Goal: Task Accomplishment & Management: Use online tool/utility

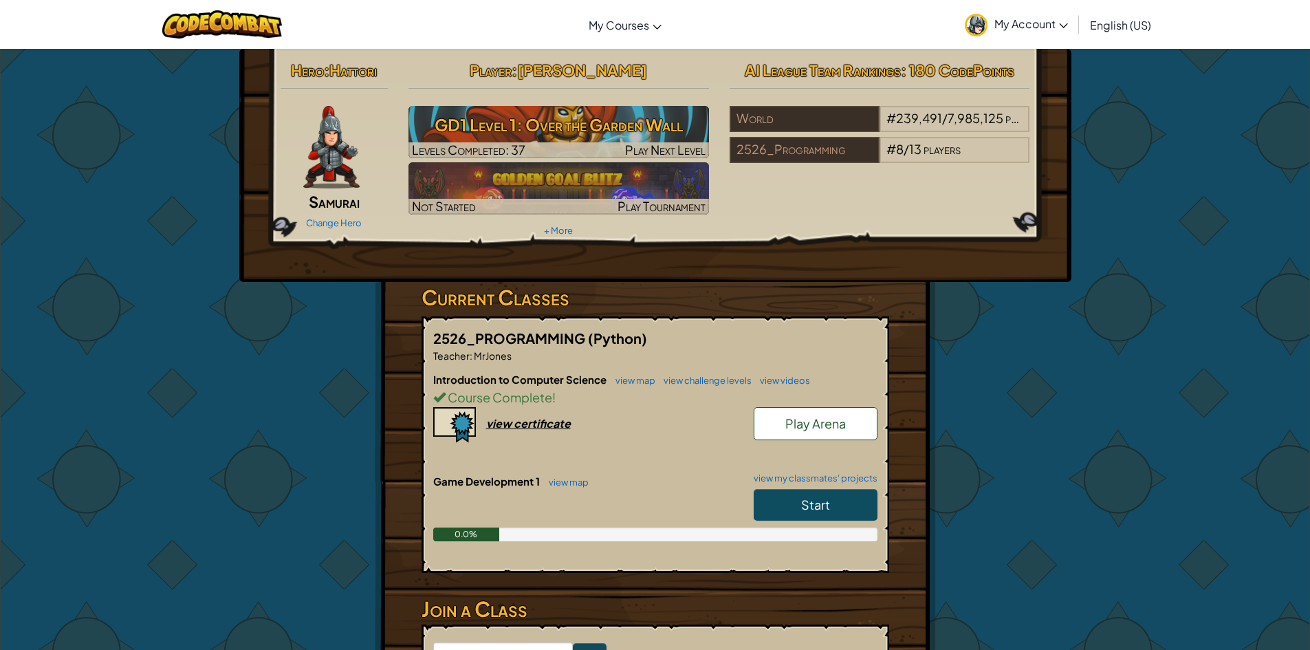
click at [819, 489] on link "Start" at bounding box center [815, 505] width 124 height 32
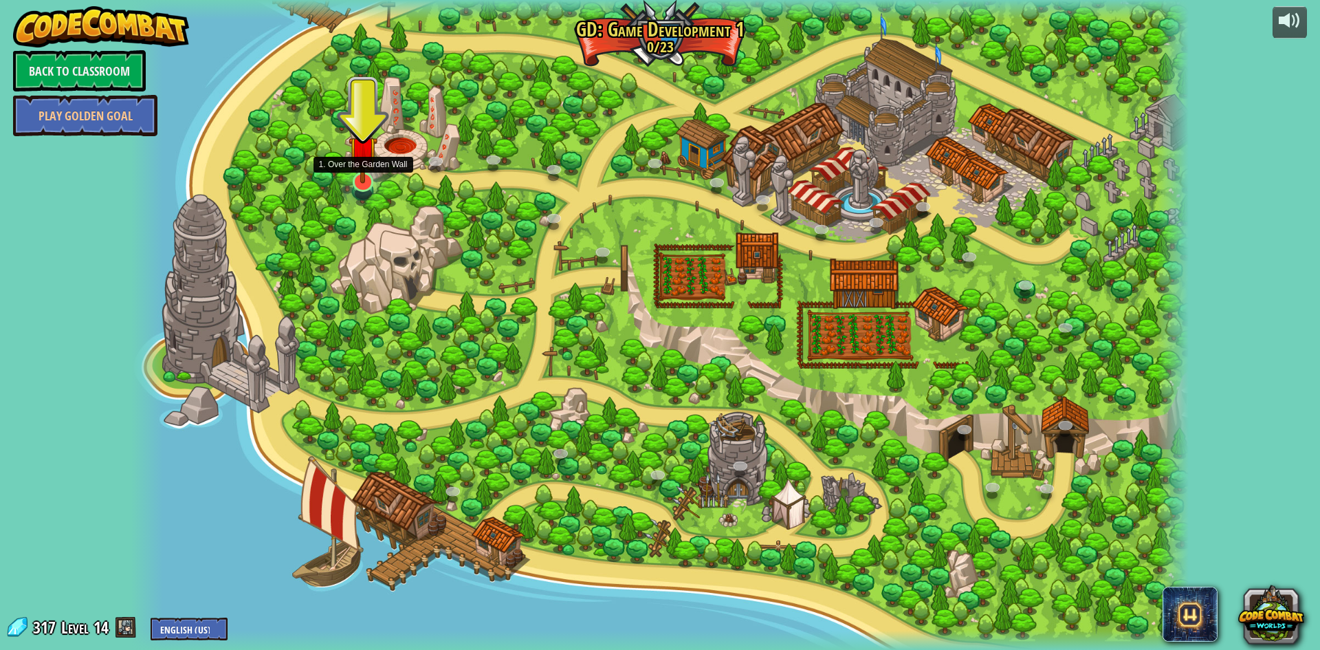
click at [361, 181] on img at bounding box center [363, 151] width 29 height 67
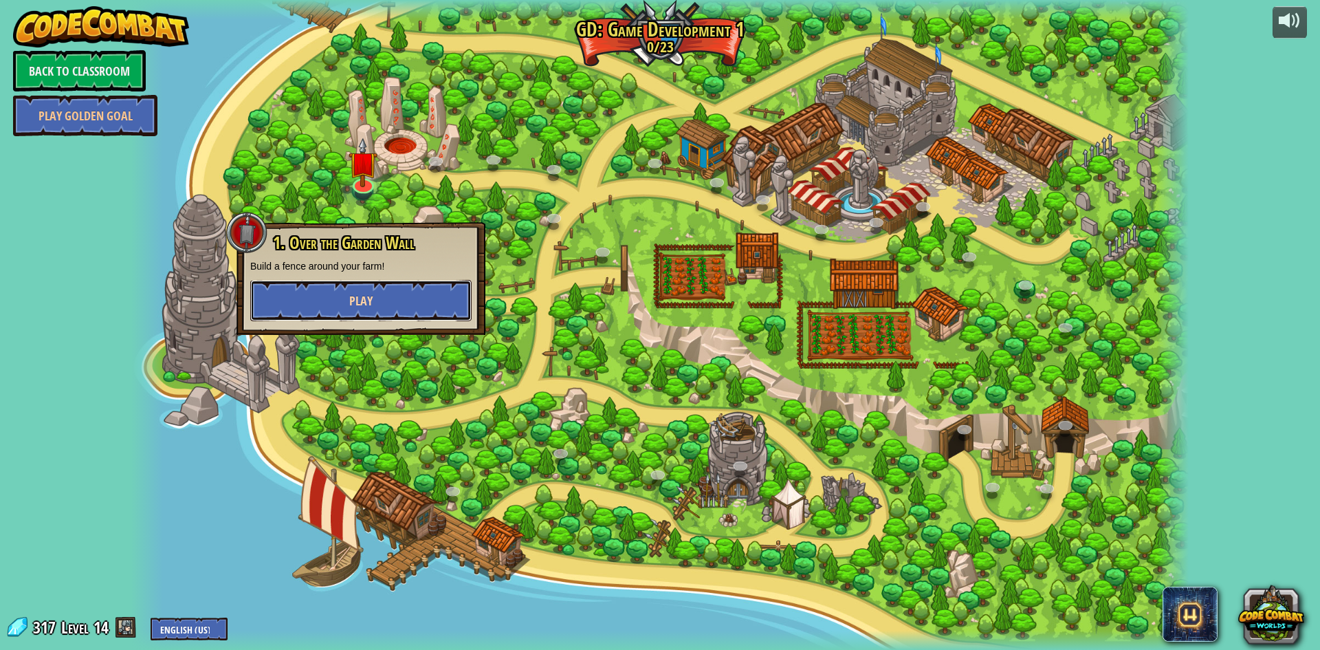
click at [378, 309] on button "Play" at bounding box center [360, 300] width 221 height 41
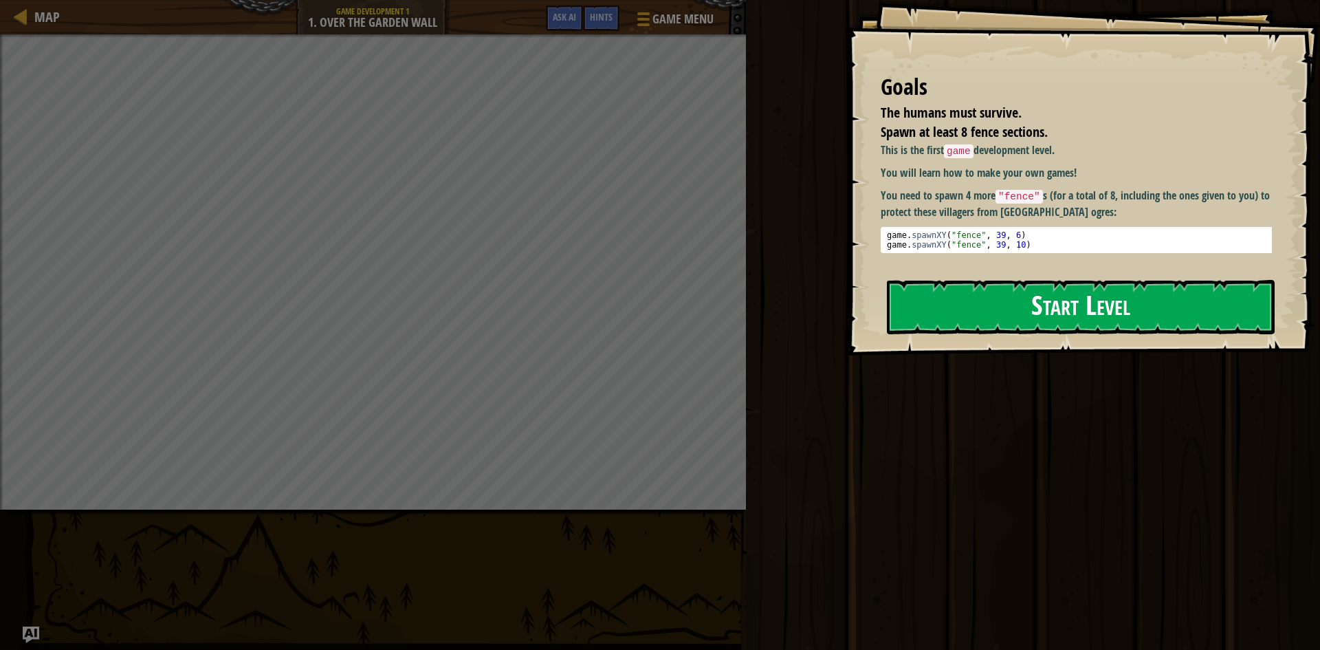
click at [1026, 280] on button "Start Level" at bounding box center [1081, 307] width 388 height 54
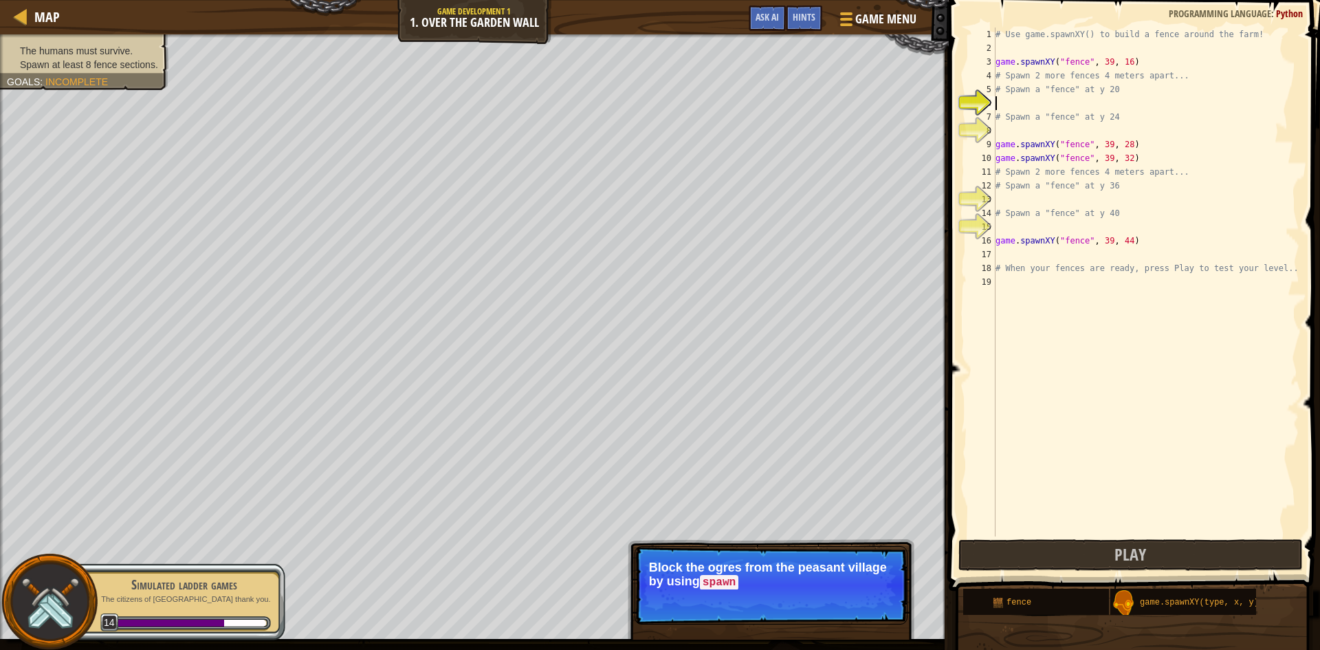
click at [1006, 109] on div "# Use game.spawnXY() to build a fence around the farm! game . spawnXY ( "fence"…" at bounding box center [1146, 295] width 307 height 536
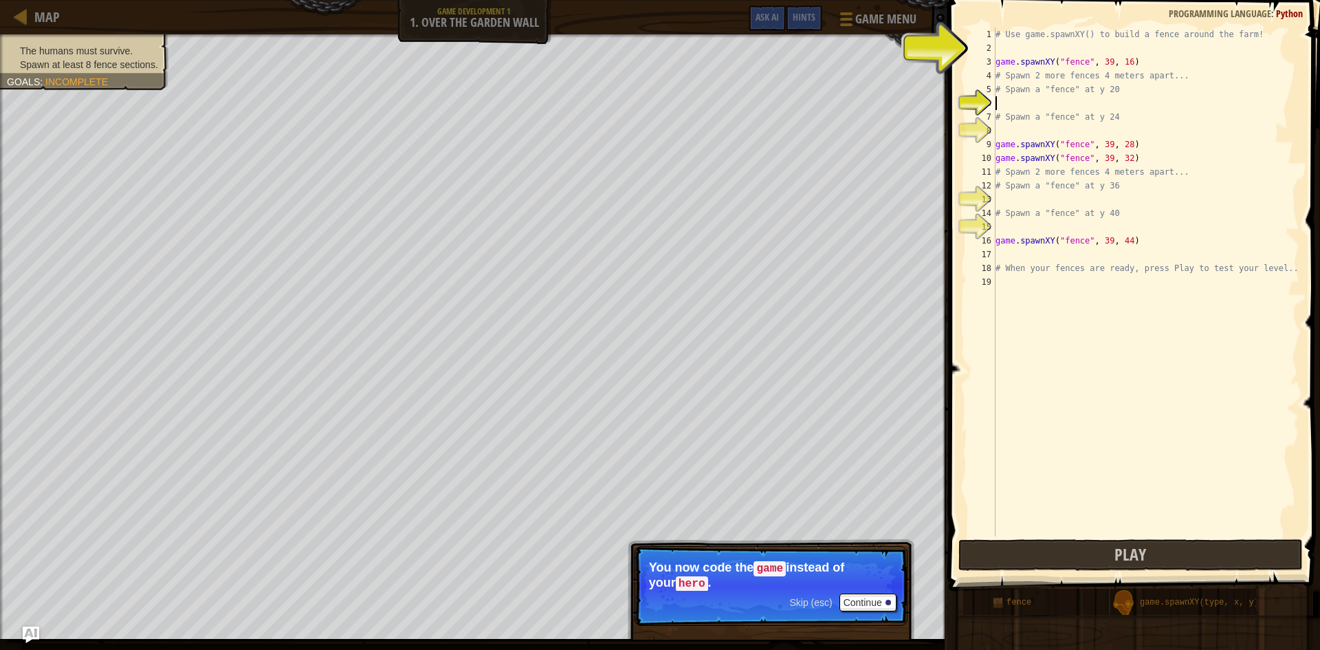
scroll to position [6, 0]
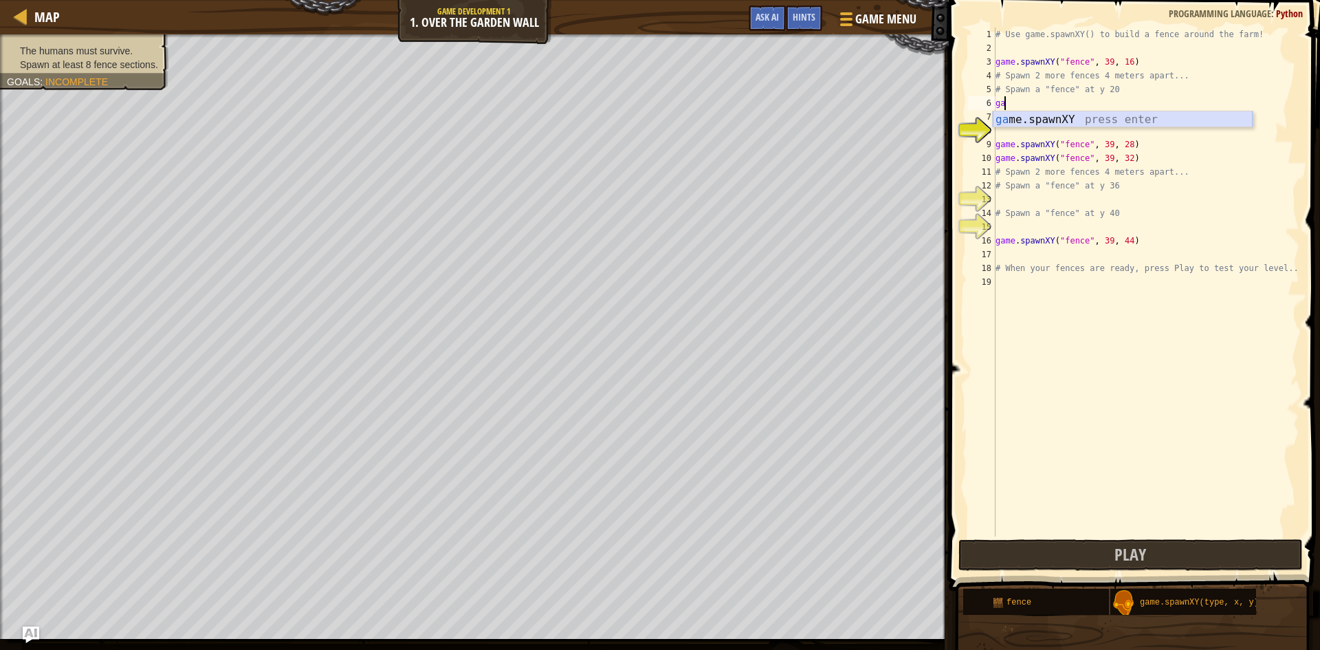
click at [1037, 123] on div "ga me.spawnXY press enter" at bounding box center [1123, 135] width 260 height 49
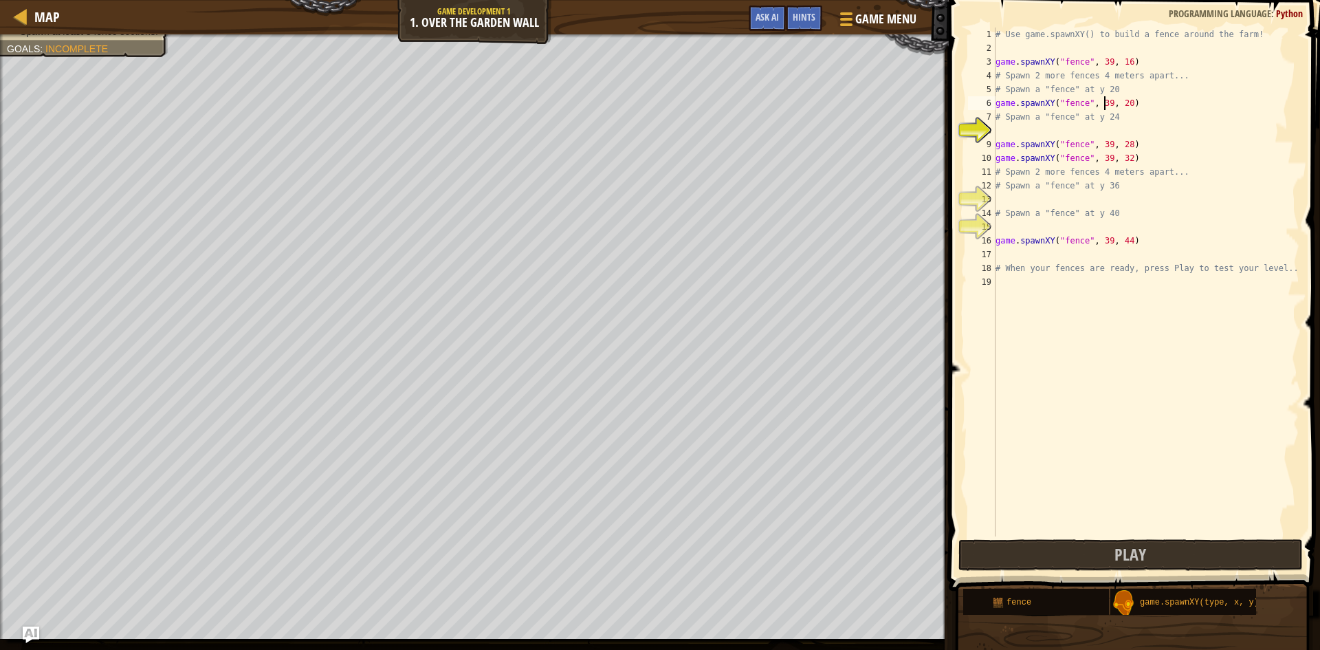
scroll to position [6, 9]
click at [1036, 123] on div "# Use game.spawnXY() to build a fence around the farm! game . spawnXY ( "fence"…" at bounding box center [1146, 295] width 307 height 536
click at [988, 124] on div "8" at bounding box center [981, 131] width 27 height 14
type textarea "# Spawn a "fence" at y 24"
click at [1003, 126] on div "# Use game.spawnXY() to build a fence around the farm! game . spawnXY ( "fence"…" at bounding box center [1146, 295] width 307 height 536
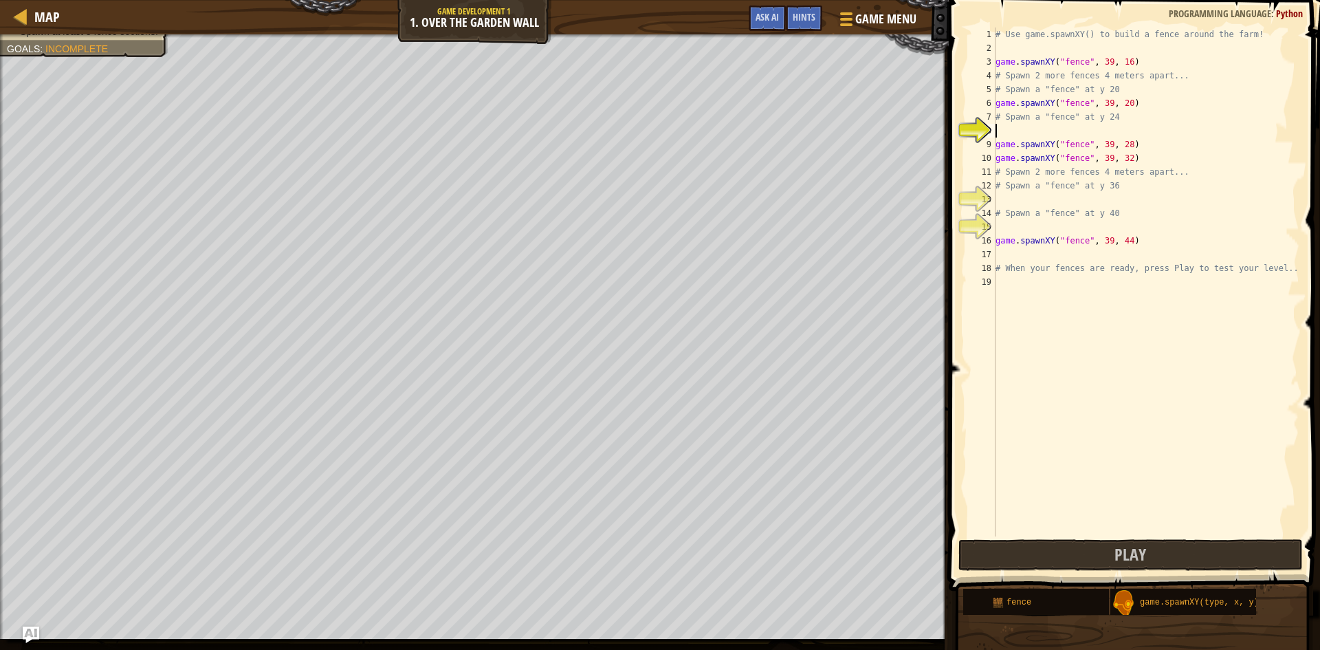
scroll to position [6, 0]
click at [1136, 153] on div "g ame.spawnXY press enter" at bounding box center [1123, 163] width 260 height 49
click at [1127, 136] on div "# Use game.spawnXY() to build a fence around the farm! game . spawnXY ( "fence"…" at bounding box center [1146, 295] width 307 height 536
click at [1125, 137] on div "# Use game.spawnXY() to build a fence around the farm! game . spawnXY ( "fence"…" at bounding box center [1146, 295] width 307 height 536
click at [1123, 137] on div "# Use game.spawnXY() to build a fence around the farm! game . spawnXY ( "fence"…" at bounding box center [1146, 295] width 307 height 536
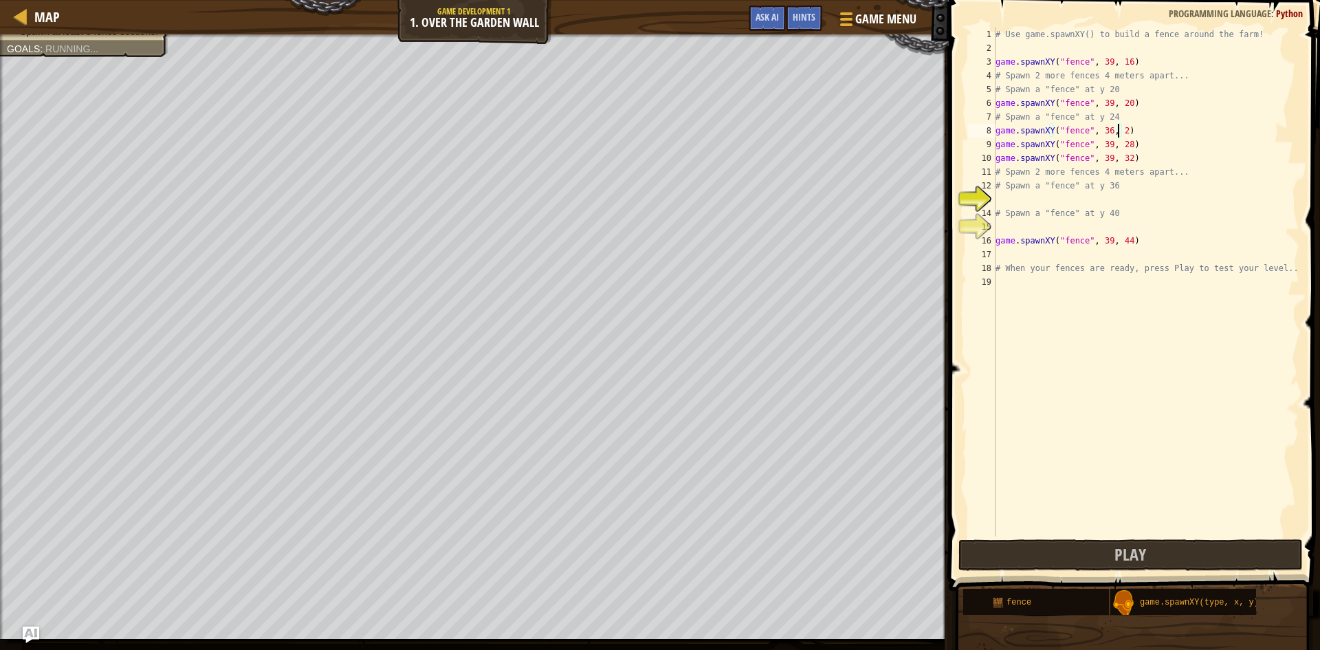
scroll to position [6, 10]
click at [1103, 129] on div "# Use game.spawnXY() to build a fence around the farm! game . spawnXY ( "fence"…" at bounding box center [1146, 295] width 307 height 536
type textarea "game.spawnXY("fence", 39, 24)"
click at [1007, 201] on div "# Use game.spawnXY() to build a fence around the farm! game . spawnXY ( "fence"…" at bounding box center [1146, 295] width 307 height 536
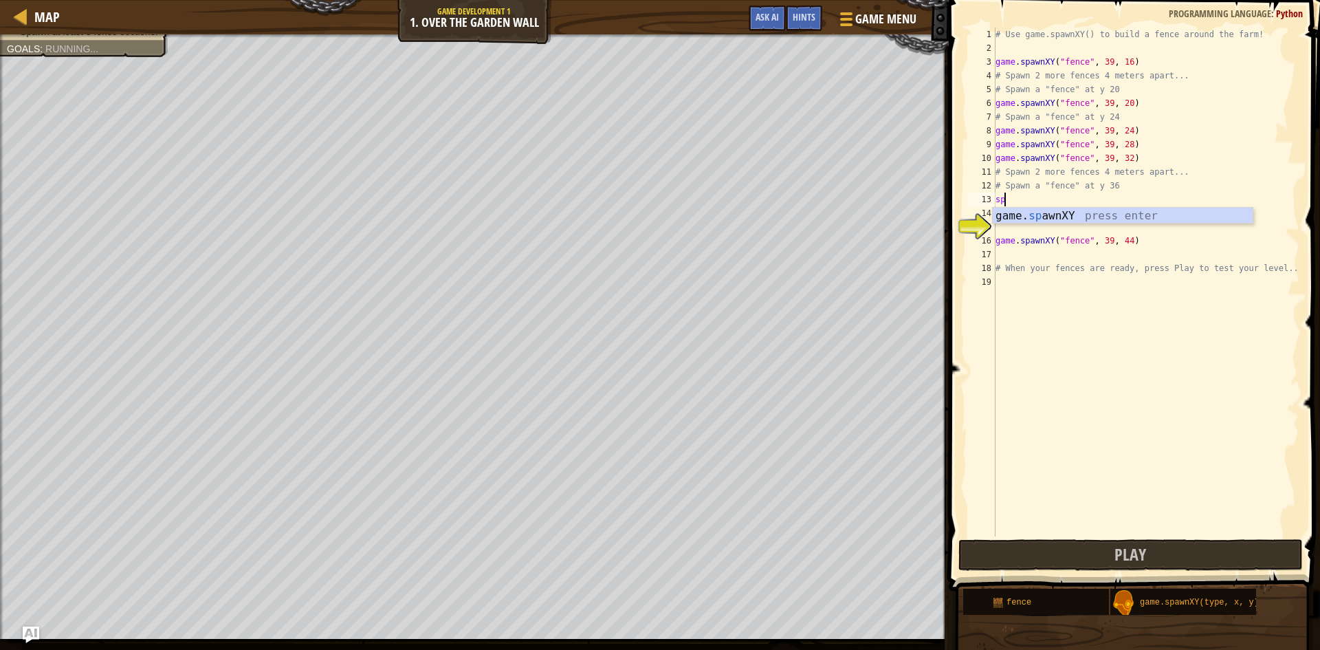
scroll to position [6, 0]
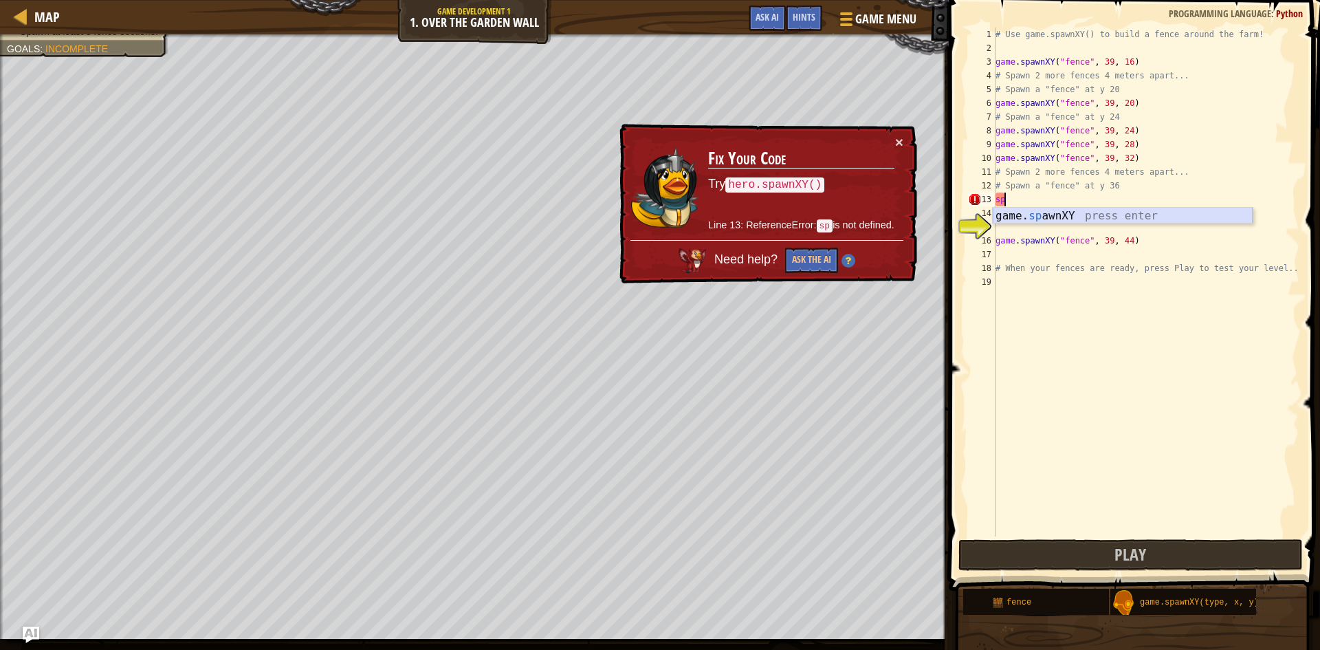
click at [1066, 216] on div "game. sp awnXY press enter" at bounding box center [1123, 232] width 260 height 49
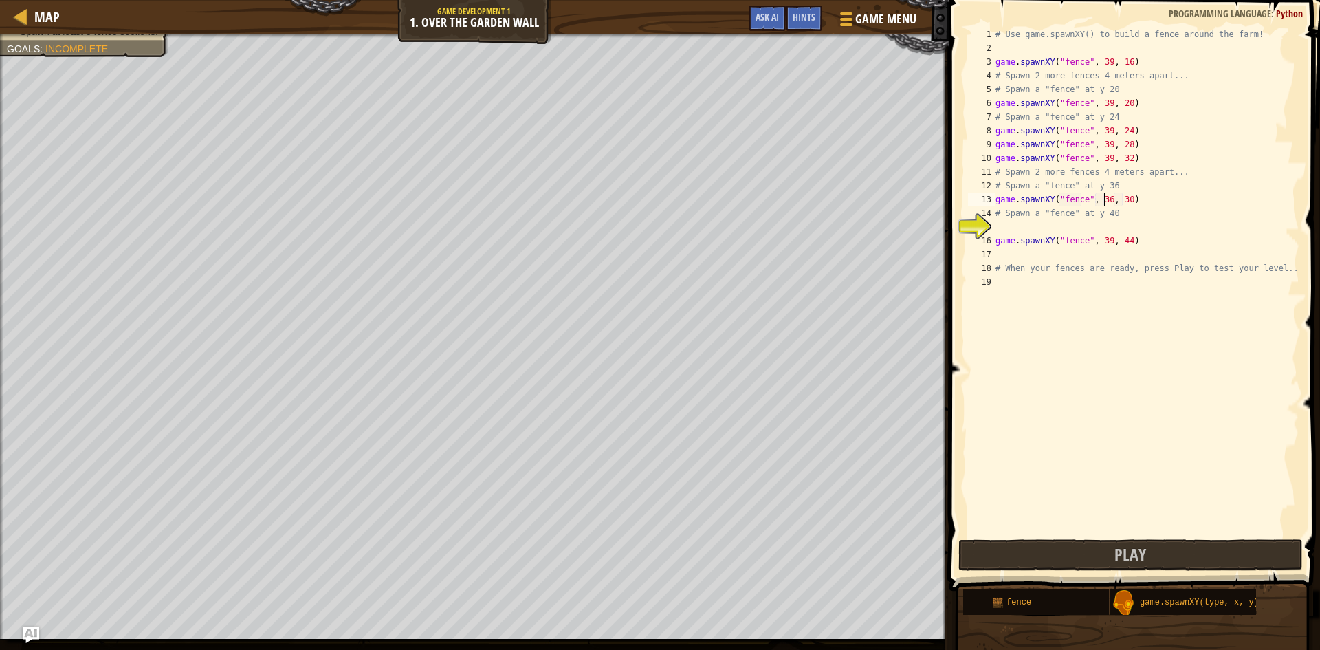
click at [1104, 203] on div "# Use game.spawnXY() to build a fence around the farm! game . spawnXY ( "fence"…" at bounding box center [1146, 295] width 307 height 536
click at [1118, 206] on div "# Use game.spawnXY() to build a fence around the farm! game . spawnXY ( "fence"…" at bounding box center [1146, 295] width 307 height 536
click at [1110, 210] on div "# Use game.spawnXY() to build a fence around the farm! game . spawnXY ( "fence"…" at bounding box center [1146, 295] width 307 height 536
type textarea "# Spawn a "fence" at y 40"
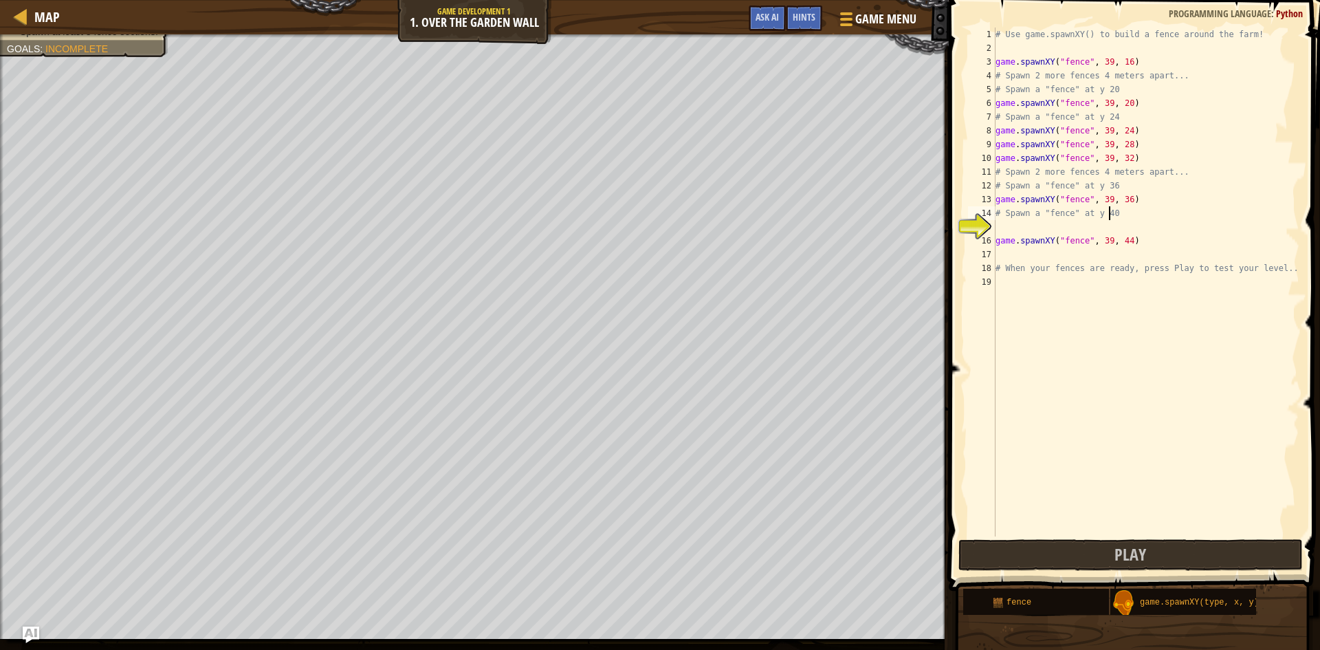
scroll to position [6, 9]
click at [1026, 216] on div "# Use game.spawnXY() to build a fence around the farm! game . spawnXY ( "fence"…" at bounding box center [1146, 295] width 307 height 536
click at [1006, 223] on div "# Use game.spawnXY() to build a fence around the farm! game . spawnXY ( "fence"…" at bounding box center [1146, 295] width 307 height 536
click at [1086, 241] on div "game. s pawnXY press enter" at bounding box center [1123, 259] width 260 height 49
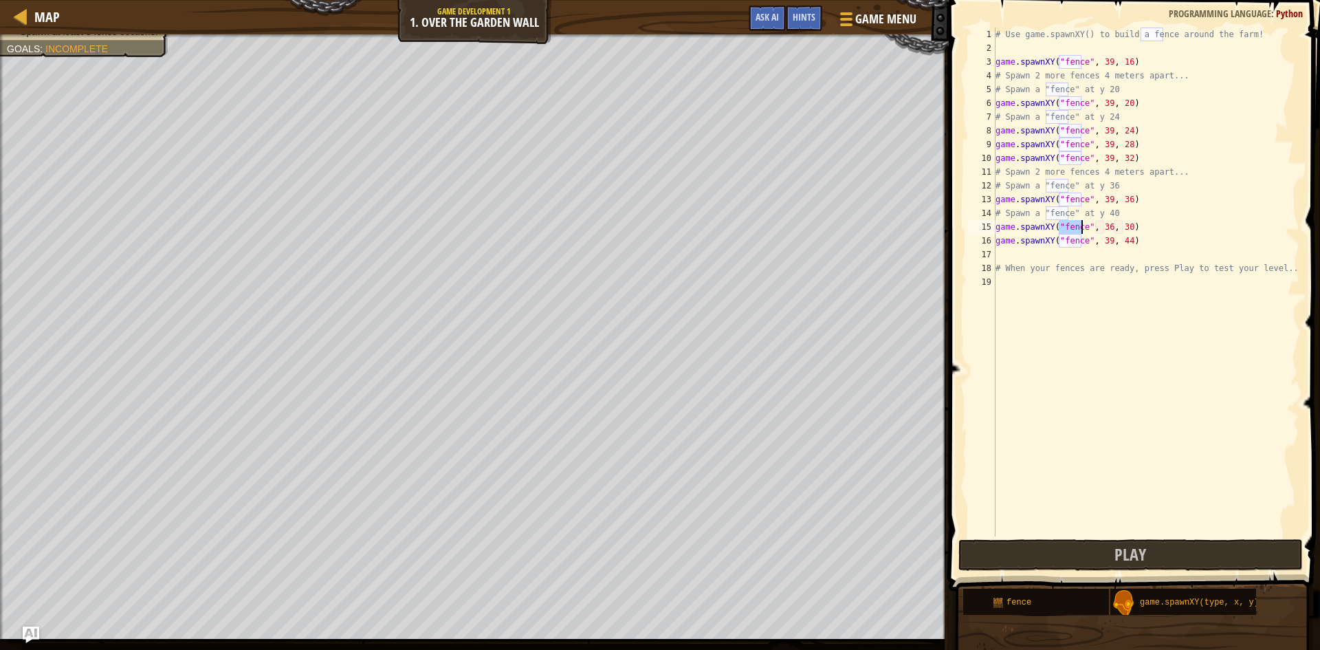
click at [1102, 227] on div "# Use game.spawnXY() to build a fence around the farm! game . spawnXY ( "fence"…" at bounding box center [1146, 295] width 307 height 536
click at [1121, 230] on div "# Use game.spawnXY() to build a fence around the farm! game . spawnXY ( "fence"…" at bounding box center [1146, 295] width 307 height 536
type textarea "game.spawnXY("fence", 39, 40)"
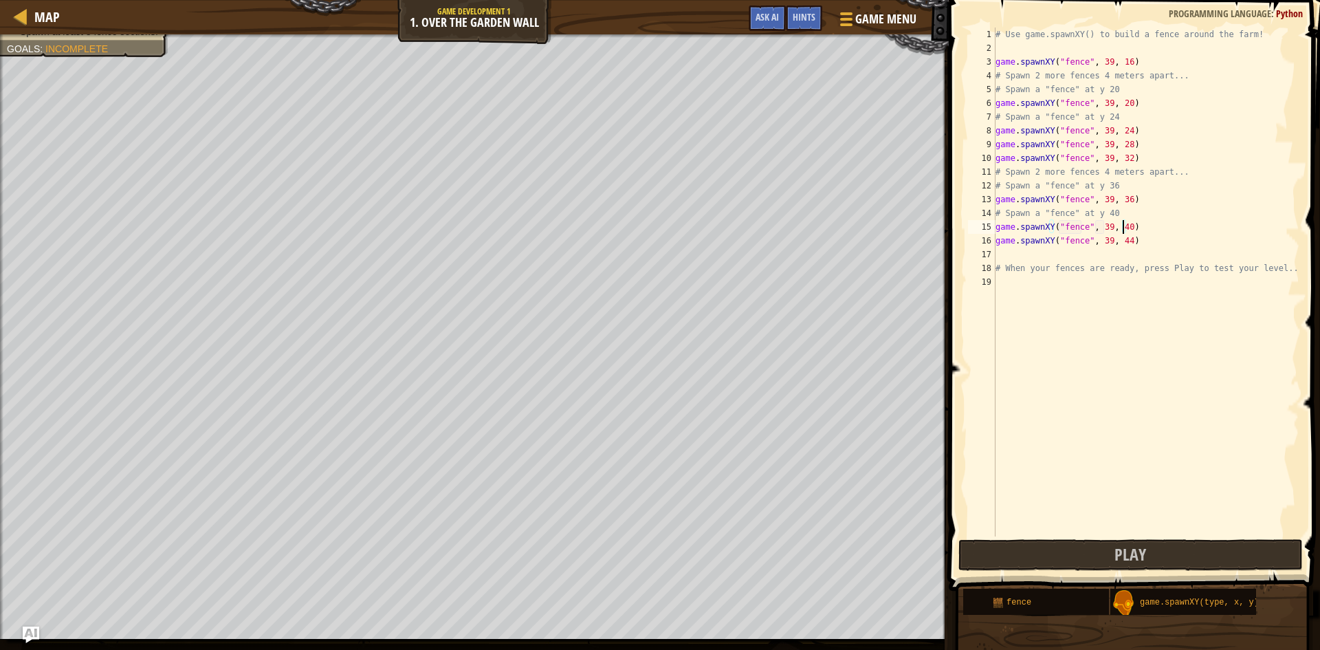
click at [1110, 323] on div "# Use game.spawnXY() to build a fence around the farm! game . spawnXY ( "fence"…" at bounding box center [1146, 295] width 307 height 536
click at [1130, 555] on span "Play" at bounding box center [1130, 554] width 32 height 22
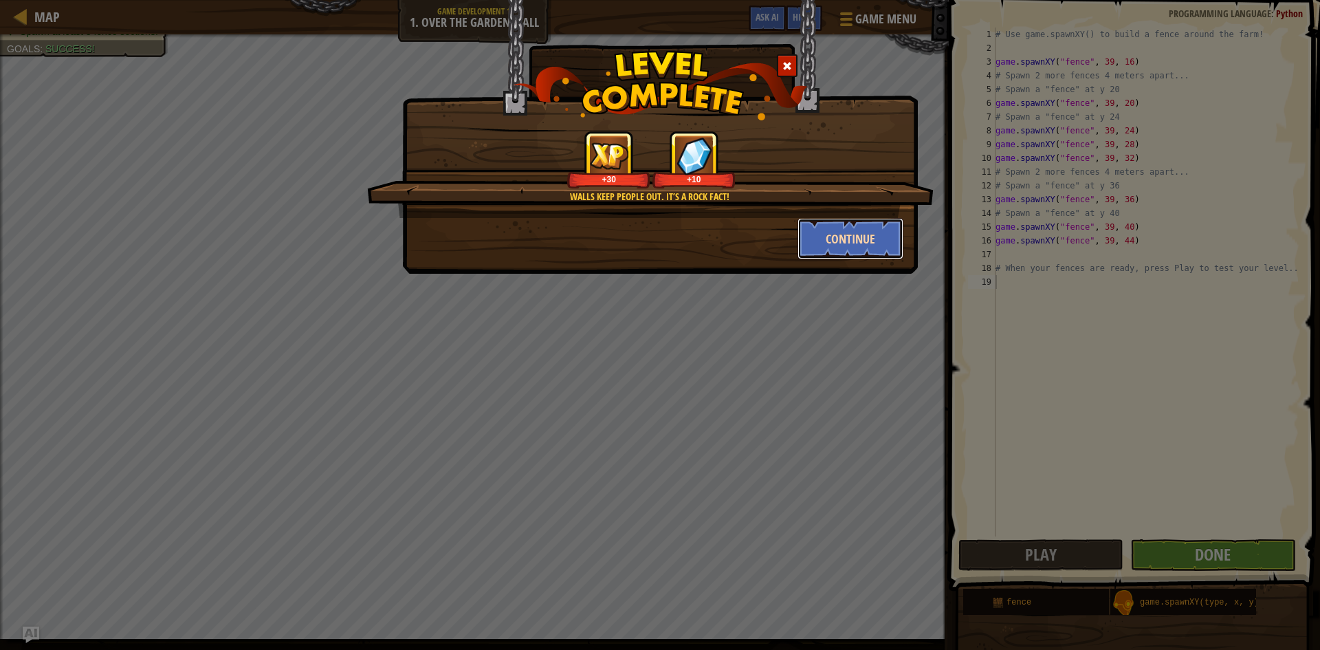
click at [841, 241] on button "Continue" at bounding box center [850, 238] width 107 height 41
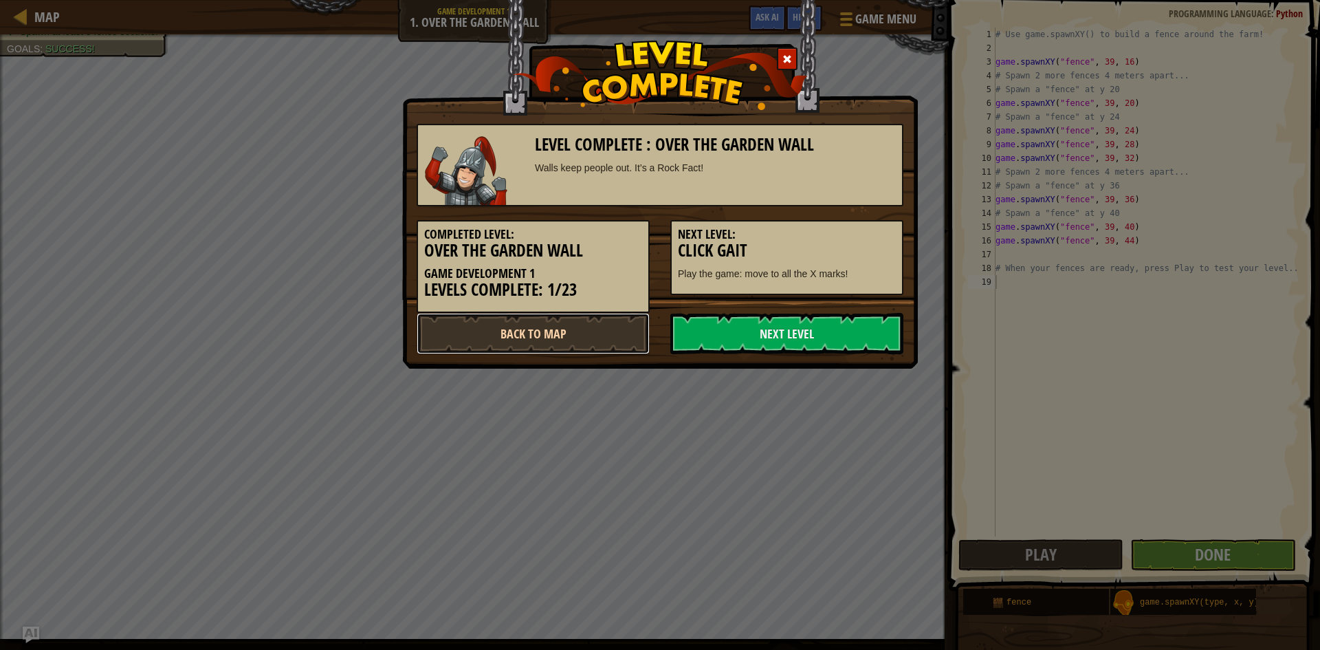
click at [582, 333] on link "Back to Map" at bounding box center [533, 333] width 233 height 41
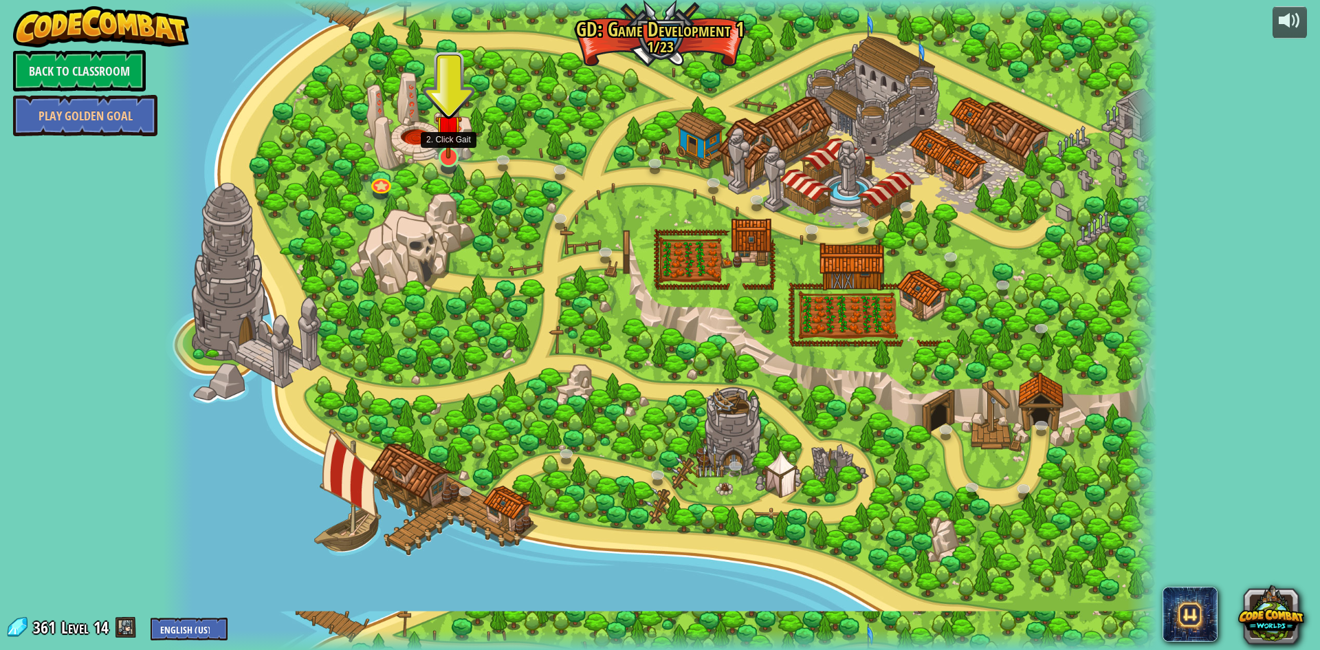
click at [452, 157] on img at bounding box center [448, 128] width 27 height 61
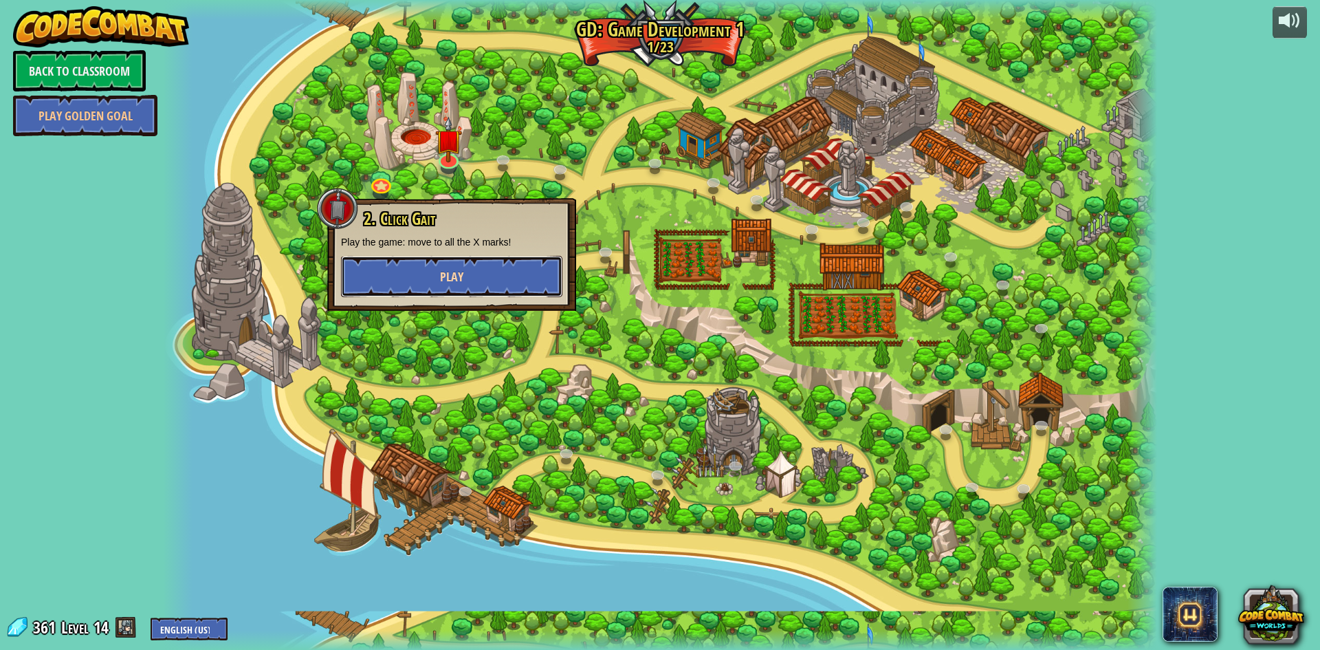
click at [459, 285] on span "Play" at bounding box center [451, 276] width 23 height 17
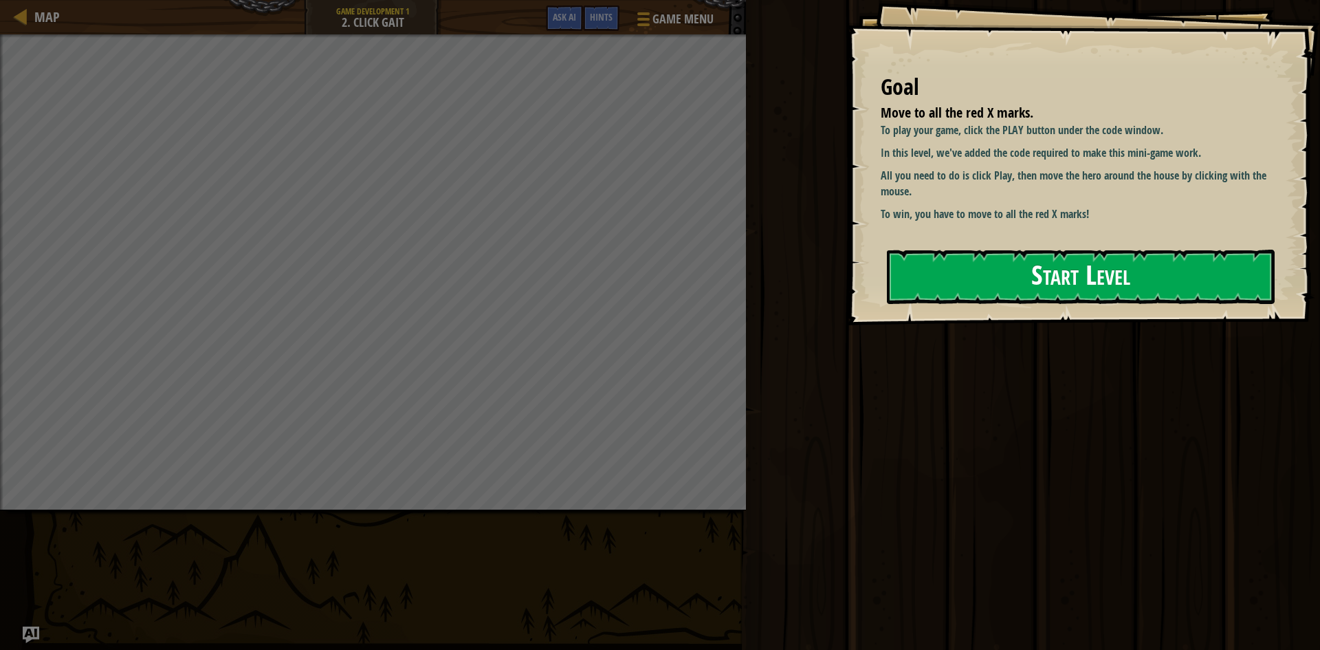
click at [962, 268] on button "Start Level" at bounding box center [1081, 277] width 388 height 54
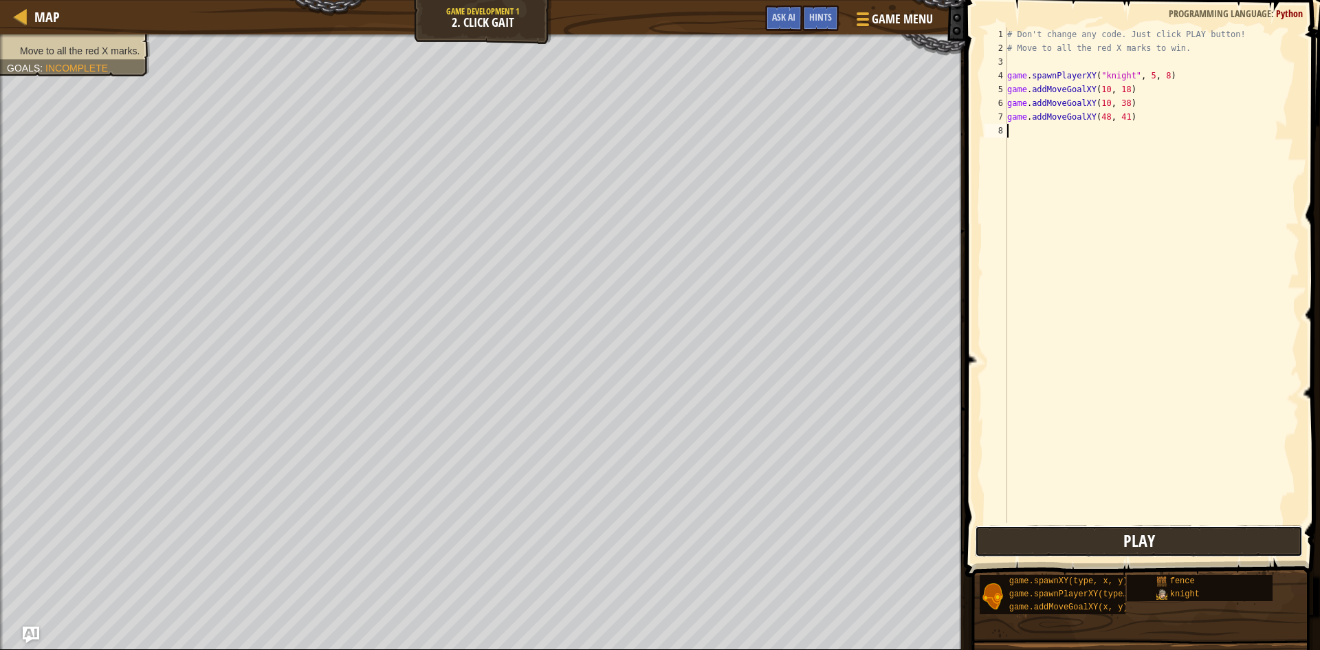
click at [1145, 530] on span "Play" at bounding box center [1139, 540] width 32 height 22
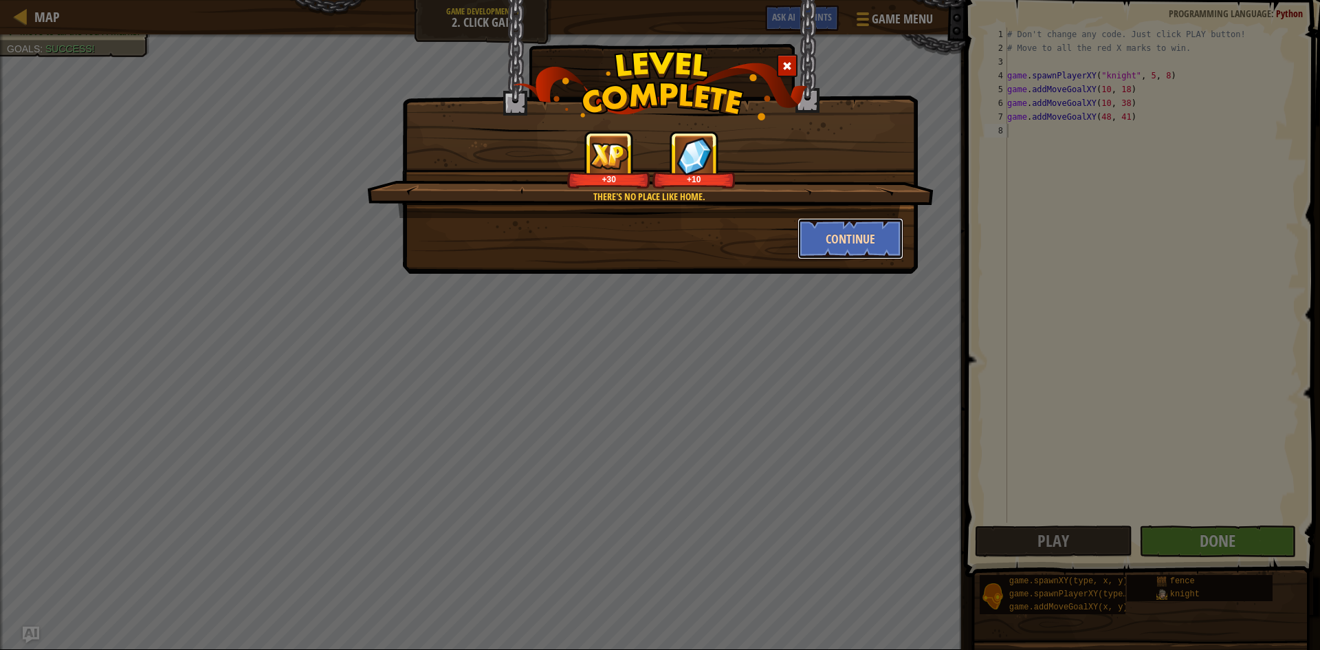
click at [874, 252] on button "Continue" at bounding box center [850, 238] width 107 height 41
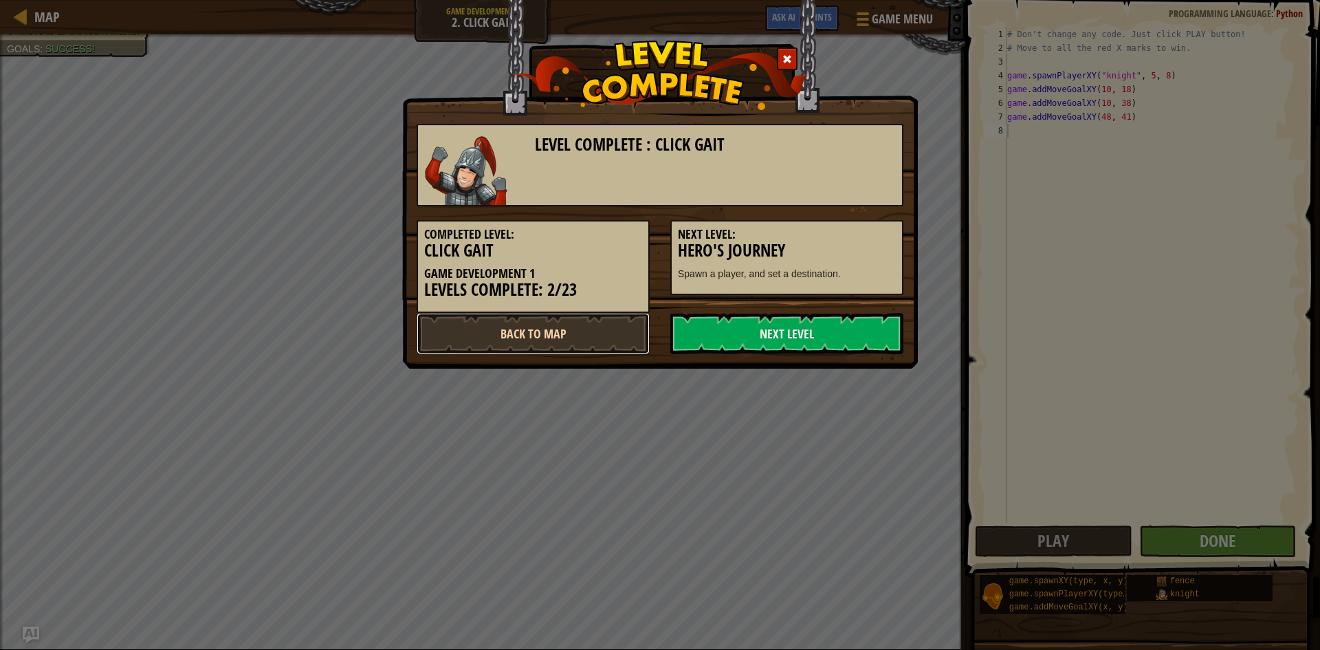
click at [491, 337] on link "Back to Map" at bounding box center [533, 333] width 233 height 41
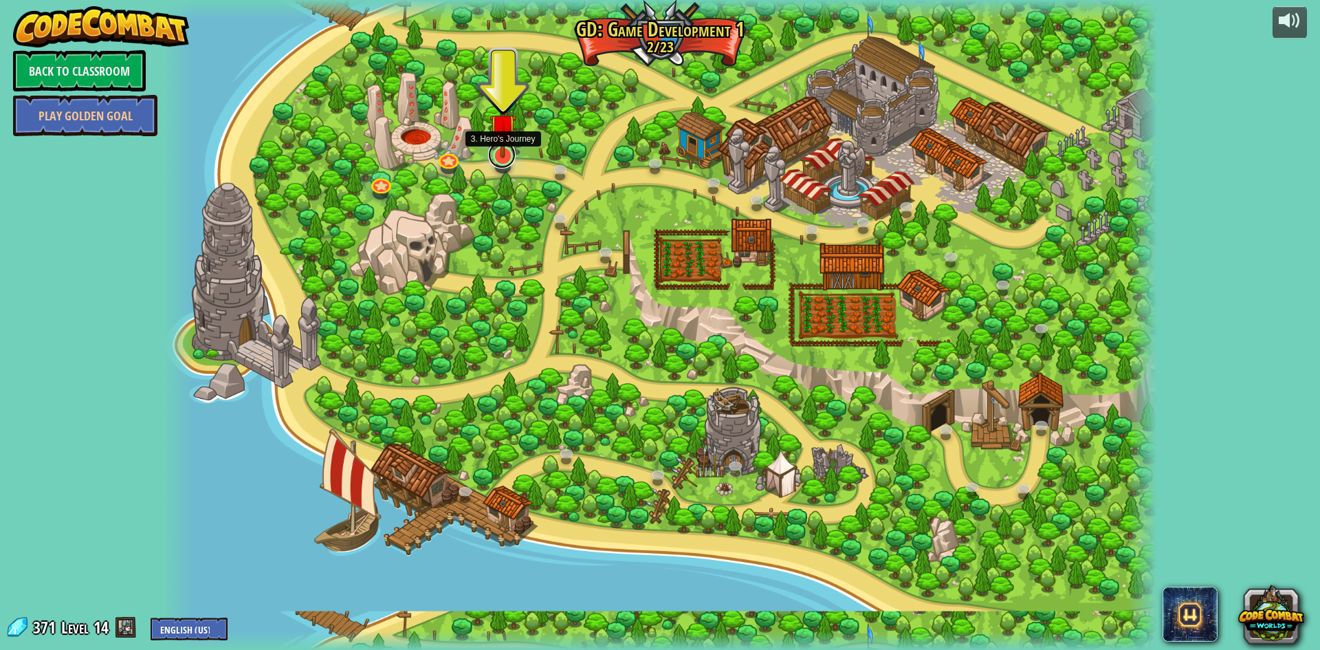
click at [506, 160] on link at bounding box center [501, 154] width 27 height 27
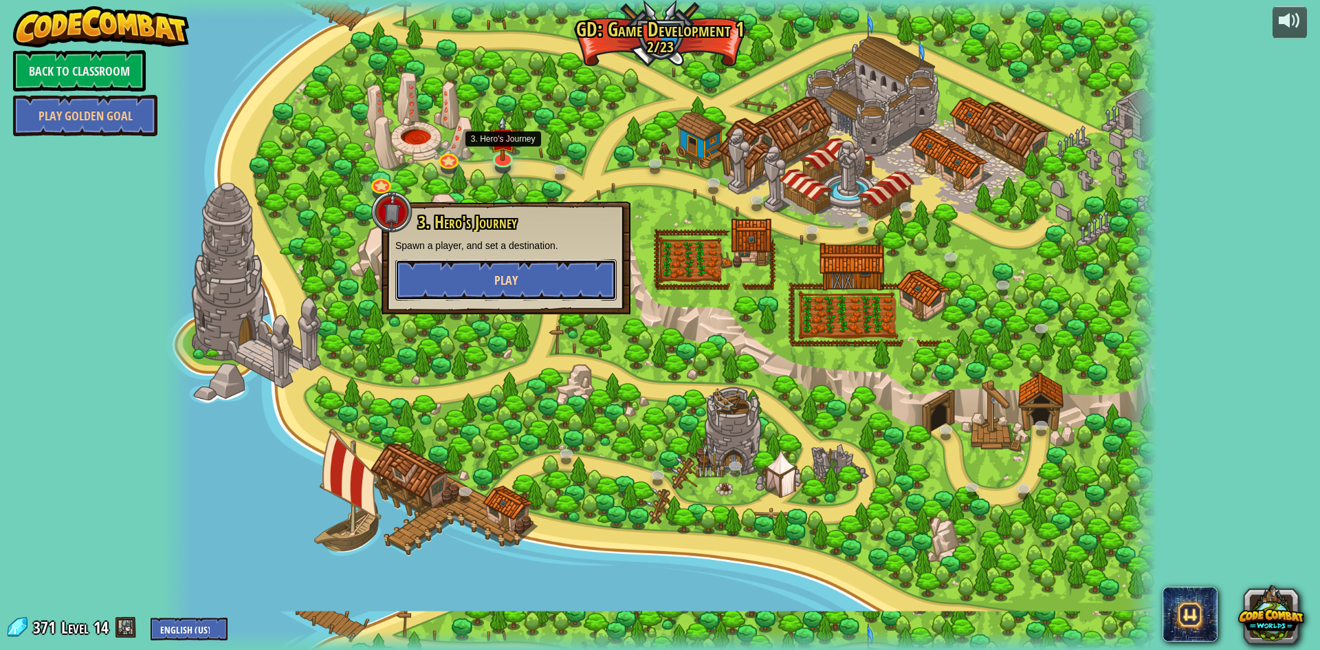
click at [507, 271] on button "Play" at bounding box center [505, 279] width 221 height 41
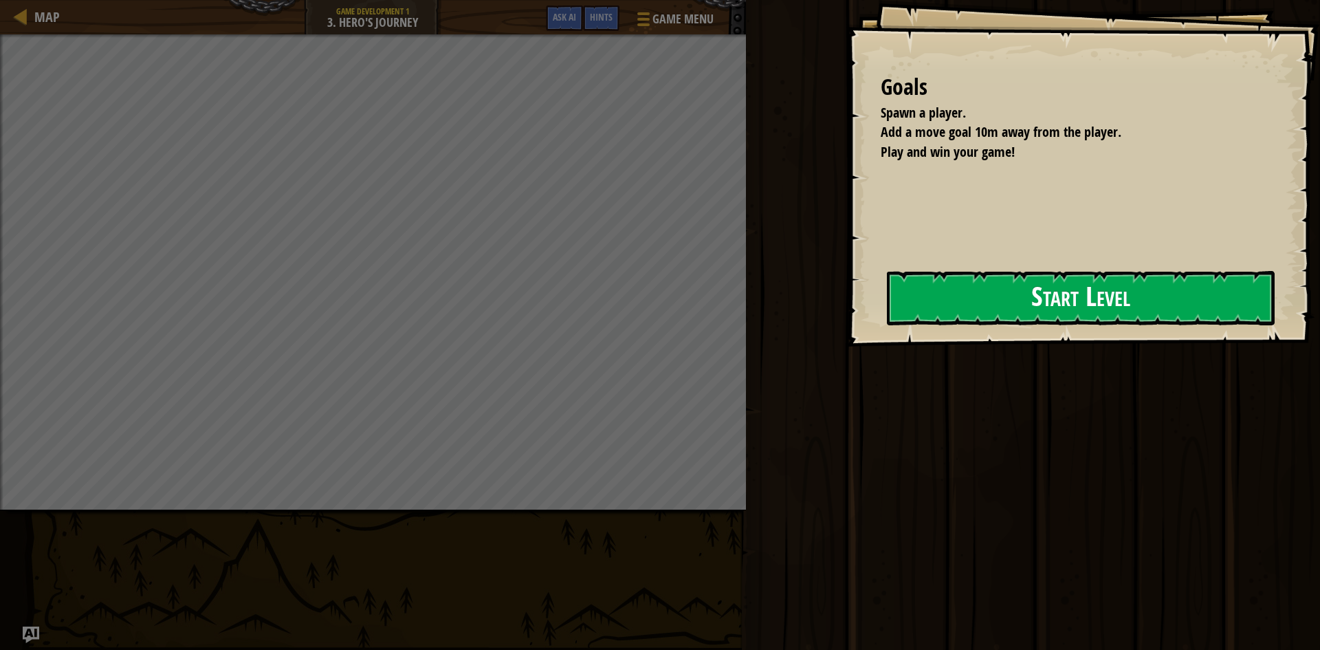
click at [1072, 307] on button "Start Level" at bounding box center [1081, 298] width 388 height 54
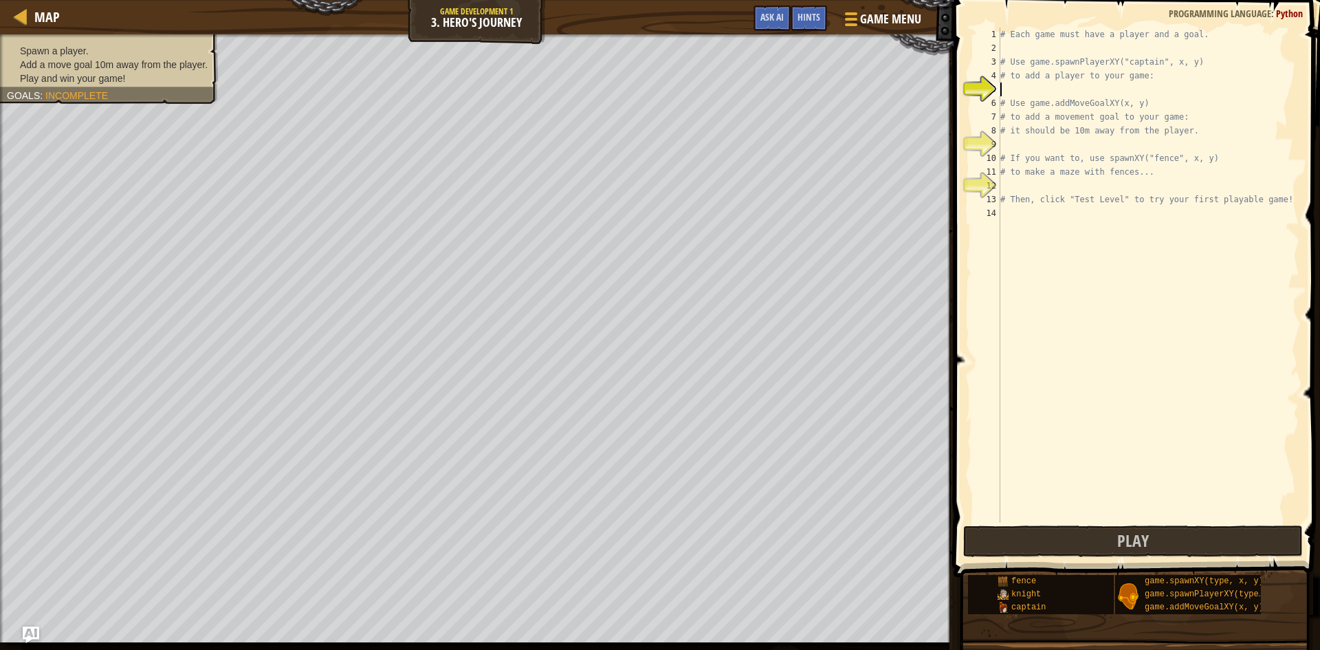
scroll to position [6, 0]
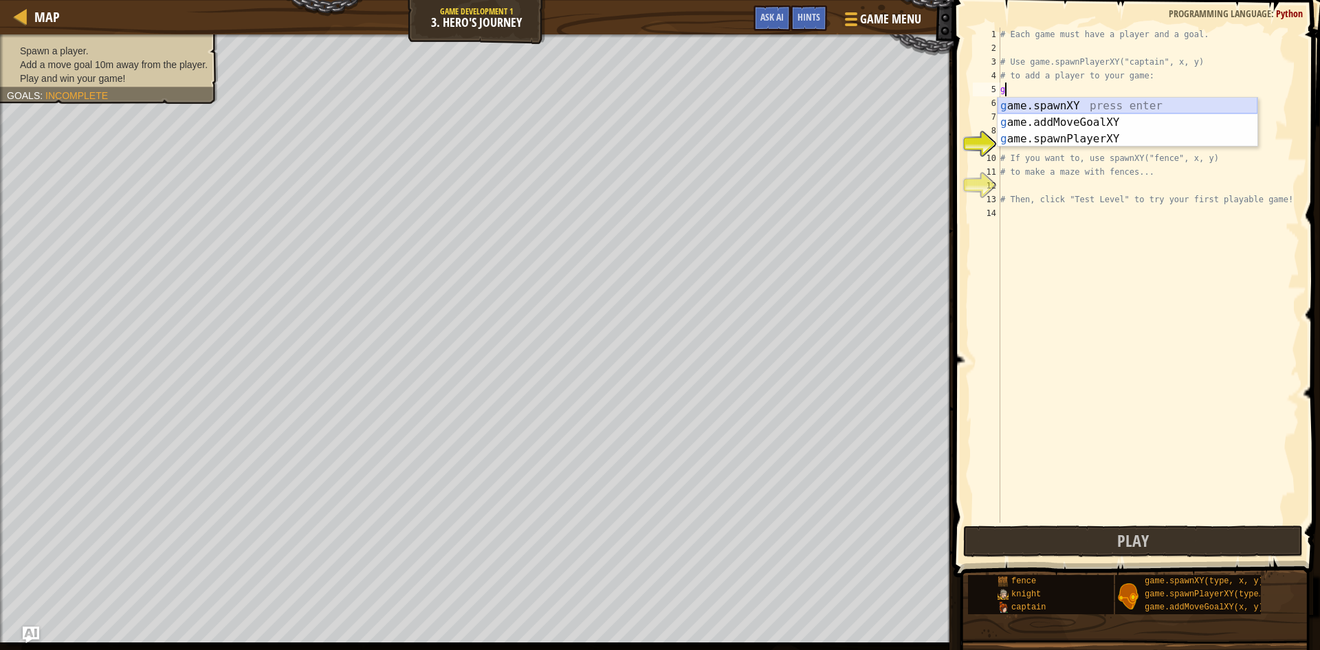
click at [1055, 102] on div "g ame.spawnXY press enter g ame.addMoveGoalXY press enter g ame.spawnPlayerXY p…" at bounding box center [1128, 139] width 260 height 82
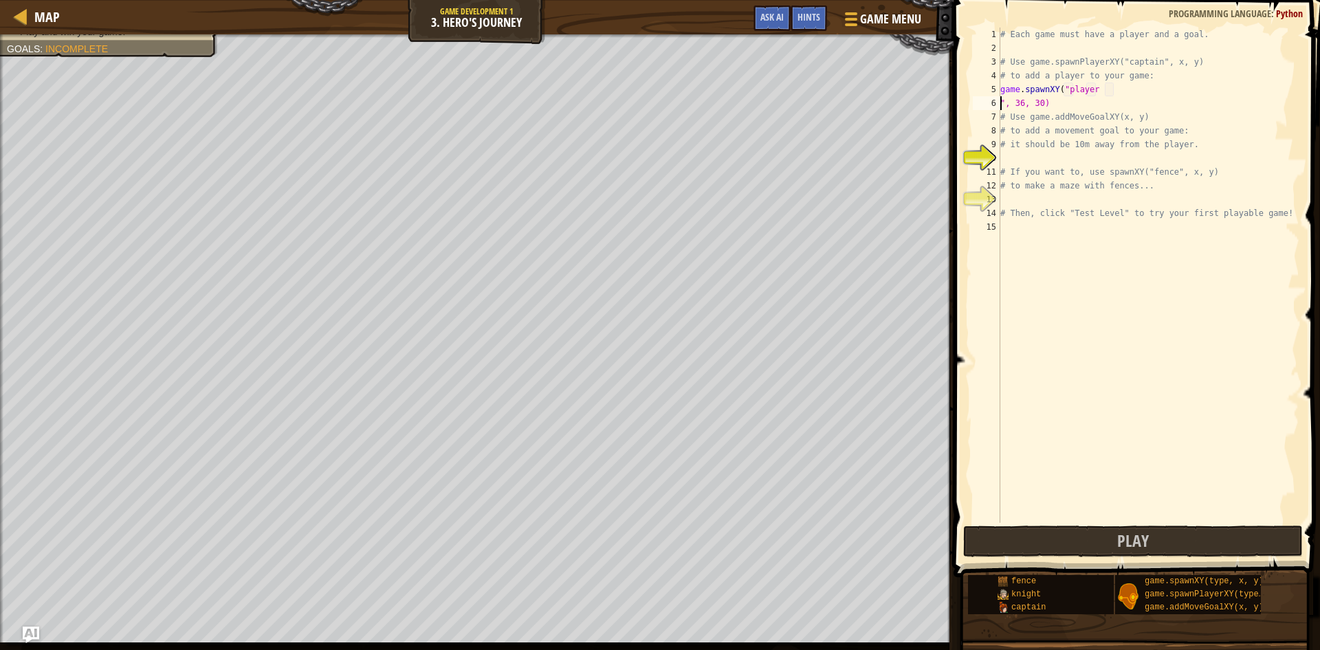
scroll to position [6, 3]
type textarea "game.spawnXY("player", 36, 30)"
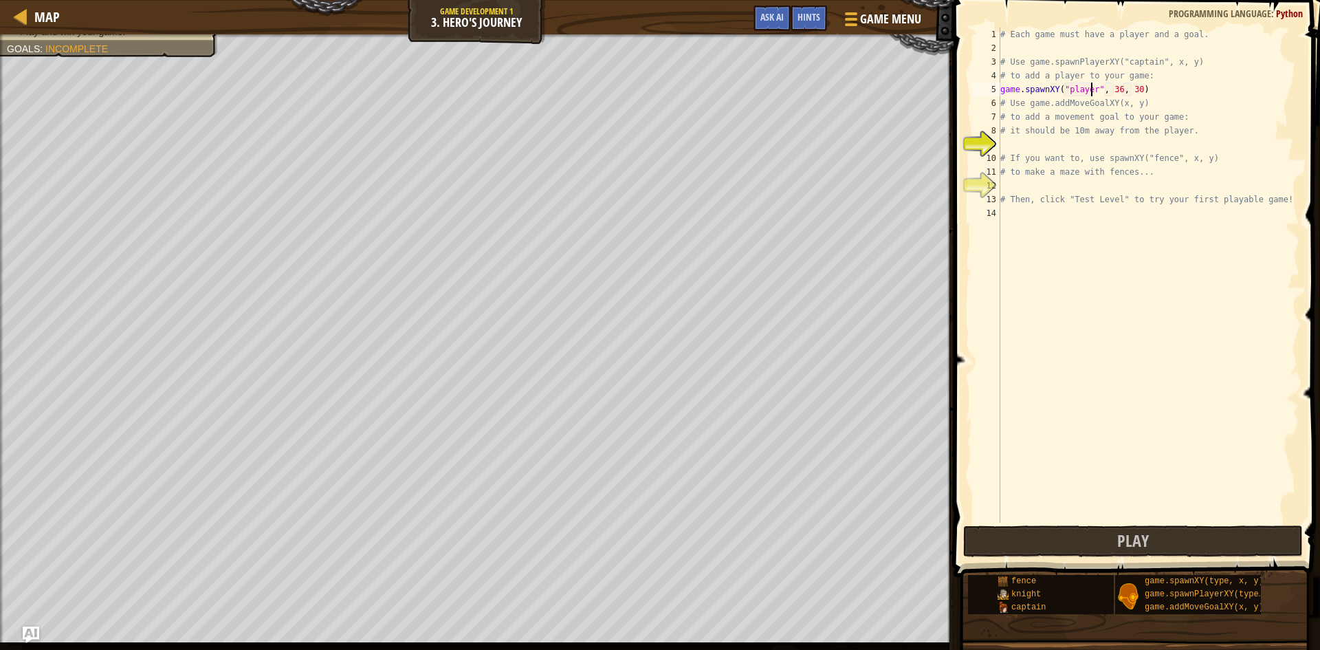
click at [1022, 148] on div "# Each game must have a player and a goal. # Use game.spawnPlayerXY("captain", …" at bounding box center [1149, 288] width 302 height 522
click at [903, 235] on div "Spawn a player. Add a move goal 10m away from the player. Play and win your gam…" at bounding box center [477, 338] width 954 height 608
type textarea "# it should be 10m away from the player."
click at [1038, 135] on div "# Each game must have a player and a goal. # Use game.spawnPlayerXY("captain", …" at bounding box center [1149, 288] width 302 height 522
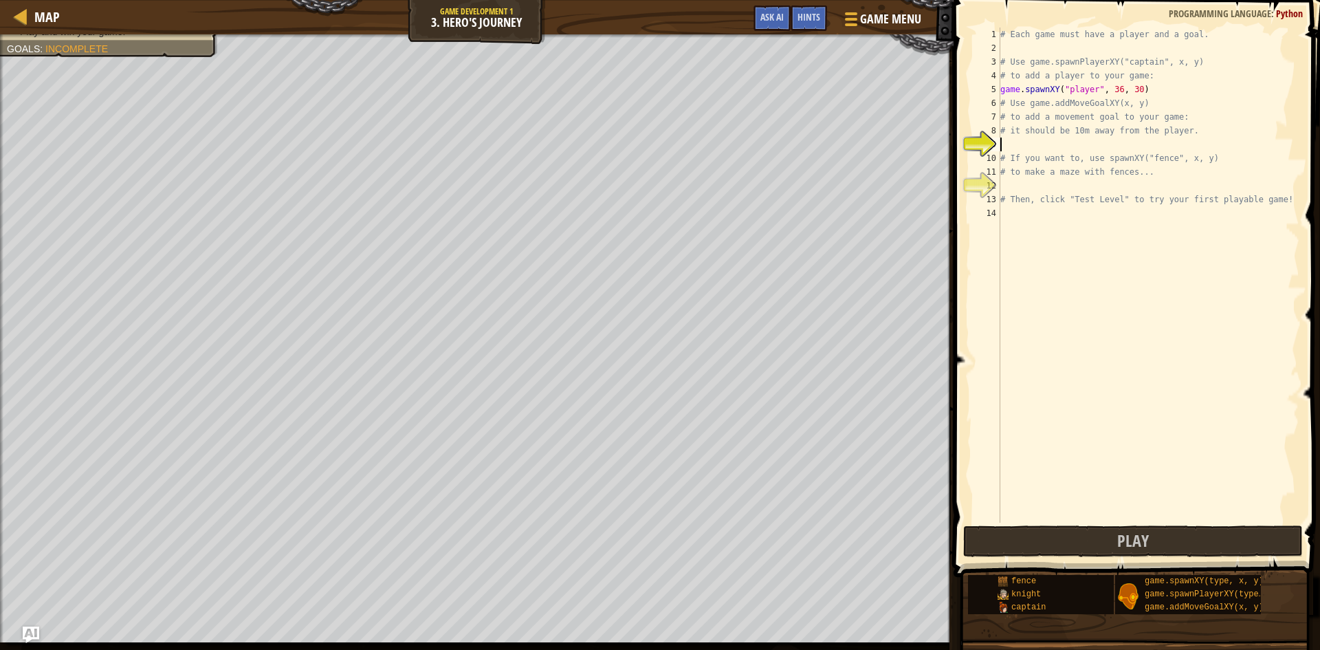
click at [1033, 138] on div "# Each game must have a player and a goal. # Use game.spawnPlayerXY("captain", …" at bounding box center [1149, 288] width 302 height 522
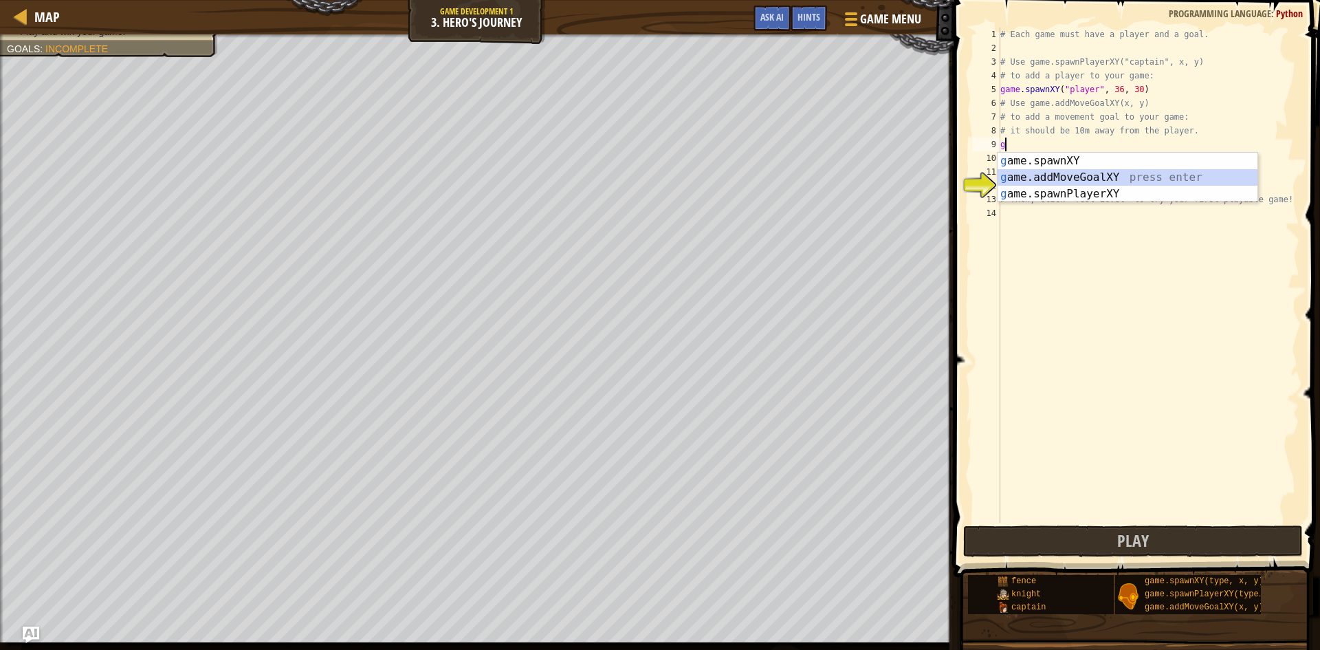
click at [1047, 178] on div "g ame.spawnXY press enter g ame.addMoveGoalXY press enter g ame.spawnPlayerXY p…" at bounding box center [1128, 194] width 260 height 82
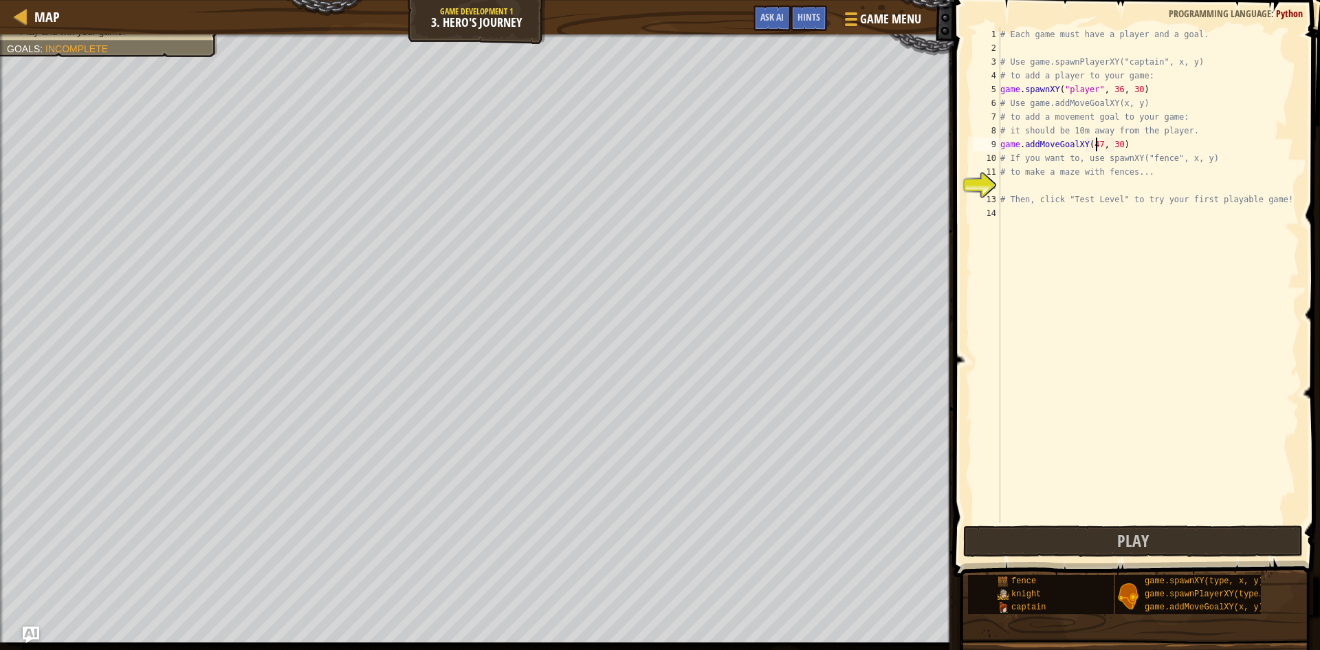
scroll to position [6, 8]
click at [1105, 146] on div "# Each game must have a player and a goal. # Use game.spawnPlayerXY("captain", …" at bounding box center [1149, 288] width 302 height 522
click at [1114, 144] on div "# Each game must have a player and a goal. # Use game.spawnPlayerXY("captain", …" at bounding box center [1149, 288] width 302 height 522
type textarea "# to make a maze with fences..."
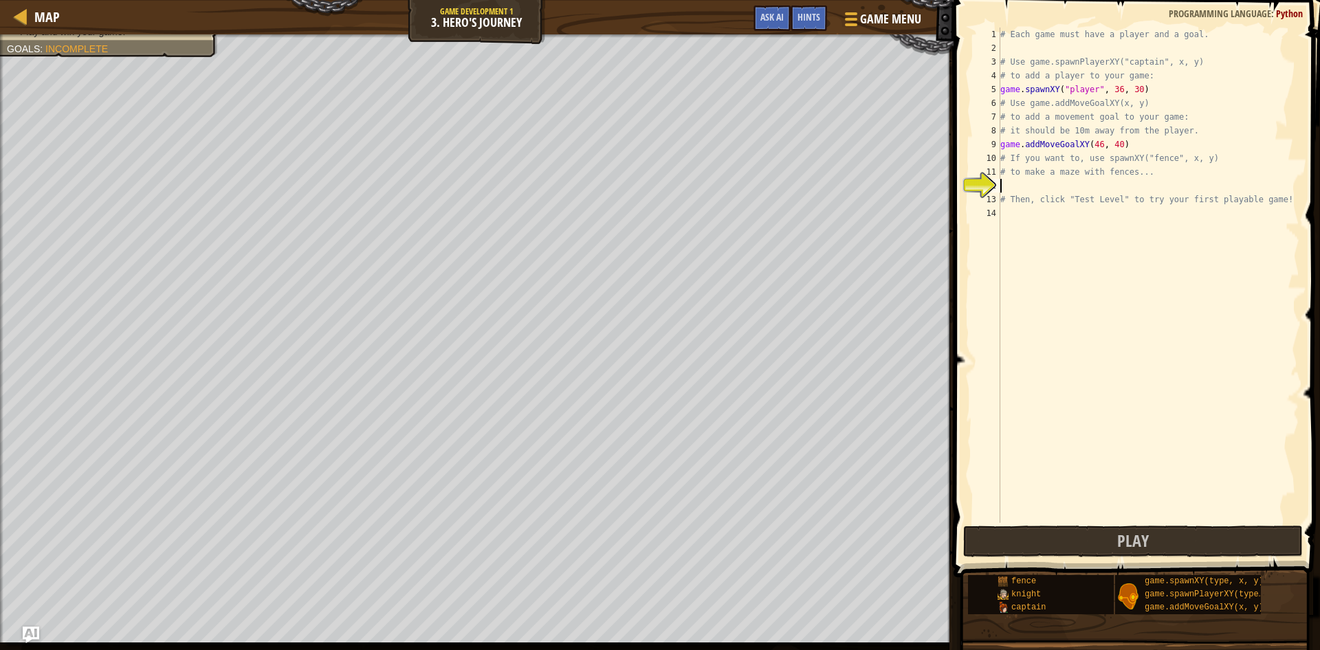
drag, startPoint x: 1082, startPoint y: 177, endPoint x: 1037, endPoint y: 184, distance: 45.3
click at [1037, 184] on div "# Each game must have a player and a goal. # Use game.spawnPlayerXY("captain", …" at bounding box center [1149, 288] width 302 height 522
click at [1072, 556] on button "Play" at bounding box center [1133, 541] width 340 height 32
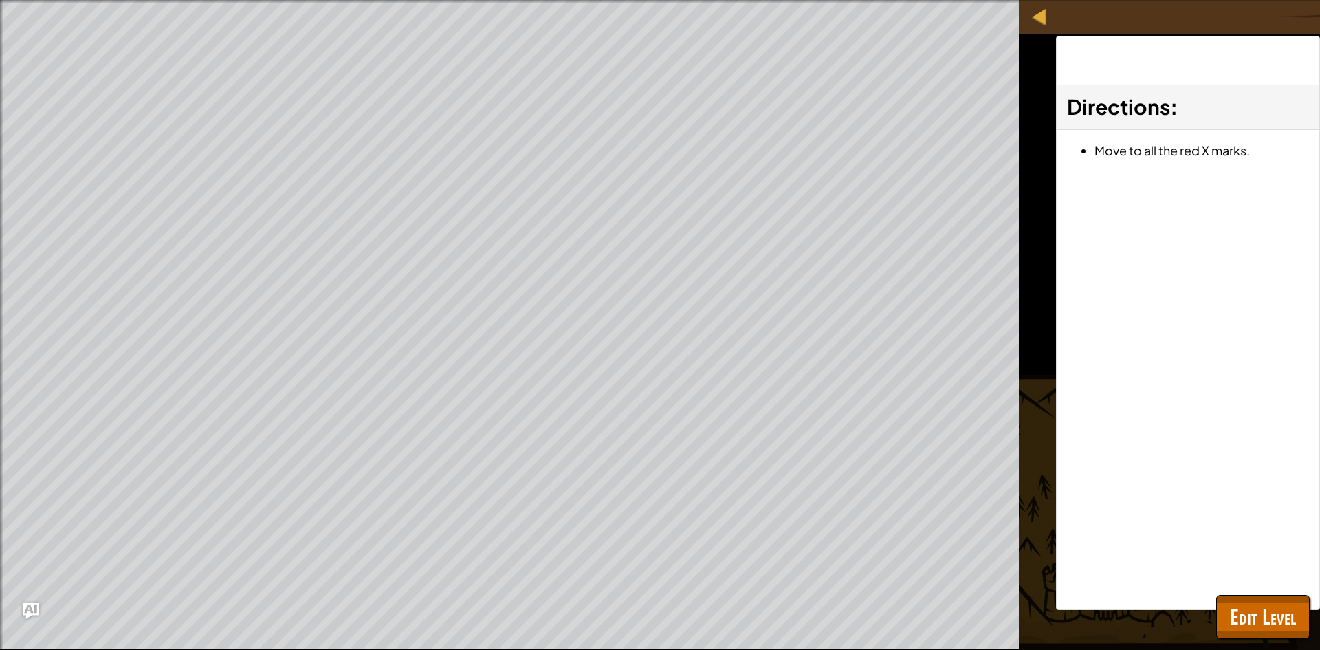
click at [1035, 16] on div at bounding box center [1039, 16] width 17 height 17
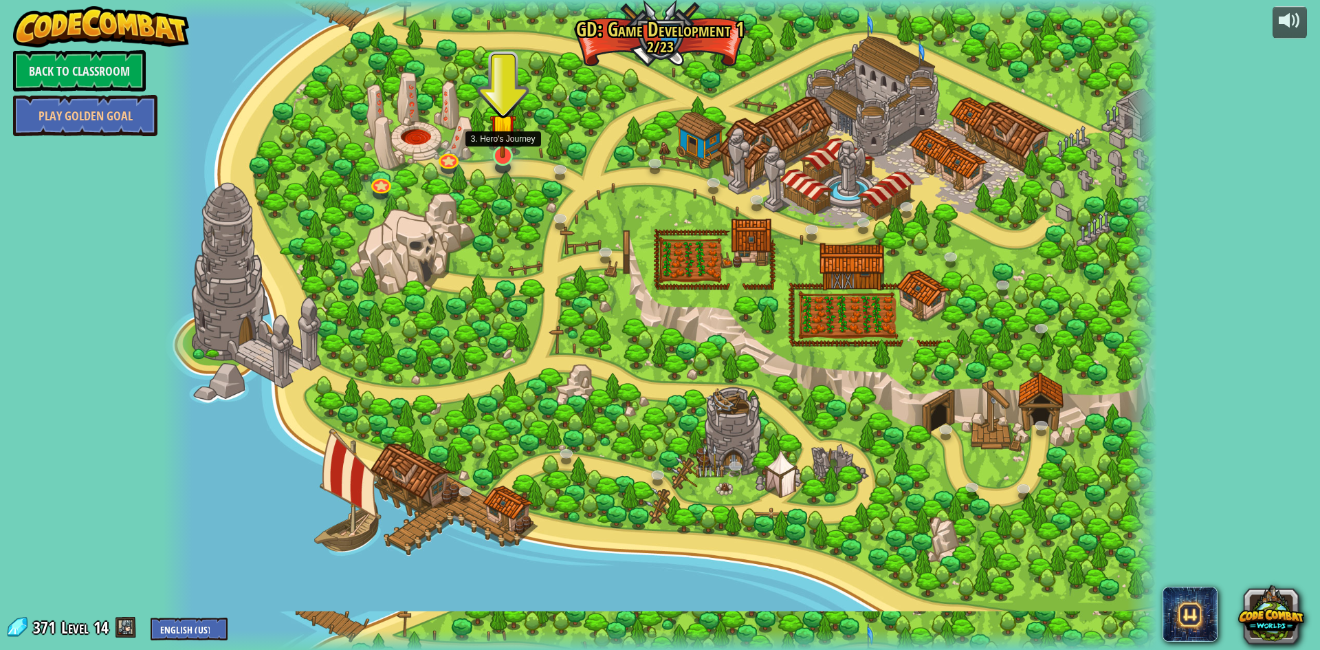
click at [511, 157] on img at bounding box center [502, 126] width 27 height 61
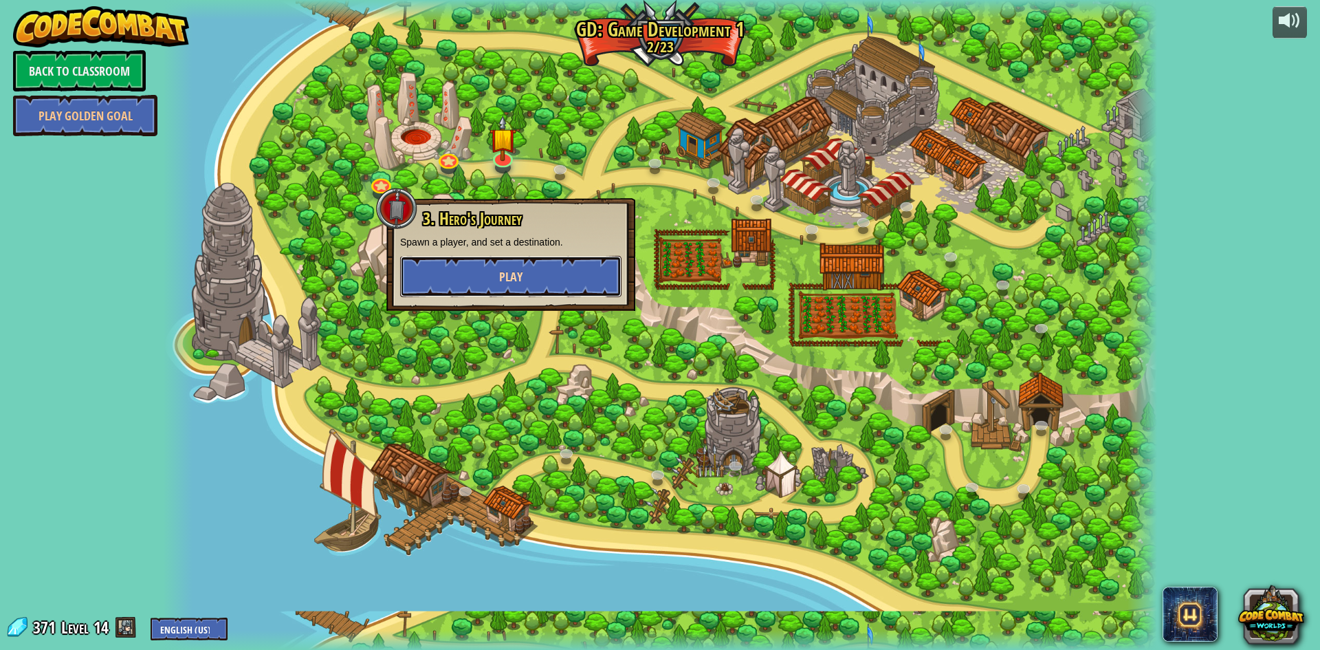
click at [502, 257] on button "Play" at bounding box center [510, 276] width 221 height 41
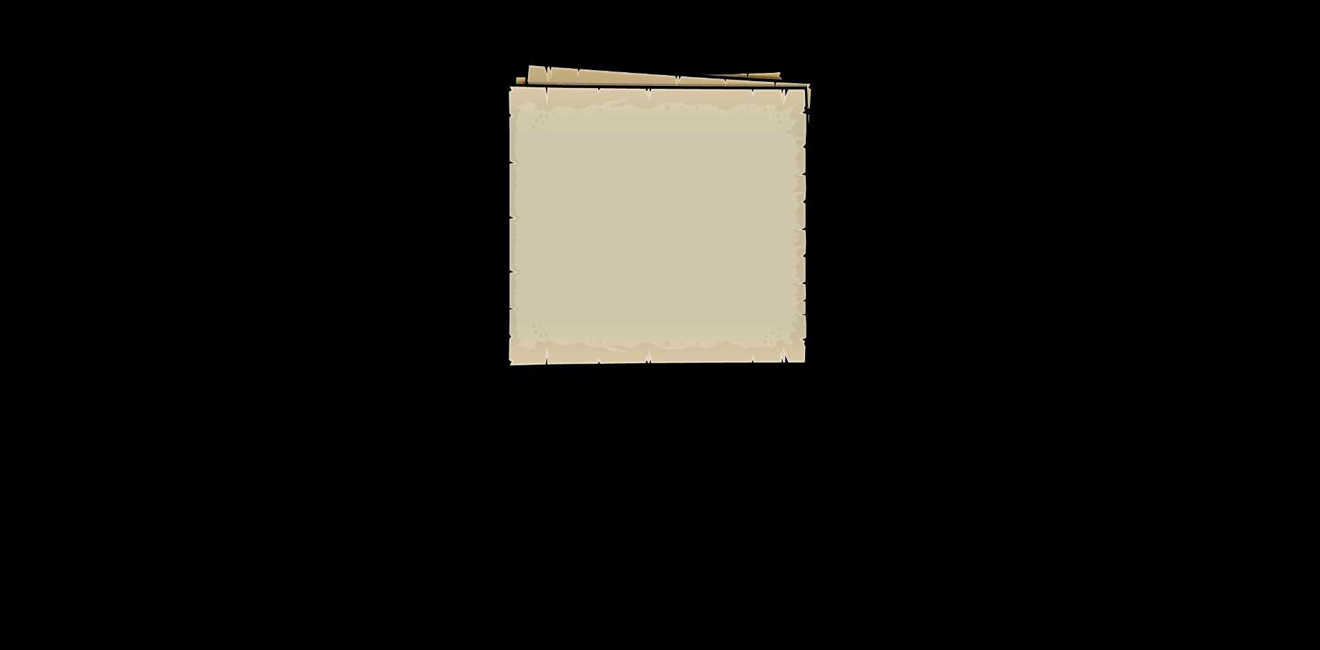
click at [503, 258] on div "Goals Start Level Error loading from server. Try refreshing the page. You'll ne…" at bounding box center [660, 325] width 1320 height 650
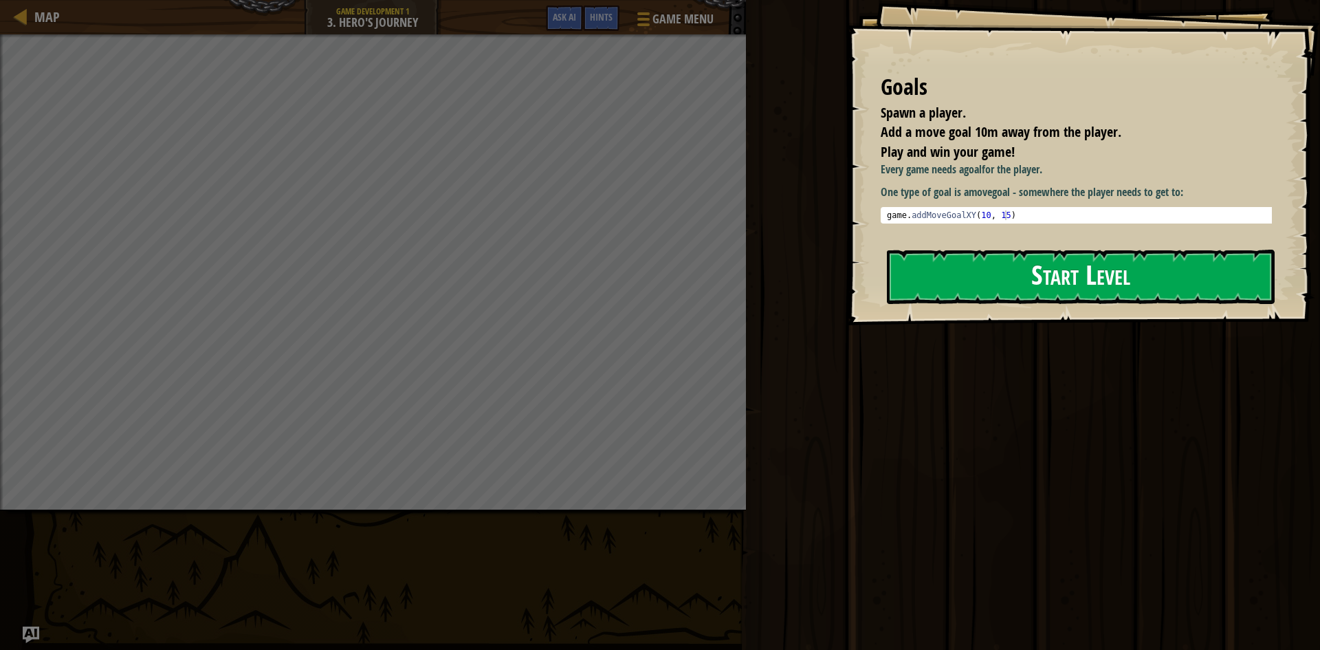
click at [982, 304] on button "Start Level" at bounding box center [1081, 277] width 388 height 54
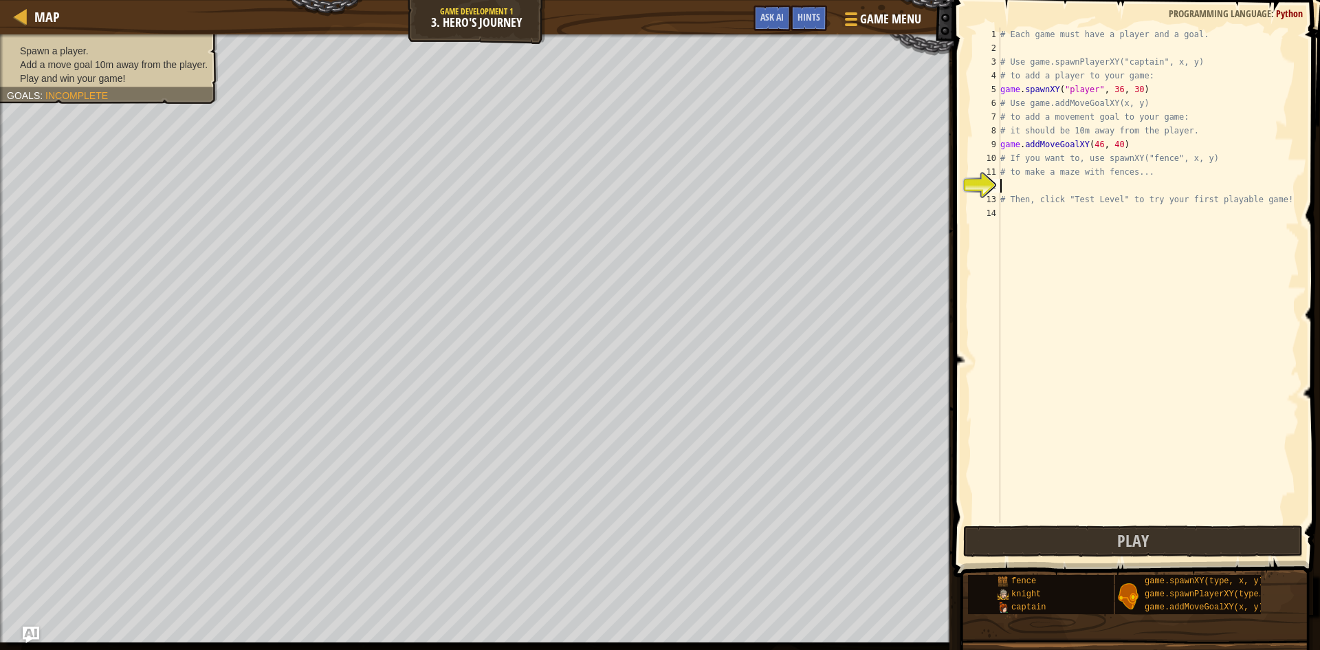
click at [1053, 186] on div "# Each game must have a player and a goal. # Use game.spawnPlayerXY("captain", …" at bounding box center [1149, 288] width 302 height 522
click at [1004, 219] on div "# Each game must have a player and a goal. # Use game.spawnPlayerXY("captain", …" at bounding box center [1149, 288] width 302 height 522
click at [1122, 151] on div "# Each game must have a player and a goal. # Use game.spawnPlayerXY("captain", …" at bounding box center [1149, 288] width 302 height 522
click at [1121, 144] on div "# Each game must have a player and a goal. # Use game.spawnPlayerXY("captain", …" at bounding box center [1149, 288] width 302 height 522
type textarea "game.addMoveGoalXY(46, 40)"
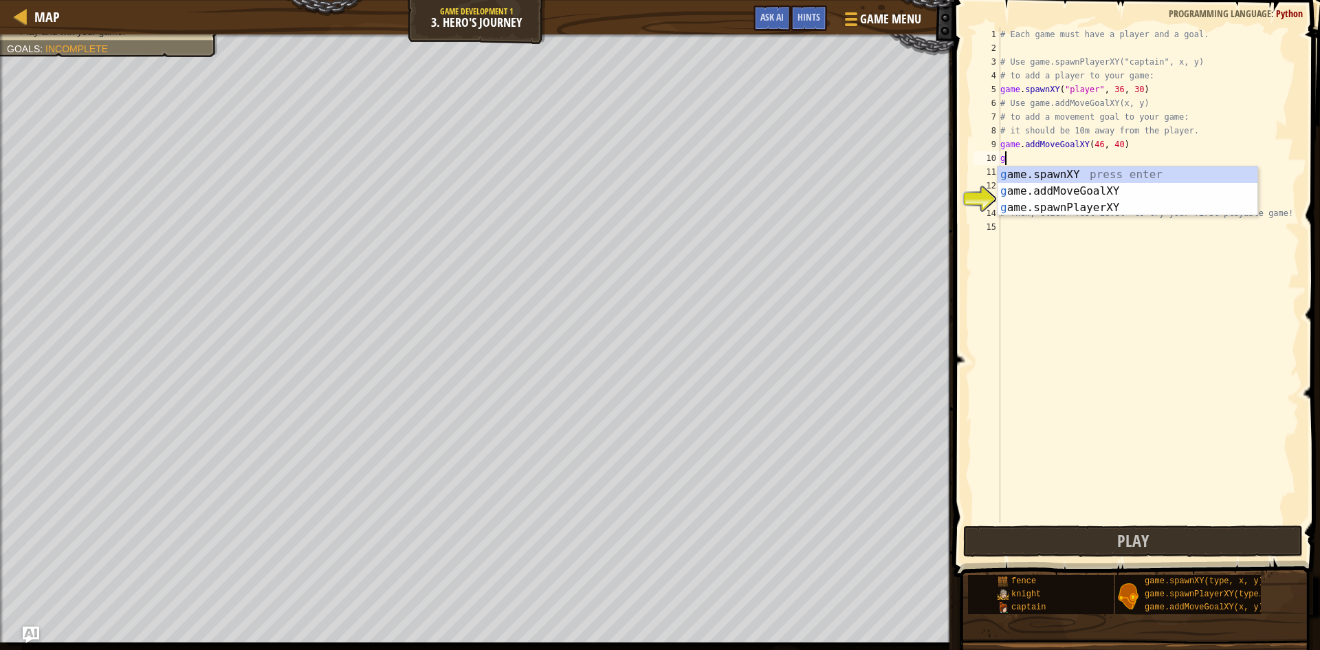
scroll to position [6, 0]
click at [1050, 193] on div "g ame.spawnXY press enter g ame.addMoveGoalXY press enter g ame.spawnPlayerXY p…" at bounding box center [1128, 207] width 260 height 82
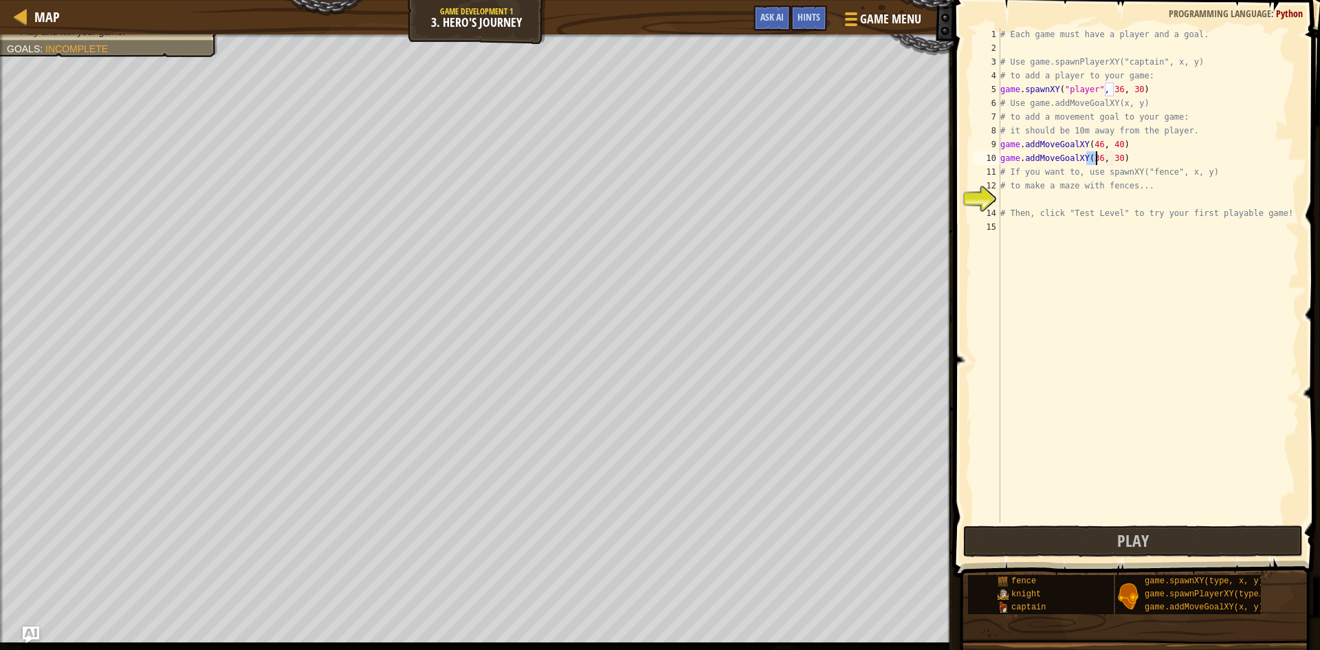
scroll to position [6, 8]
click at [1111, 155] on div "# Each game must have a player and a goal. # Use game.spawnPlayerXY("captain", …" at bounding box center [1149, 288] width 302 height 522
click at [1145, 170] on div "# Each game must have a player and a goal. # Use game.spawnPlayerXY("captain", …" at bounding box center [1149, 288] width 302 height 522
click at [1145, 162] on div "# Each game must have a player and a goal. # Use game.spawnPlayerXY("captain", …" at bounding box center [1149, 288] width 302 height 522
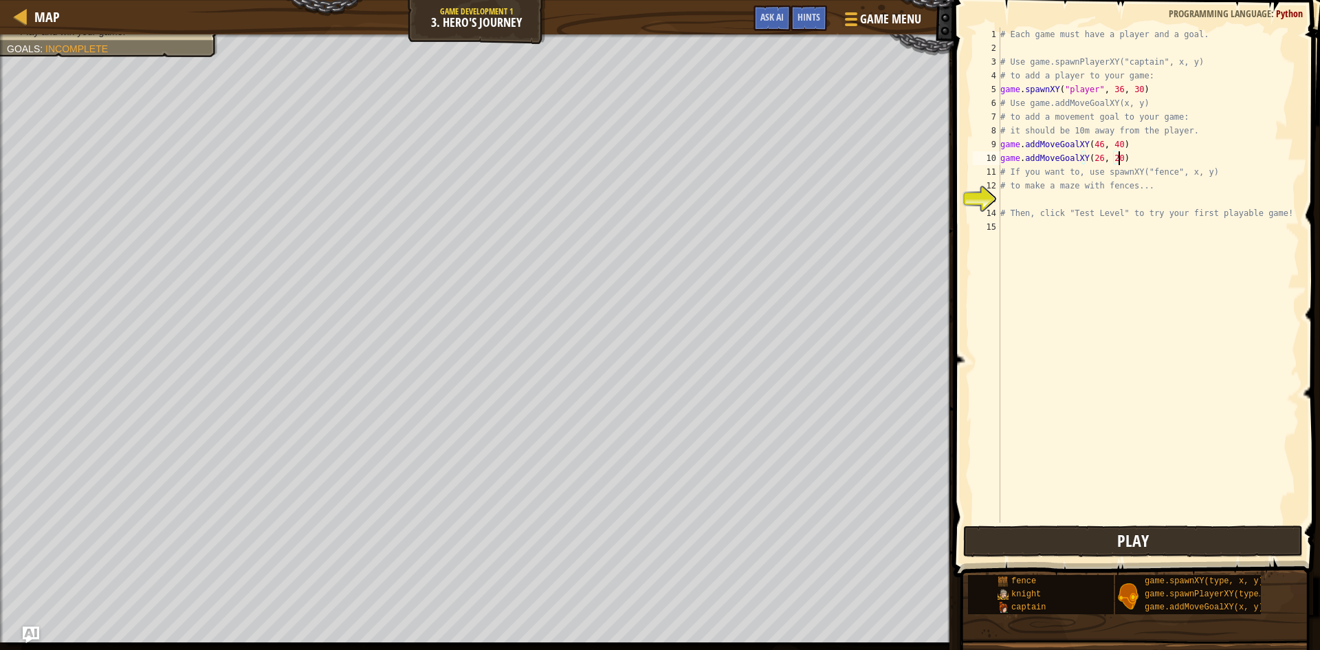
type textarea "game.addMoveGoalXY(26, 20)"
click at [1123, 537] on span "Play" at bounding box center [1133, 540] width 32 height 22
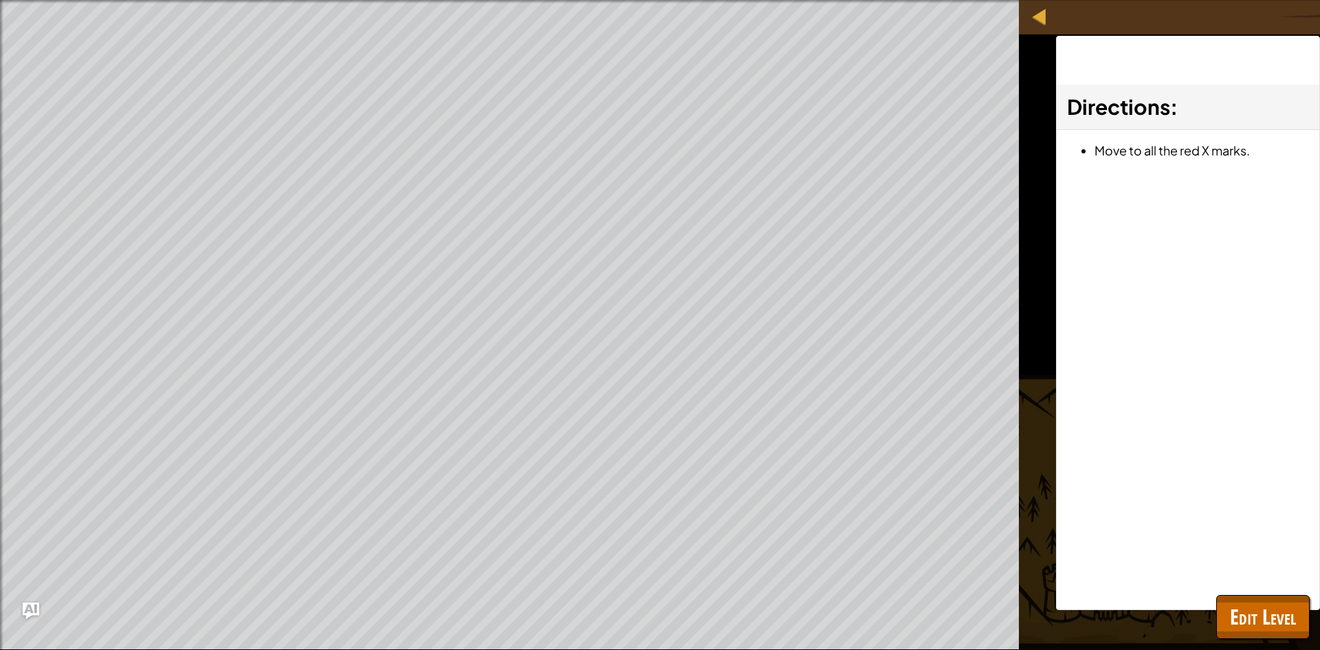
click at [1215, 219] on div "Directions : Move to all the red X marks." at bounding box center [1188, 323] width 264 height 574
drag, startPoint x: 1179, startPoint y: 177, endPoint x: 1042, endPoint y: 106, distance: 155.0
click at [1140, 153] on div "Directions : Move to all the red X marks." at bounding box center [1188, 323] width 264 height 574
drag, startPoint x: 1158, startPoint y: 271, endPoint x: 1204, endPoint y: 362, distance: 101.5
click at [1204, 362] on div "Directions : Move to all the red X marks." at bounding box center [1188, 323] width 264 height 574
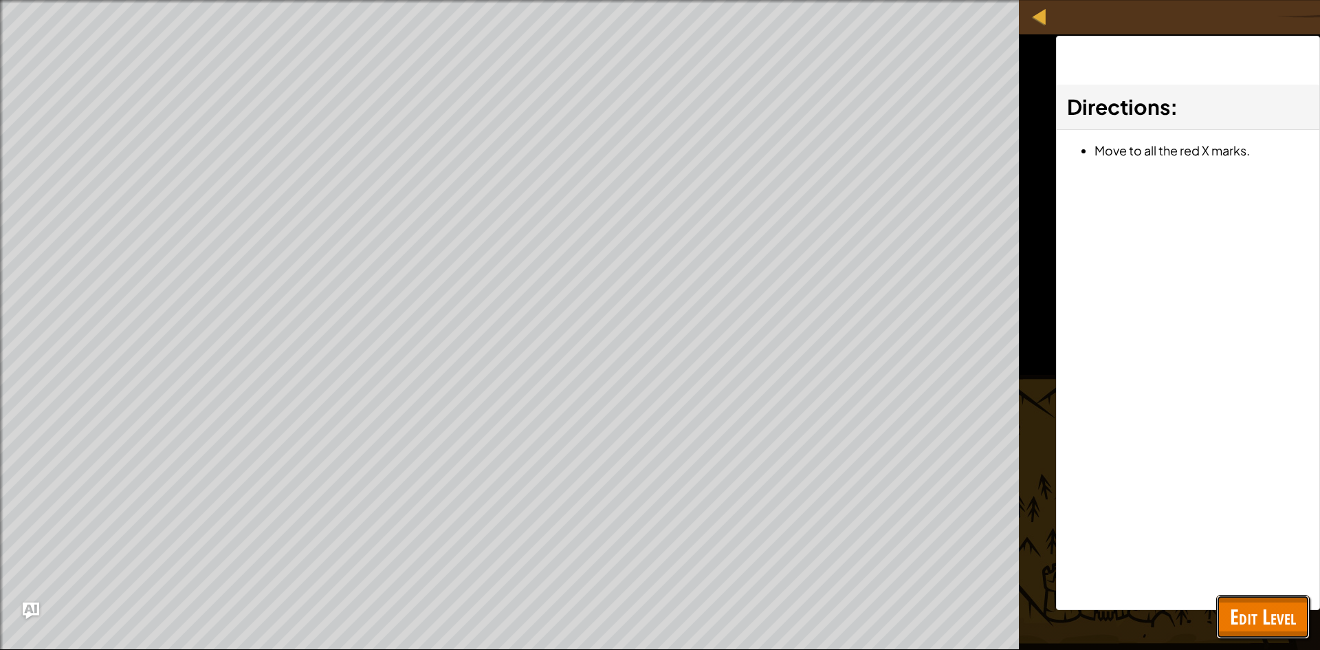
click at [1253, 606] on span "Edit Level" at bounding box center [1263, 616] width 66 height 28
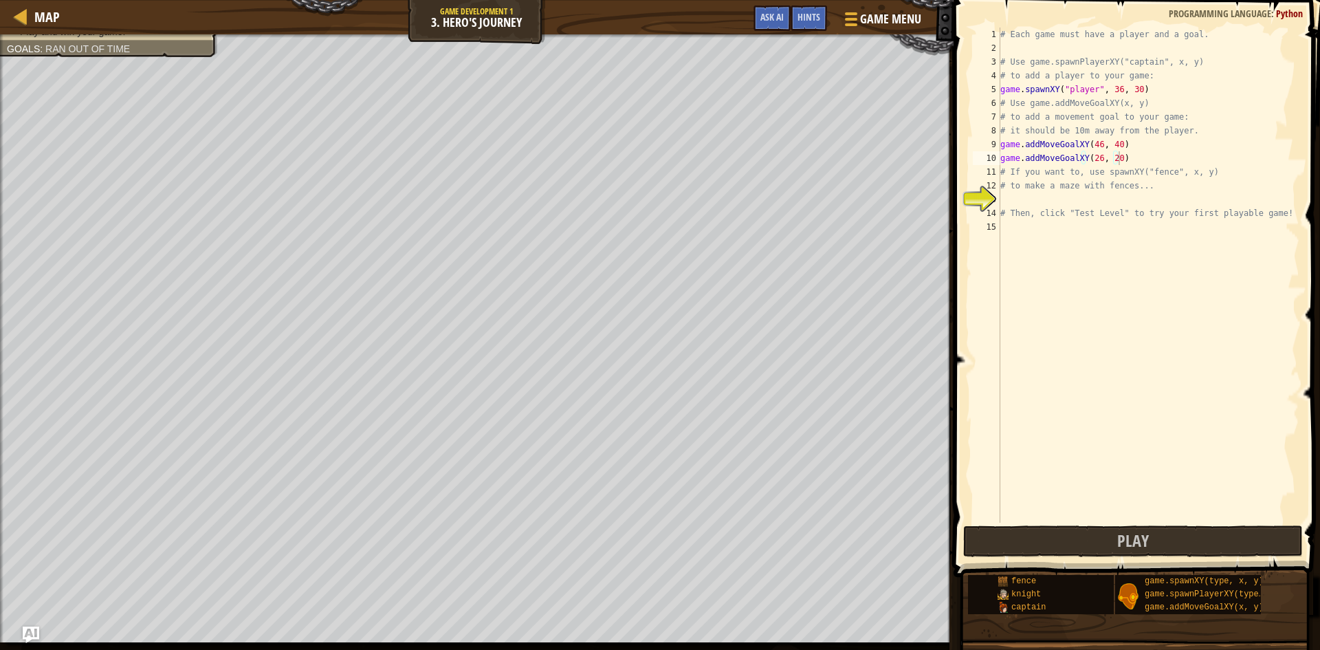
scroll to position [6, 0]
click at [1025, 194] on div "# Each game must have a player and a goal. # Use game.spawnPlayerXY("captain", …" at bounding box center [1149, 288] width 302 height 522
click at [1048, 170] on div "# Each game must have a player and a goal. # Use game.spawnPlayerXY("captain", …" at bounding box center [1149, 288] width 302 height 522
click at [1160, 153] on div "# Each game must have a player and a goal. # Use game.spawnPlayerXY("captain", …" at bounding box center [1149, 288] width 302 height 522
click at [1057, 89] on div "# Each game must have a player and a goal. # Use game.spawnPlayerXY("captain", …" at bounding box center [1149, 288] width 302 height 522
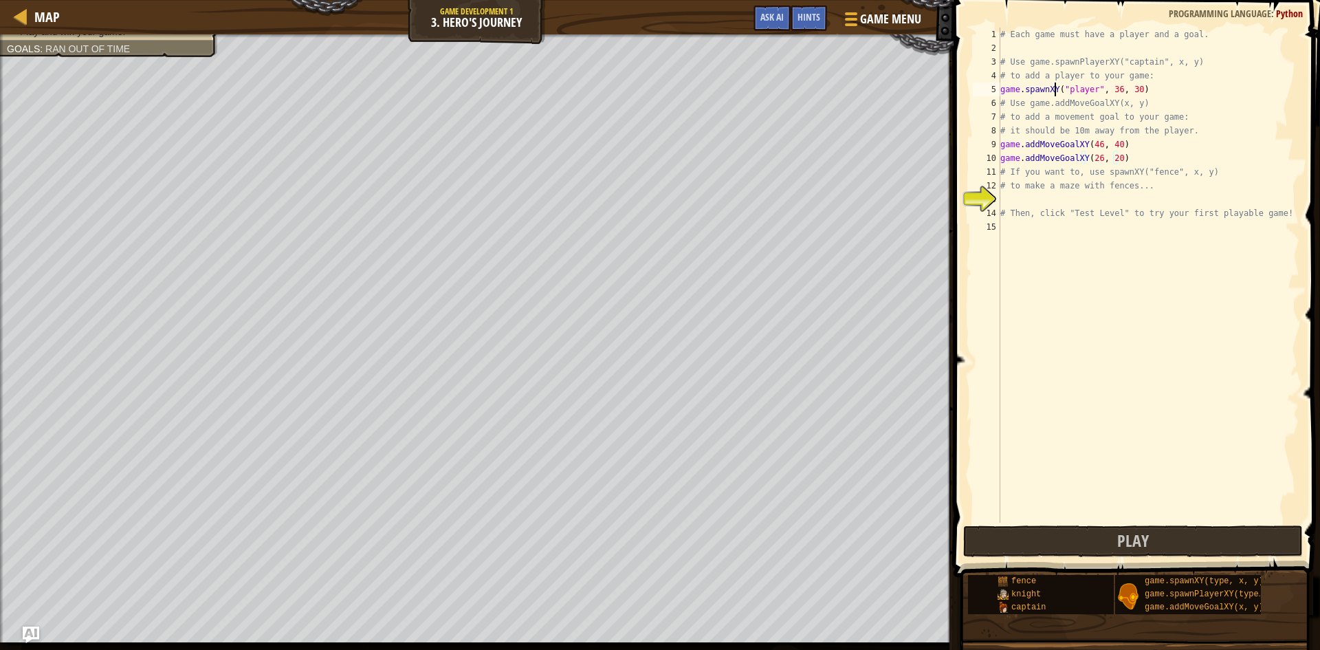
type textarea "game.spawnXY("player", 36, 30)"
click at [1057, 89] on div "# Each game must have a player and a goal. # Use game.spawnPlayerXY("captain", …" at bounding box center [1149, 288] width 302 height 522
click at [1034, 93] on div "# Each game must have a player and a goal. # Use game.spawnPlayerXY("captain", …" at bounding box center [1149, 288] width 302 height 522
click at [1002, 90] on div "# Each game must have a player and a goal. # Use game.spawnPlayerXY("captain", …" at bounding box center [1149, 288] width 302 height 522
drag, startPoint x: 1002, startPoint y: 90, endPoint x: 1161, endPoint y: 93, distance: 159.5
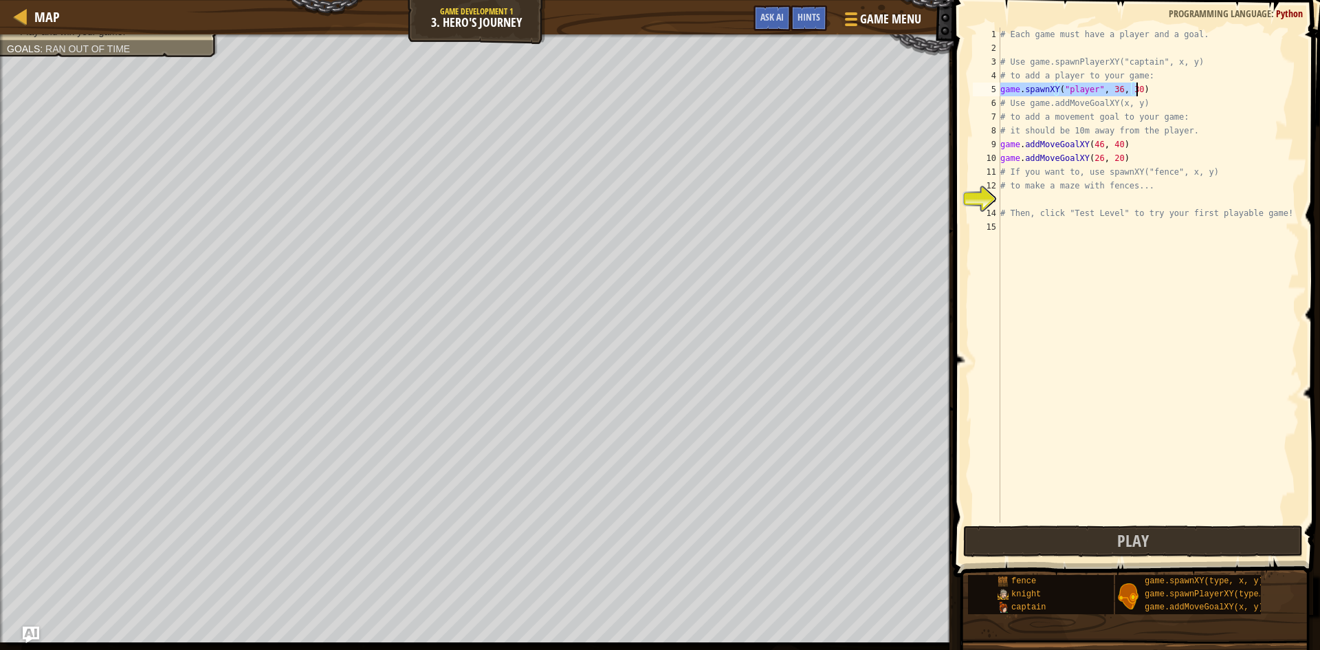
click at [1161, 93] on div "# Each game must have a player and a goal. # Use game.spawnPlayerXY("captain", …" at bounding box center [1149, 288] width 302 height 522
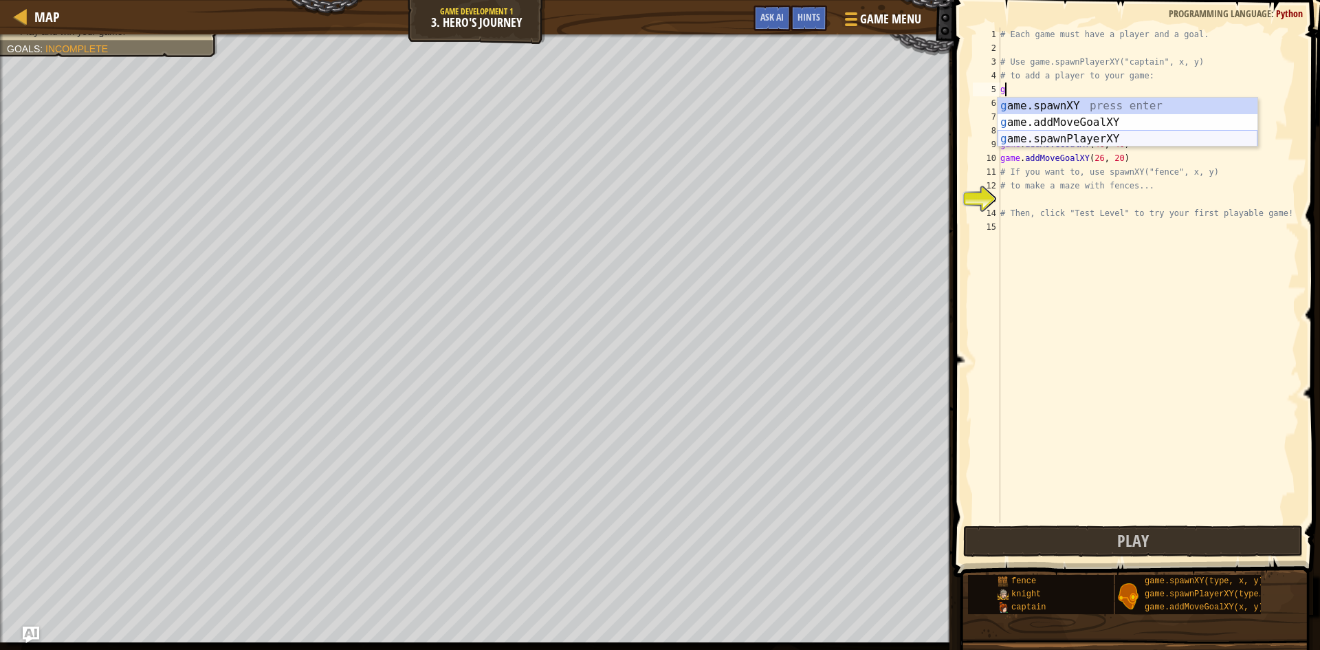
click at [1100, 137] on div "g ame.spawnXY press enter g ame.addMoveGoalXY press enter g ame.spawnPlayerXY p…" at bounding box center [1128, 139] width 260 height 82
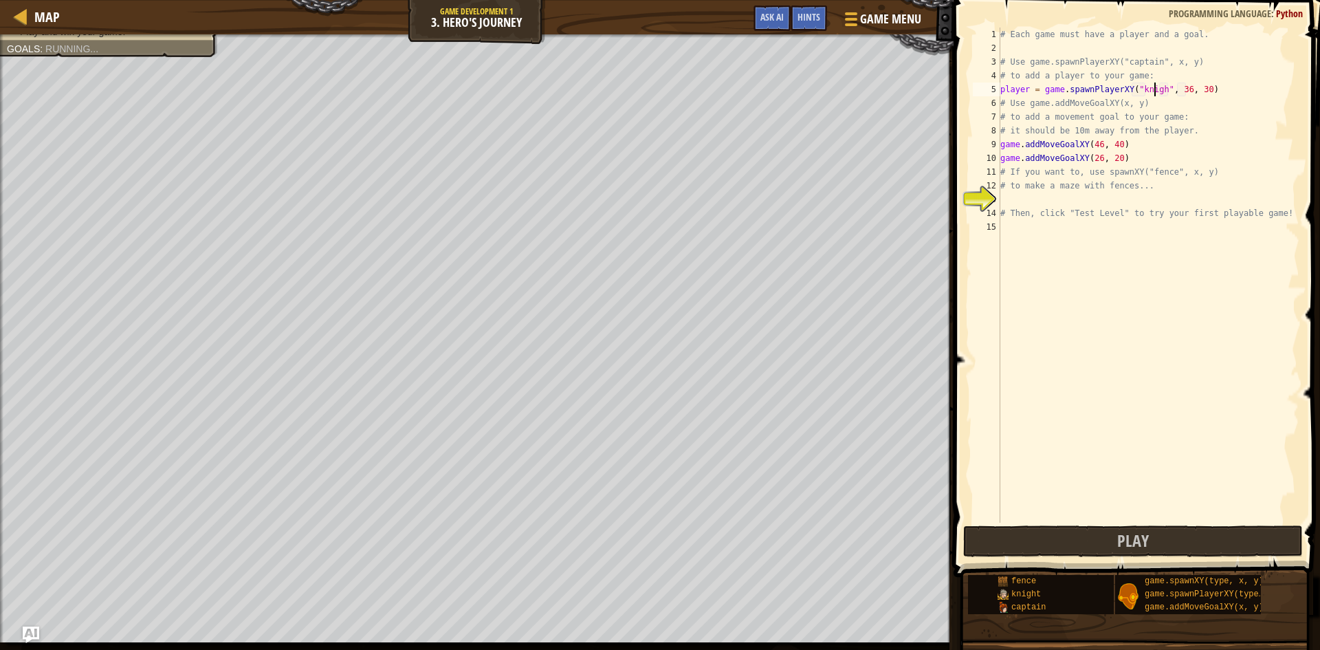
scroll to position [6, 13]
type textarea "player = game.spawnPlayerXY("knight", 36, 30)"
click at [1090, 547] on button "Play" at bounding box center [1133, 541] width 340 height 32
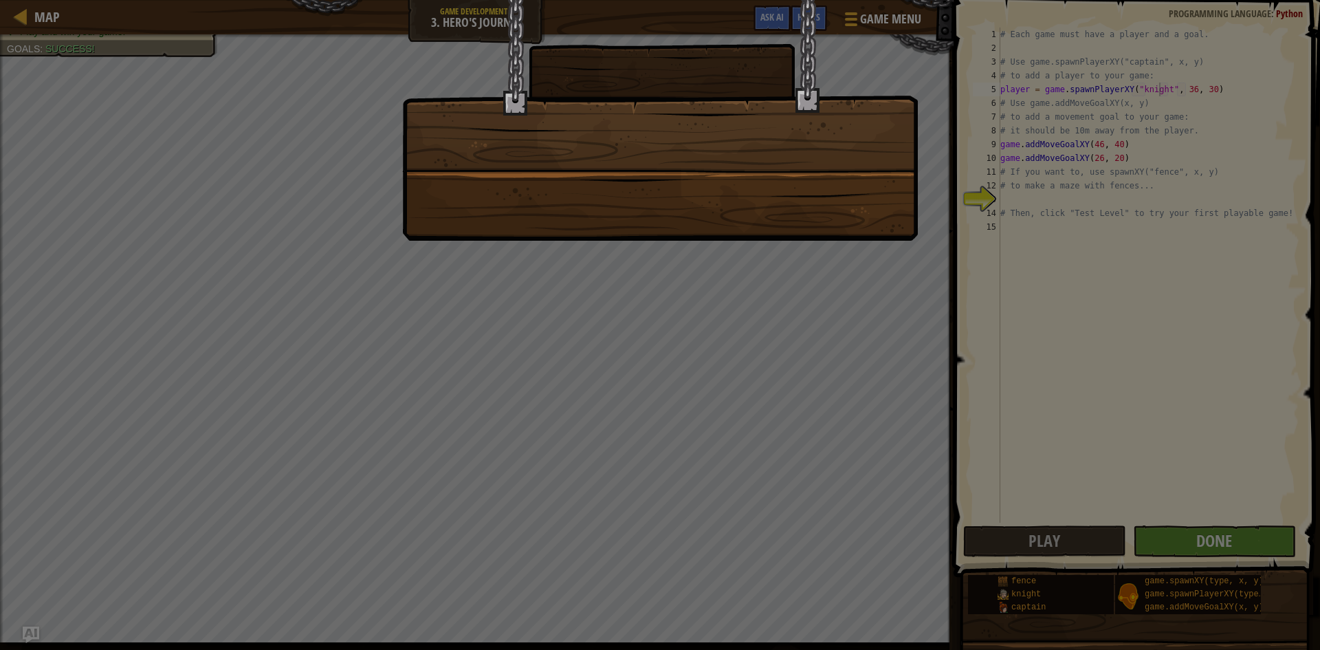
click at [1213, 509] on div at bounding box center [660, 325] width 1320 height 650
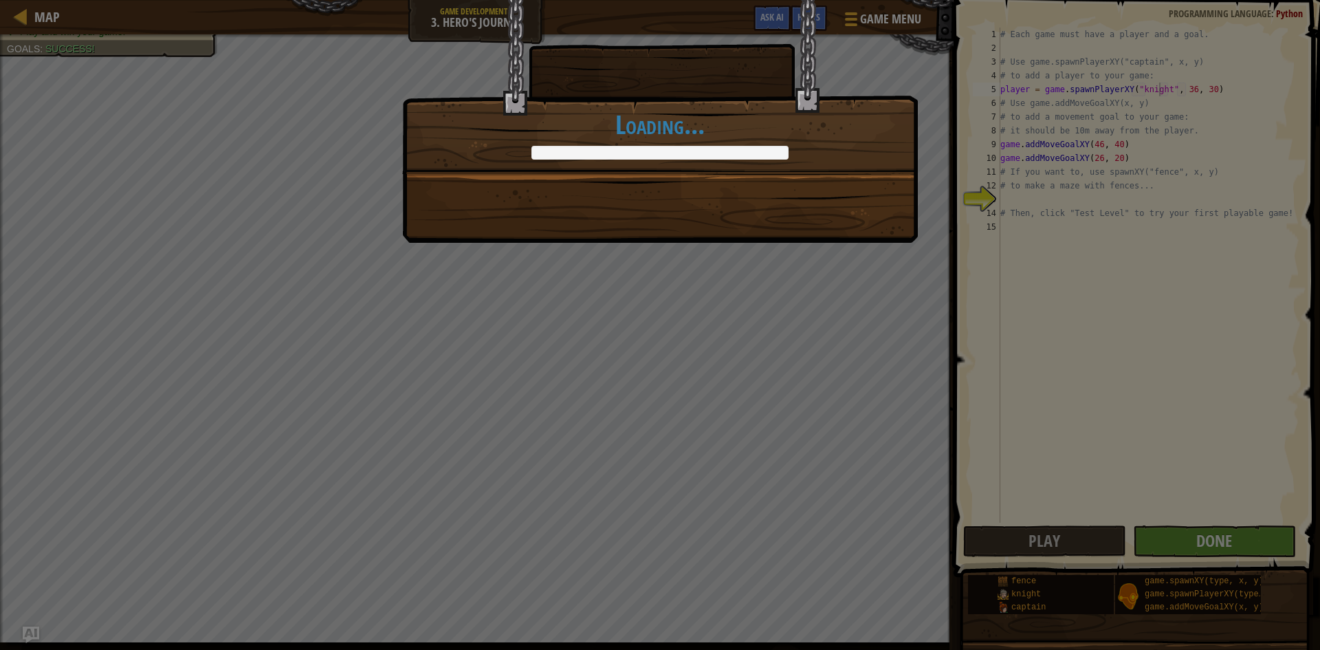
click at [1212, 511] on div "You've got game! +0 +0 Continue Loading..." at bounding box center [660, 325] width 1320 height 650
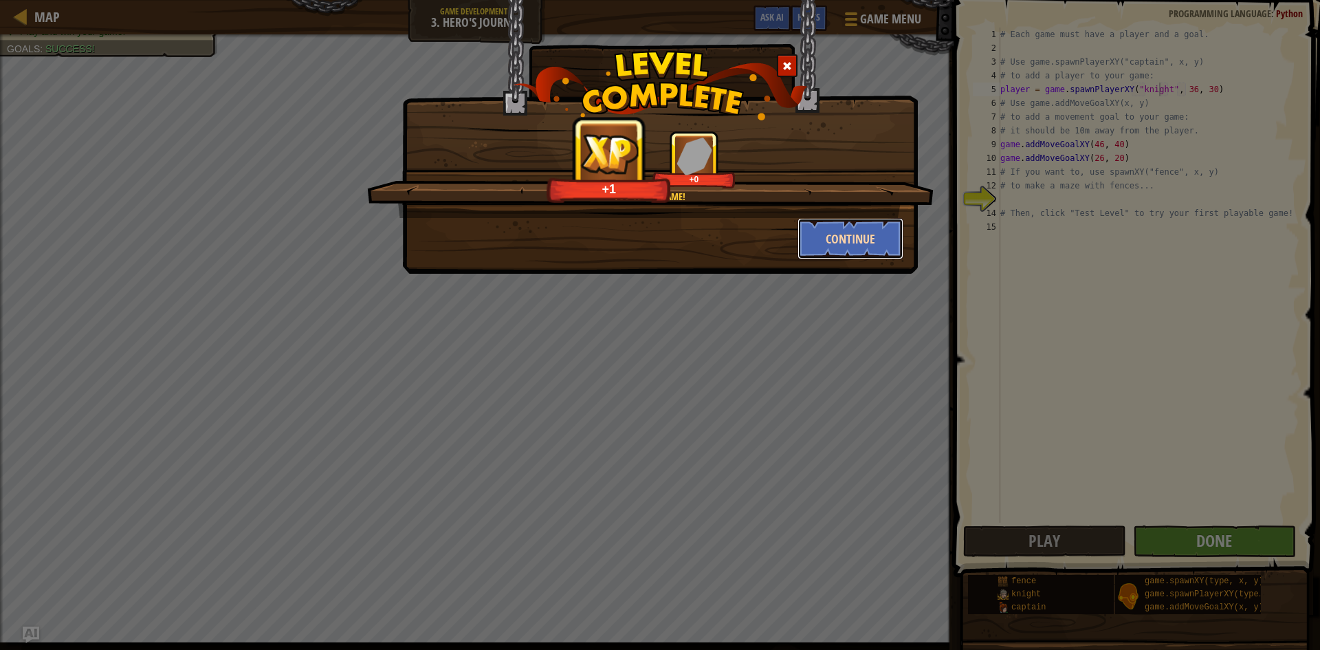
click at [828, 227] on button "Continue" at bounding box center [850, 238] width 107 height 41
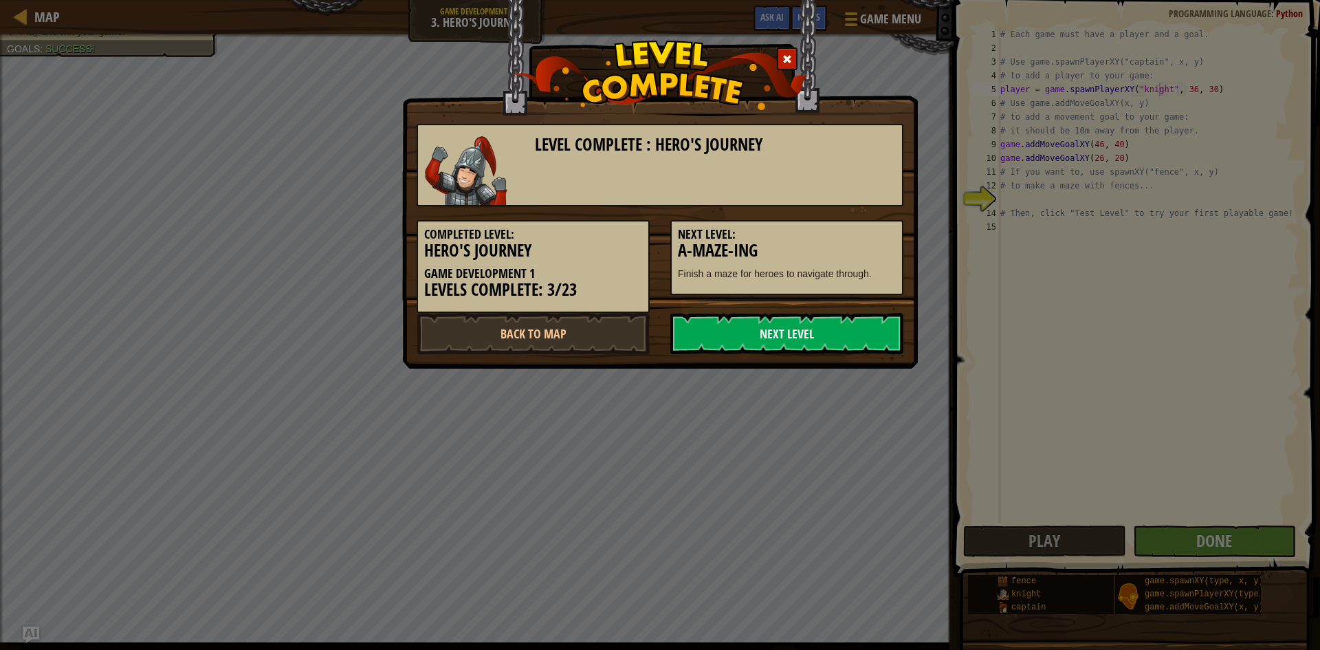
click at [824, 228] on h5 "Next Level:" at bounding box center [787, 235] width 218 height 14
click at [474, 339] on link "Back to Map" at bounding box center [533, 333] width 233 height 41
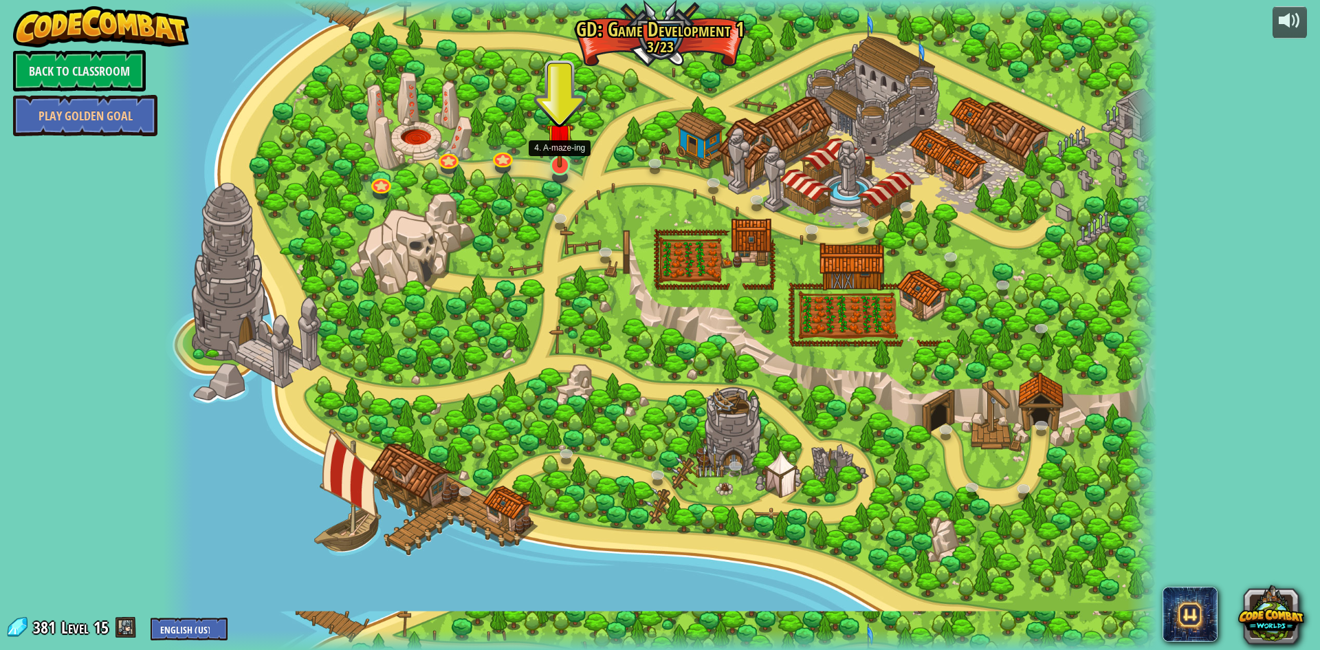
click at [571, 159] on img at bounding box center [560, 136] width 27 height 61
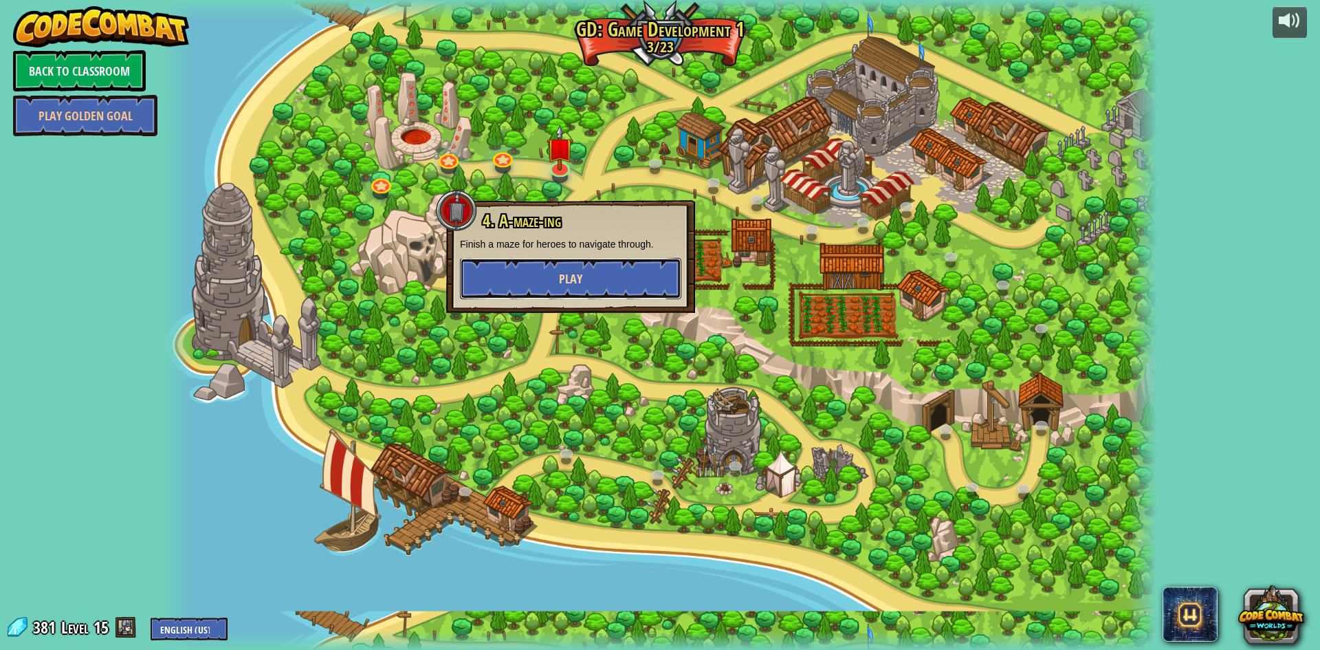
click at [562, 275] on span "Play" at bounding box center [570, 278] width 23 height 17
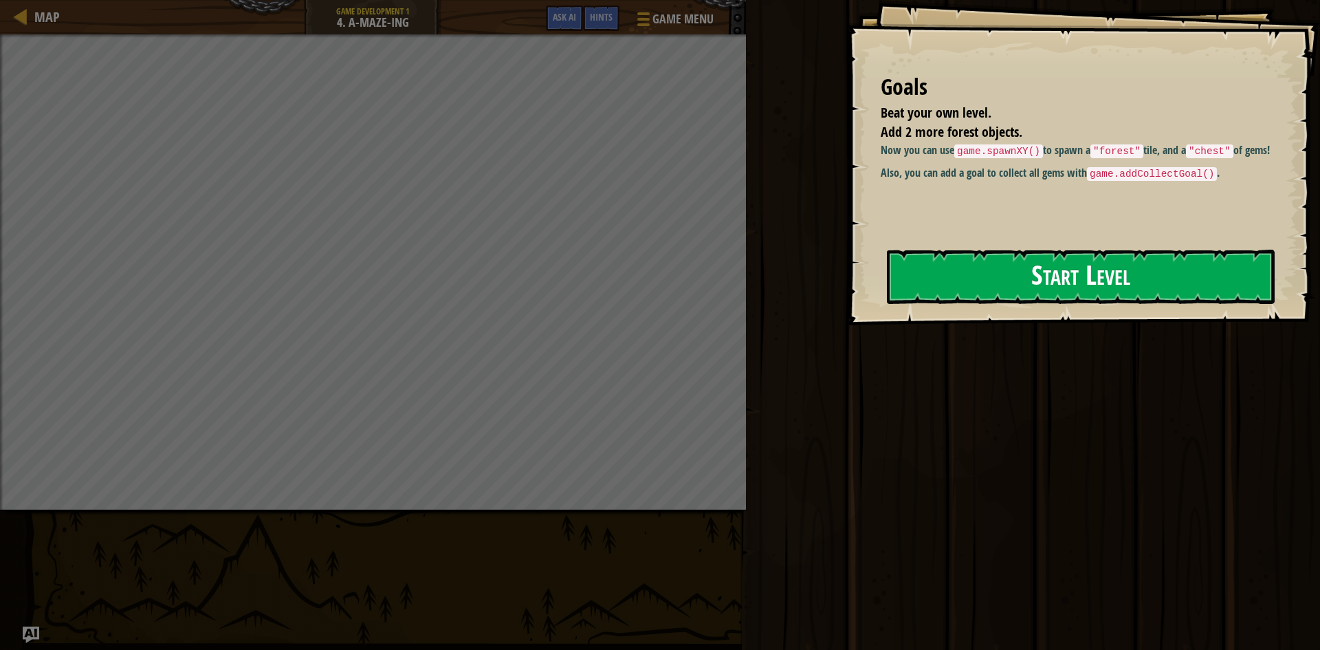
click at [1047, 291] on button "Start Level" at bounding box center [1081, 277] width 388 height 54
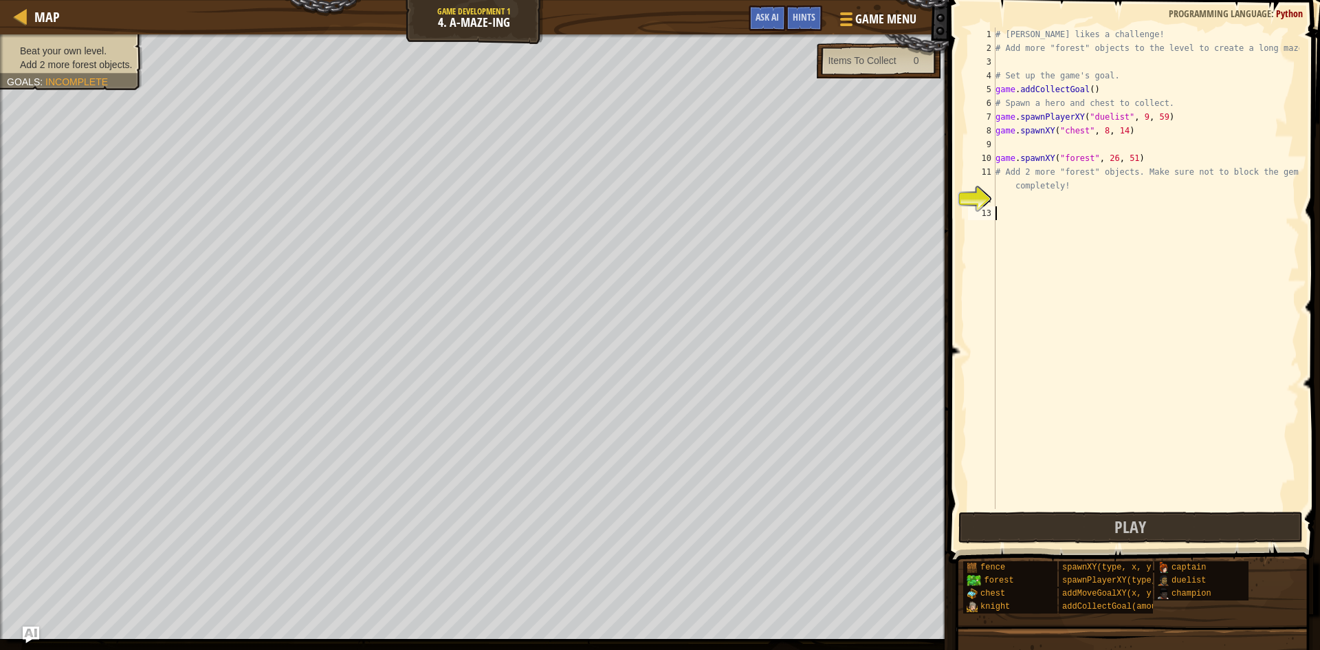
click at [1038, 209] on div "# [PERSON_NAME] likes a challenge! # Add more "forest" objects to the level to …" at bounding box center [1146, 281] width 307 height 509
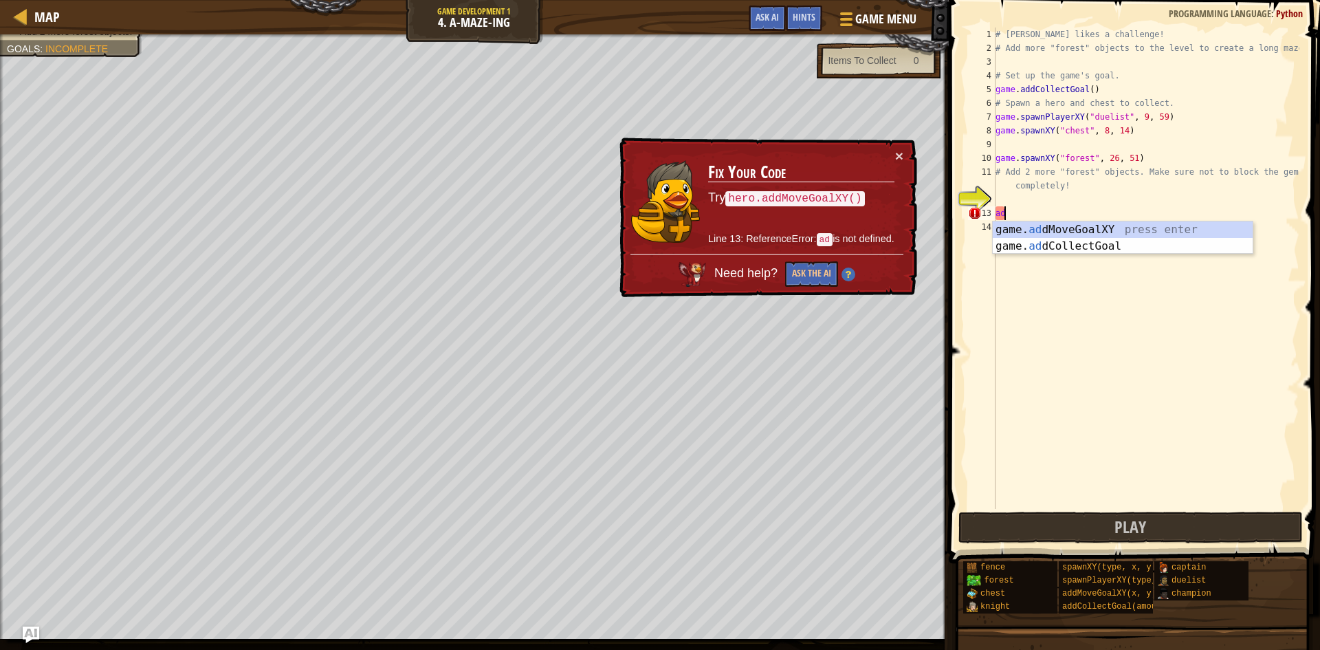
type textarea "a"
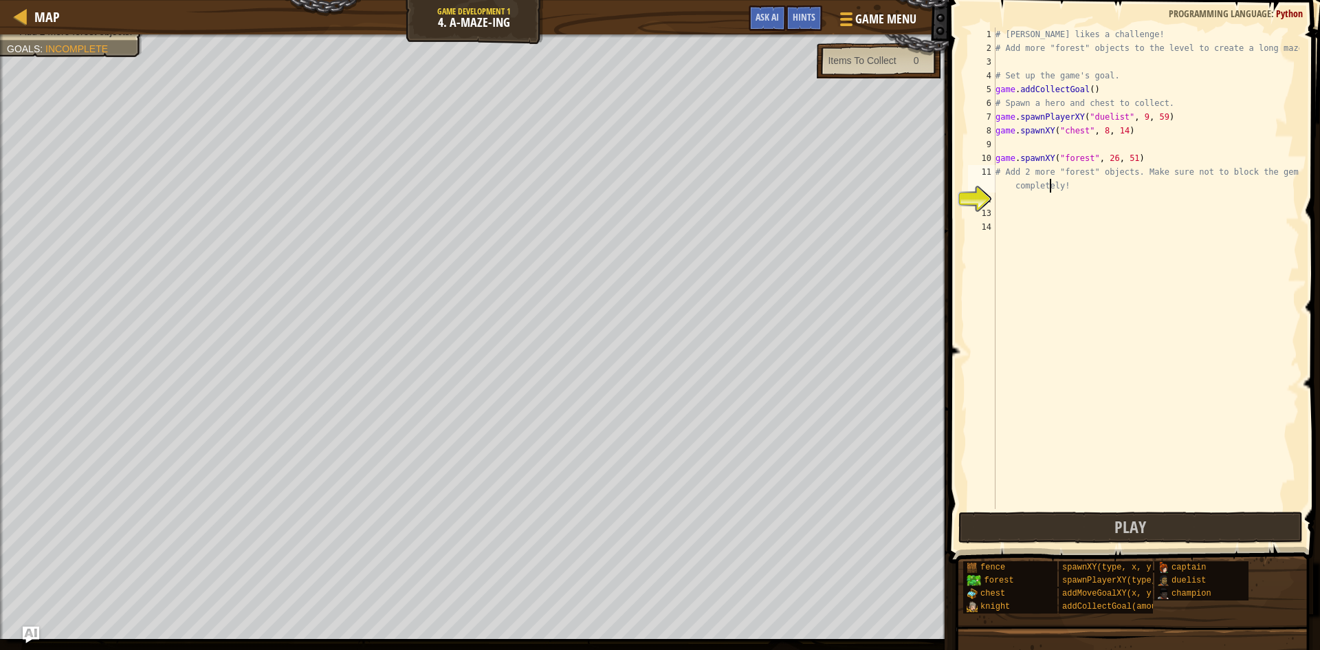
click at [1048, 190] on div "# [PERSON_NAME] likes a challenge! # Add more "forest" objects to the level to …" at bounding box center [1146, 281] width 307 height 509
type textarea "# Add 2 more "forest" objects. Make sure not to block the gems completely!"
click at [1002, 210] on div "# [PERSON_NAME] likes a challenge! # Add more "forest" objects to the level to …" at bounding box center [1146, 281] width 307 height 509
click at [1002, 208] on div "# [PERSON_NAME] likes a challenge! # Add more "forest" objects to the level to …" at bounding box center [1146, 281] width 307 height 509
click at [1005, 194] on div "# [PERSON_NAME] likes a challenge! # Add more "forest" objects to the level to …" at bounding box center [1146, 281] width 307 height 509
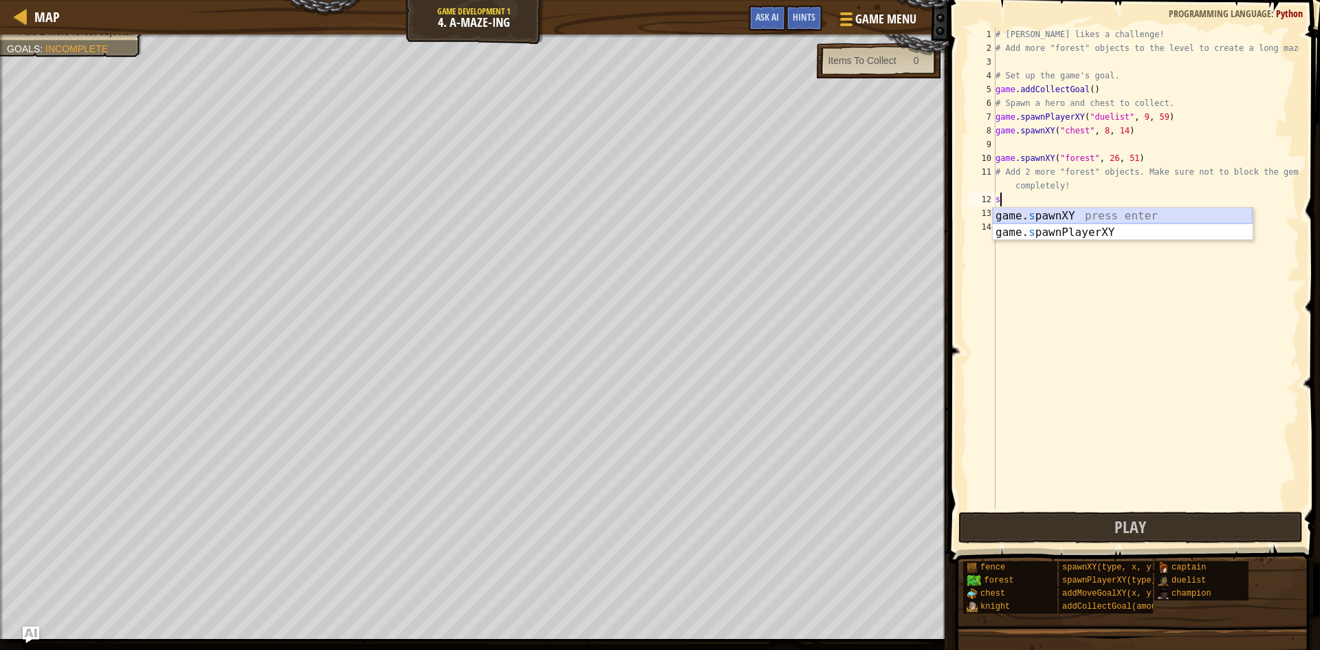
click at [1035, 214] on div "game. s pawnXY press enter game. s pawnPlayerXY press enter" at bounding box center [1123, 241] width 260 height 66
click at [1107, 200] on div "# [PERSON_NAME] likes a challenge! # Add more "forest" objects to the level to …" at bounding box center [1146, 281] width 307 height 509
click at [1125, 197] on div "# [PERSON_NAME] likes a challenge! # Add more "forest" objects to the level to …" at bounding box center [1146, 281] width 307 height 509
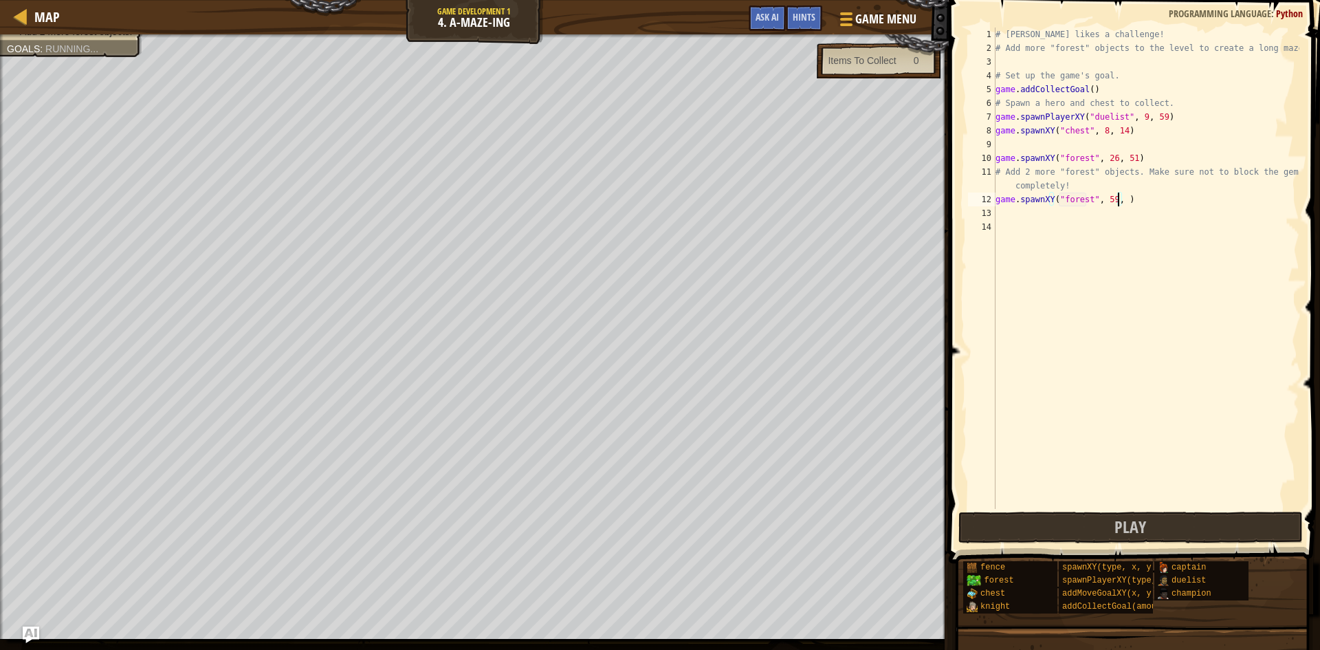
scroll to position [6, 10]
click at [1092, 520] on button "Play" at bounding box center [1130, 527] width 344 height 32
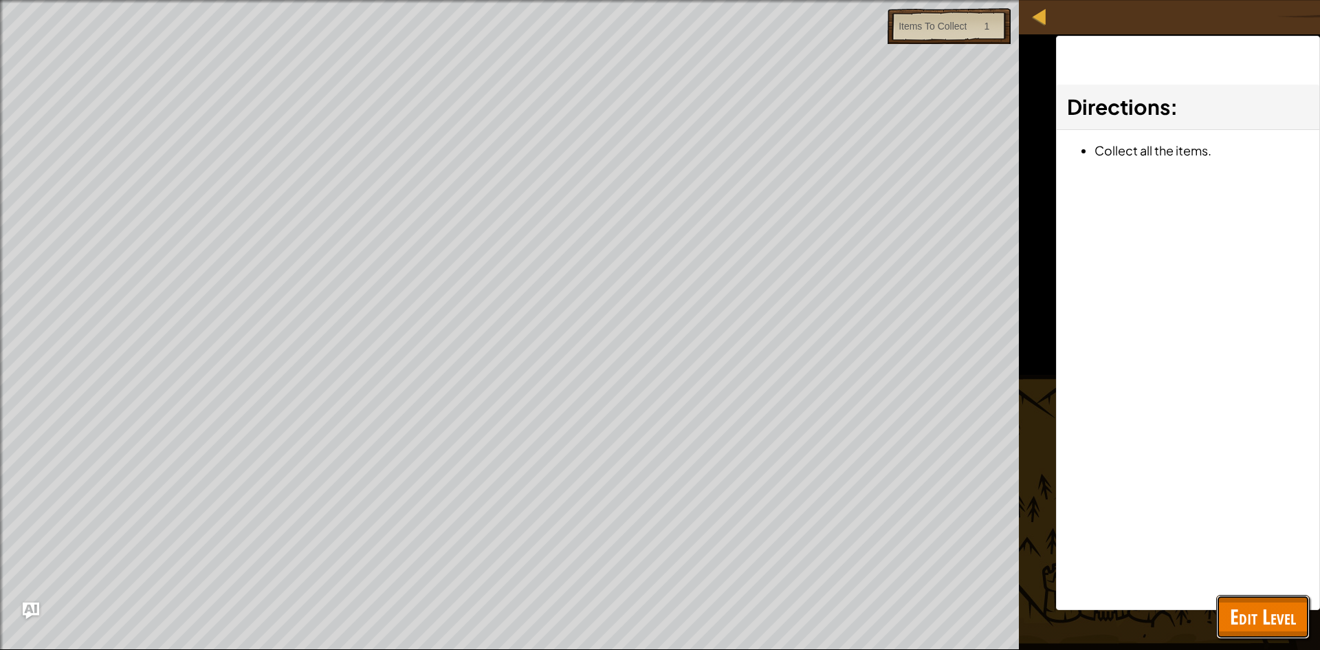
click at [1281, 615] on span "Edit Level" at bounding box center [1263, 616] width 66 height 28
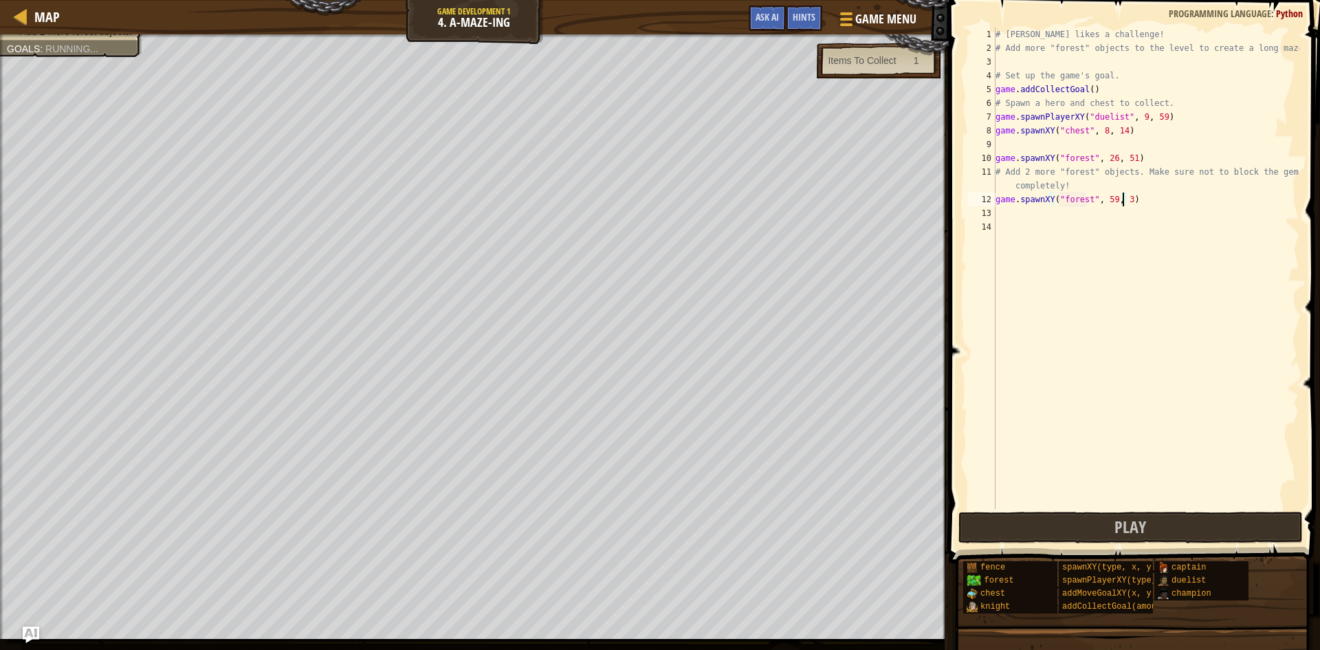
type textarea "game.spawnXY("forest", 59, 30)"
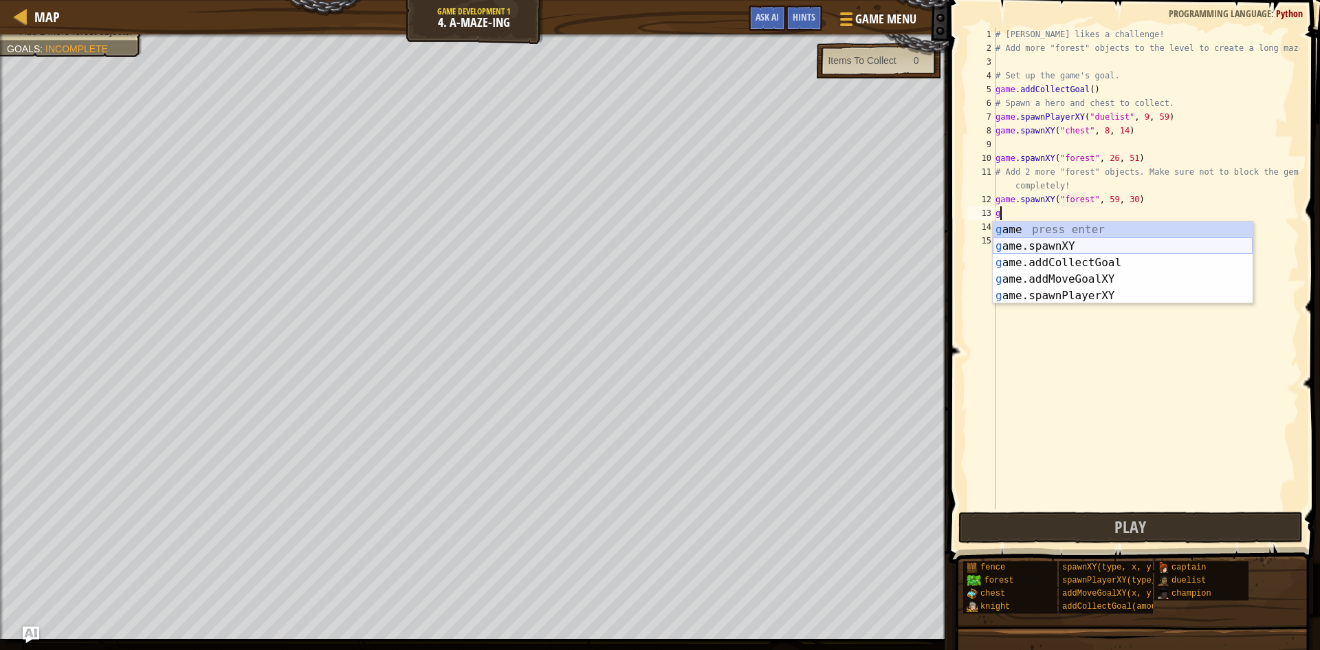
click at [1086, 242] on div "g ame press enter g ame.spawnXY press enter g ame.addCollectGoal press enter g …" at bounding box center [1123, 278] width 260 height 115
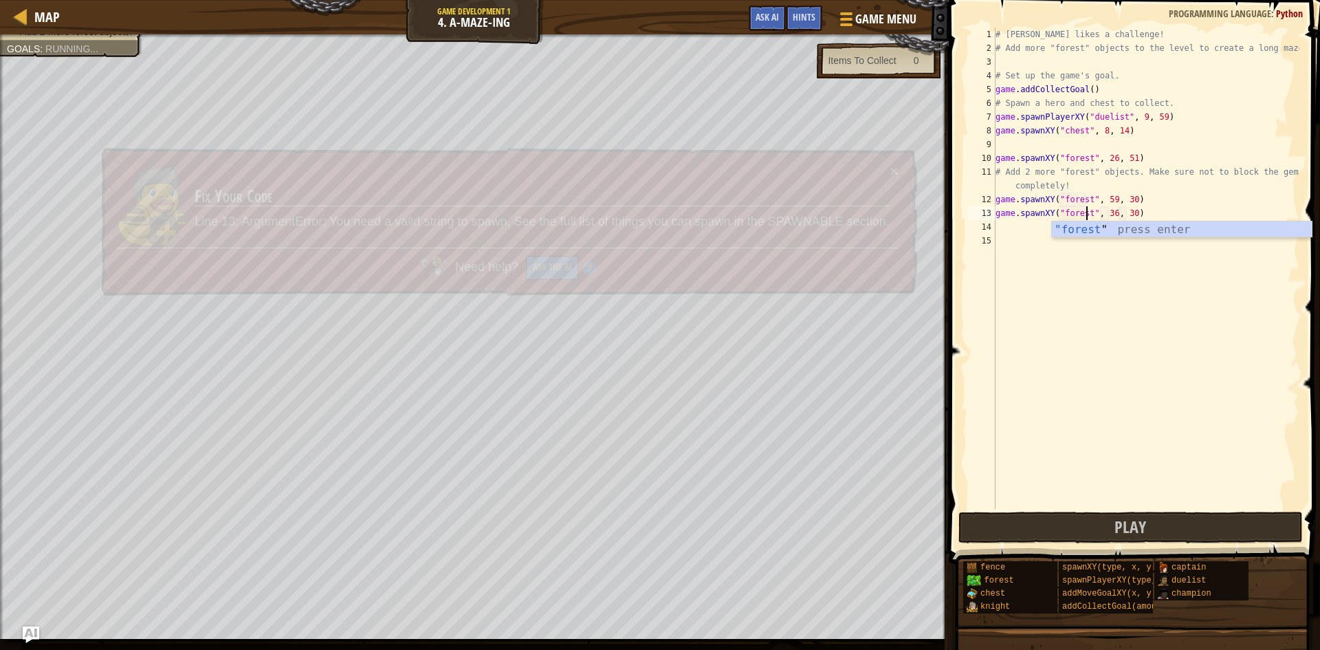
scroll to position [6, 8]
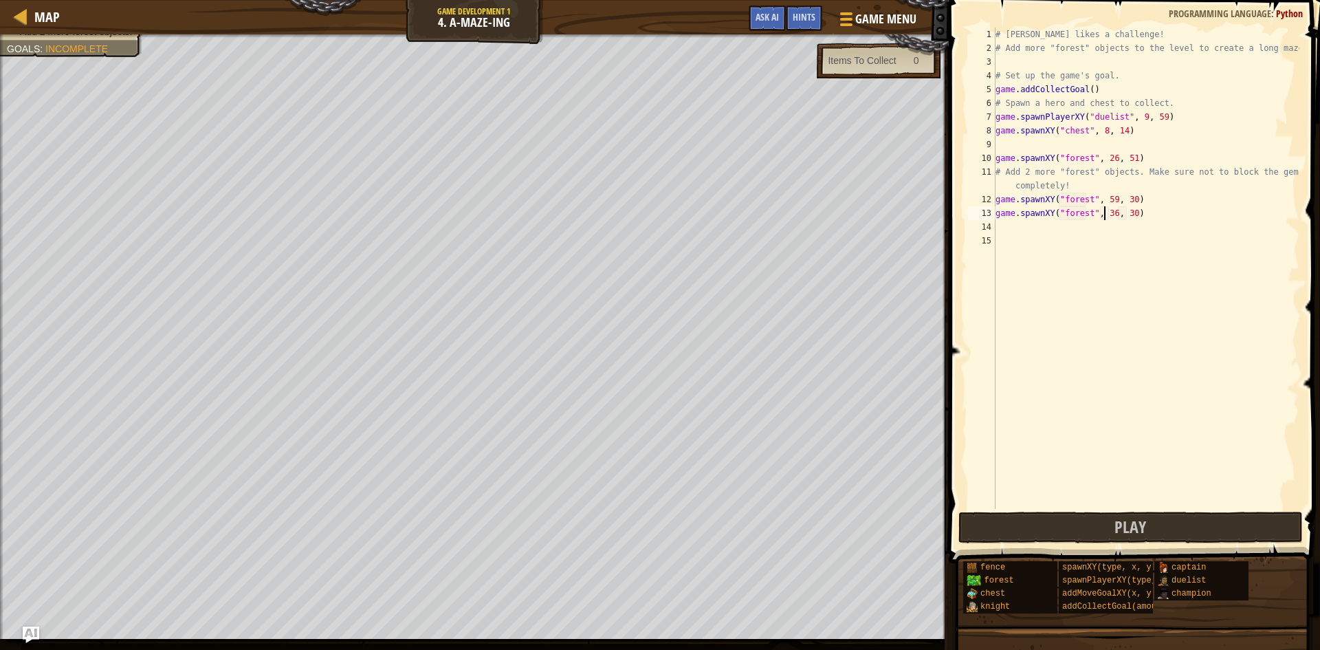
click at [1105, 214] on div "# [PERSON_NAME] likes a challenge! # Add more "forest" objects to the level to …" at bounding box center [1146, 281] width 307 height 509
type textarea "game.spawnXY("forest", 73, 30)"
click at [1019, 528] on button "Play" at bounding box center [1130, 527] width 344 height 32
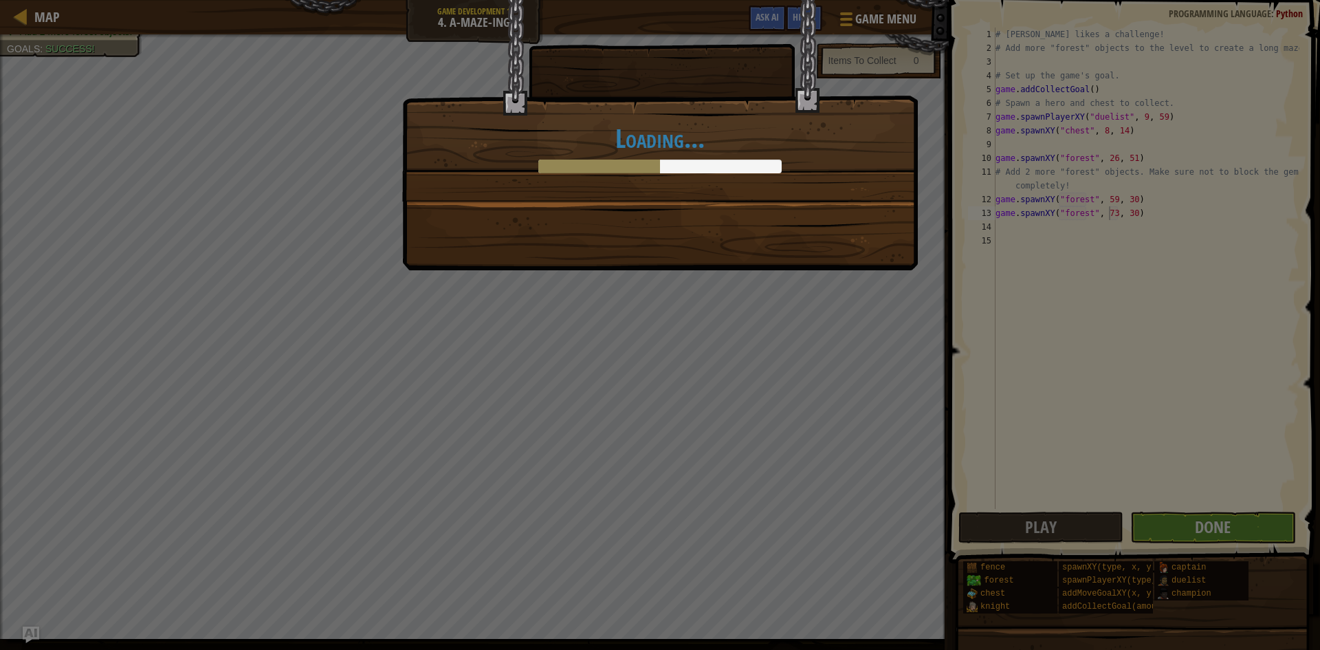
click at [1225, 529] on div "Loading..." at bounding box center [660, 325] width 1320 height 650
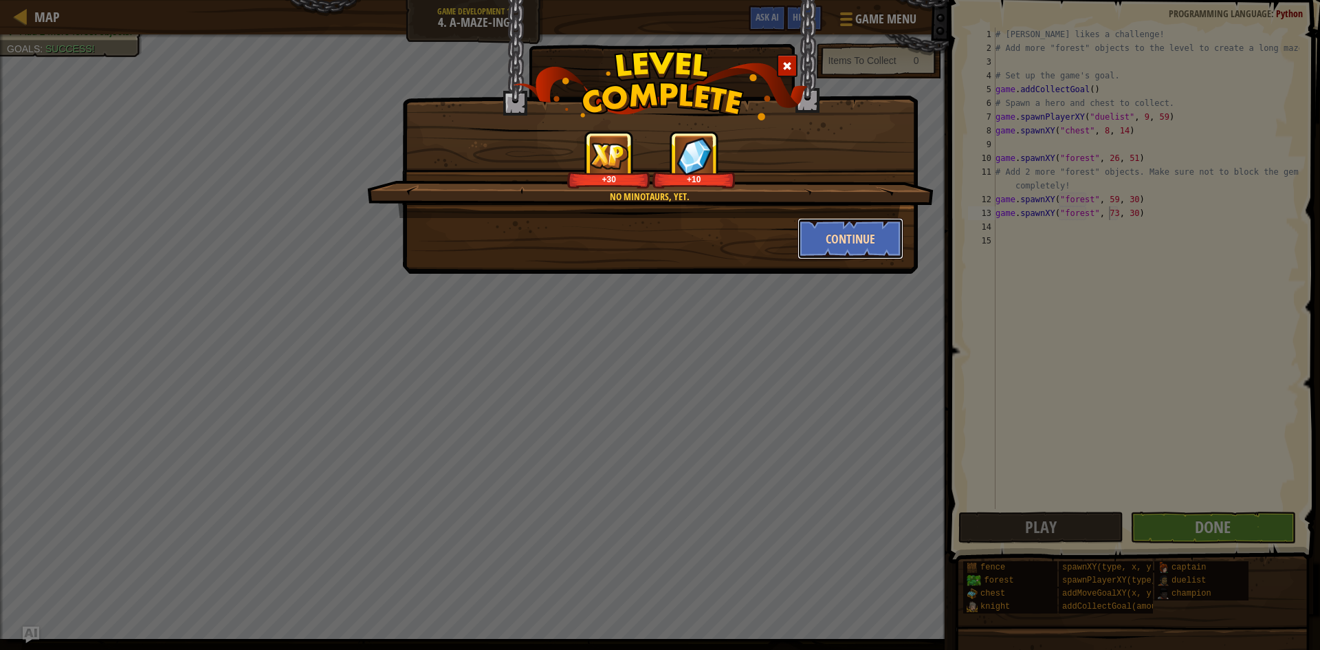
click at [839, 237] on button "Continue" at bounding box center [850, 238] width 107 height 41
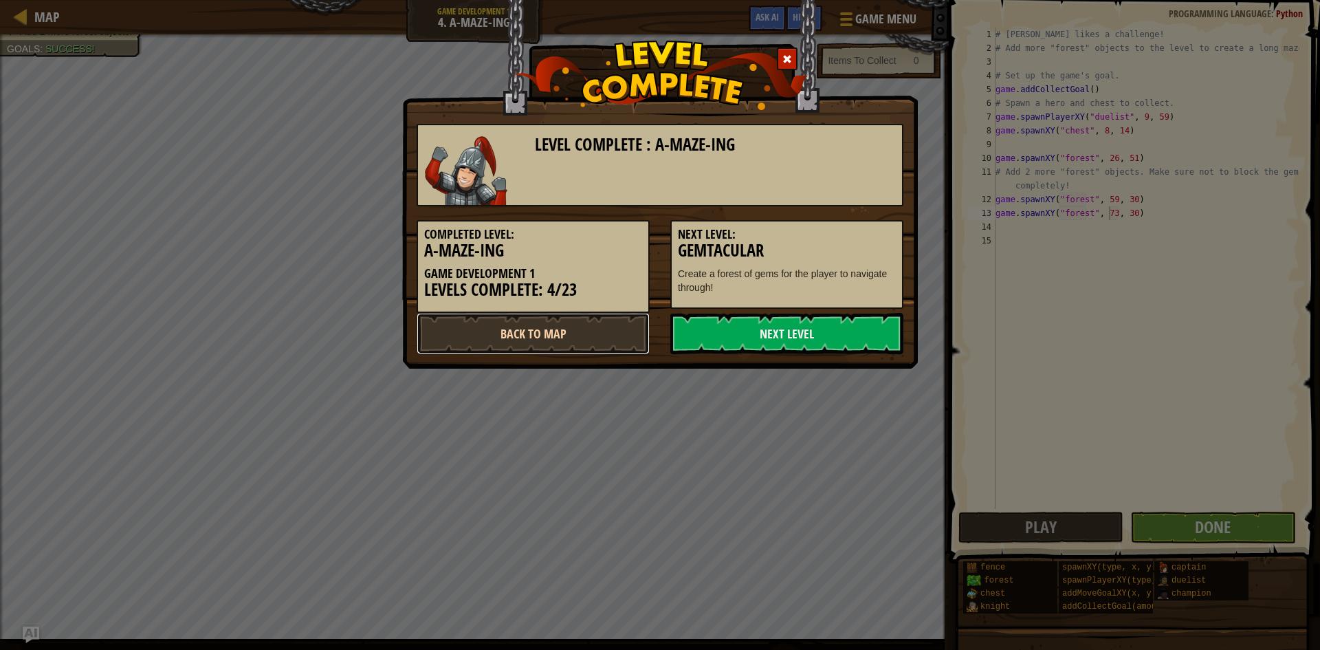
click at [588, 353] on link "Back to Map" at bounding box center [533, 333] width 233 height 41
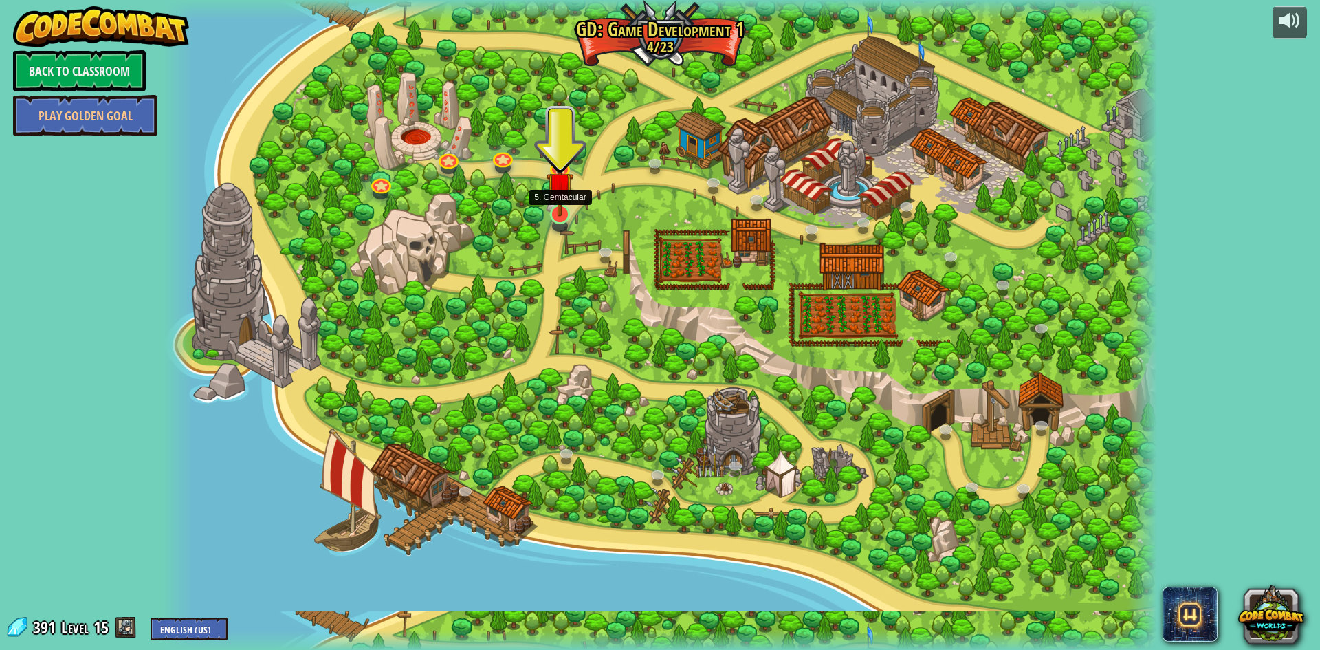
click at [563, 206] on img at bounding box center [560, 185] width 27 height 61
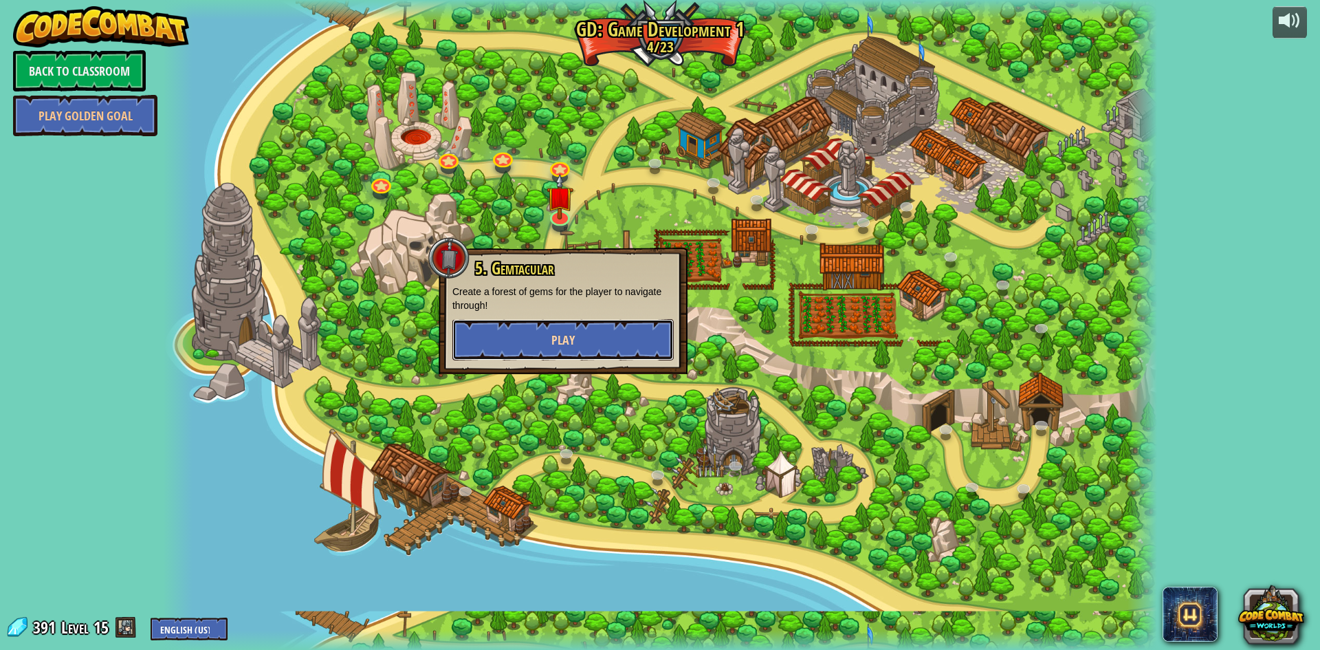
click at [539, 338] on button "Play" at bounding box center [562, 339] width 221 height 41
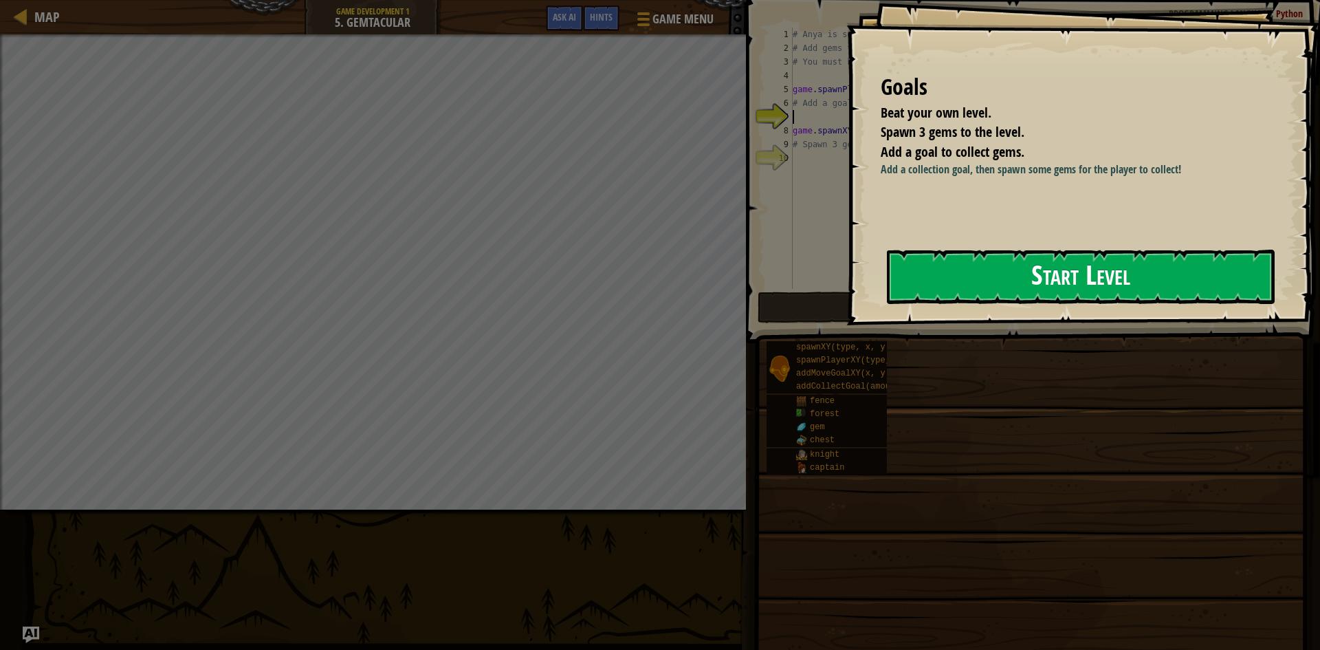
click at [1004, 302] on button "Start Level" at bounding box center [1081, 277] width 388 height 54
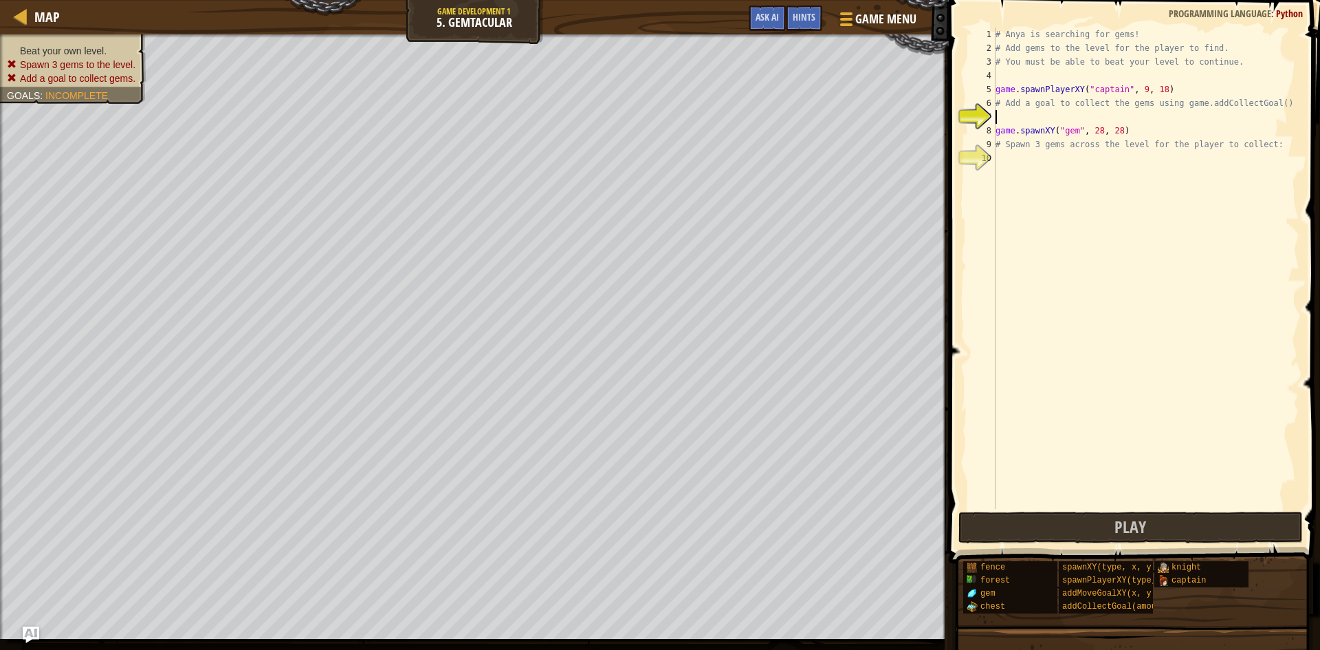
drag, startPoint x: 991, startPoint y: 94, endPoint x: 1319, endPoint y: 75, distance: 329.2
click at [1309, 75] on span at bounding box center [1136, 262] width 382 height 604
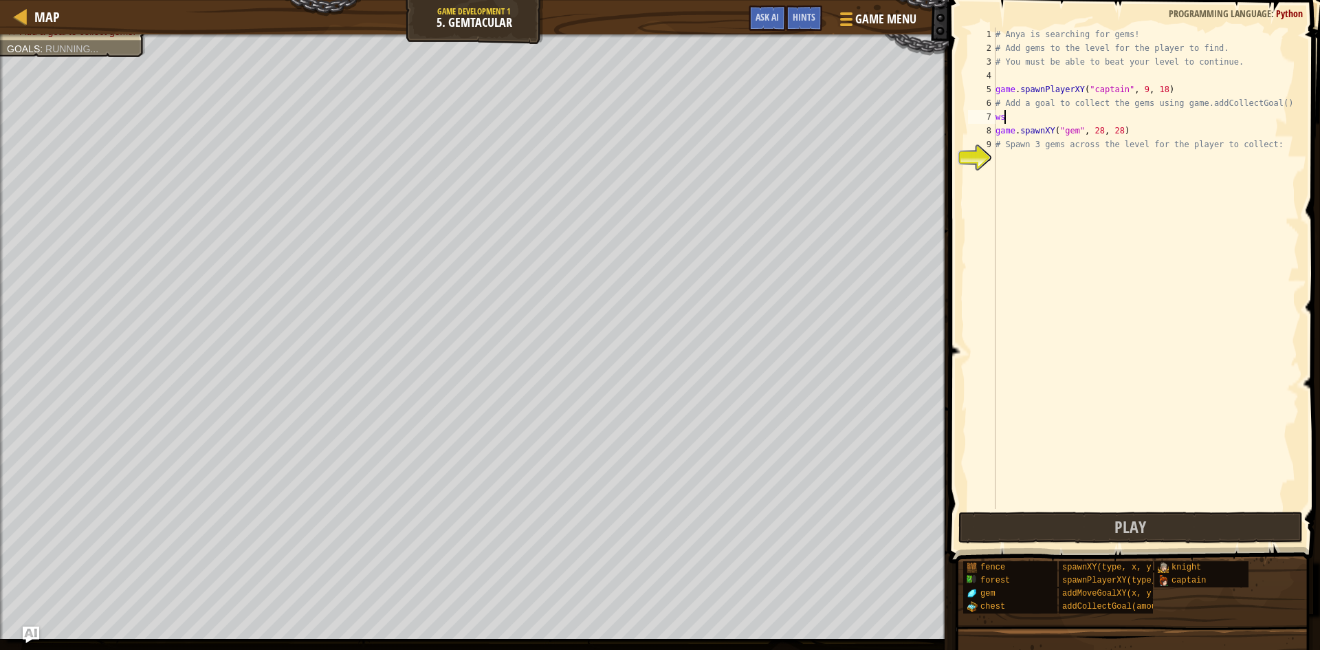
scroll to position [6, 0]
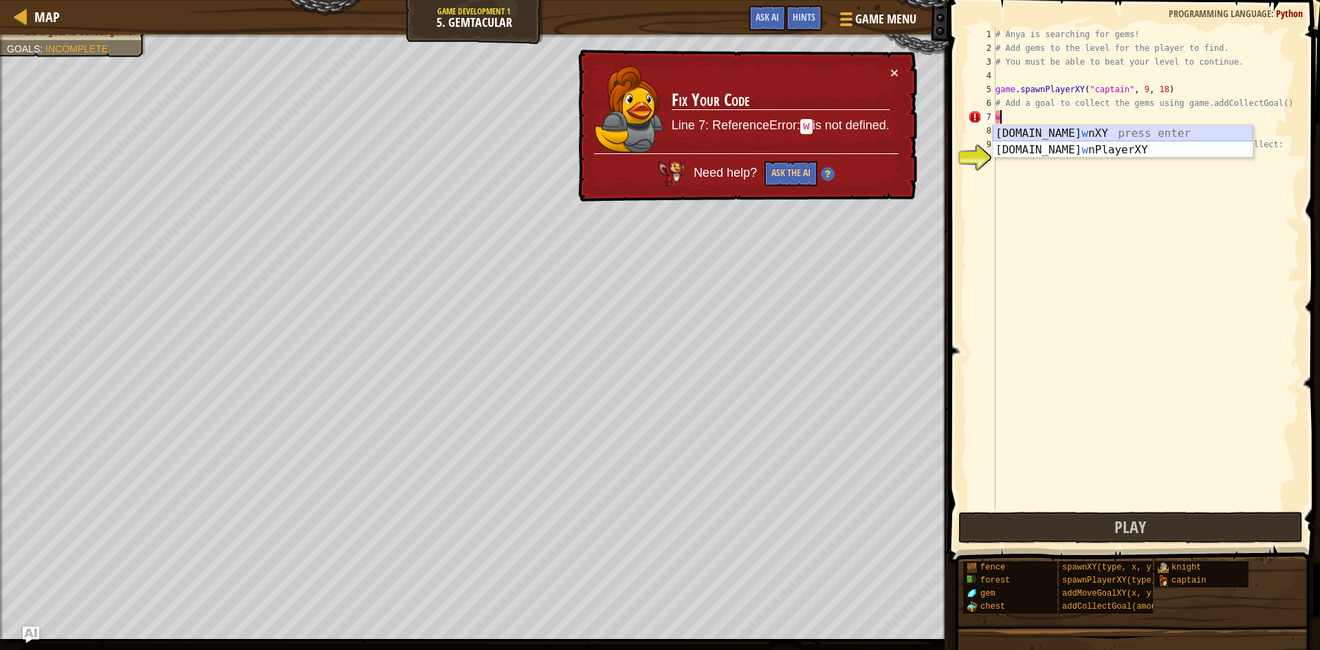
click at [1149, 130] on div "[DOMAIN_NAME] w nXY press enter [DOMAIN_NAME] w nPlayerXY press enter" at bounding box center [1123, 158] width 260 height 66
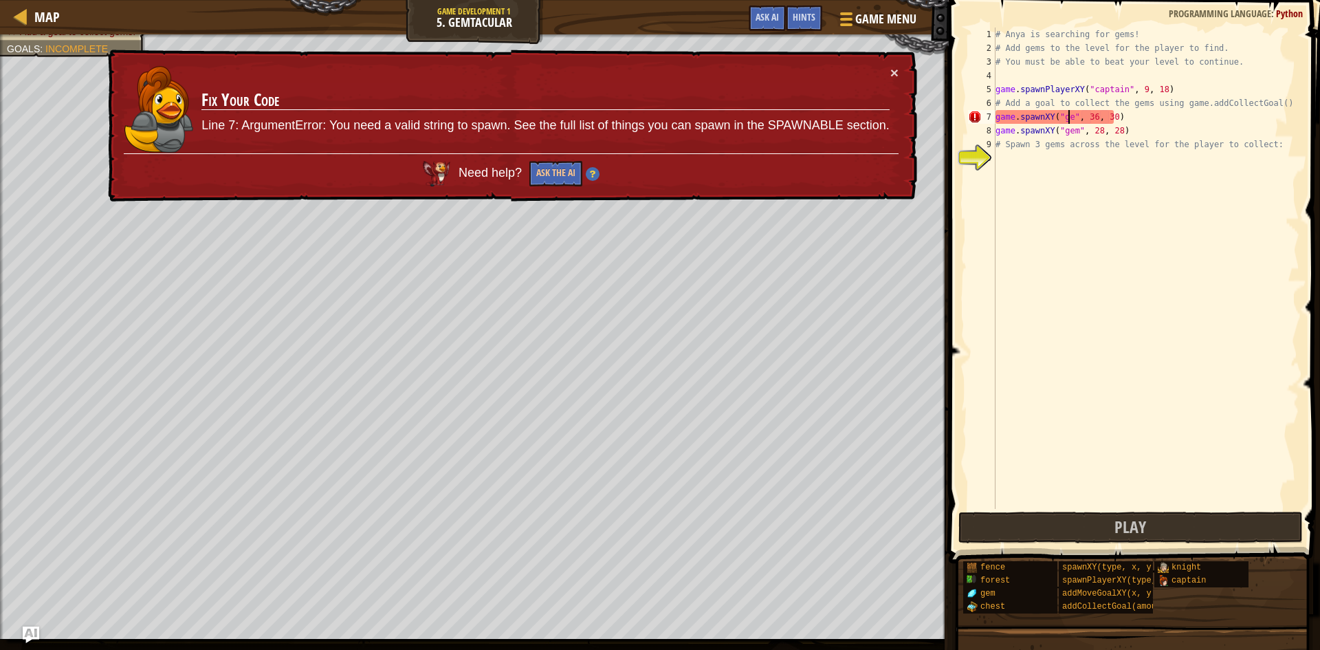
scroll to position [6, 6]
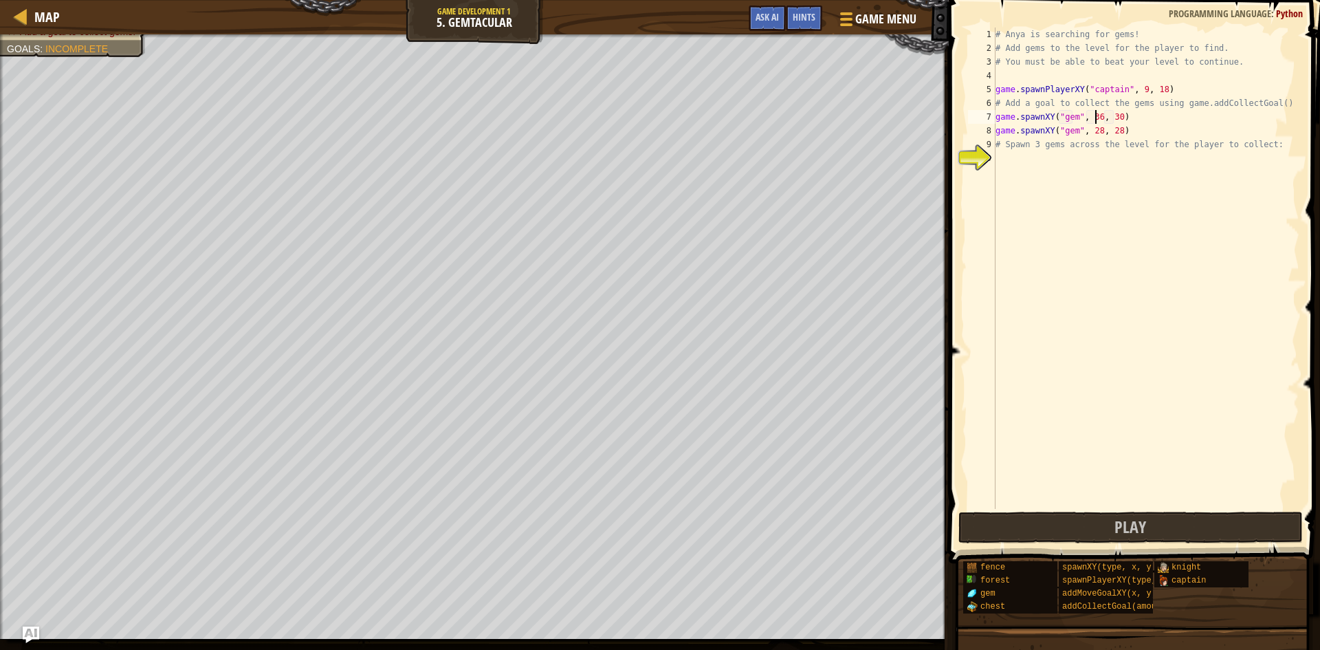
click at [1094, 121] on div "# Anya is searching for gems! # Add gems to the level for the player to find. #…" at bounding box center [1146, 281] width 307 height 509
click at [1105, 115] on div "# Anya is searching for gems! # Add gems to the level for the player to find. #…" at bounding box center [1146, 281] width 307 height 509
click at [1115, 115] on div "# Anya is searching for gems! # Add gems to the level for the player to find. #…" at bounding box center [1146, 281] width 307 height 509
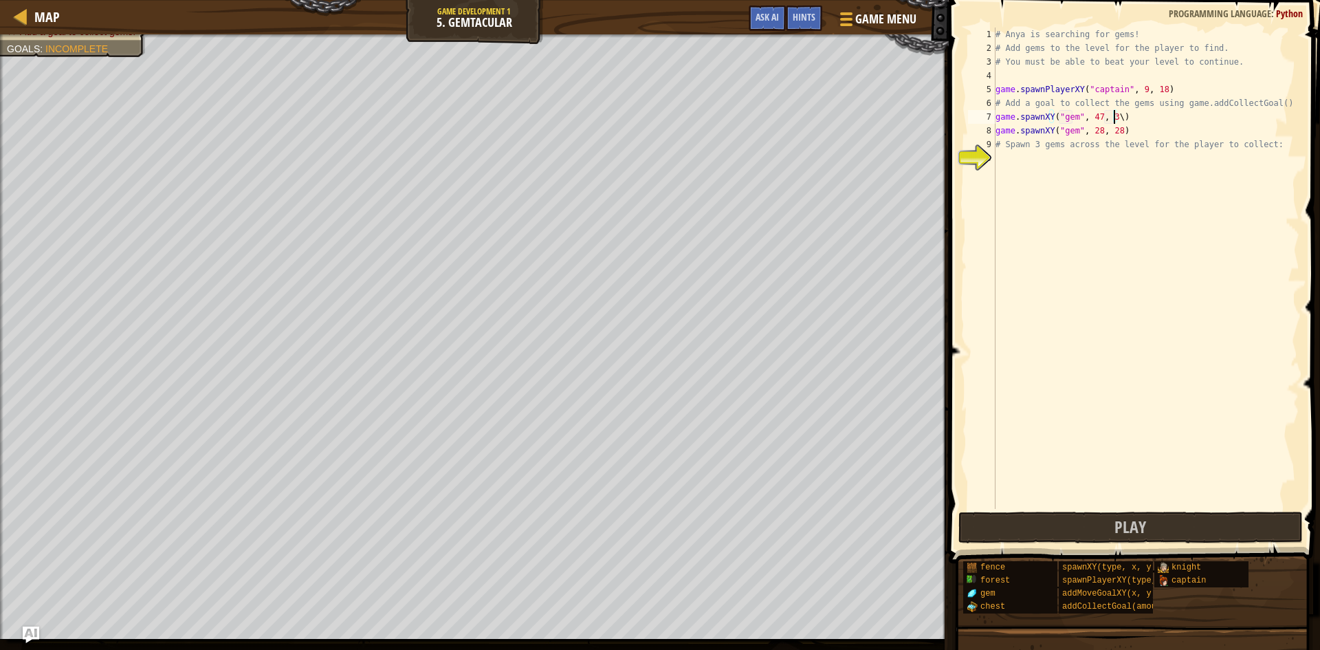
scroll to position [6, 9]
click at [1136, 139] on div "# Anya is searching for gems! # Add gems to the level for the player to find. #…" at bounding box center [1146, 281] width 307 height 509
drag, startPoint x: 1138, startPoint y: 109, endPoint x: 1079, endPoint y: 119, distance: 59.3
click at [1079, 119] on div "# Anya is searching for gems! # Add gems to the level for the player to find. #…" at bounding box center [1146, 281] width 307 height 509
click at [1115, 119] on div "# Anya is searching for gems! # Add gems to the level for the player to find. #…" at bounding box center [1146, 281] width 307 height 509
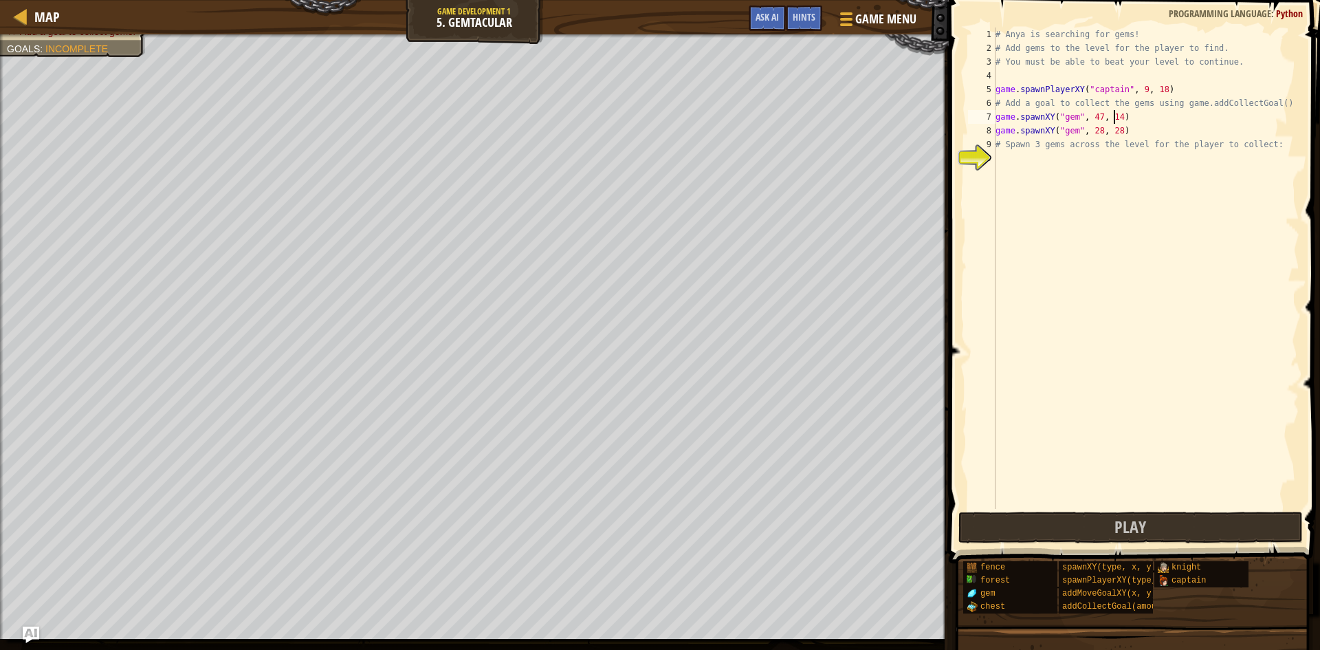
type textarea "game.spawnXY("gem", 47, 14)"
drag, startPoint x: 1127, startPoint y: 122, endPoint x: 984, endPoint y: 113, distance: 143.2
click at [984, 113] on div "game.spawnXY("gem", 47, 14) 1 2 3 4 5 6 7 8 9 10 # Anya is searching for gems! …" at bounding box center [1132, 267] width 334 height 481
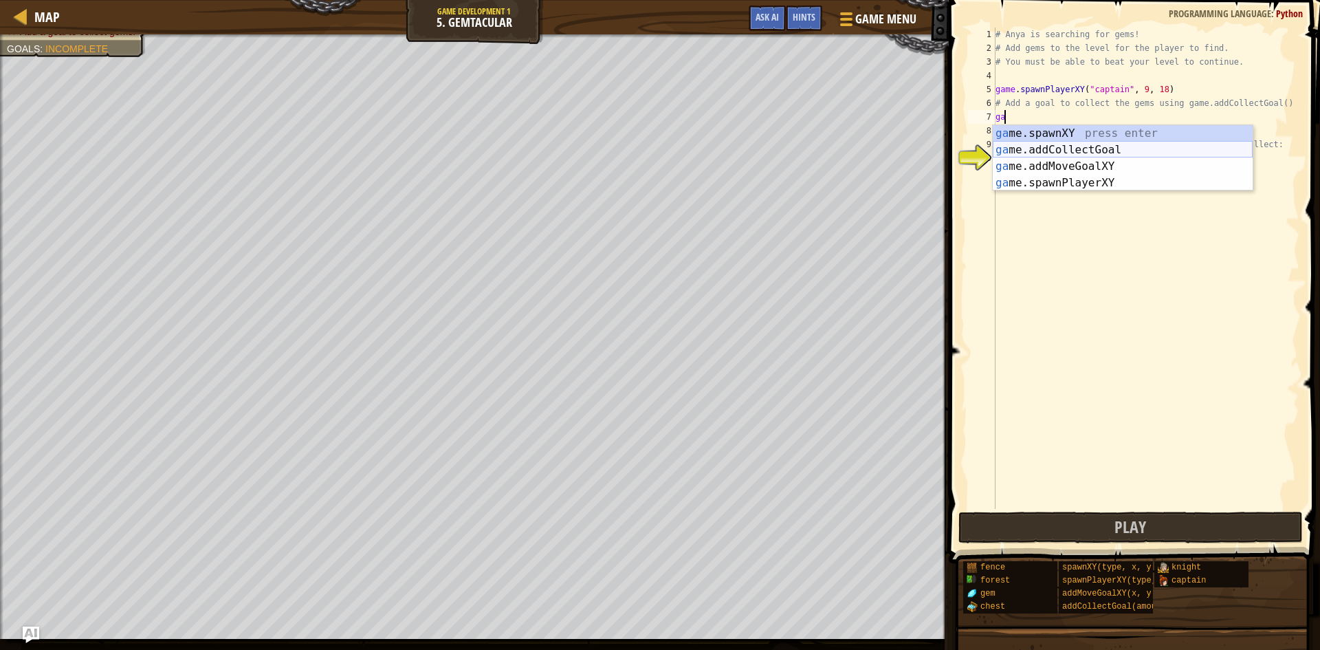
drag, startPoint x: 1072, startPoint y: 140, endPoint x: 1084, endPoint y: 146, distance: 13.2
click at [1084, 146] on div "ga me.spawnXY press enter ga me.addCollectGoal press enter ga me.addMoveGoalXY …" at bounding box center [1123, 174] width 260 height 99
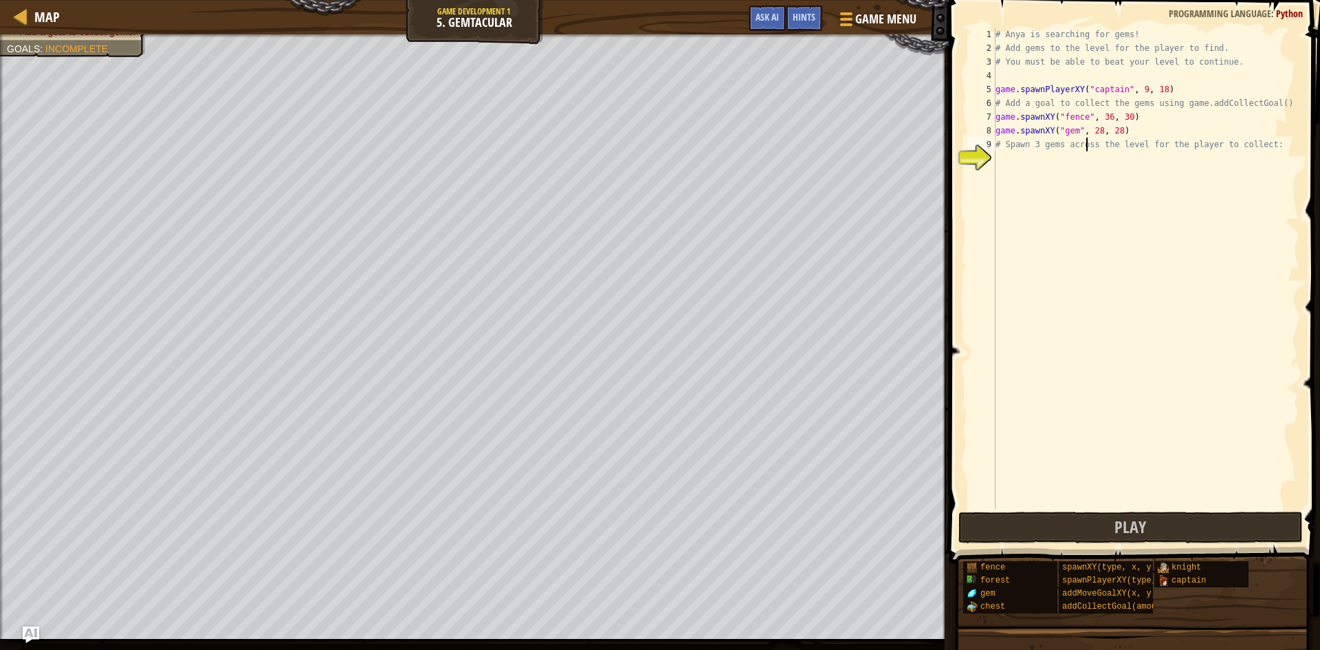
click at [1084, 146] on div "# Anya is searching for gems! # Add gems to the level for the player to find. #…" at bounding box center [1146, 281] width 307 height 509
click at [1070, 120] on div "# Anya is searching for gems! # Add gems to the level for the player to find. #…" at bounding box center [1146, 281] width 307 height 509
click at [1128, 128] on div "# Anya is searching for gems! # Add gems to the level for the player to find. #…" at bounding box center [1146, 281] width 307 height 509
drag, startPoint x: 1128, startPoint y: 120, endPoint x: 990, endPoint y: 117, distance: 138.2
click at [990, 117] on div "game.spawnXY("gem", 28, 28) 1 2 3 4 5 6 7 8 9 10 # Anya is searching for gems! …" at bounding box center [1132, 267] width 334 height 481
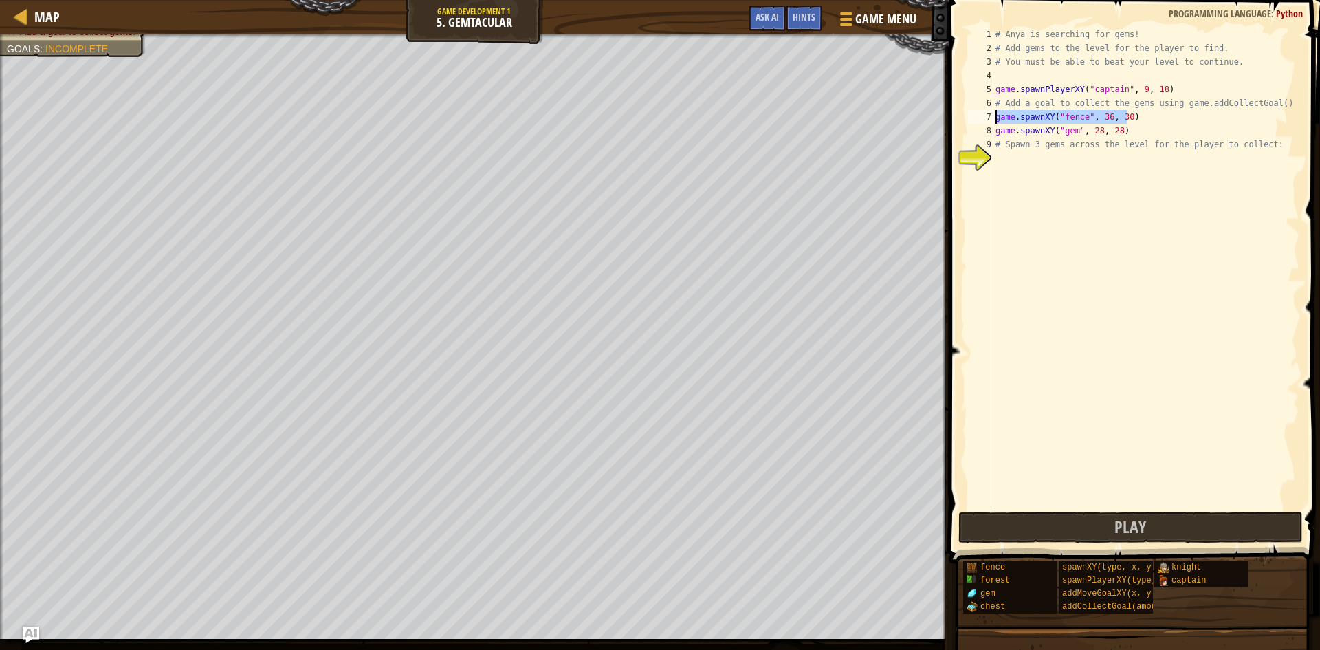
type textarea "game.spawnXY("fence", 36, 30)"
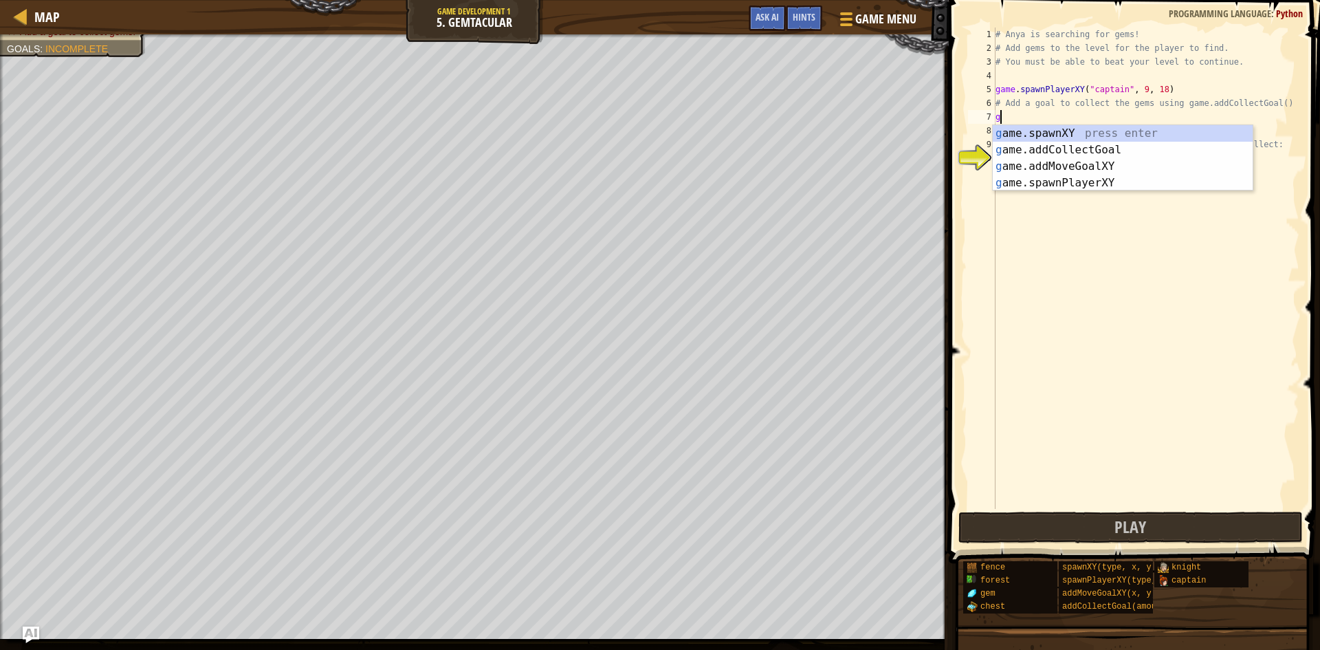
type textarea "ga"
click at [1035, 146] on div "ga me.spawnXY press enter ga me.addCollectGoal press enter ga me.addMoveGoalXY …" at bounding box center [1123, 174] width 260 height 99
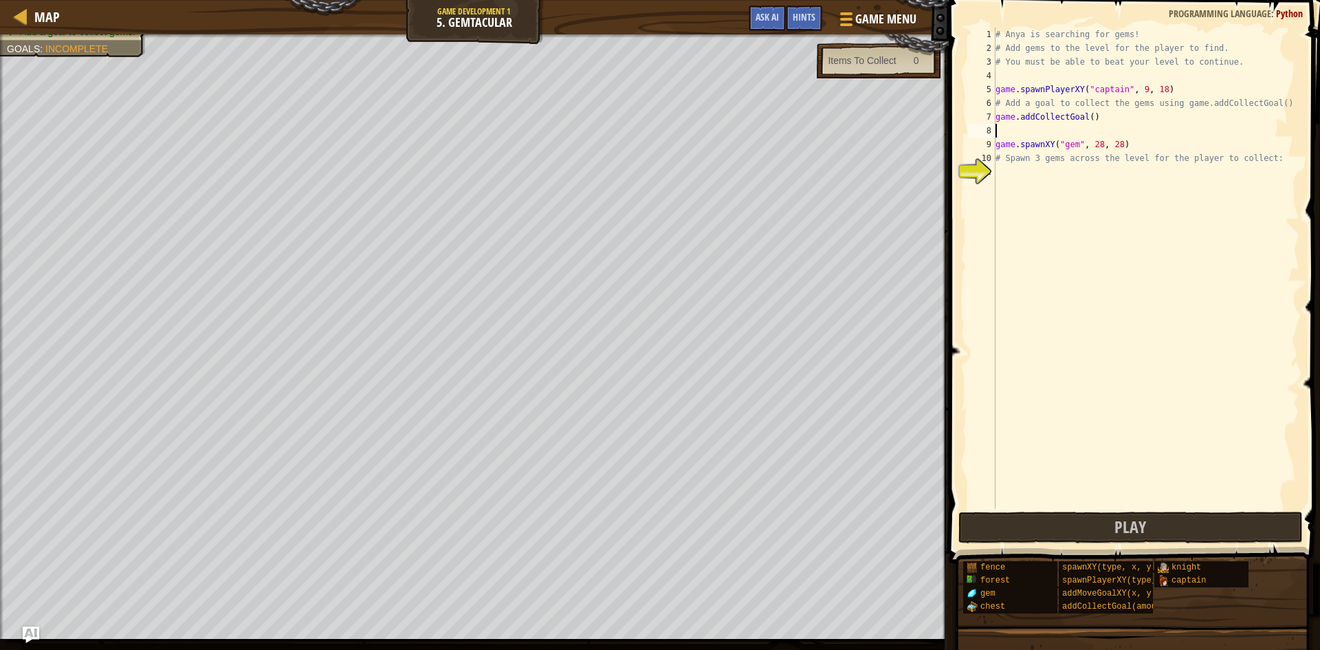
click at [1090, 113] on div "# Anya is searching for gems! # Add gems to the level for the player to find. #…" at bounding box center [1146, 281] width 307 height 509
click at [1087, 118] on div "# Anya is searching for gems! # Add gems to the level for the player to find. #…" at bounding box center [1146, 281] width 307 height 509
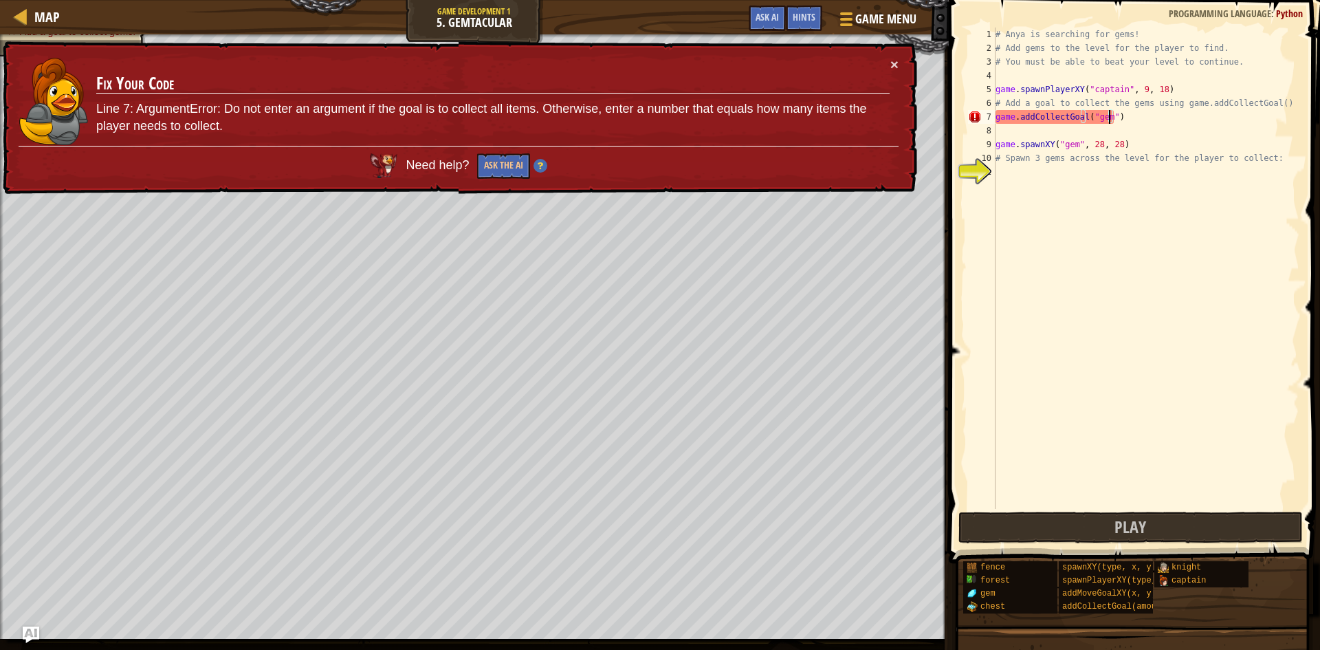
click at [1108, 120] on div "# Anya is searching for gems! # Add gems to the level for the player to find. #…" at bounding box center [1146, 281] width 307 height 509
click at [1105, 120] on div "# Anya is searching for gems! # Add gems to the level for the player to find. #…" at bounding box center [1146, 281] width 307 height 509
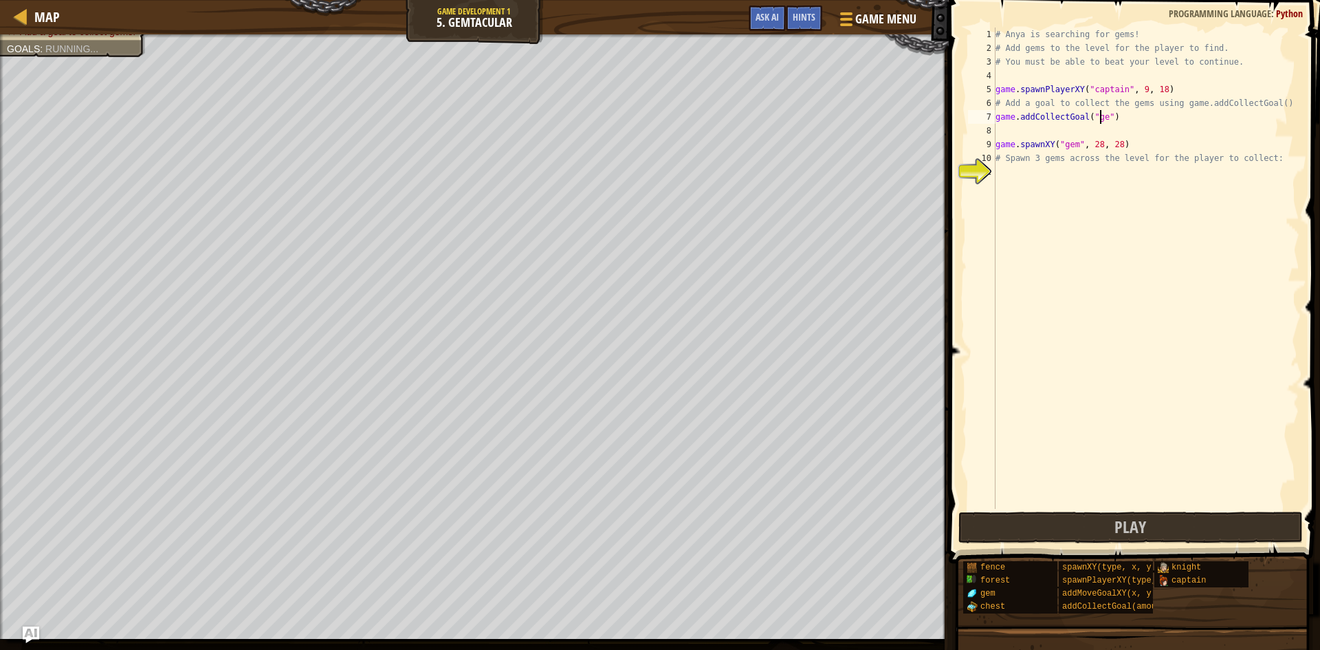
scroll to position [6, 8]
type textarea "game.addCollectGoal(4)"
click at [1105, 168] on div "# Anya is searching for gems! # Add gems to the level for the player to find. #…" at bounding box center [1146, 281] width 307 height 509
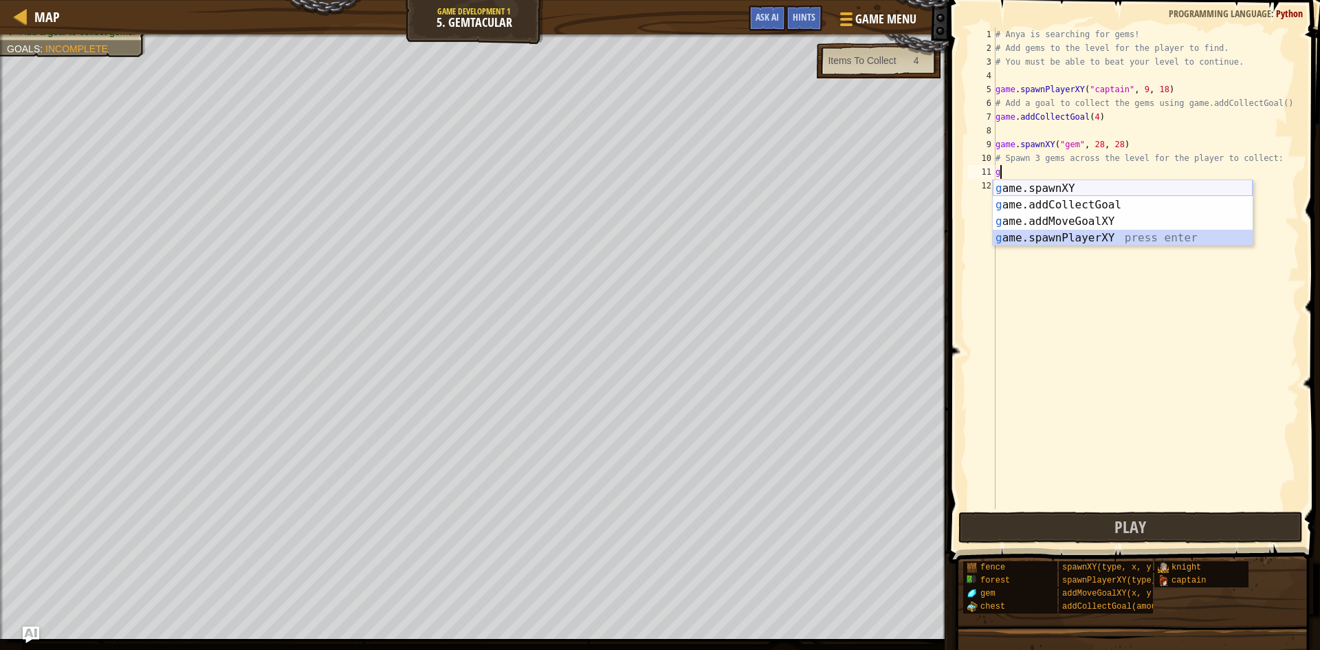
drag, startPoint x: 1036, startPoint y: 243, endPoint x: 1044, endPoint y: 188, distance: 55.6
click at [1044, 188] on div "g ame.spawnXY press enter g ame.addCollectGoal press enter g ame.addMoveGoalXY …" at bounding box center [1123, 229] width 260 height 99
type textarea "player = game.spawnPlayerXY("captain", 36, 30)"
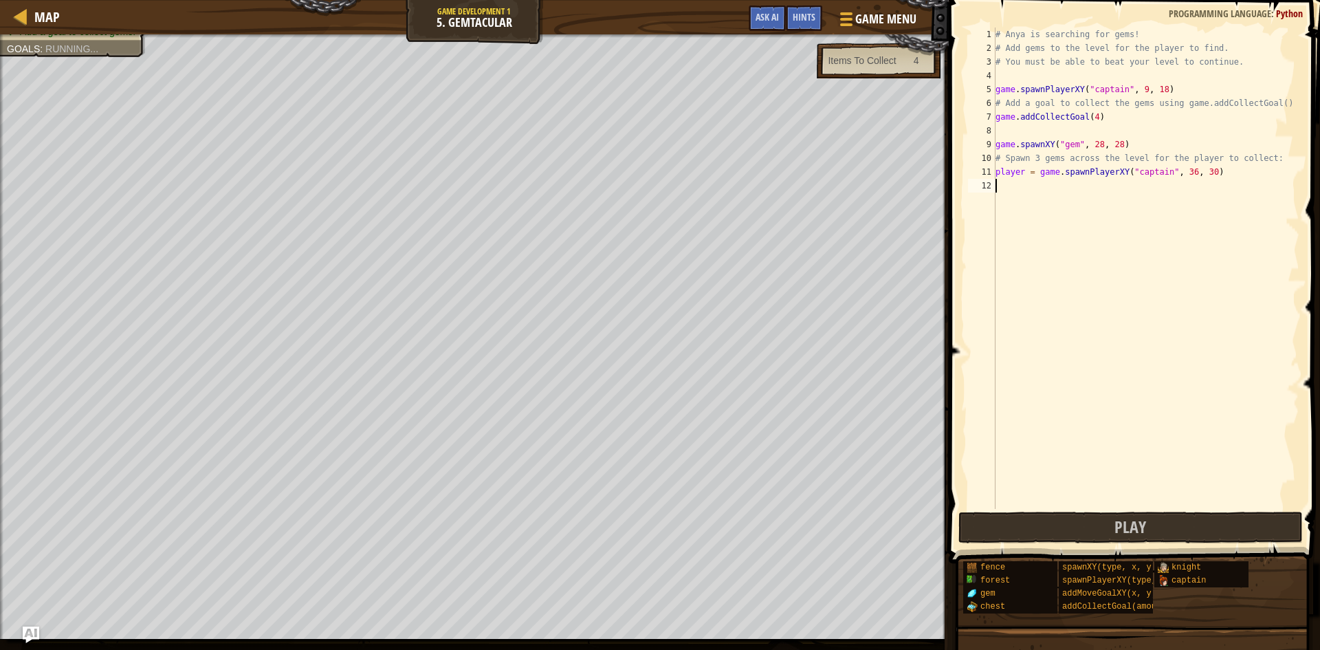
click at [1044, 188] on div "# Anya is searching for gems! # Add gems to the level for the player to find. #…" at bounding box center [1146, 281] width 307 height 509
click at [1207, 168] on div "# Anya is searching for gems! # Add gems to the level for the player to find. #…" at bounding box center [1146, 281] width 307 height 509
type textarea "player = game.spawnPlayerXY("captain", 36, 30)"
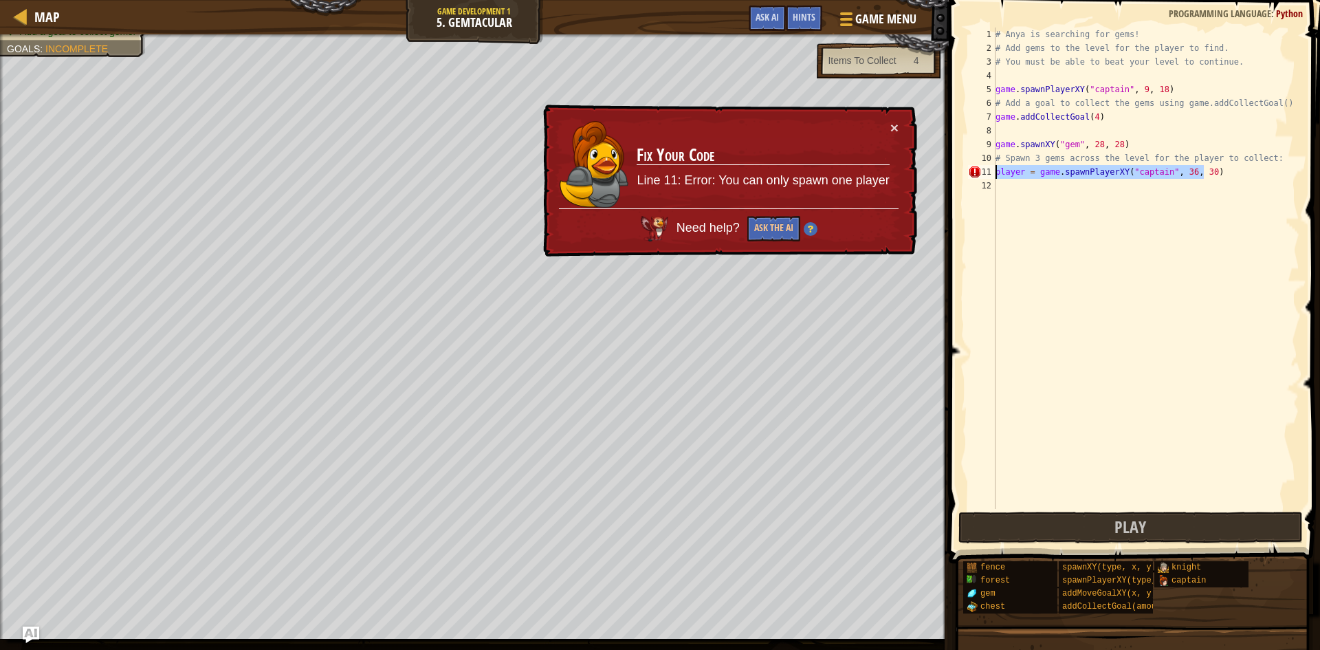
drag, startPoint x: 1224, startPoint y: 168, endPoint x: 953, endPoint y: 173, distance: 270.9
click at [953, 173] on div "player = game.spawnPlayerXY("captain", 36, 30) 1 2 3 4 5 6 7 8 9 10 11 12 # Any…" at bounding box center [1132, 309] width 375 height 604
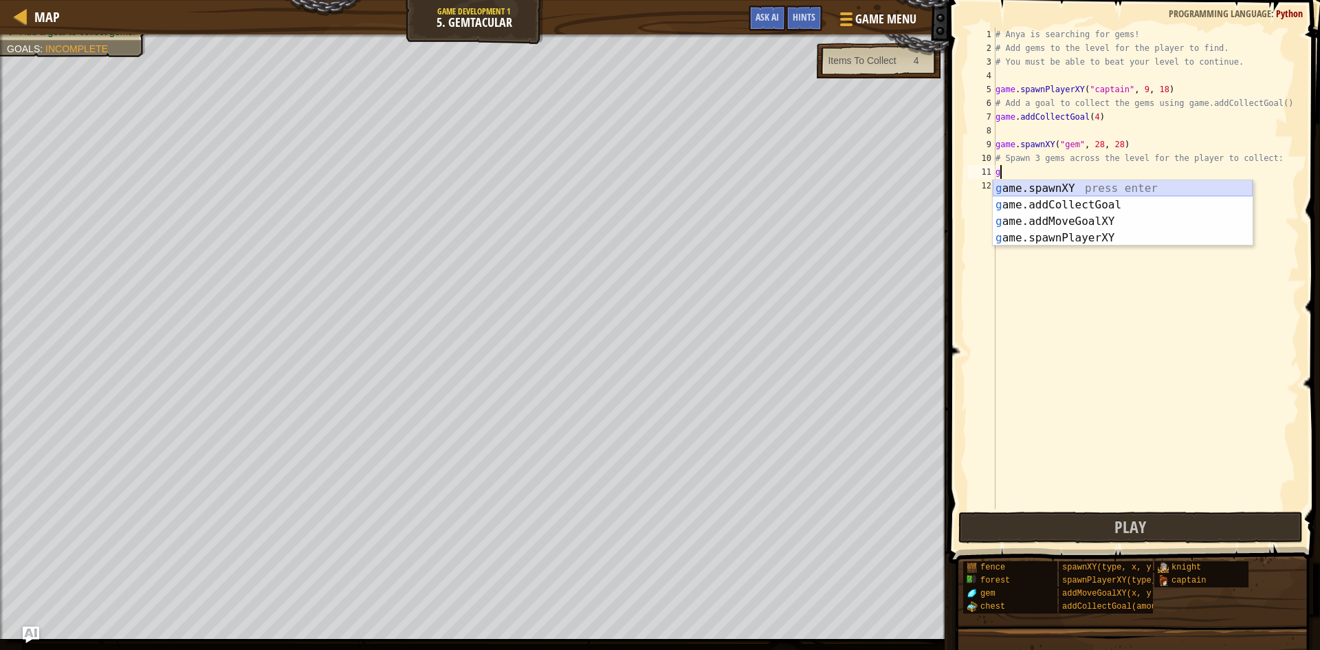
click at [1053, 187] on div "g ame.spawnXY press enter g ame.addCollectGoal press enter g ame.addMoveGoalXY …" at bounding box center [1123, 229] width 260 height 99
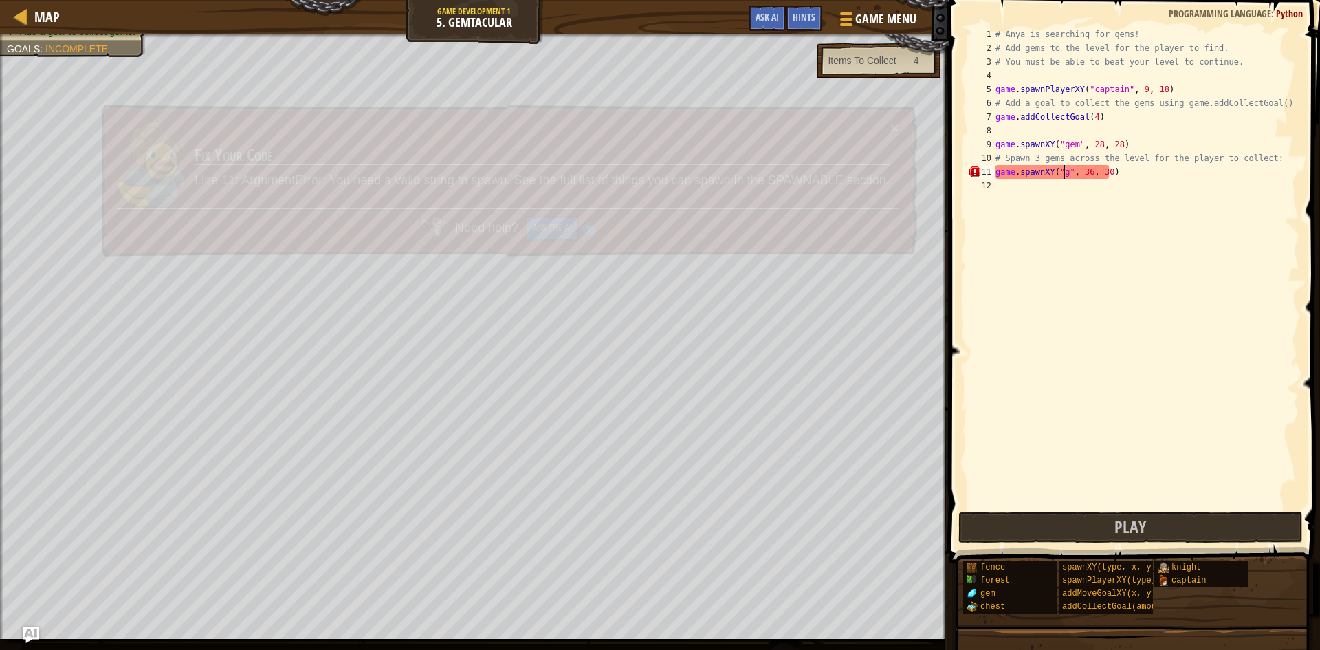
scroll to position [6, 6]
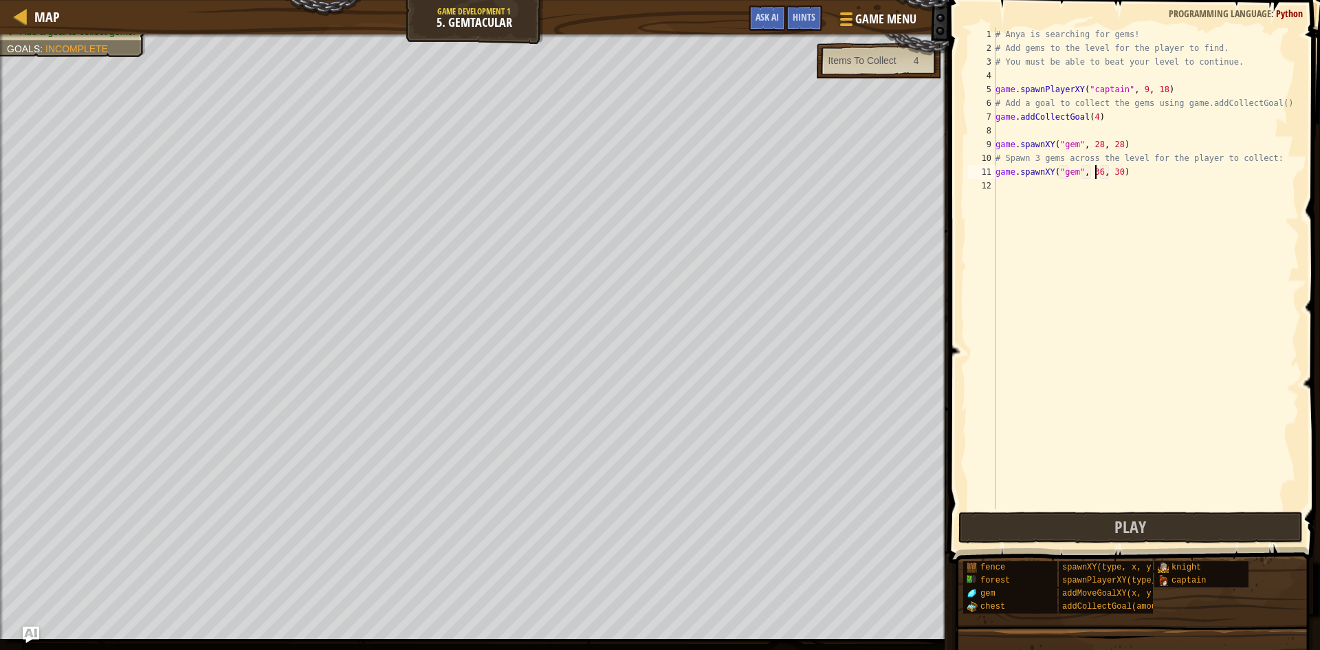
click at [1096, 170] on div "# Anya is searching for gems! # Add gems to the level for the player to find. #…" at bounding box center [1146, 281] width 307 height 509
click at [1121, 173] on div "# Anya is searching for gems! # Add gems to the level for the player to find. #…" at bounding box center [1146, 281] width 307 height 509
click at [1113, 177] on div "# Anya is searching for gems! # Add gems to the level for the player to find. #…" at bounding box center [1146, 281] width 307 height 509
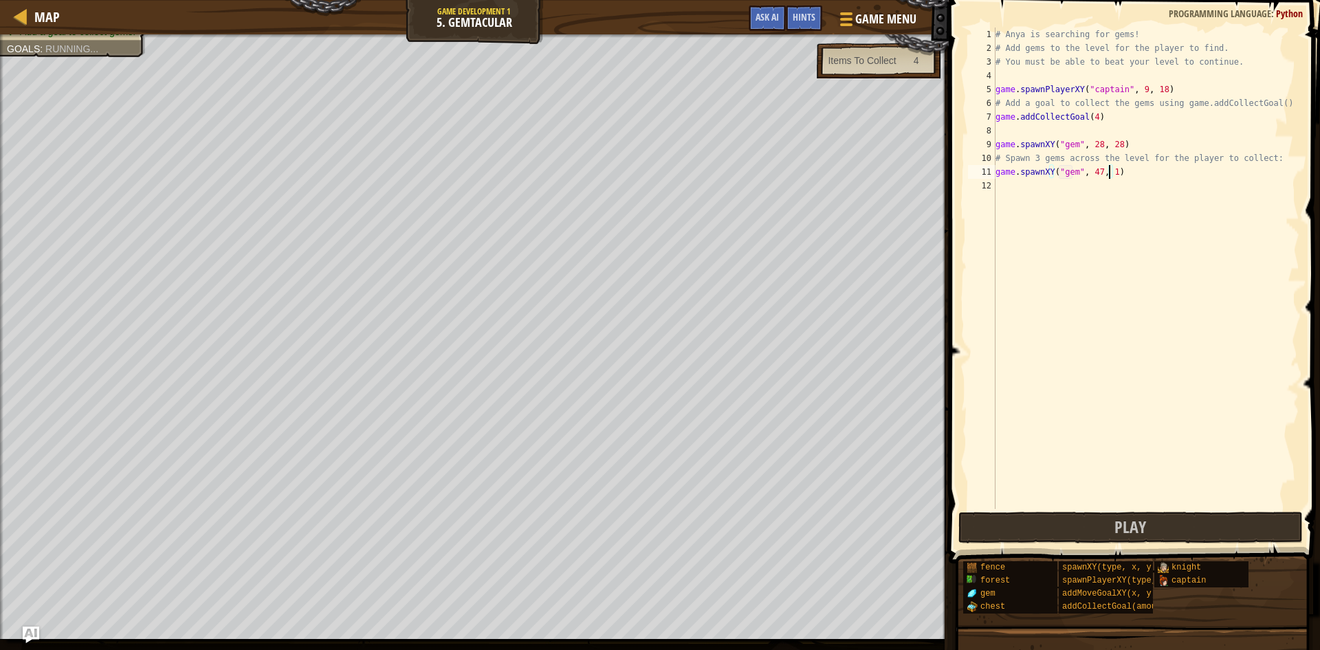
type textarea "game.spawnXY("gem", 47, 15)"
click at [1188, 276] on div "# Anya is searching for gems! # Add gems to the level for the player to find. #…" at bounding box center [1146, 281] width 307 height 509
type textarea "game.spawnXY("gem", 67, 10)"
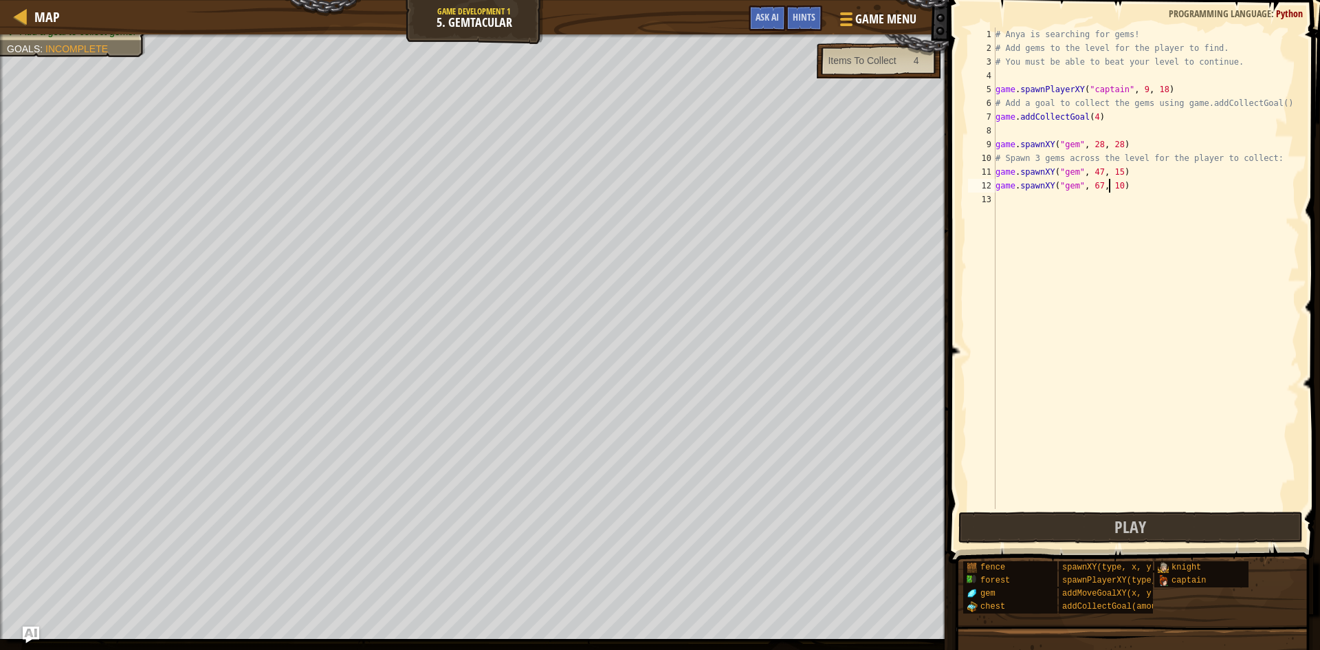
click at [1055, 218] on div "# Anya is searching for gems! # Add gems to the level for the player to find. #…" at bounding box center [1146, 281] width 307 height 509
type textarea "game.spawnXY("gem",51 , 46)"
click at [1018, 523] on button "Play" at bounding box center [1130, 527] width 344 height 32
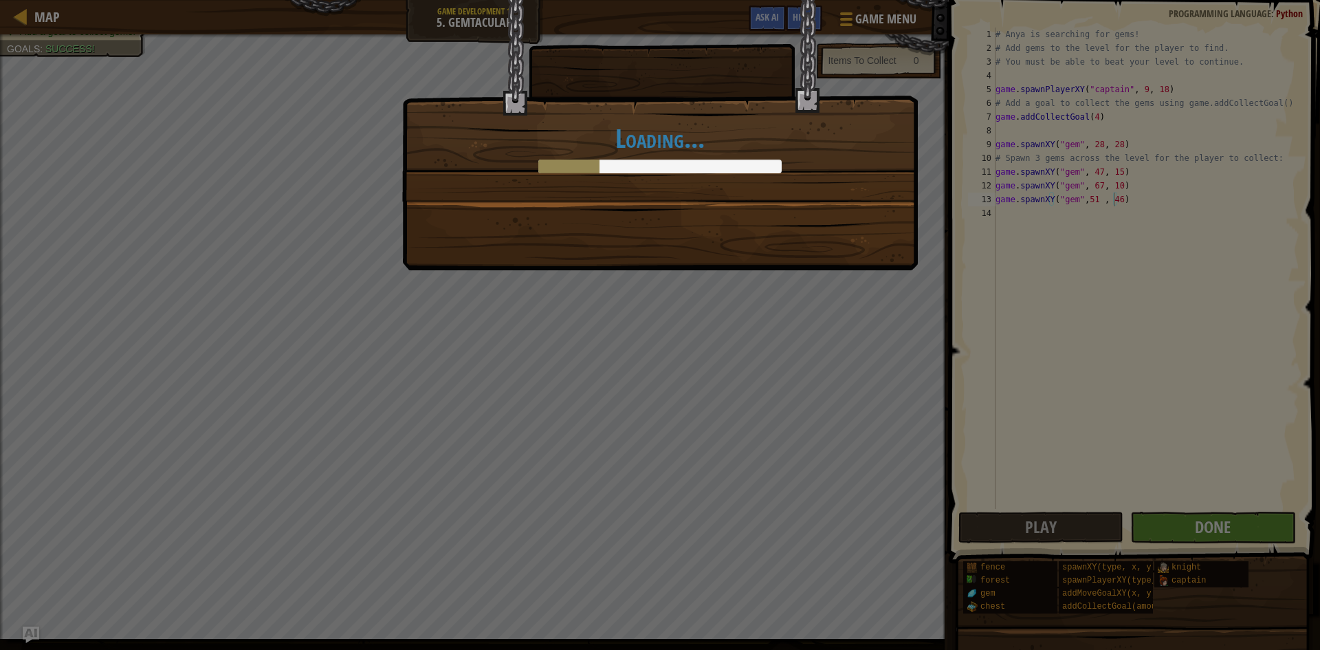
click at [1185, 527] on div "Loading..." at bounding box center [660, 325] width 1320 height 650
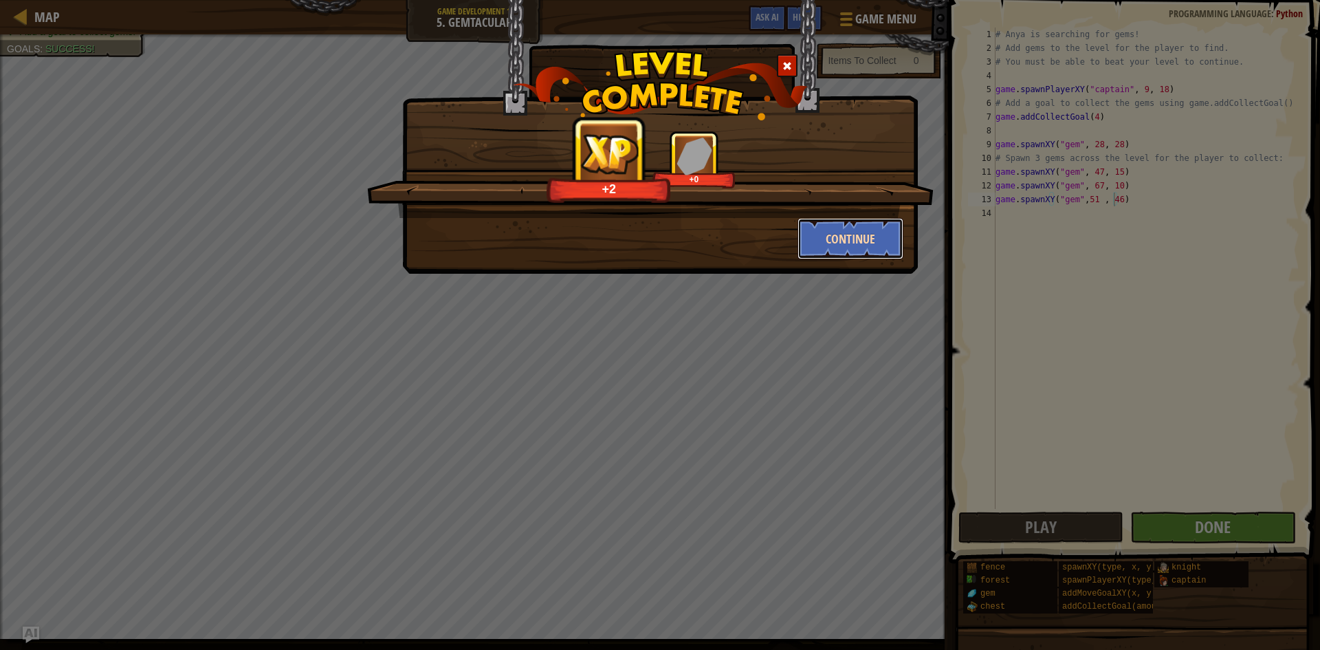
click at [820, 239] on button "Continue" at bounding box center [850, 238] width 107 height 41
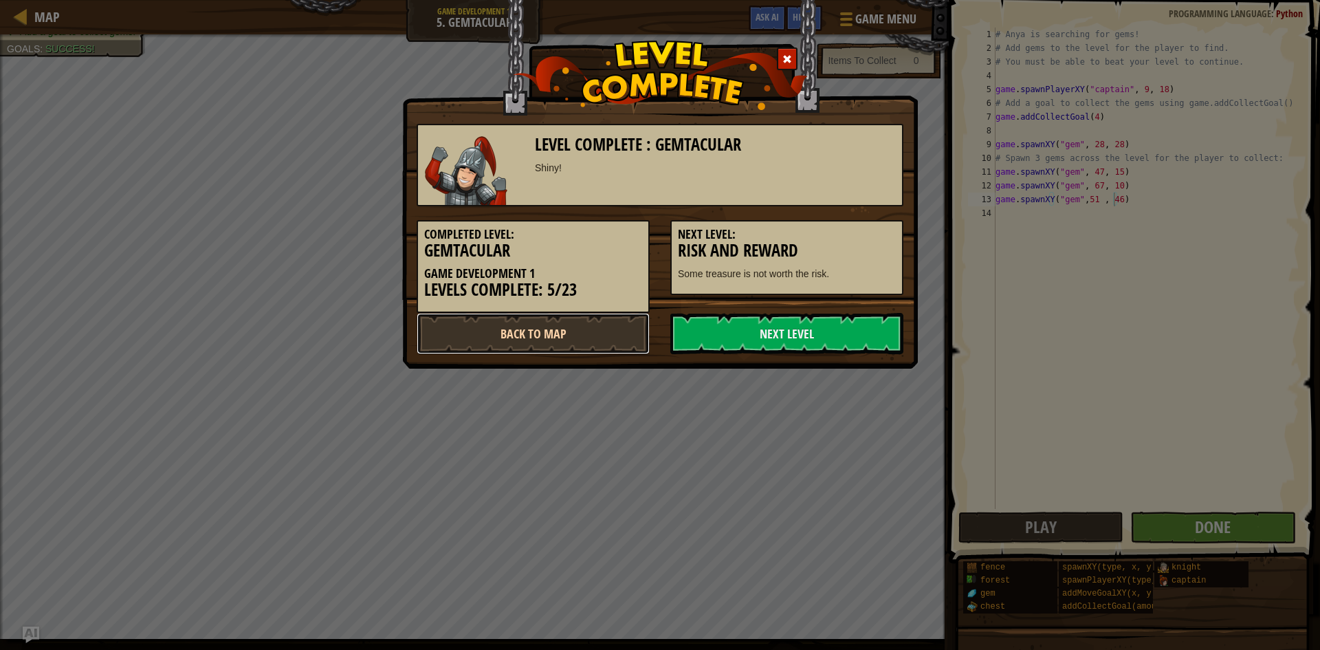
click at [540, 329] on link "Back to Map" at bounding box center [533, 333] width 233 height 41
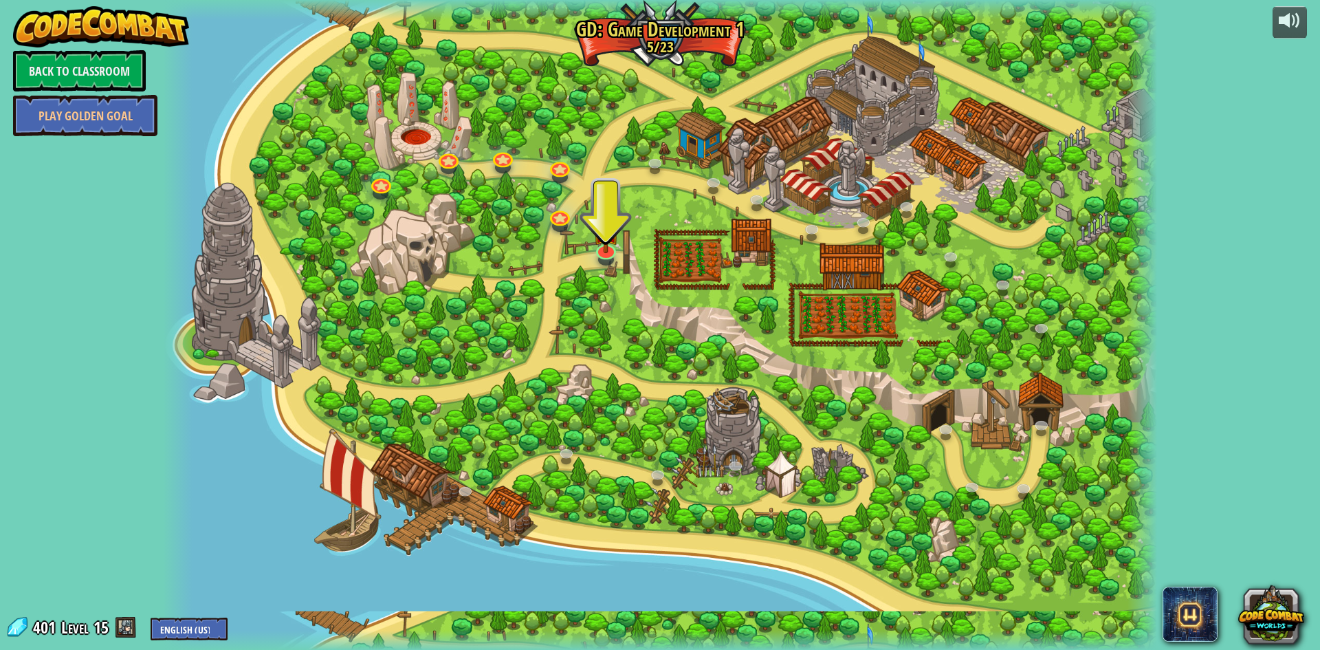
click at [619, 240] on div at bounding box center [660, 325] width 994 height 650
click at [613, 240] on img at bounding box center [606, 218] width 27 height 61
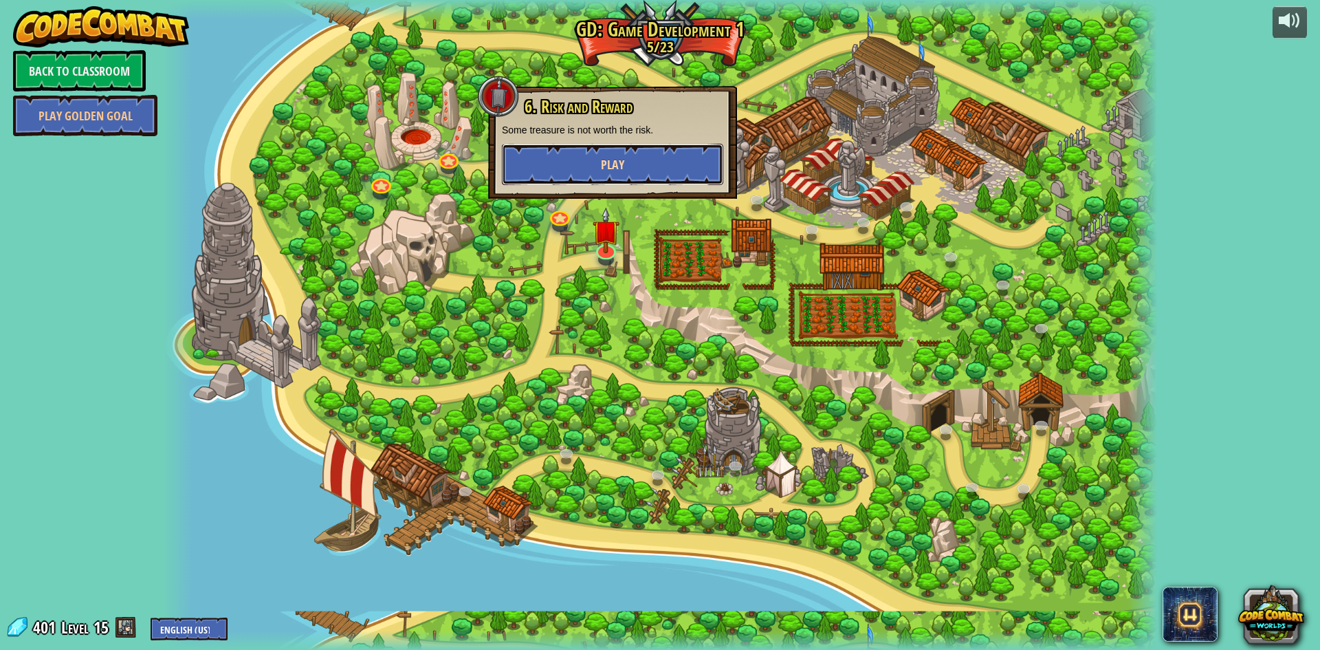
click at [586, 146] on button "Play" at bounding box center [612, 164] width 221 height 41
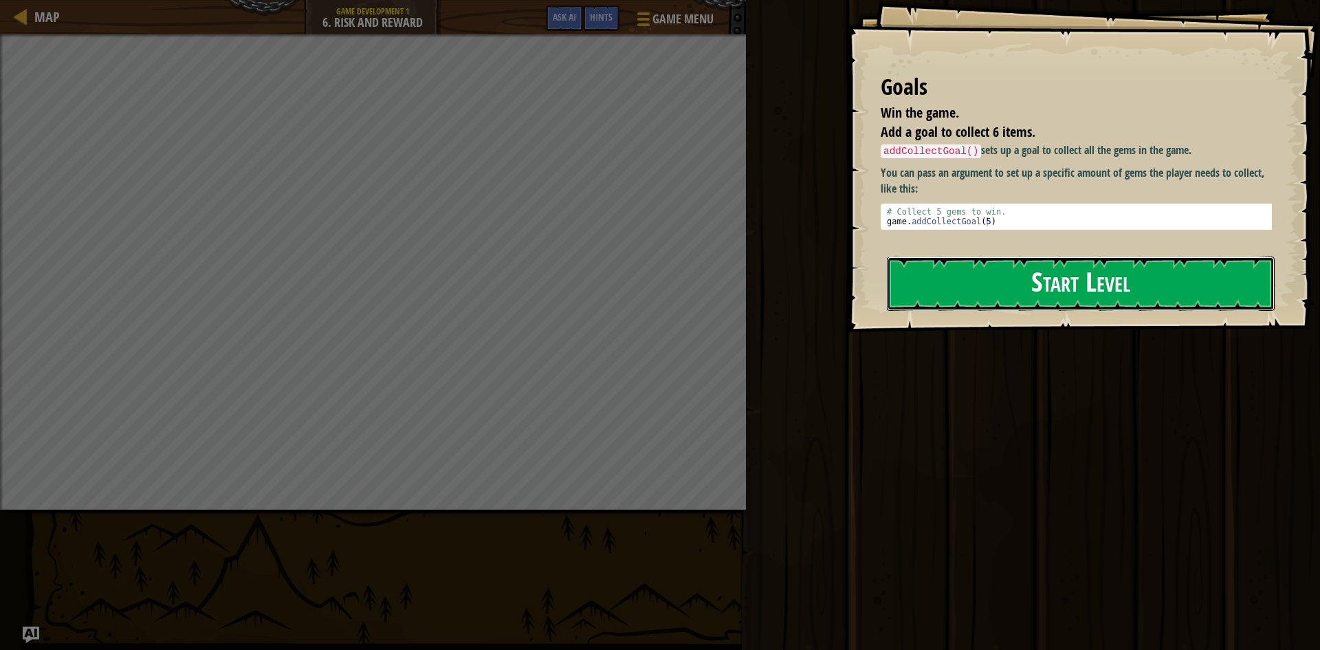
click at [1004, 261] on button "Start Level" at bounding box center [1081, 283] width 388 height 54
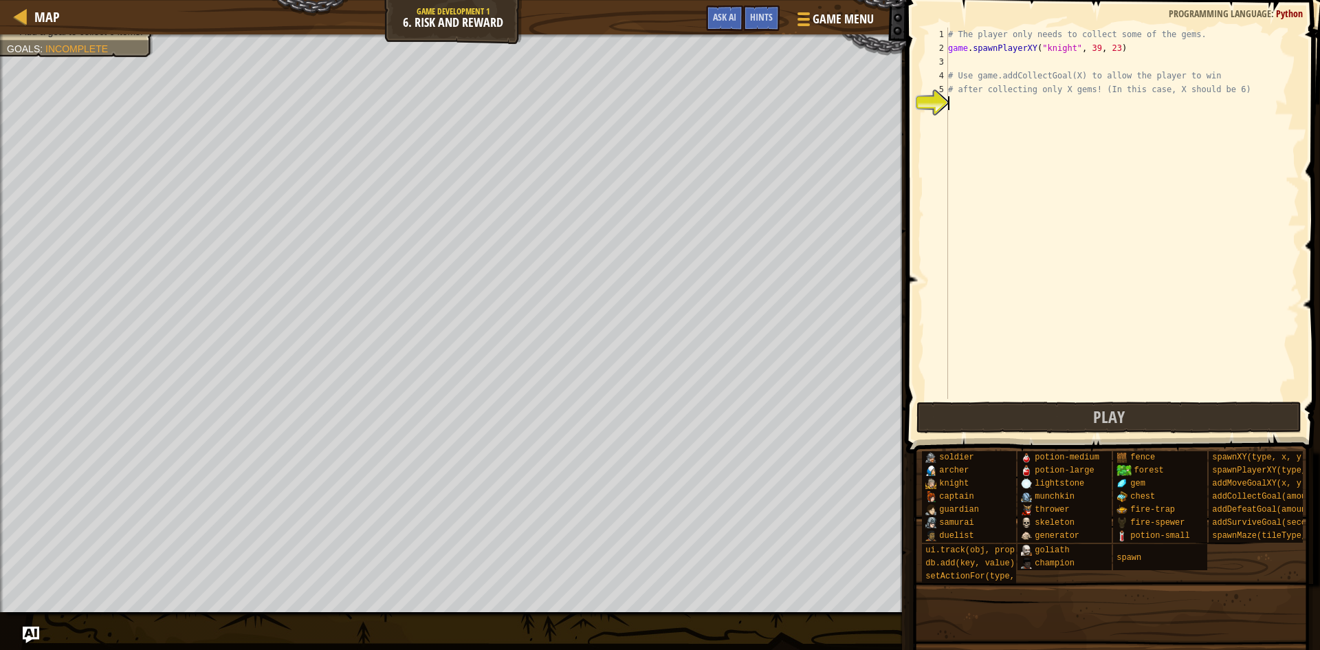
scroll to position [6, 0]
type textarea "h"
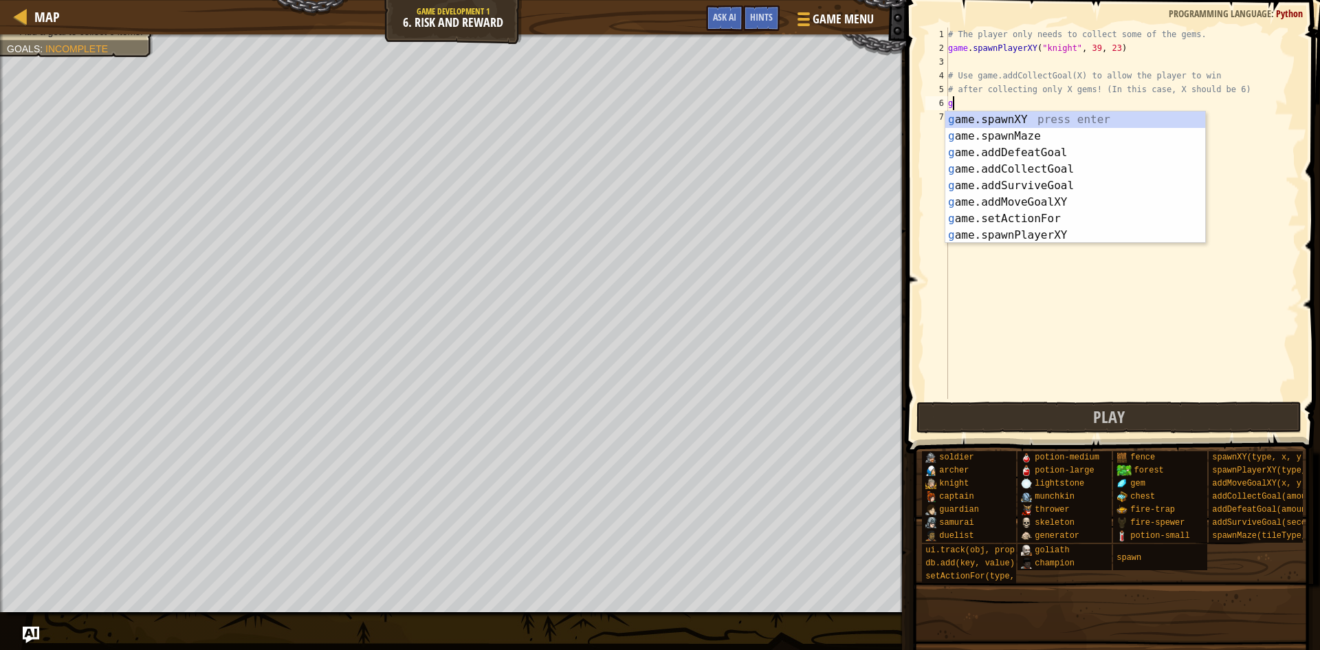
type textarea "go"
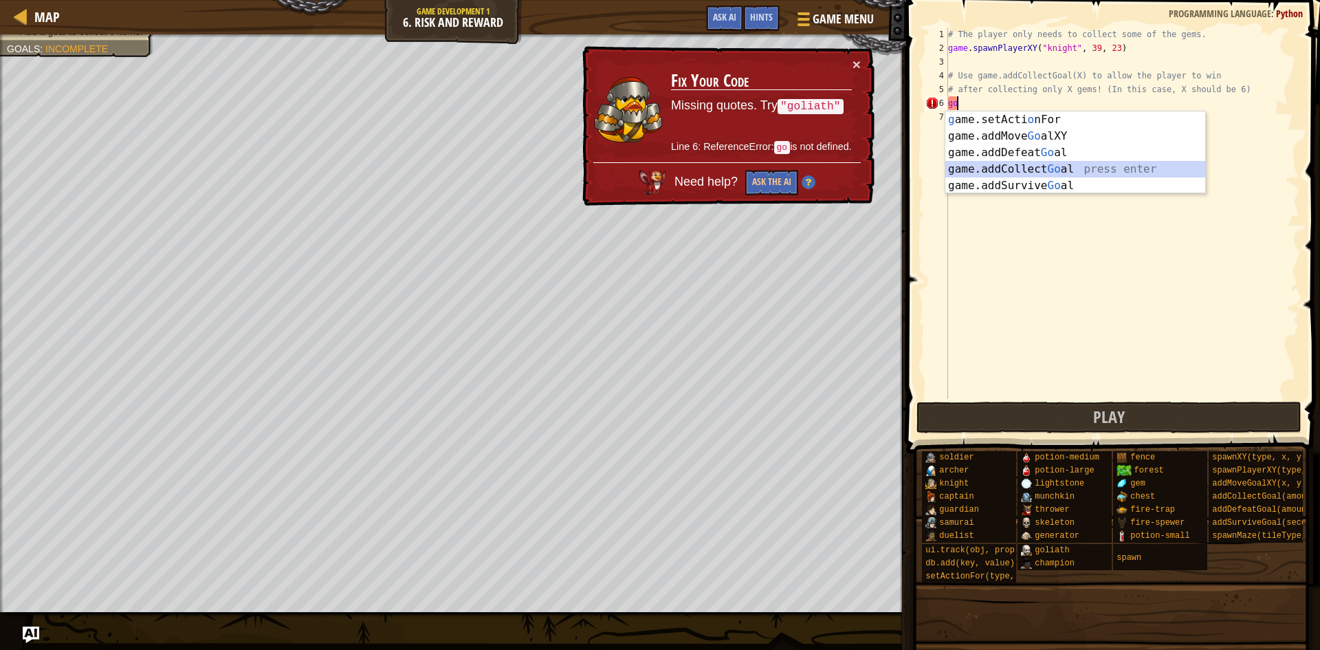
click at [1025, 166] on div "g ame.setActi o nFor press enter game.addMove Go alXY press enter game.addDefea…" at bounding box center [1075, 168] width 260 height 115
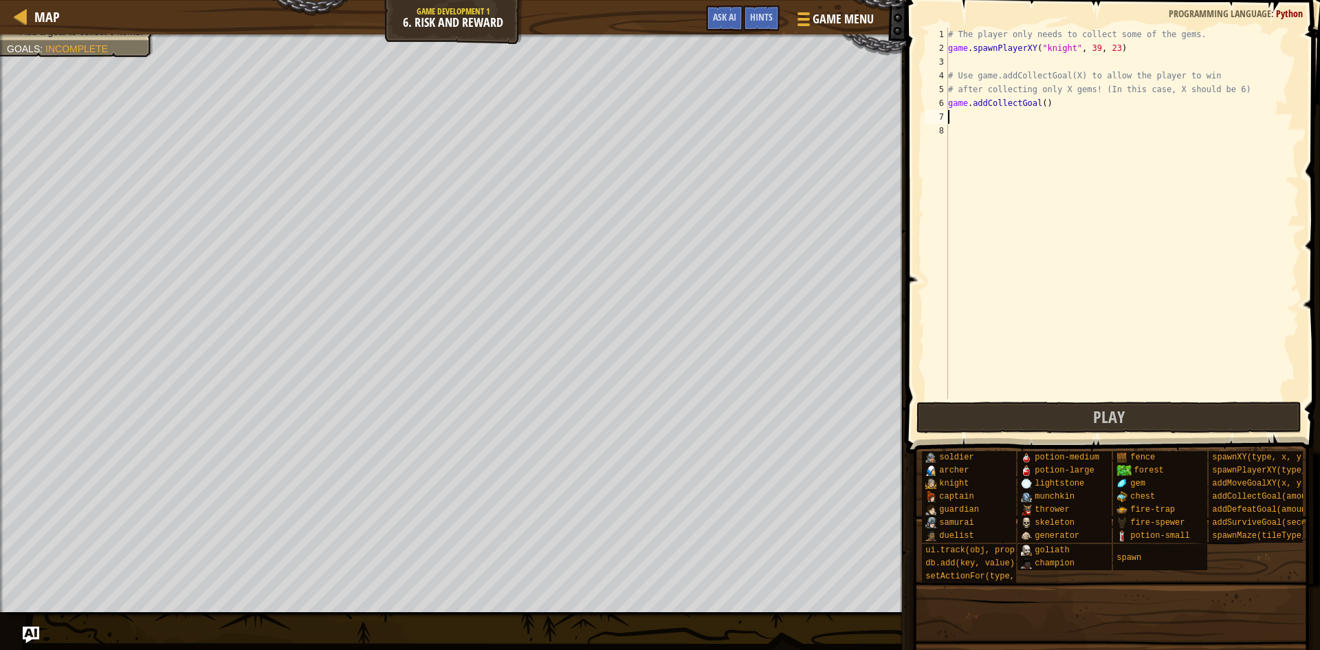
click at [1037, 100] on div "# The player only needs to collect some of the gems. game . spawnPlayerXY ( "kn…" at bounding box center [1122, 226] width 354 height 399
type textarea "game.addCollectGoal(6)"
click at [1026, 127] on div "# The player only needs to collect some of the gems. game . spawnPlayerXY ( "kn…" at bounding box center [1122, 226] width 354 height 399
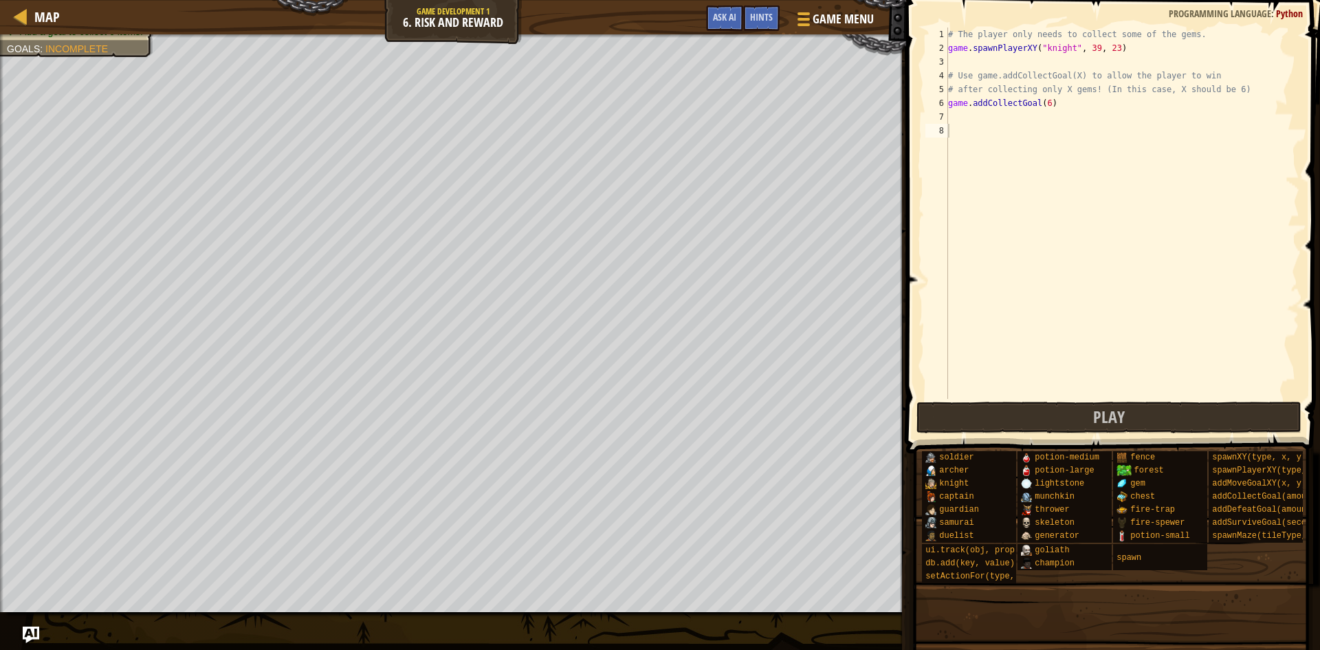
click at [953, 437] on span at bounding box center [1111, 640] width 404 height 407
click at [955, 423] on button "Play" at bounding box center [1109, 417] width 386 height 32
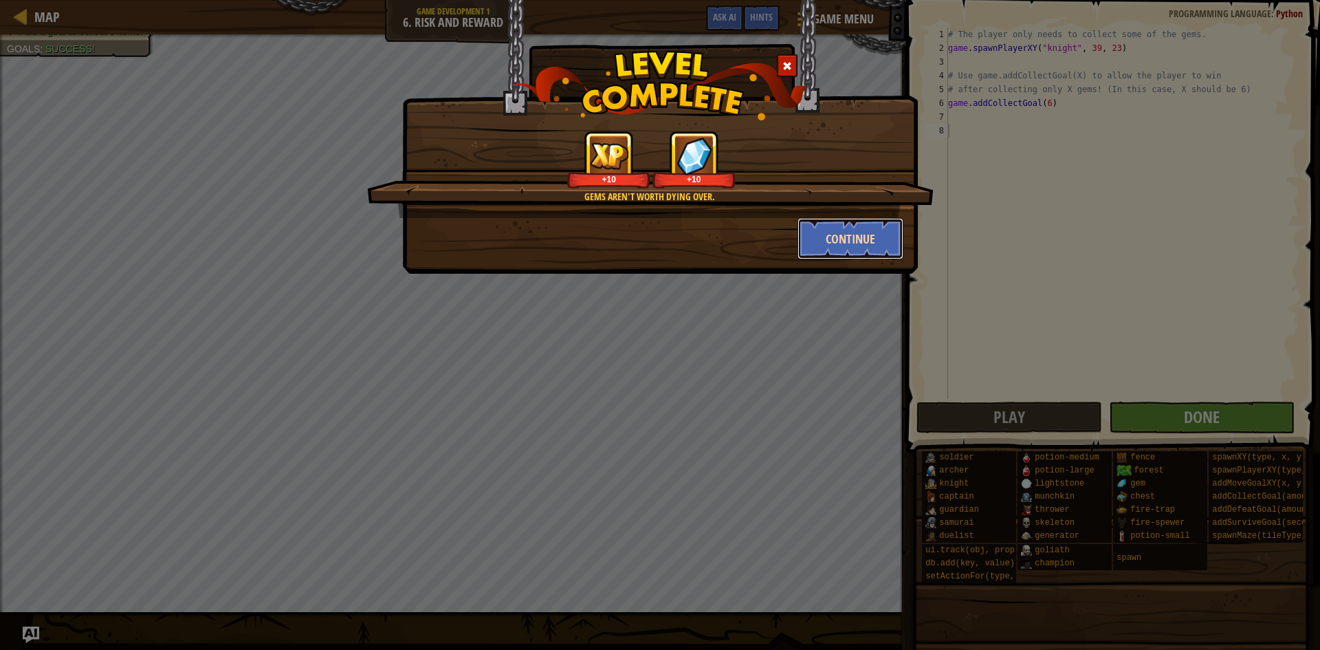
click at [846, 234] on button "Continue" at bounding box center [850, 238] width 107 height 41
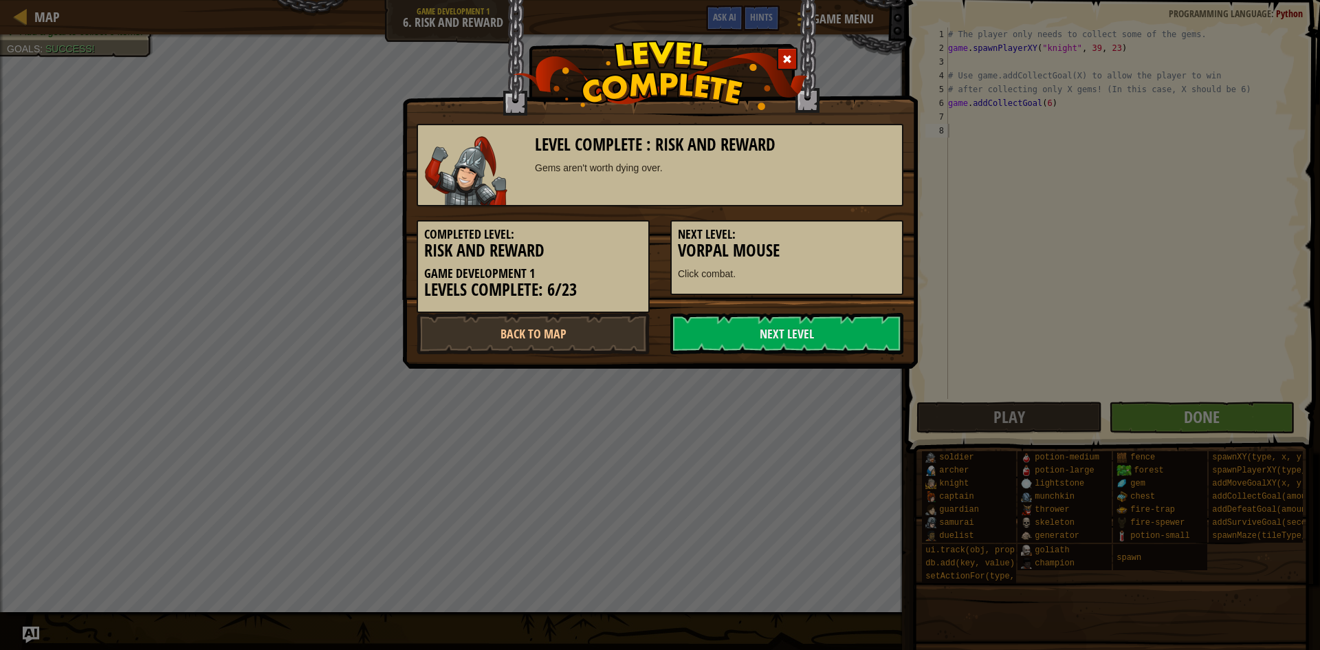
drag, startPoint x: 599, startPoint y: 195, endPoint x: 375, endPoint y: 195, distance: 223.4
click at [375, 195] on div "Level Complete : Risk and Reward Gems aren't worth dying over. Completed Level:…" at bounding box center [660, 325] width 1320 height 650
click at [551, 331] on link "Back to Map" at bounding box center [533, 333] width 233 height 41
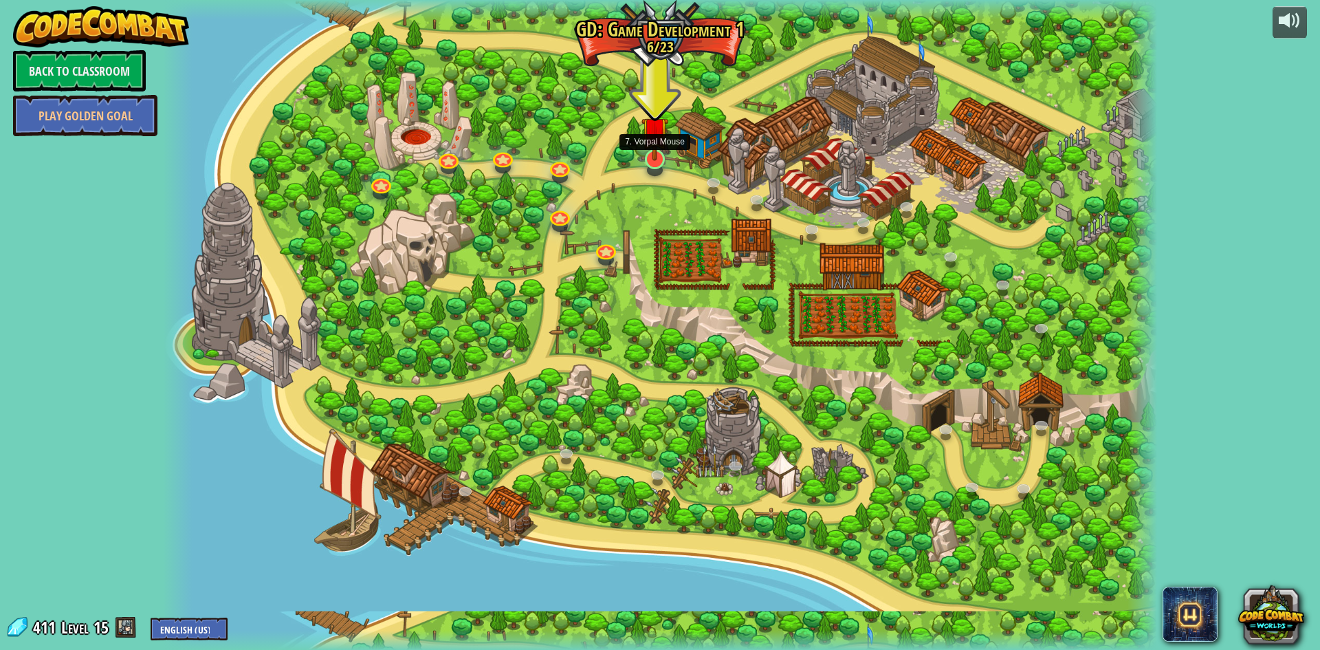
click at [658, 148] on img at bounding box center [654, 130] width 27 height 61
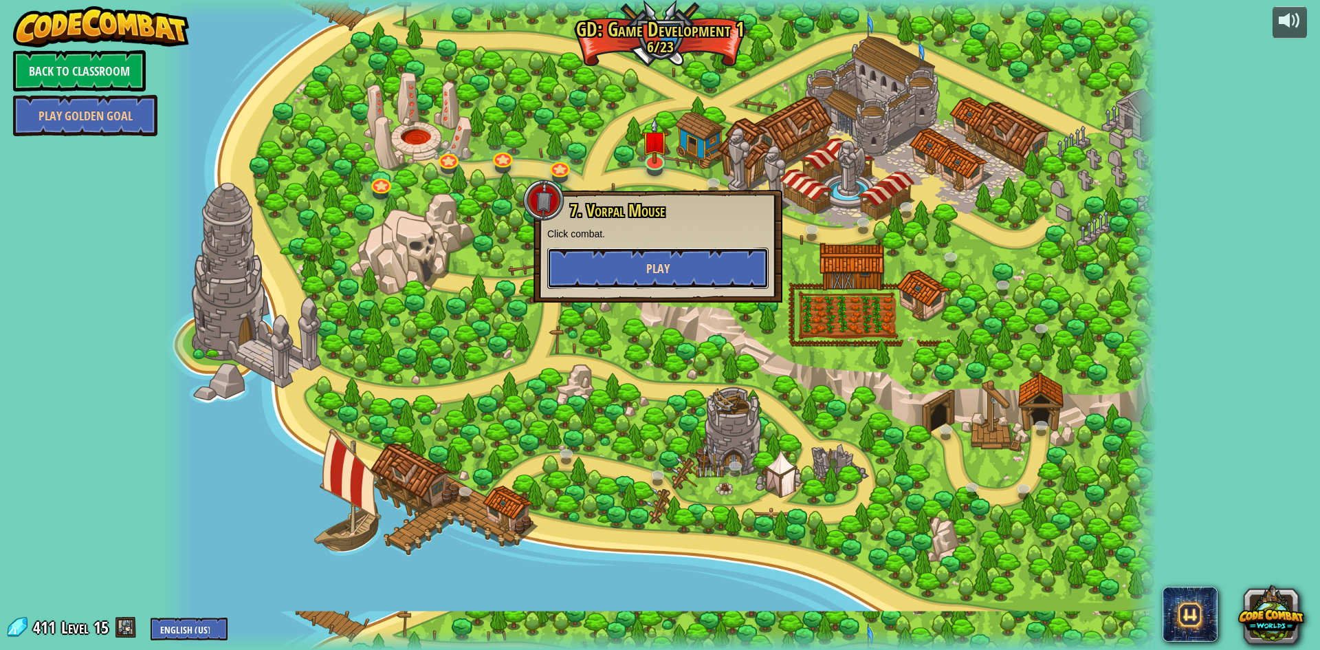
click at [626, 263] on button "Play" at bounding box center [657, 267] width 221 height 41
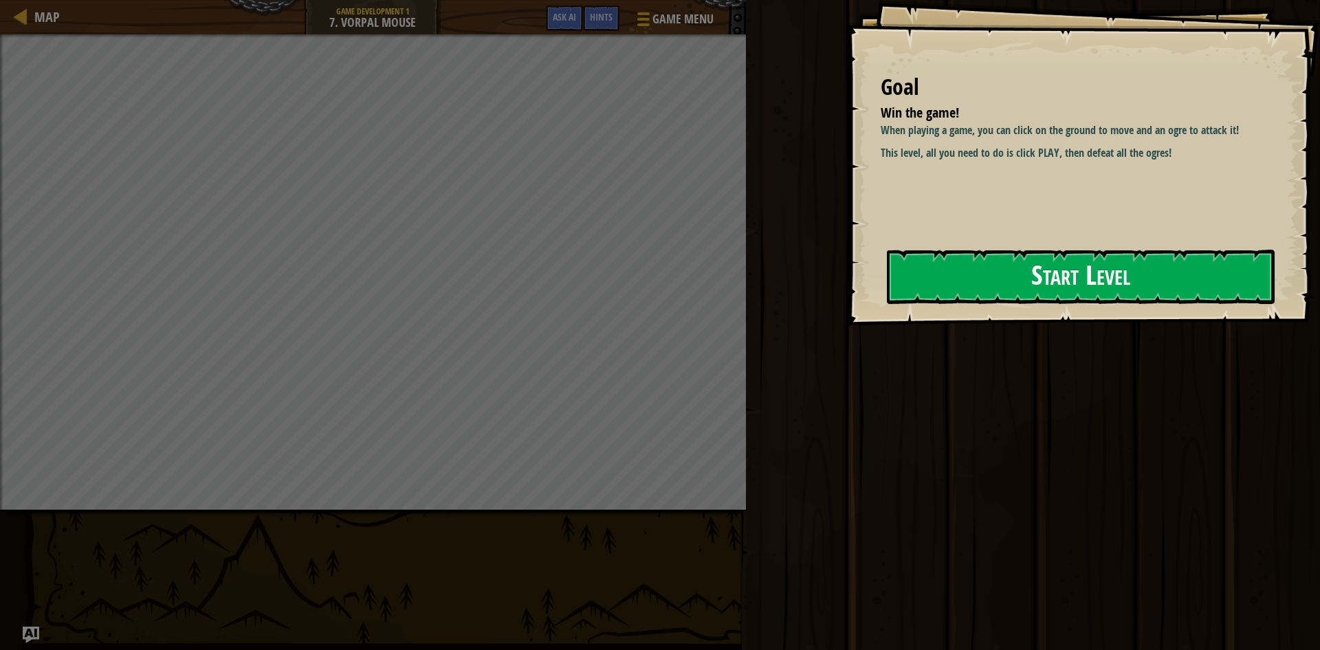
click at [1075, 269] on button "Start Level" at bounding box center [1081, 277] width 388 height 54
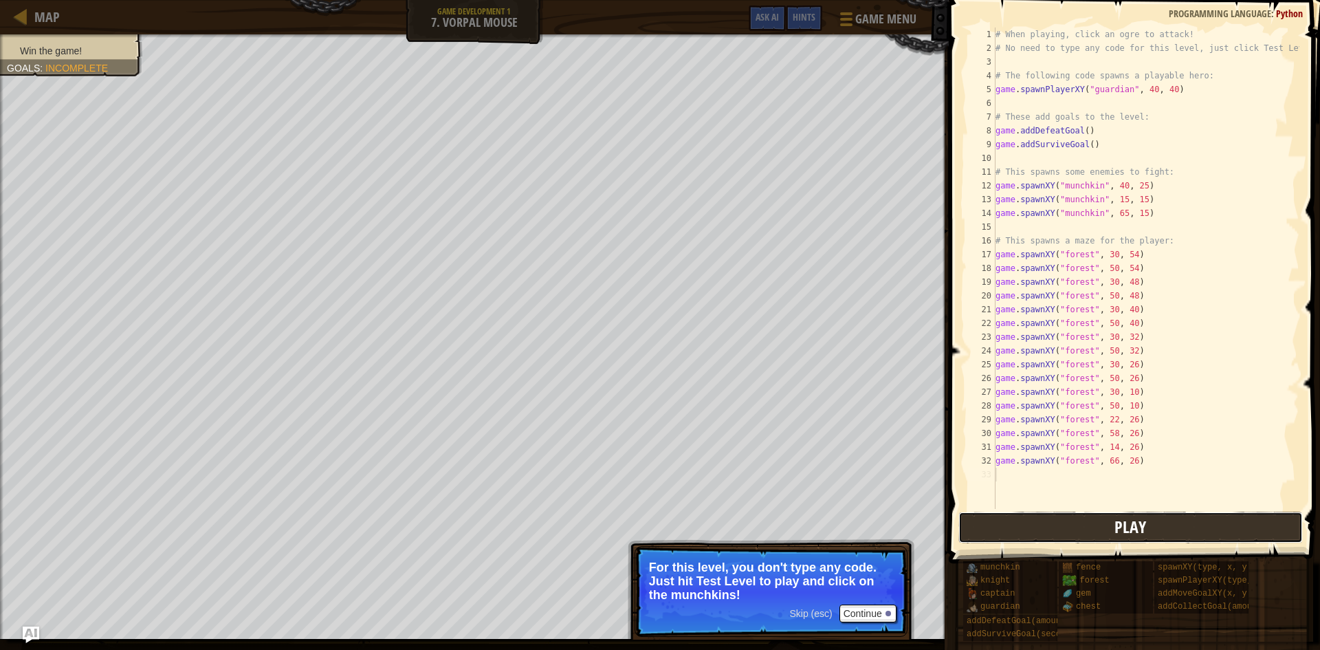
click at [1004, 527] on button "Play" at bounding box center [1130, 527] width 344 height 32
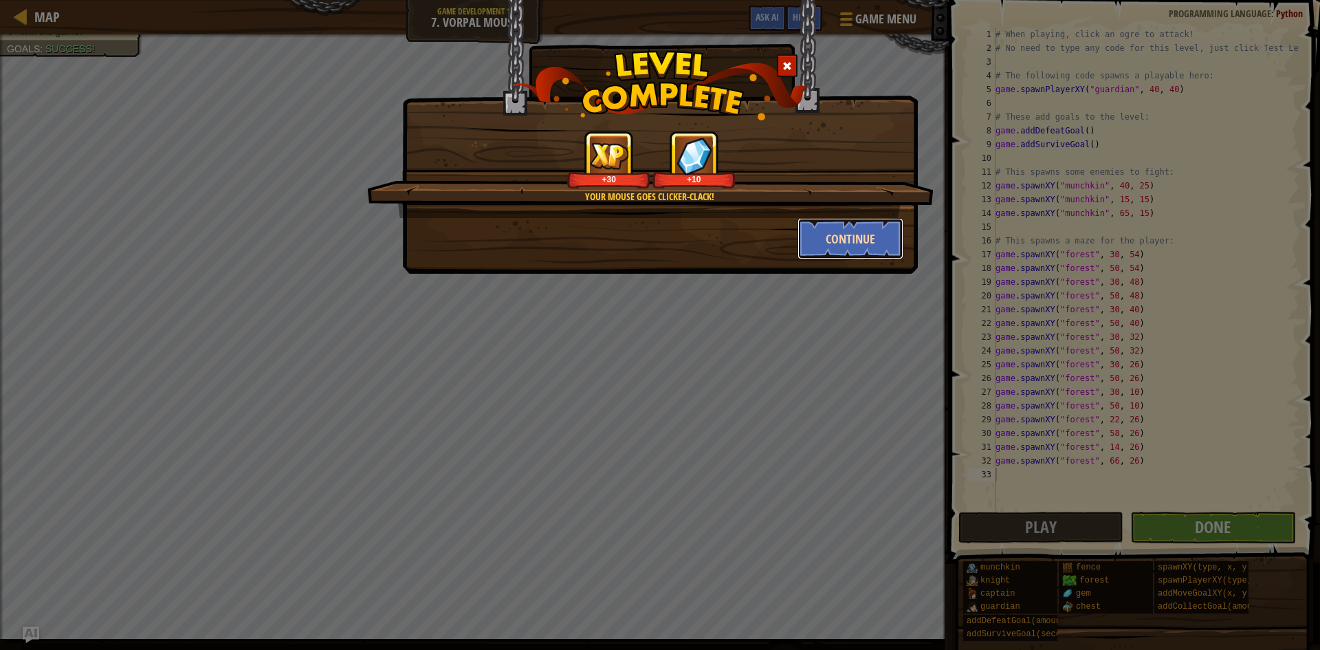
click at [872, 246] on button "Continue" at bounding box center [850, 238] width 107 height 41
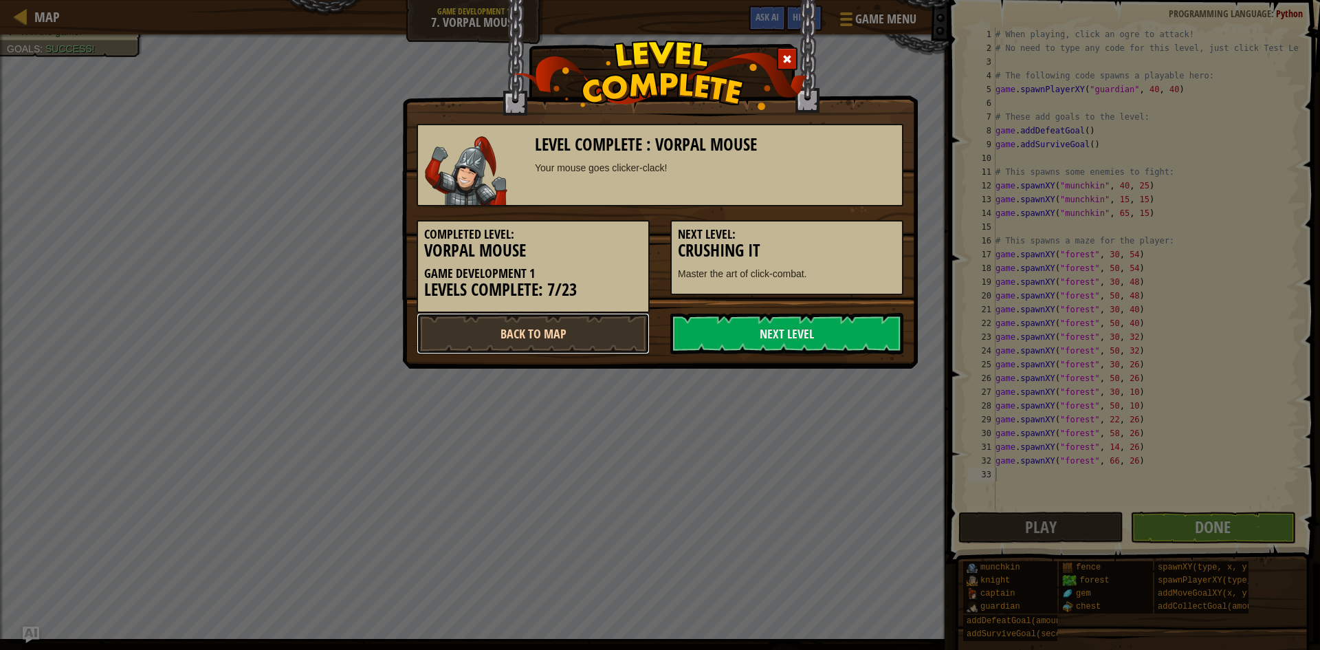
click at [551, 324] on link "Back to Map" at bounding box center [533, 333] width 233 height 41
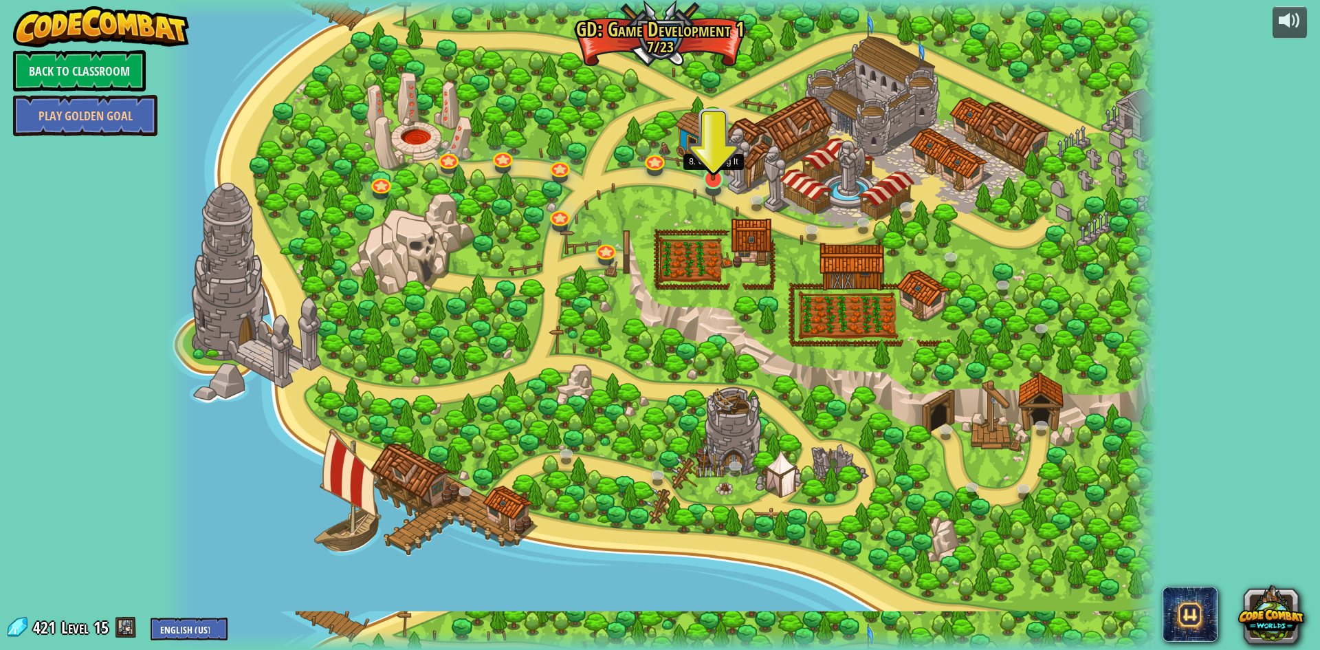
click at [715, 157] on img at bounding box center [713, 149] width 27 height 61
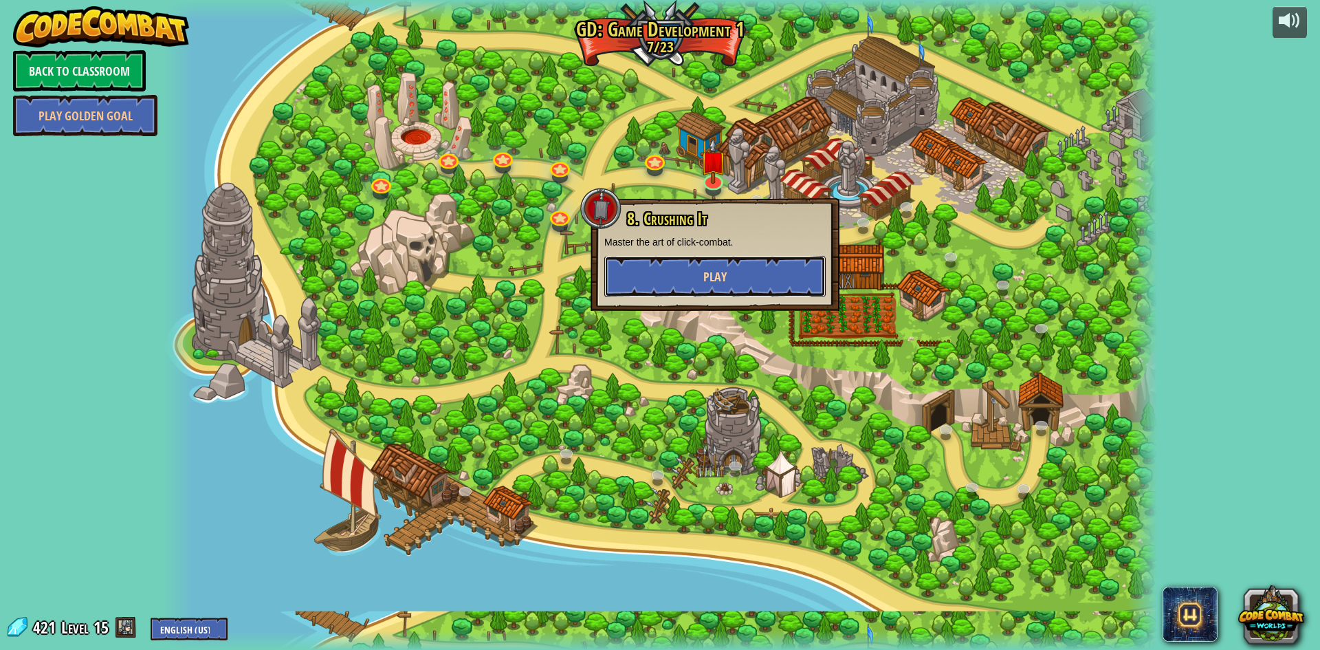
click at [706, 272] on span "Play" at bounding box center [714, 276] width 23 height 17
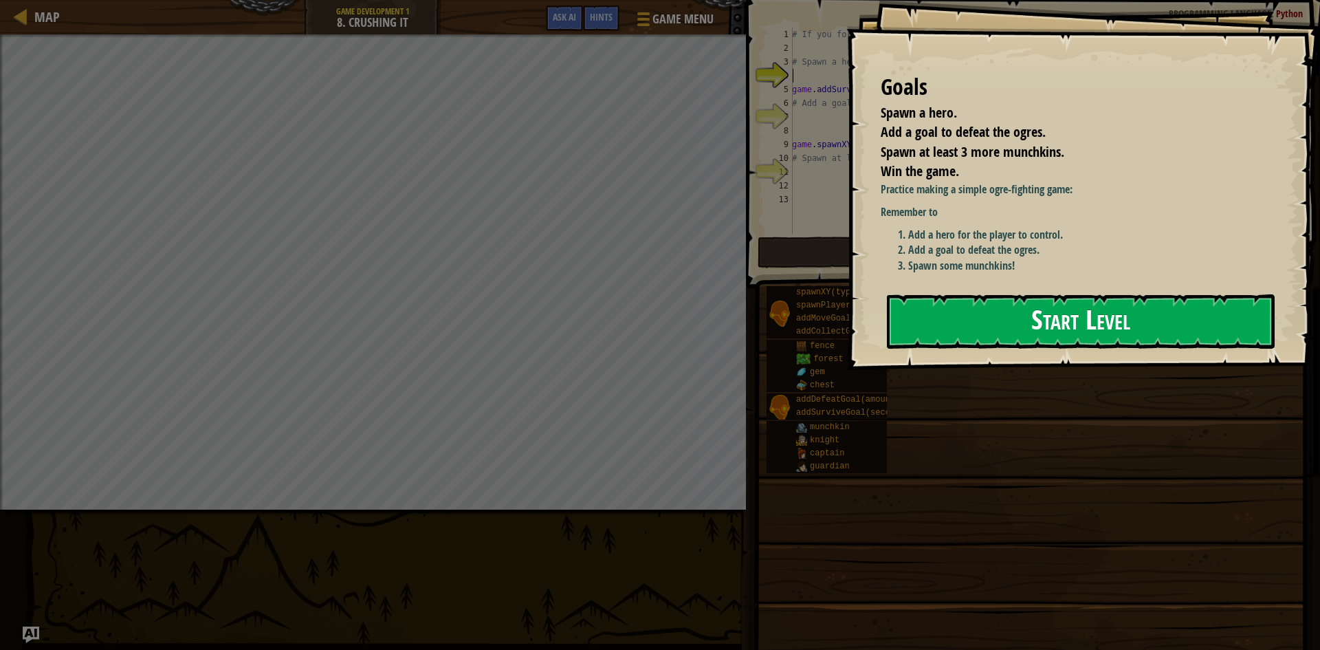
click at [1097, 311] on button "Start Level" at bounding box center [1081, 321] width 388 height 54
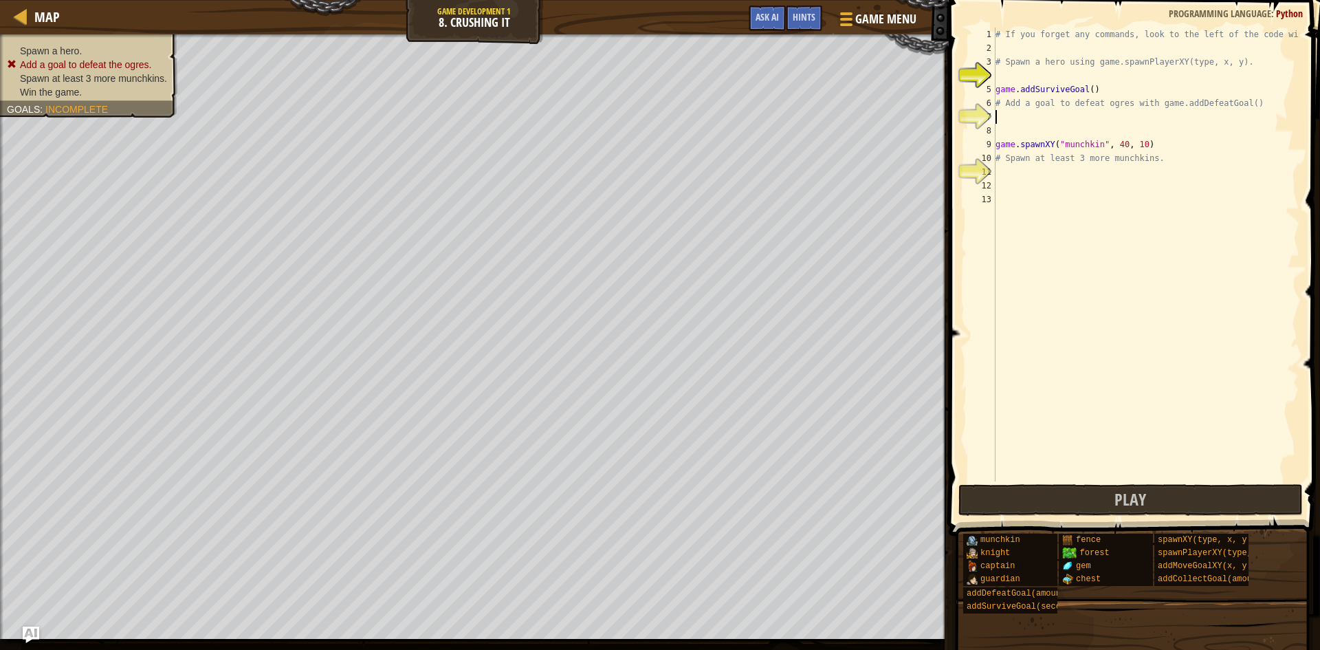
click at [1076, 120] on div "# If you forget any commands, look to the left of the code window! # Spawn a he…" at bounding box center [1146, 267] width 307 height 481
click at [1015, 68] on div "# If you forget any commands, look to the left of the code window! # Spawn a he…" at bounding box center [1146, 267] width 307 height 481
type textarea "# Spawn a hero using game.spawnPlayerXY(type, x, y)."
click at [1013, 80] on div "# If you forget any commands, look to the left of the code window! # Spawn a he…" at bounding box center [1146, 267] width 307 height 481
type textarea "h"
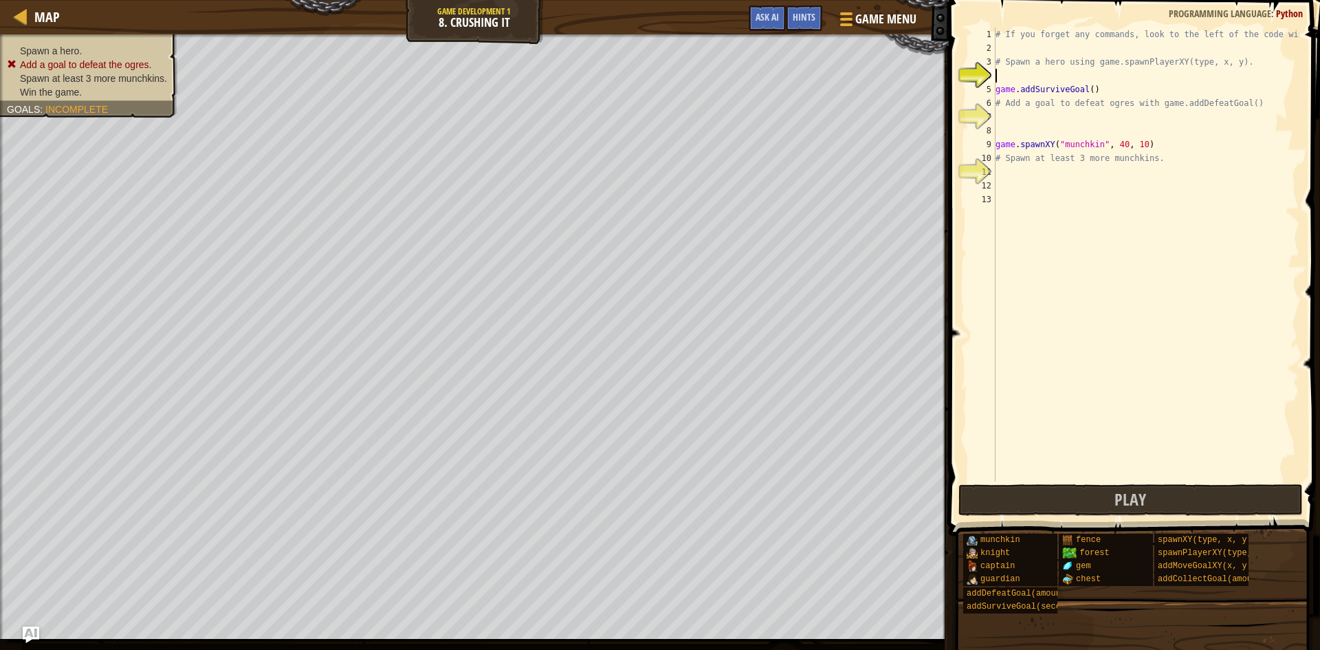
scroll to position [6, 0]
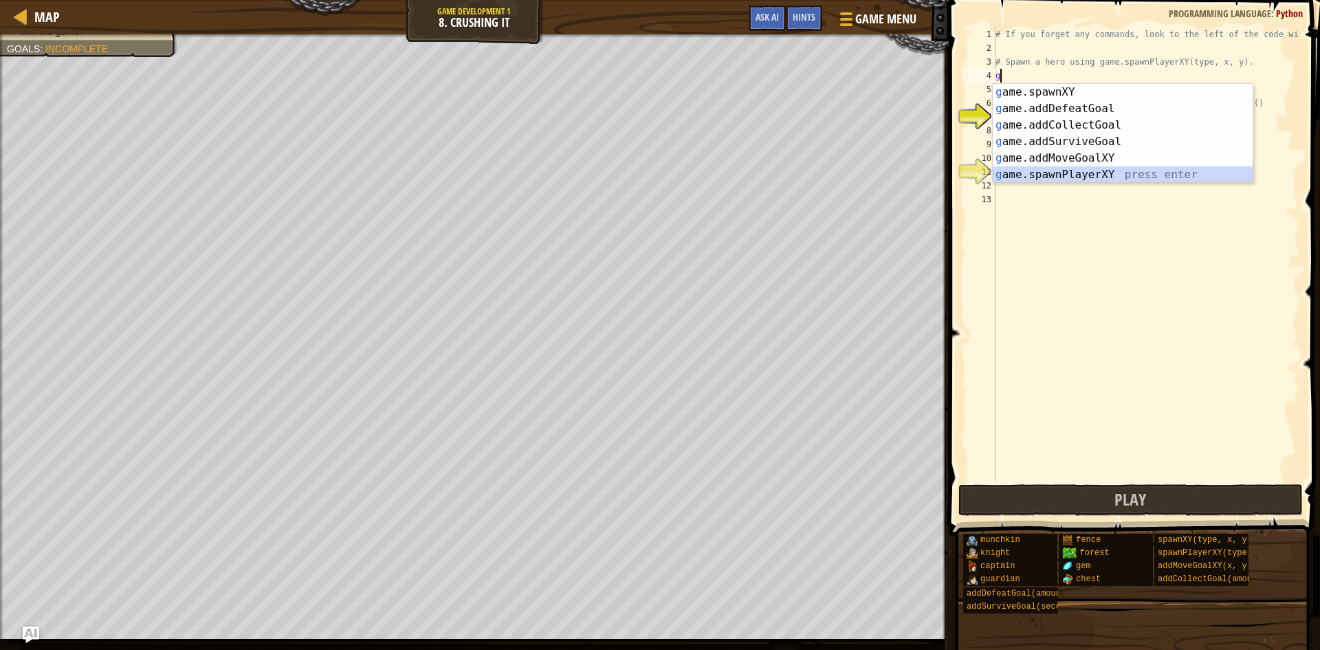
click at [1083, 178] on div "g ame.spawnXY press enter g ame.addDefeatGoal press enter g ame.addCollectGoal …" at bounding box center [1123, 150] width 260 height 132
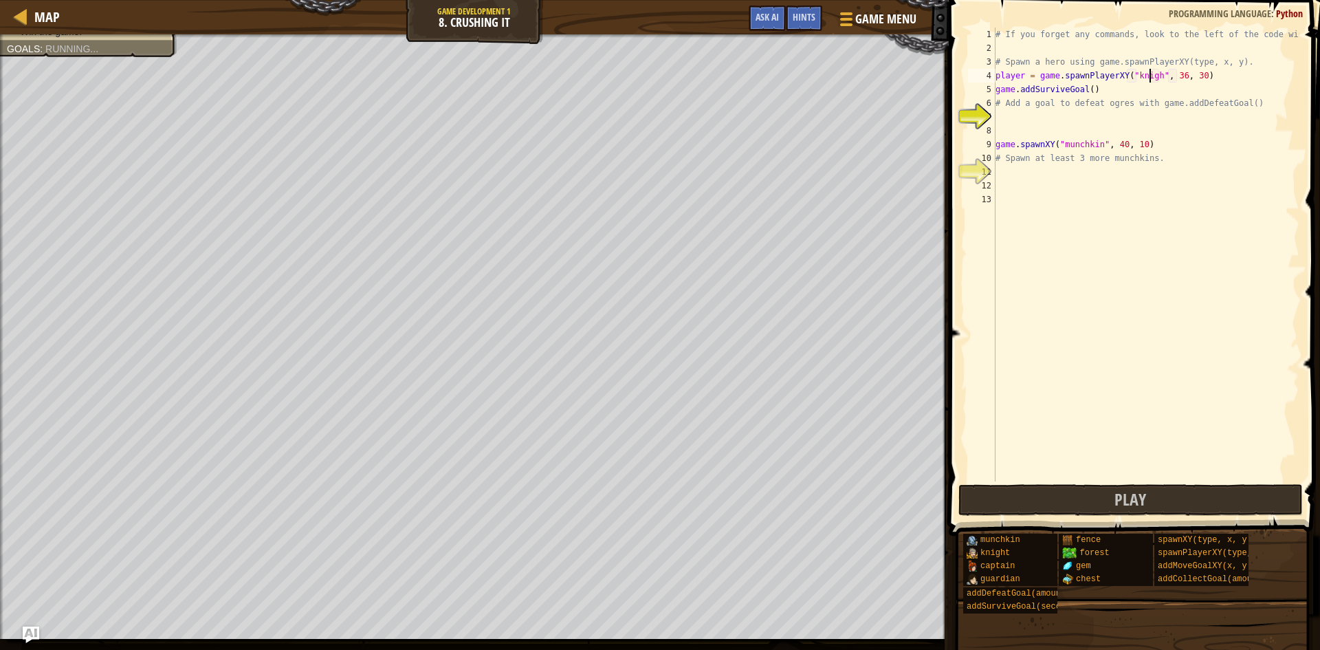
type textarea "player = game.spawnPlayerXY("knight", 36, 30)"
click at [1060, 134] on div "# If you forget any commands, look to the left of the code window! # Spawn a he…" at bounding box center [1146, 267] width 307 height 481
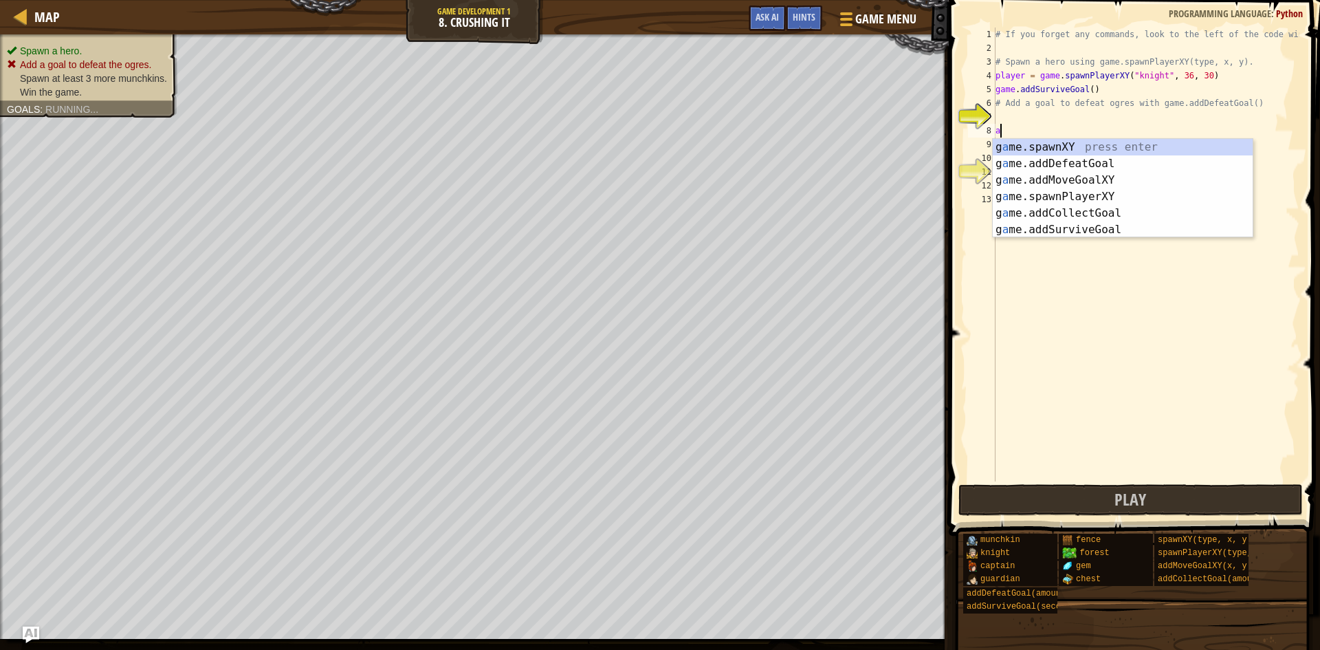
type textarea "ad"
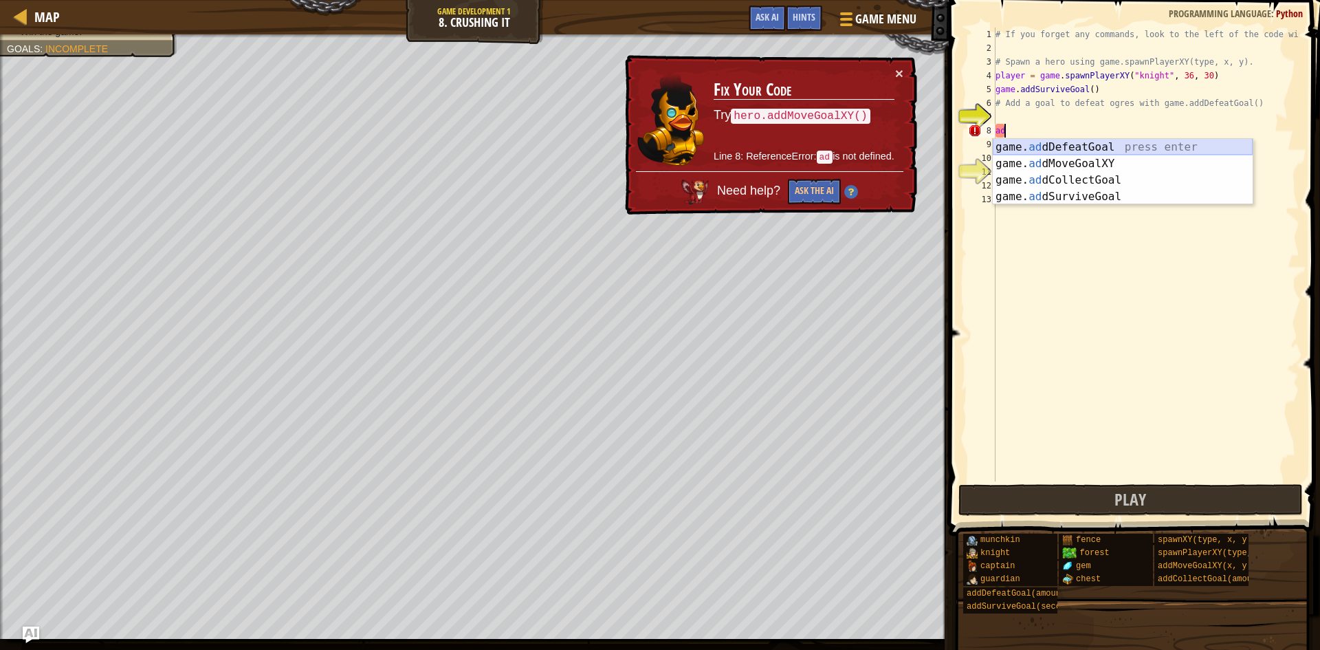
click at [1111, 145] on div "game. ad dDefeatGoal press enter game. ad dMoveGoalXY press enter game. ad dCol…" at bounding box center [1123, 188] width 260 height 99
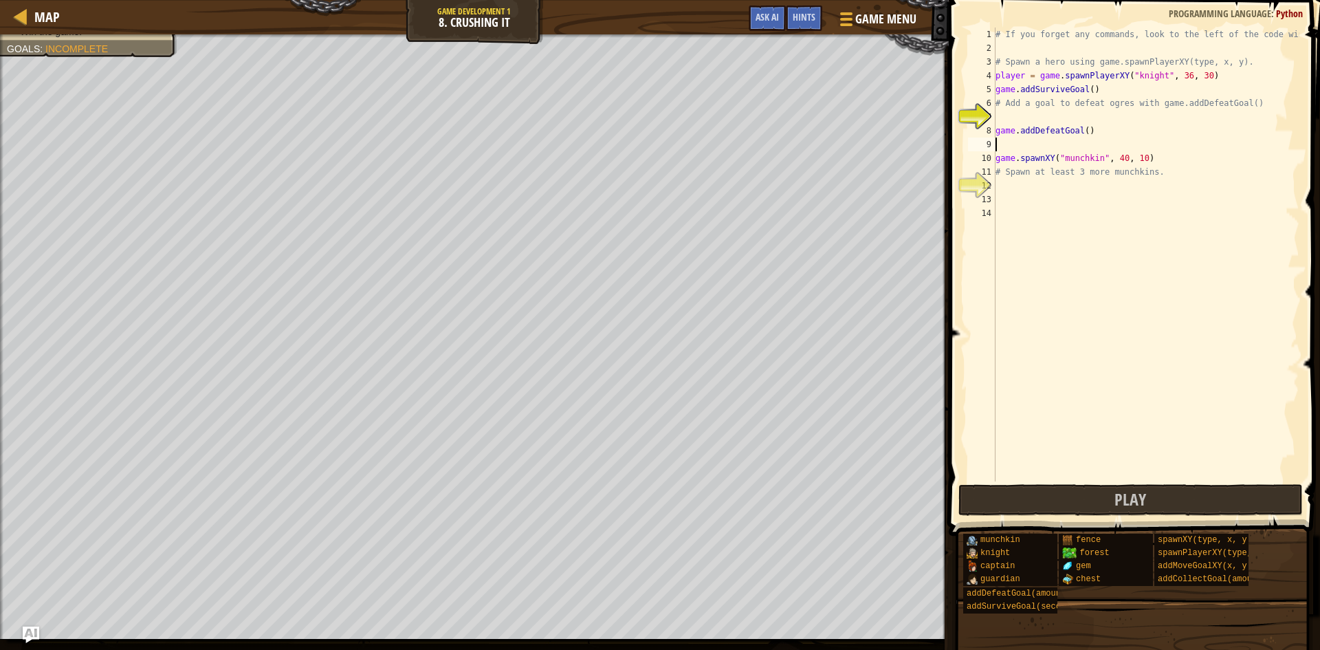
click at [1081, 131] on div "# If you forget any commands, look to the left of the code window! # Spawn a he…" at bounding box center [1146, 267] width 307 height 481
click at [1045, 489] on button "Play" at bounding box center [1130, 500] width 344 height 32
drag, startPoint x: 998, startPoint y: 157, endPoint x: 1178, endPoint y: 152, distance: 180.9
click at [1178, 152] on div "game.addDefeatGoal(1) 1 2 3 4 5 6 7 8 9 10 11 12 13 14 # If you forget any comm…" at bounding box center [1132, 254] width 334 height 454
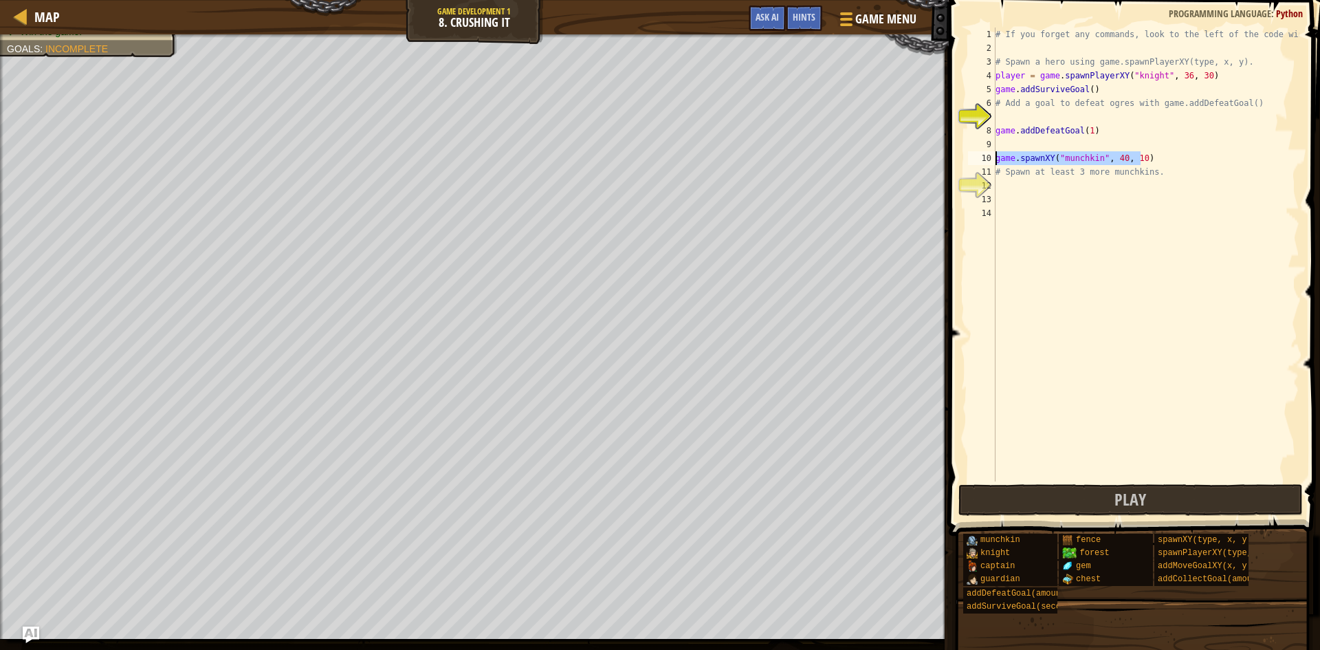
drag, startPoint x: 1141, startPoint y: 162, endPoint x: 984, endPoint y: 157, distance: 157.5
click at [984, 157] on div "game.addDefeatGoal(1) 1 2 3 4 5 6 7 8 9 10 11 12 13 14 # If you forget any comm…" at bounding box center [1132, 254] width 334 height 454
type textarea "# Spawn at least 3 more munchkins."
paste textarea "game.spawnXY("munchkin", 40, 10)"
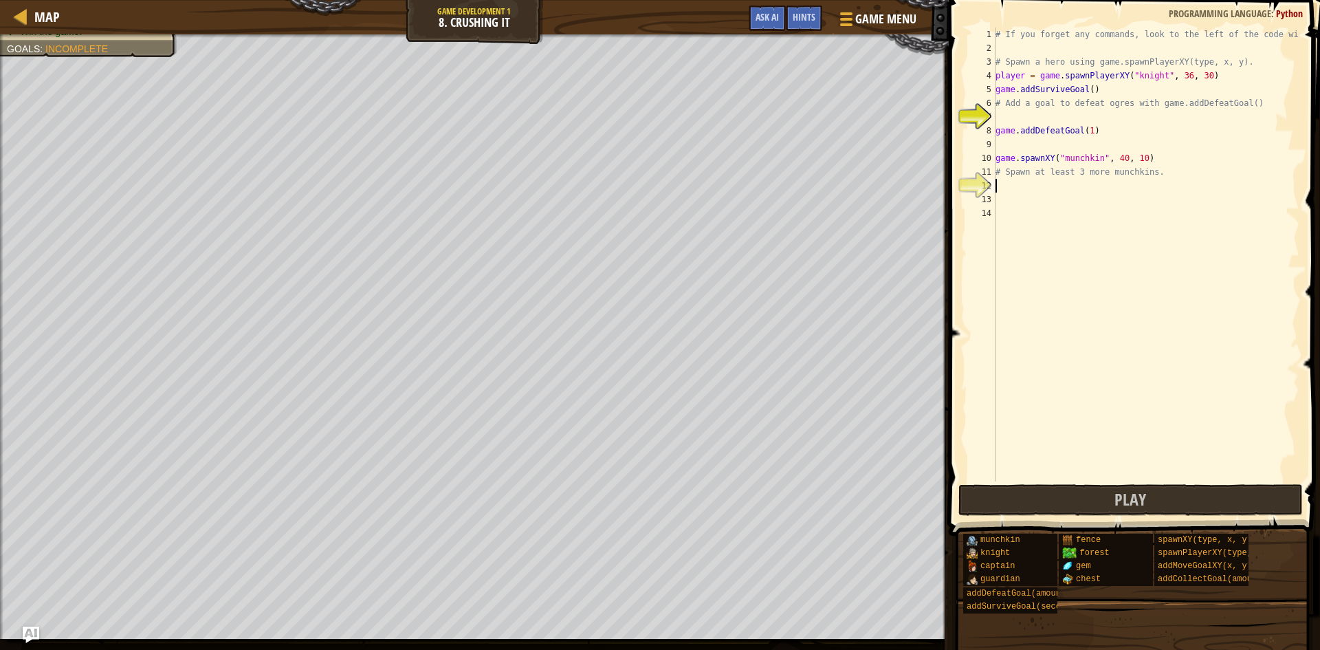
type textarea "game.spawnXY("munchkin", 40, 10)"
paste textarea "game.spawnXY("munchkin", 40, 10)"
type textarea "game.spawnXY("munchkin", 40, 10)"
paste textarea "game.spawnXY("munchkin", 40, 10)"
click at [1112, 184] on div "# If you forget any commands, look to the left of the code window! # Spawn a he…" at bounding box center [1146, 267] width 307 height 481
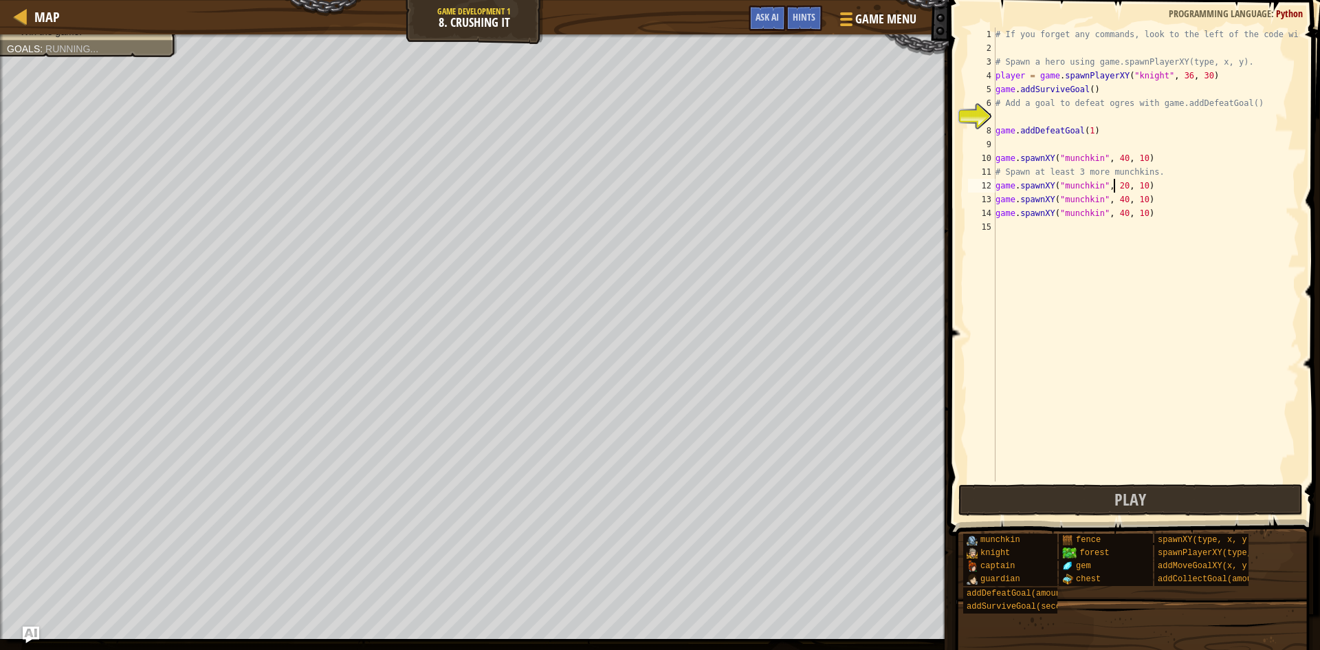
scroll to position [6, 10]
click at [1129, 188] on div "# If you forget any commands, look to the left of the code window! # Spawn a he…" at bounding box center [1146, 267] width 307 height 481
click at [1134, 184] on div "# If you forget any commands, look to the left of the code window! # Spawn a he…" at bounding box center [1146, 267] width 307 height 481
type textarea "game.spawnXY("munchkin", 10, 9)"
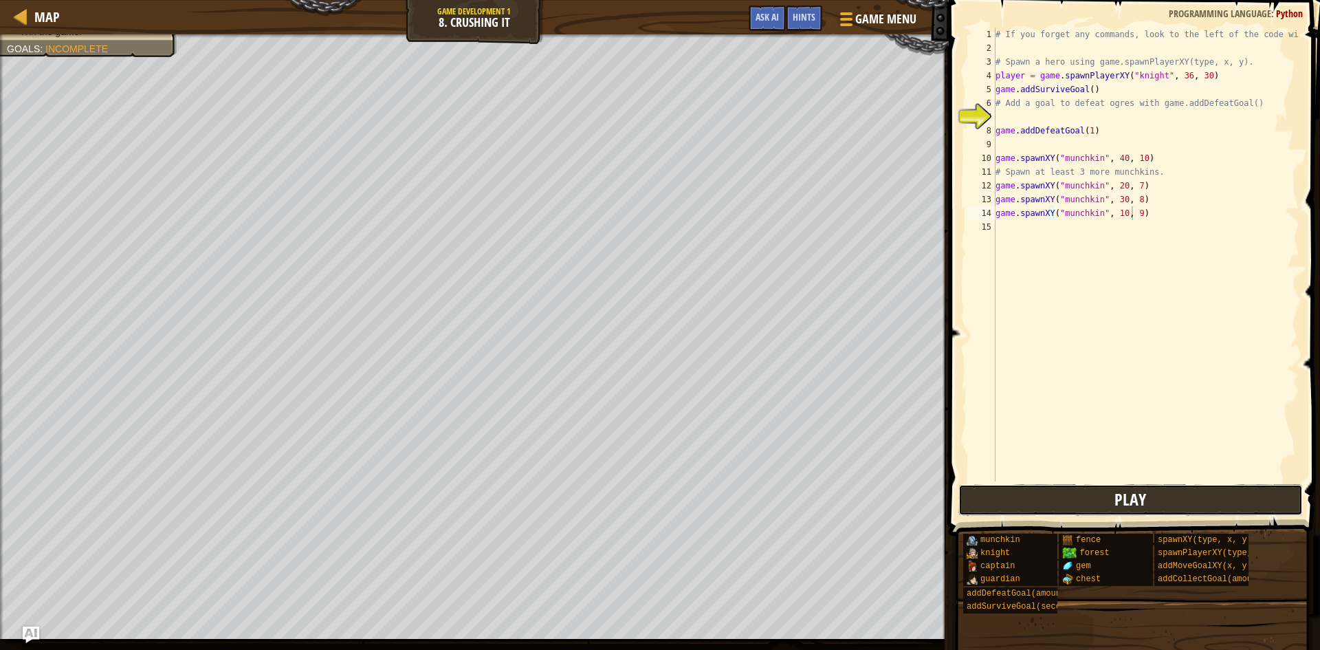
click at [1063, 487] on button "Play" at bounding box center [1130, 500] width 344 height 32
click at [404, 0] on body "Map Game Development 1 8. Crushing It Game Menu Done Hints Ask AI 1 ההההההההההה…" at bounding box center [660, 0] width 1320 height 0
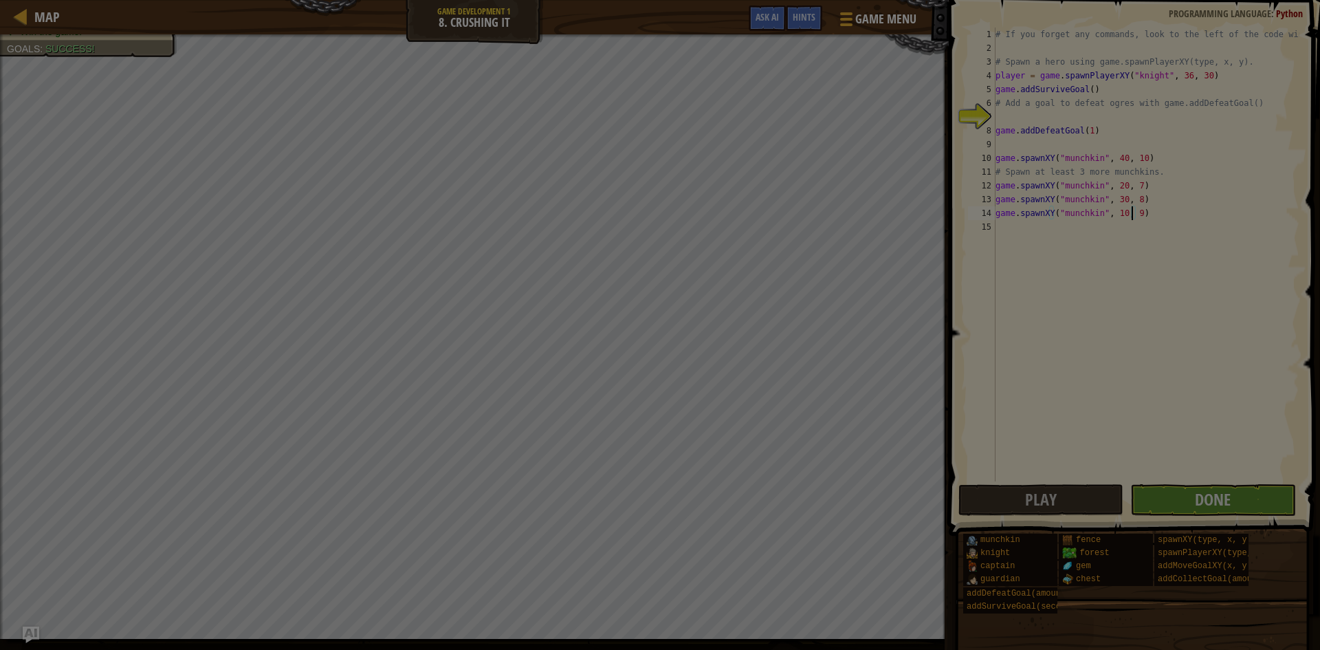
click at [428, 1] on body "Map Game Development 1 8. Crushing It Game Menu Done Hints Ask AI 1 ההההההההההה…" at bounding box center [660, 0] width 1320 height 1
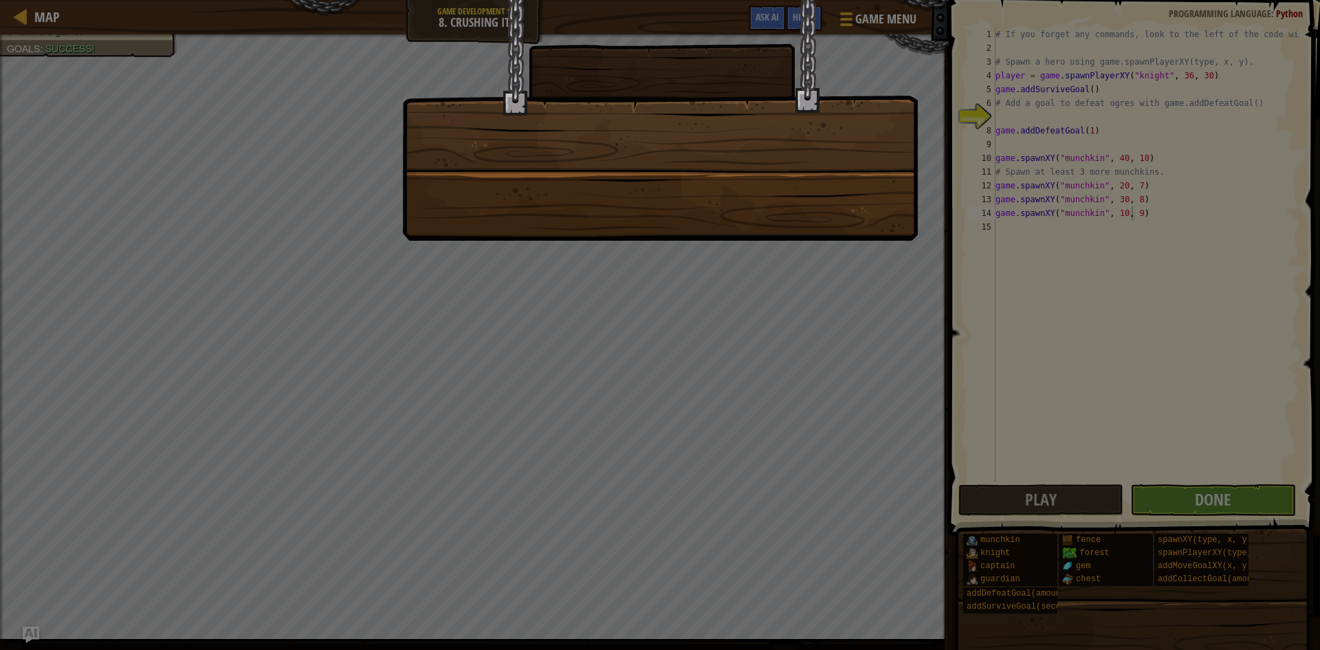
click at [428, 415] on div at bounding box center [660, 325] width 1320 height 650
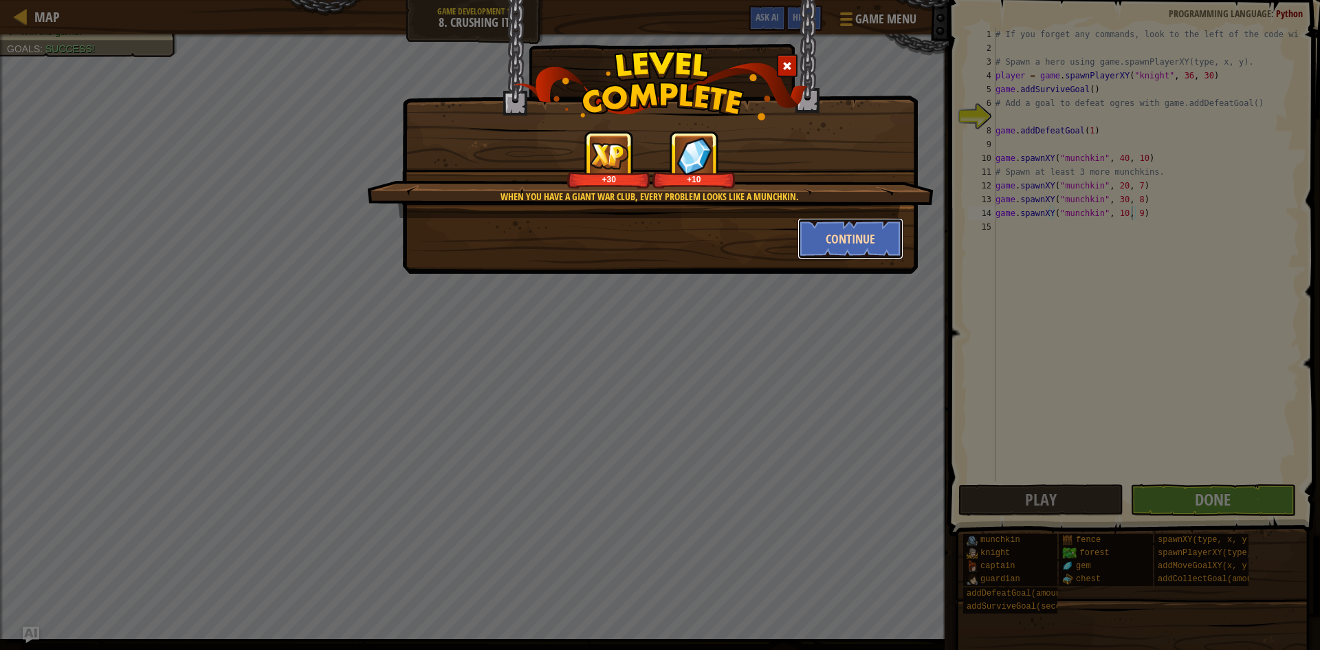
click at [808, 245] on button "Continue" at bounding box center [850, 238] width 107 height 41
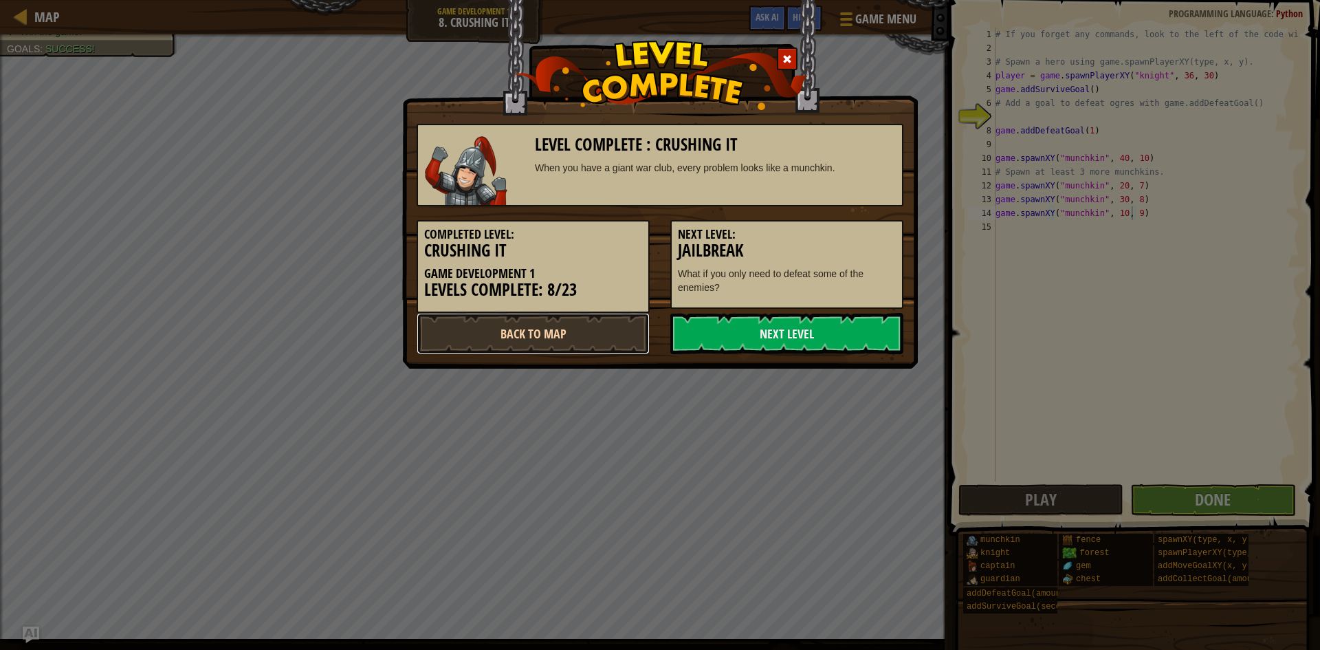
click at [567, 350] on link "Back to Map" at bounding box center [533, 333] width 233 height 41
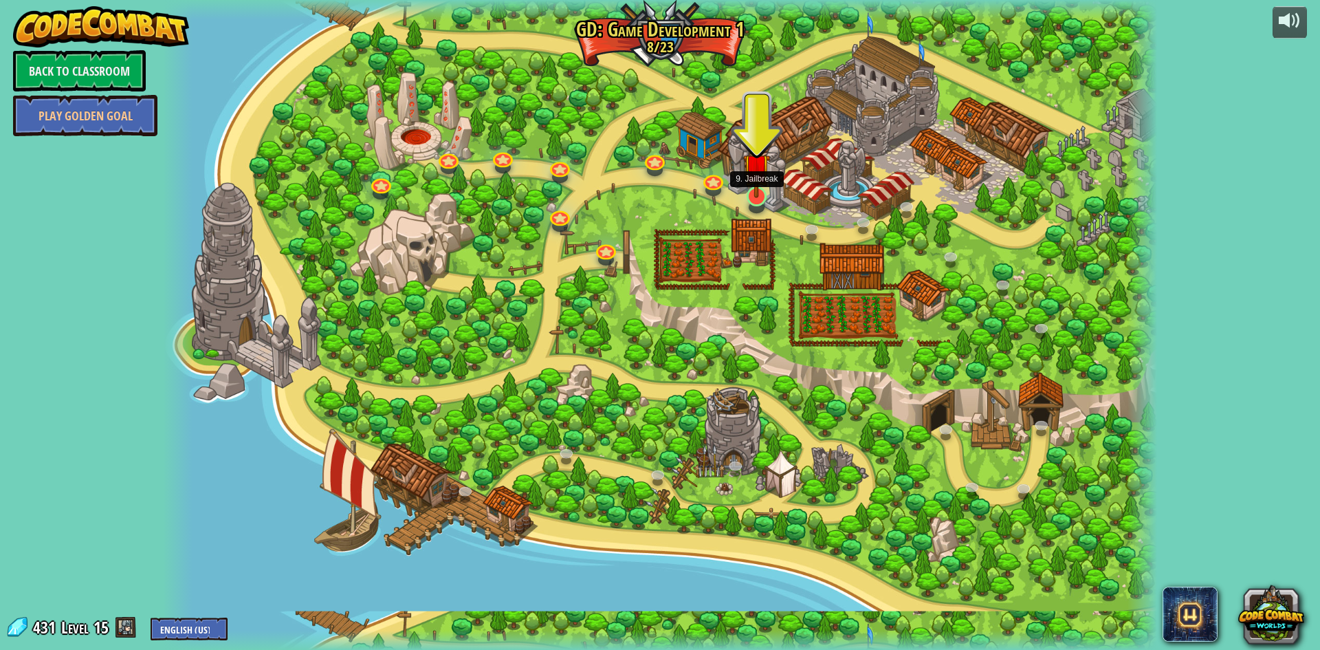
click at [760, 186] on img at bounding box center [756, 166] width 27 height 61
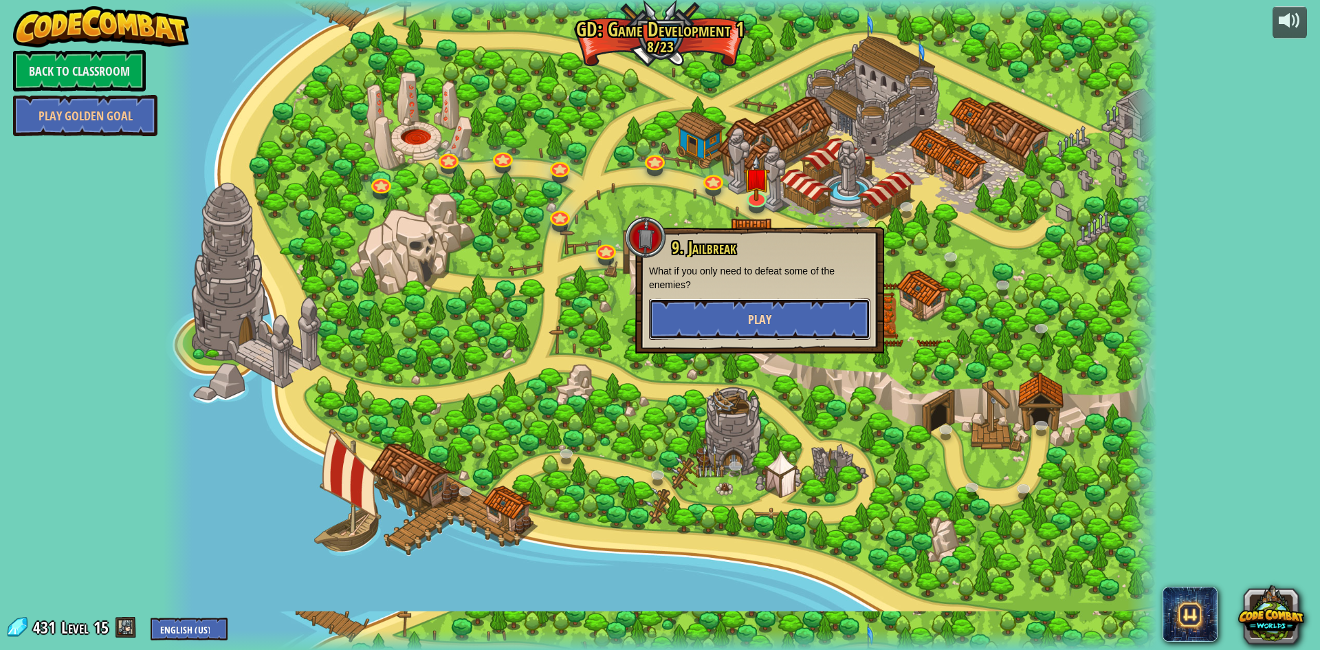
click at [685, 300] on button "Play" at bounding box center [759, 318] width 221 height 41
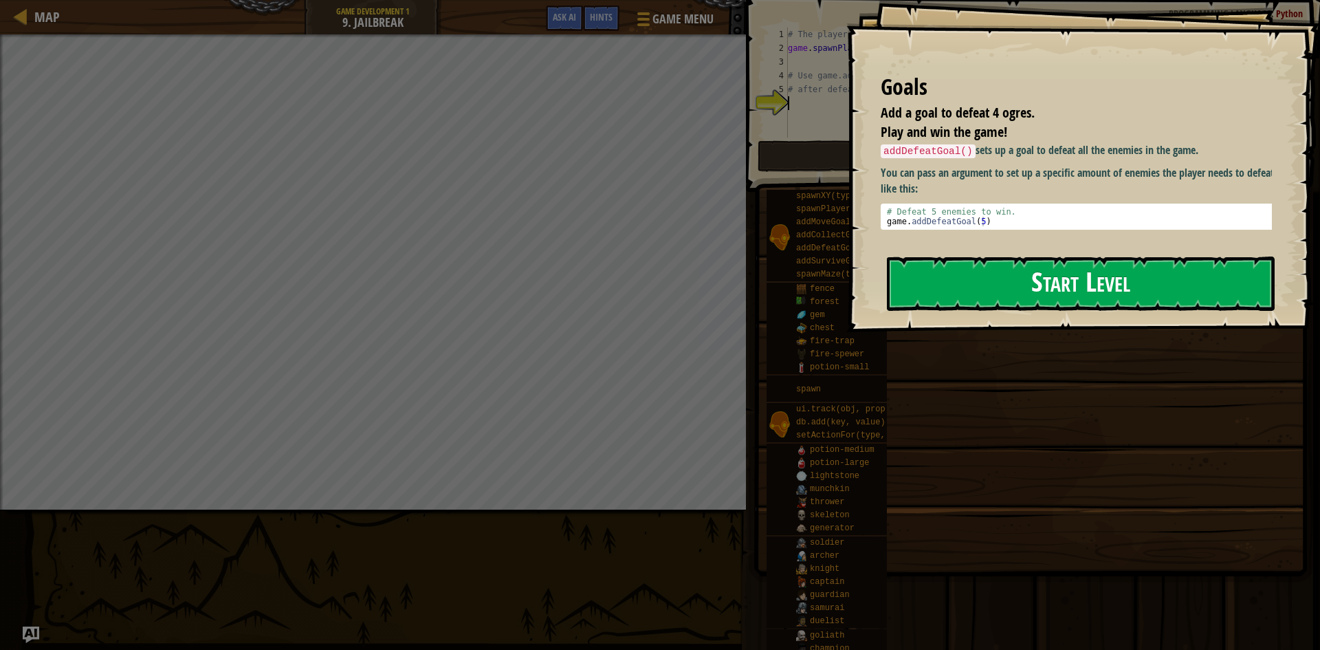
click at [1099, 291] on button "Start Level" at bounding box center [1081, 283] width 388 height 54
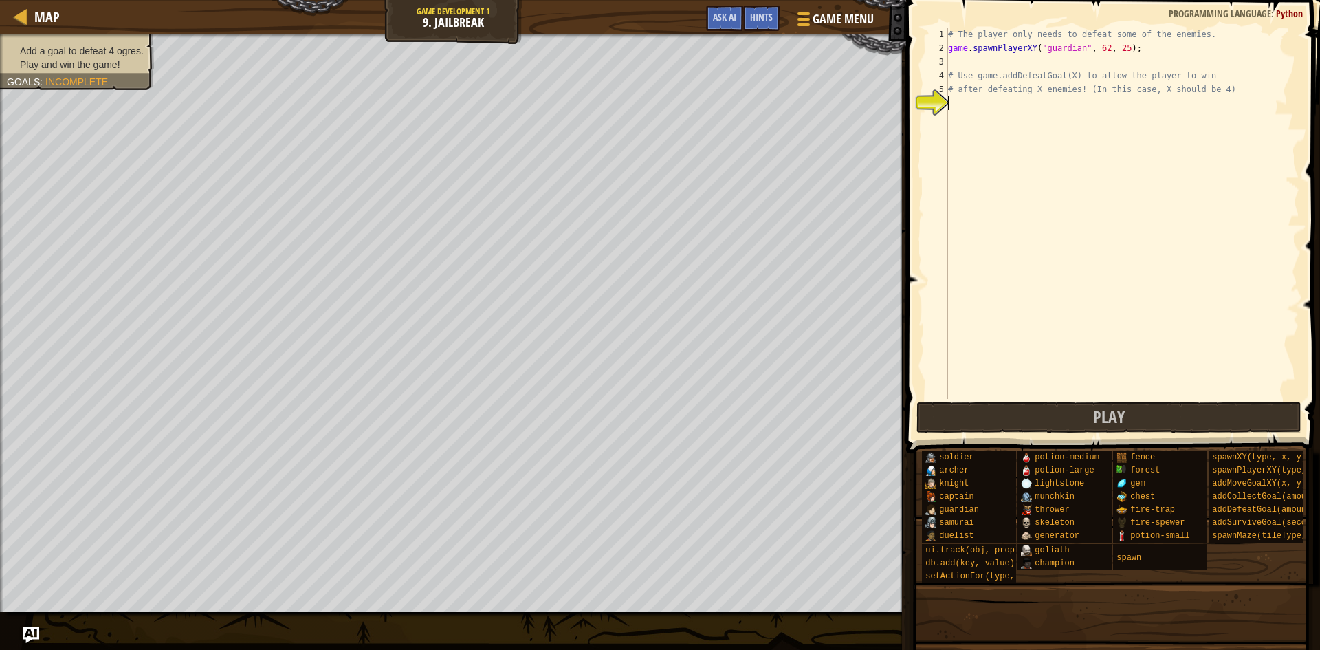
click at [960, 109] on div "# The player only needs to defeat some of the enemies. game . spawnPlayerXY ( "…" at bounding box center [1122, 226] width 354 height 399
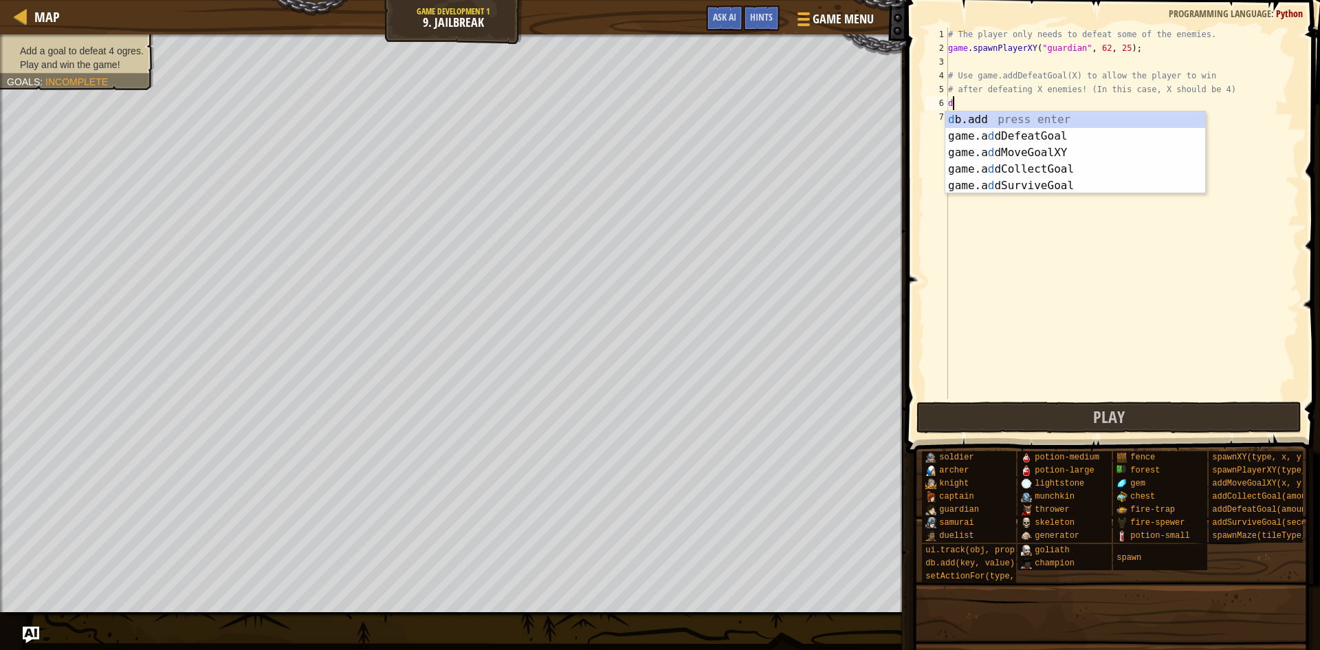
scroll to position [6, 0]
type textarea "de"
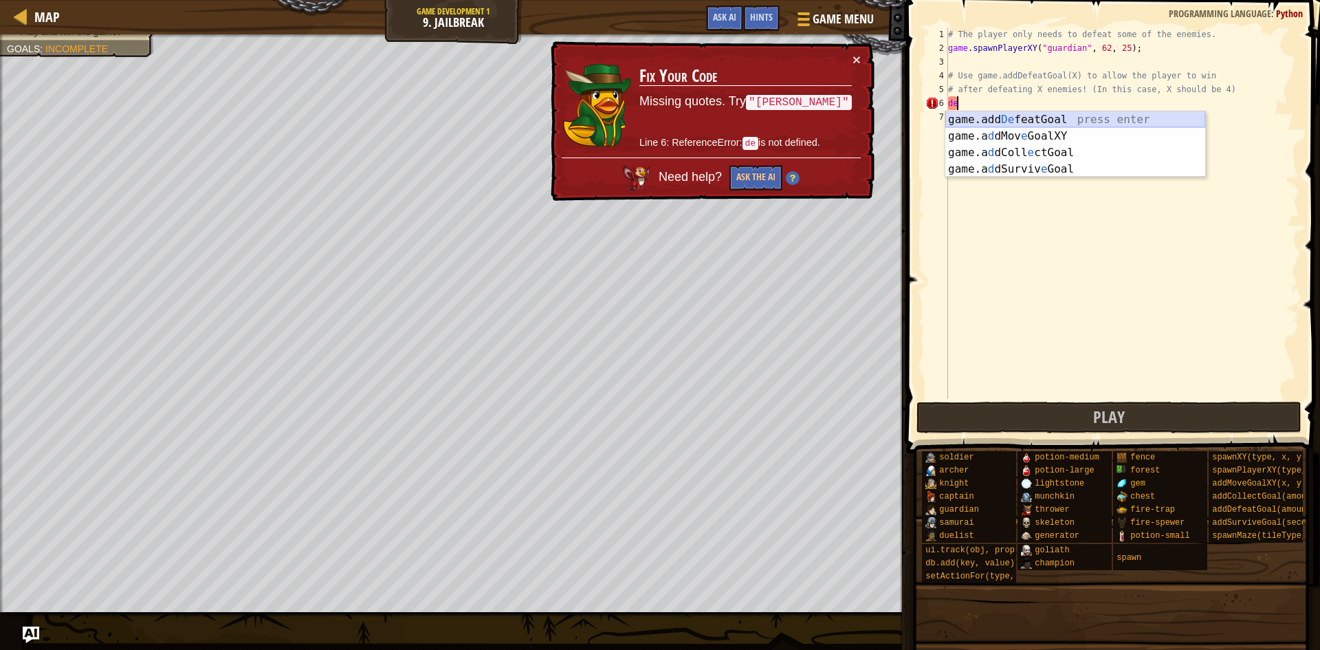
click at [1002, 124] on div "game.add De featGoal press enter game.a d dMov e GoalXY press enter game.a d dC…" at bounding box center [1075, 160] width 260 height 99
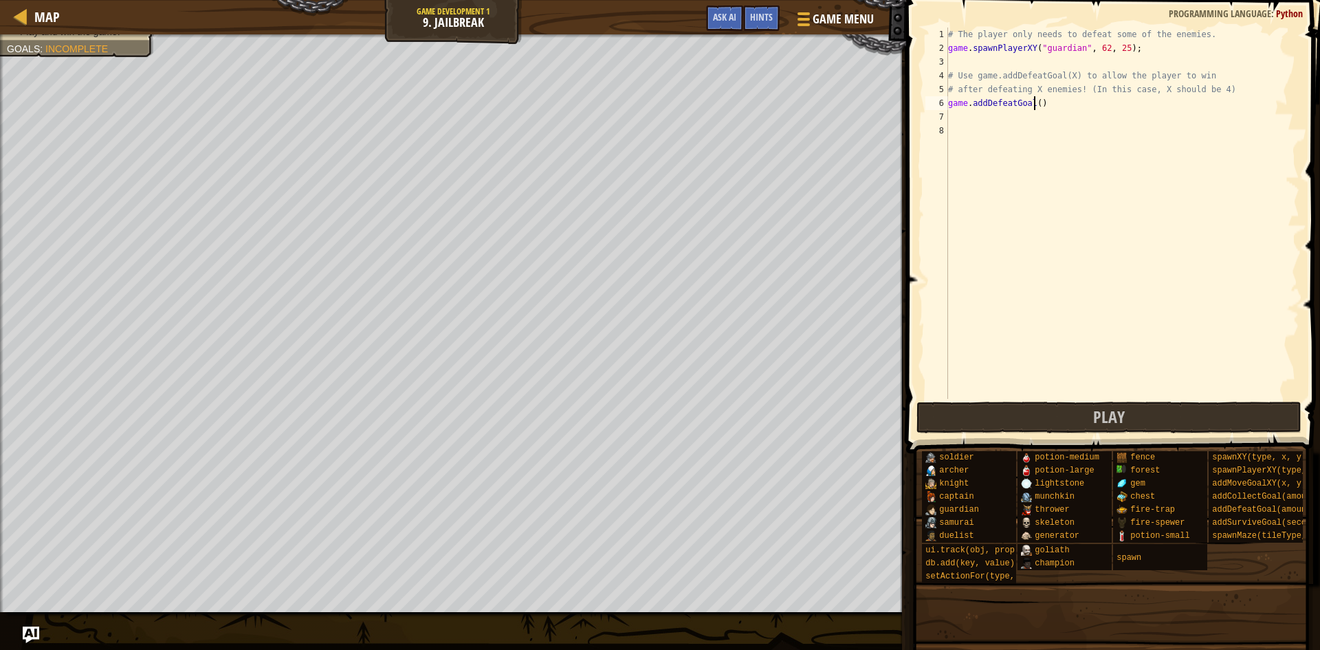
click at [1033, 106] on div "# The player only needs to defeat some of the enemies. game . spawnPlayerXY ( "…" at bounding box center [1122, 226] width 354 height 399
type textarea "game.addDefeatGoal(4)"
click at [1012, 405] on button "Play" at bounding box center [1109, 417] width 386 height 32
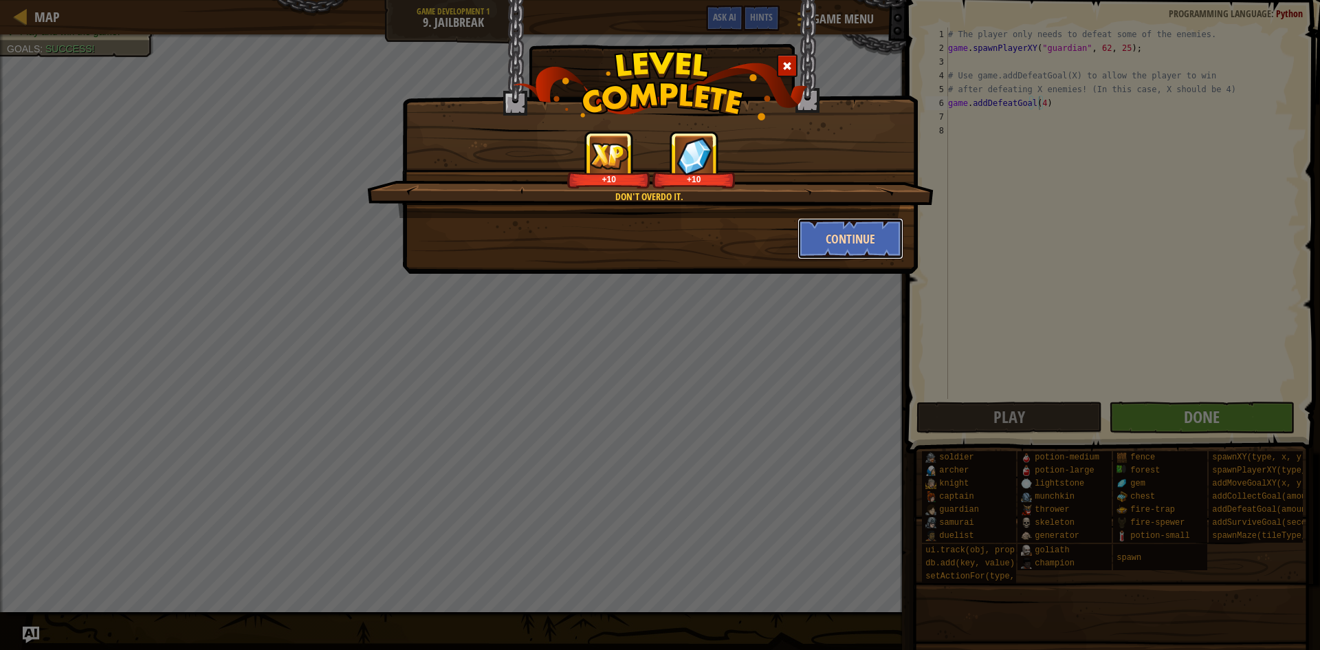
click at [830, 236] on button "Continue" at bounding box center [850, 238] width 107 height 41
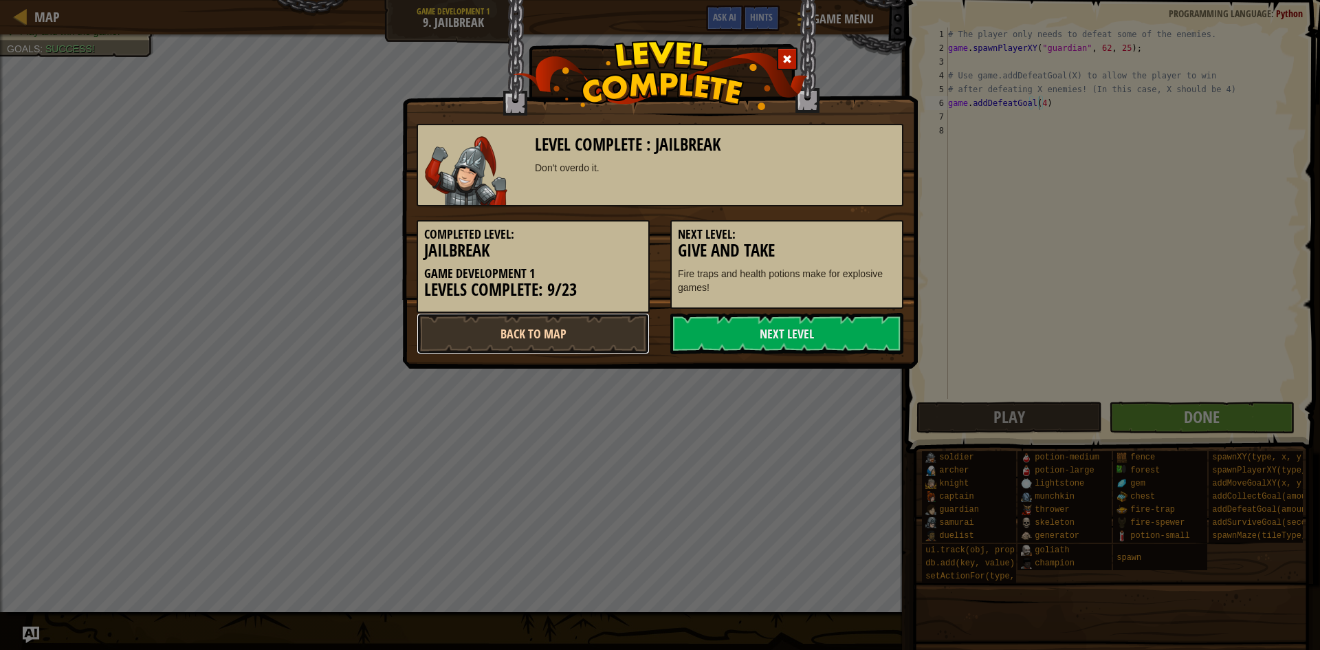
click at [551, 338] on link "Back to Map" at bounding box center [533, 333] width 233 height 41
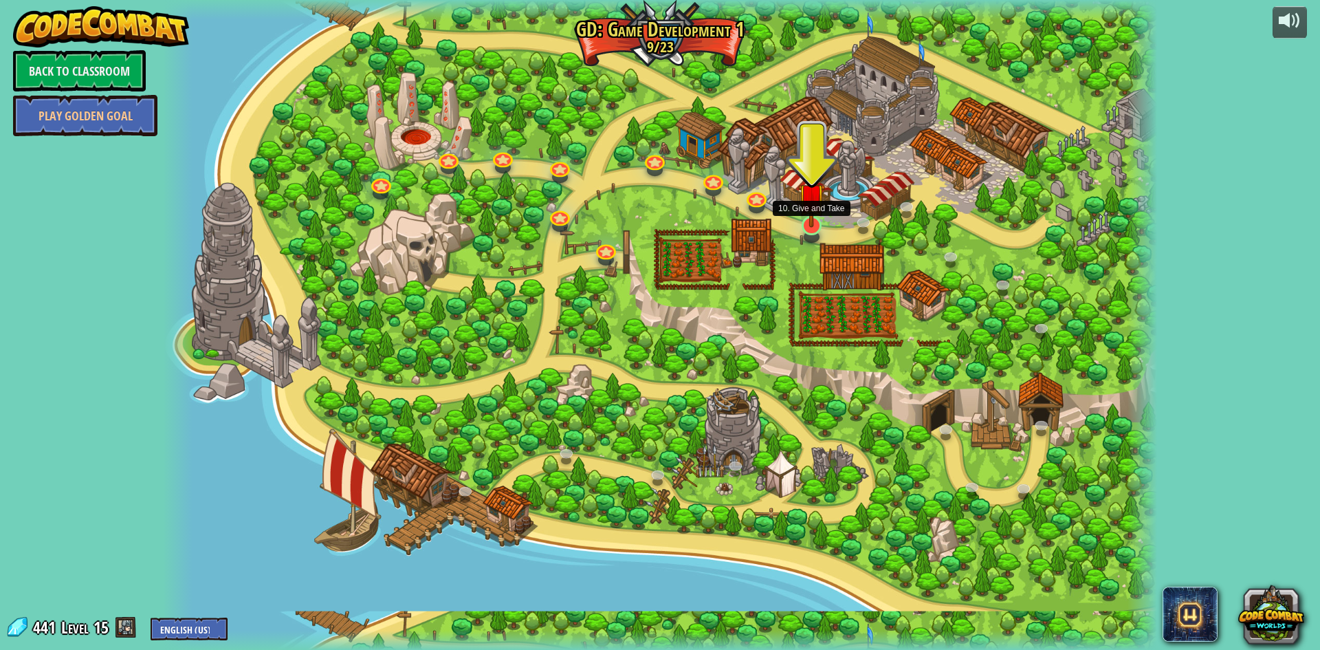
click at [822, 225] on img at bounding box center [811, 196] width 27 height 61
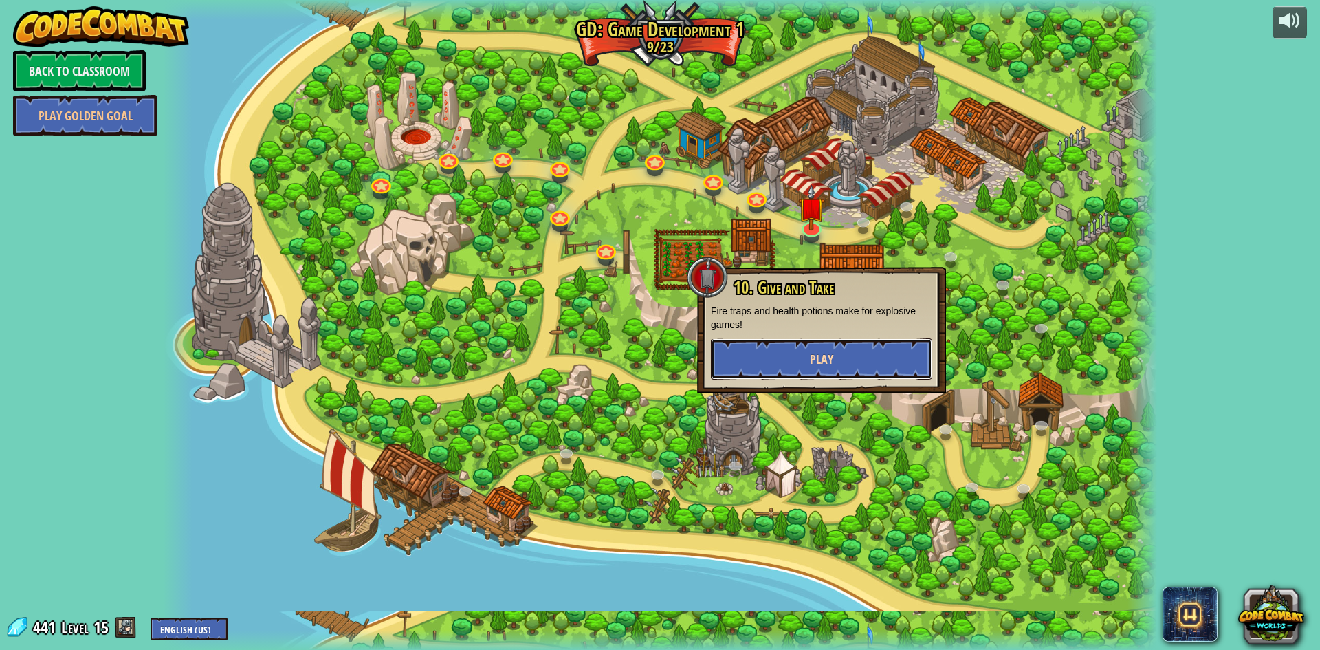
click at [816, 354] on span "Play" at bounding box center [821, 359] width 23 height 17
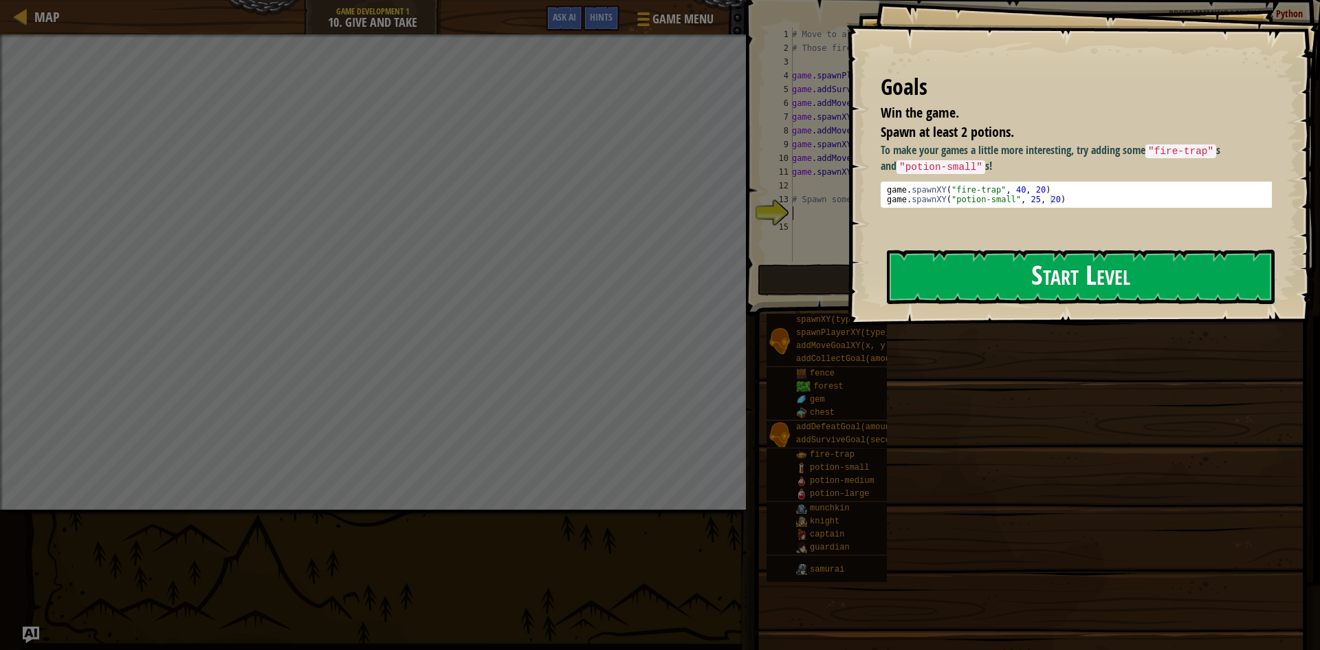
click at [959, 266] on button "Start Level" at bounding box center [1081, 277] width 388 height 54
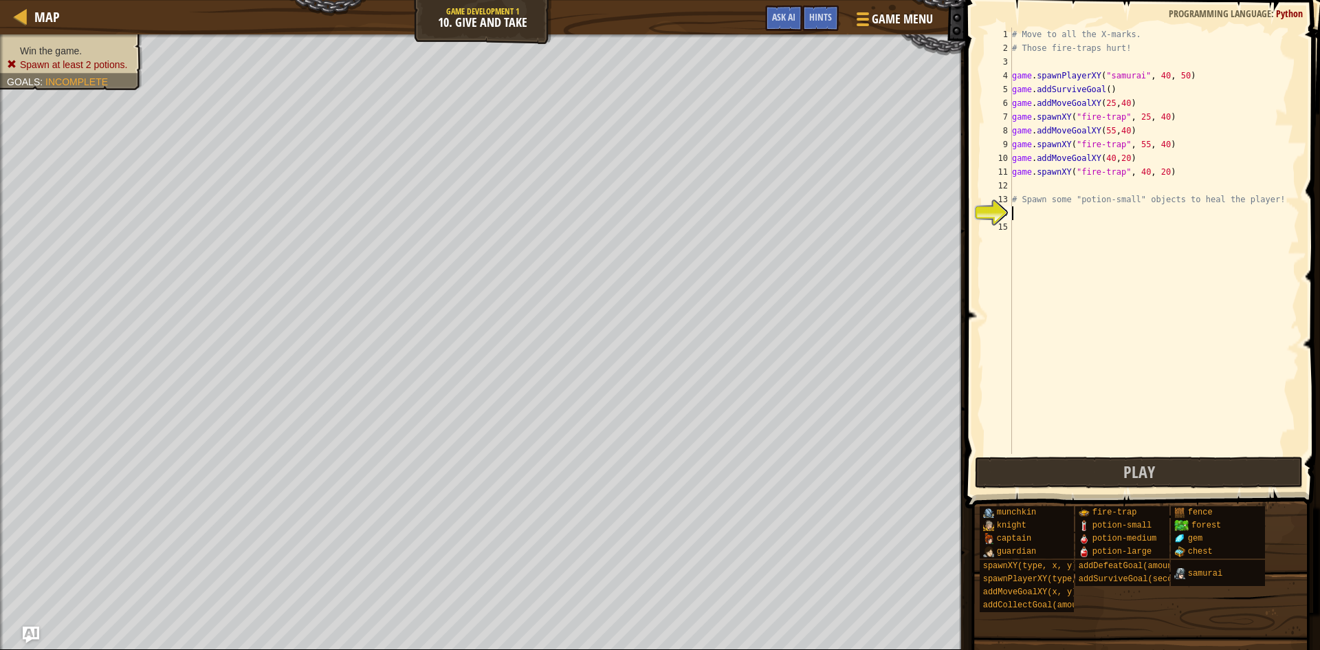
scroll to position [6, 0]
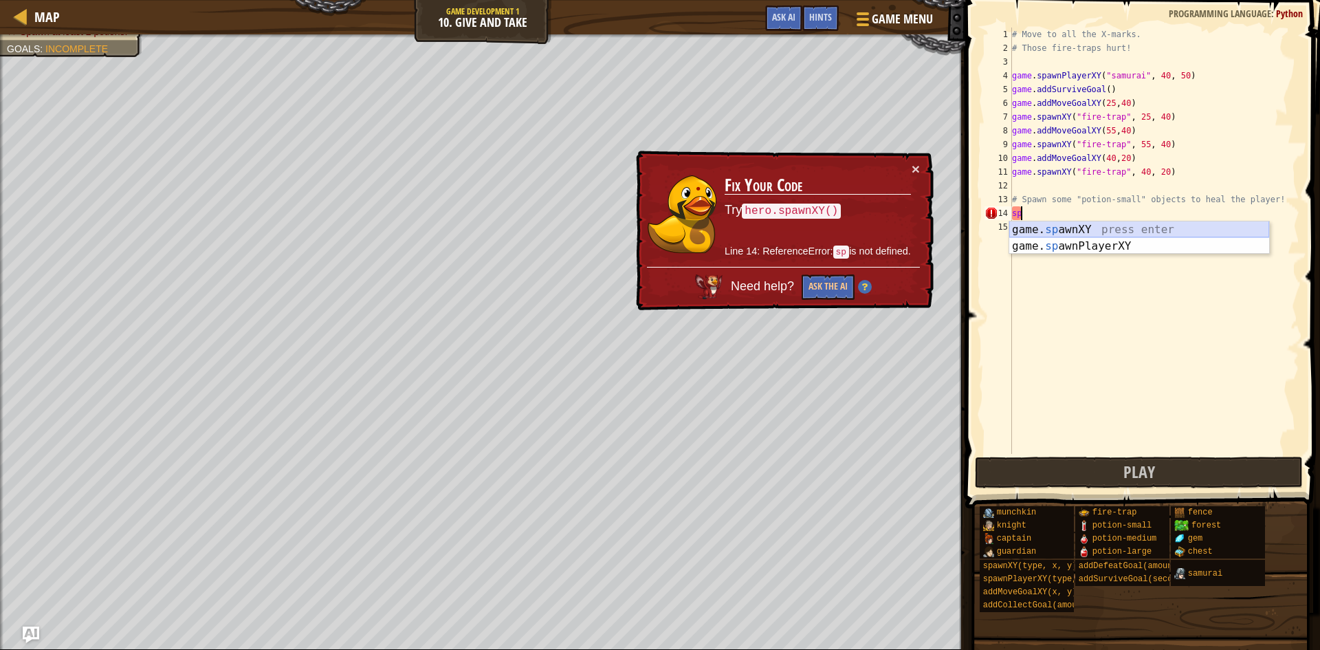
click at [1058, 223] on div "game. sp awnXY press enter game. sp awnPlayerXY press enter" at bounding box center [1139, 254] width 260 height 66
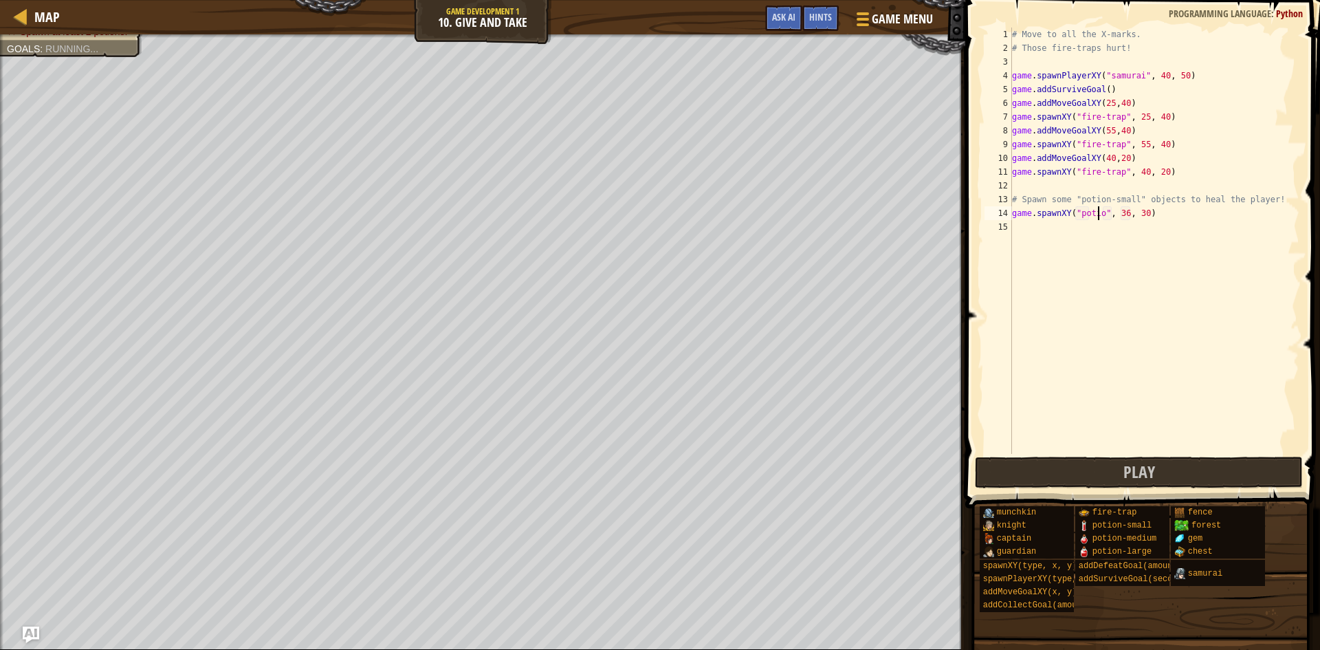
scroll to position [6, 8]
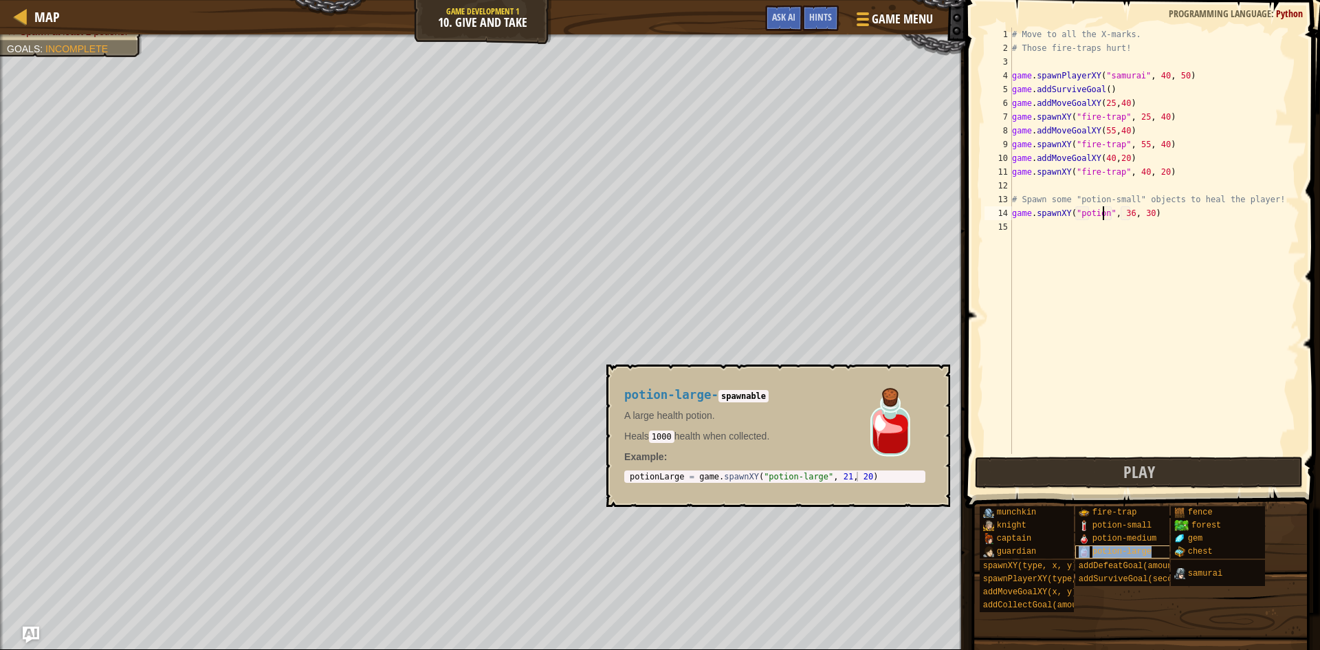
click at [1145, 545] on div "potion-large" at bounding box center [1141, 551] width 132 height 13
type textarea "game.spawnXY("potion-large", 36, 30)"
click at [936, 386] on button "×" at bounding box center [934, 380] width 11 height 19
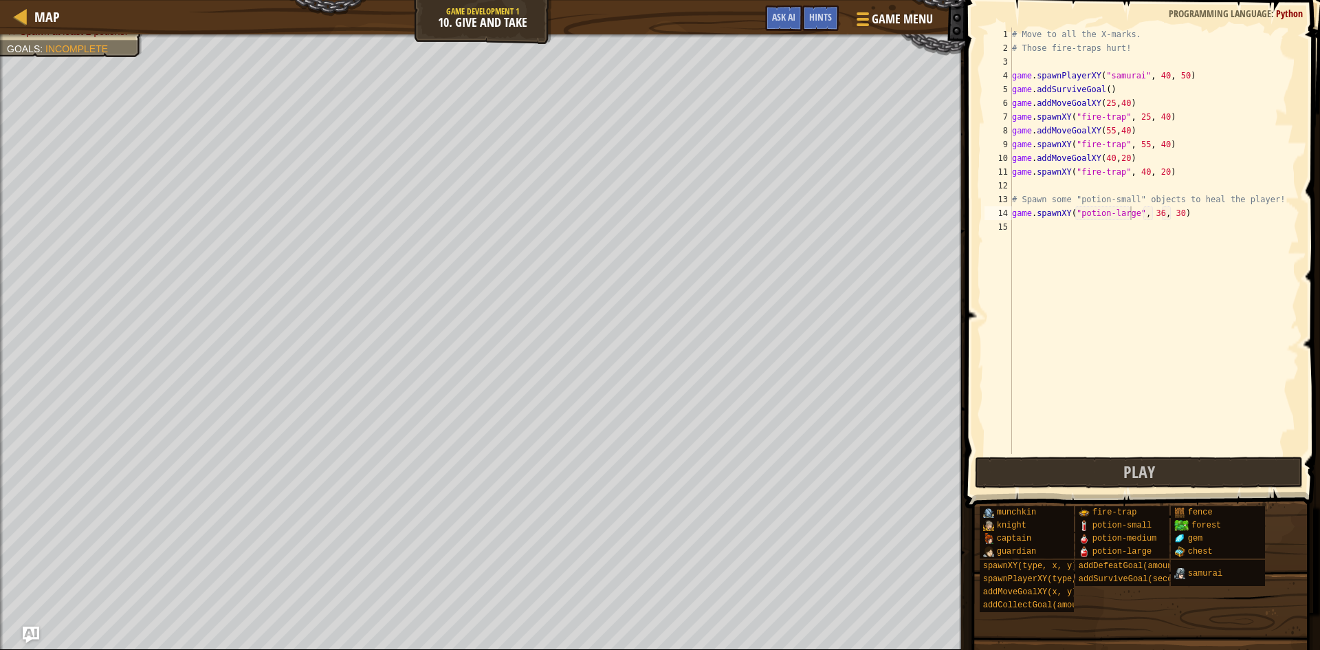
click at [1050, 225] on div "# Move to all the X-marks. # Those fire-traps hurt! game . spawnPlayerXY ( "sam…" at bounding box center [1154, 254] width 290 height 454
drag, startPoint x: 1013, startPoint y: 214, endPoint x: 1231, endPoint y: 216, distance: 217.9
click at [1231, 216] on div "# Move to all the X-marks. # Those fire-traps hurt! game . spawnPlayerXY ( "sam…" at bounding box center [1154, 254] width 290 height 454
type textarea "game.spawnXY("potion-large", 36, 30)"
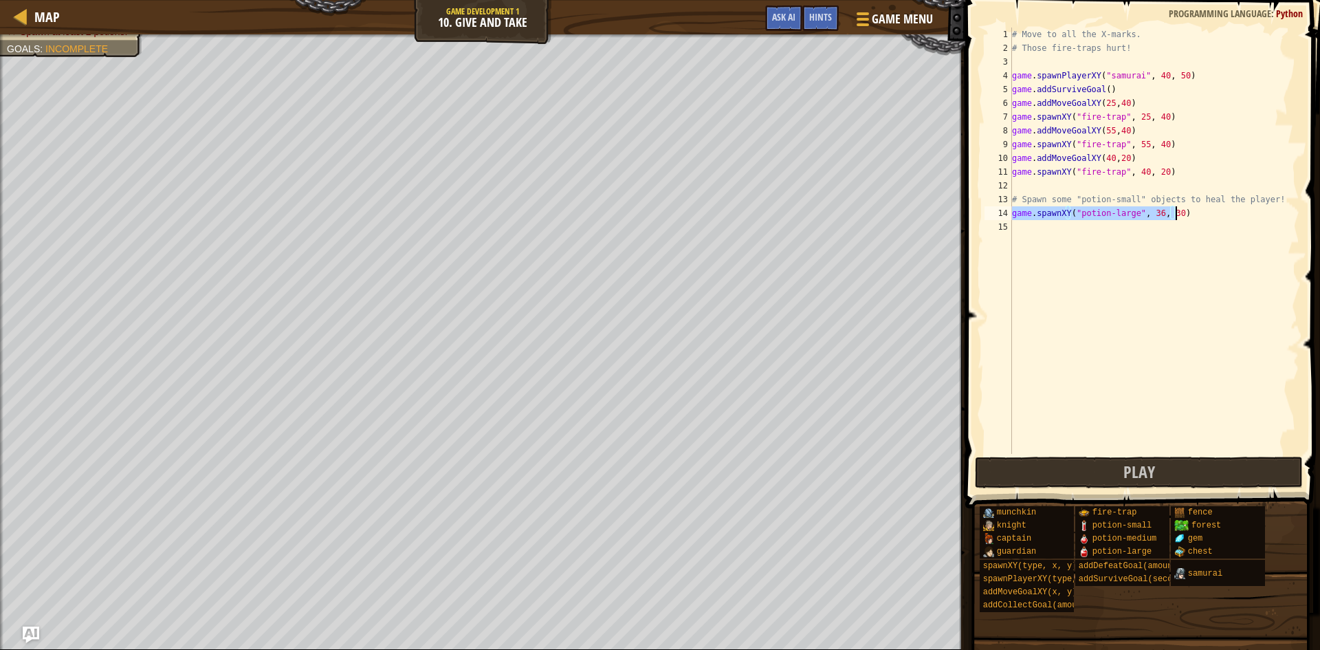
click at [1163, 225] on div "# Move to all the X-marks. # Those fire-traps hurt! game . spawnPlayerXY ( "sam…" at bounding box center [1154, 254] width 290 height 454
paste textarea "game.spawnXY("potion-large", 36, 30)"
click at [1059, 473] on button "Play" at bounding box center [1139, 472] width 328 height 32
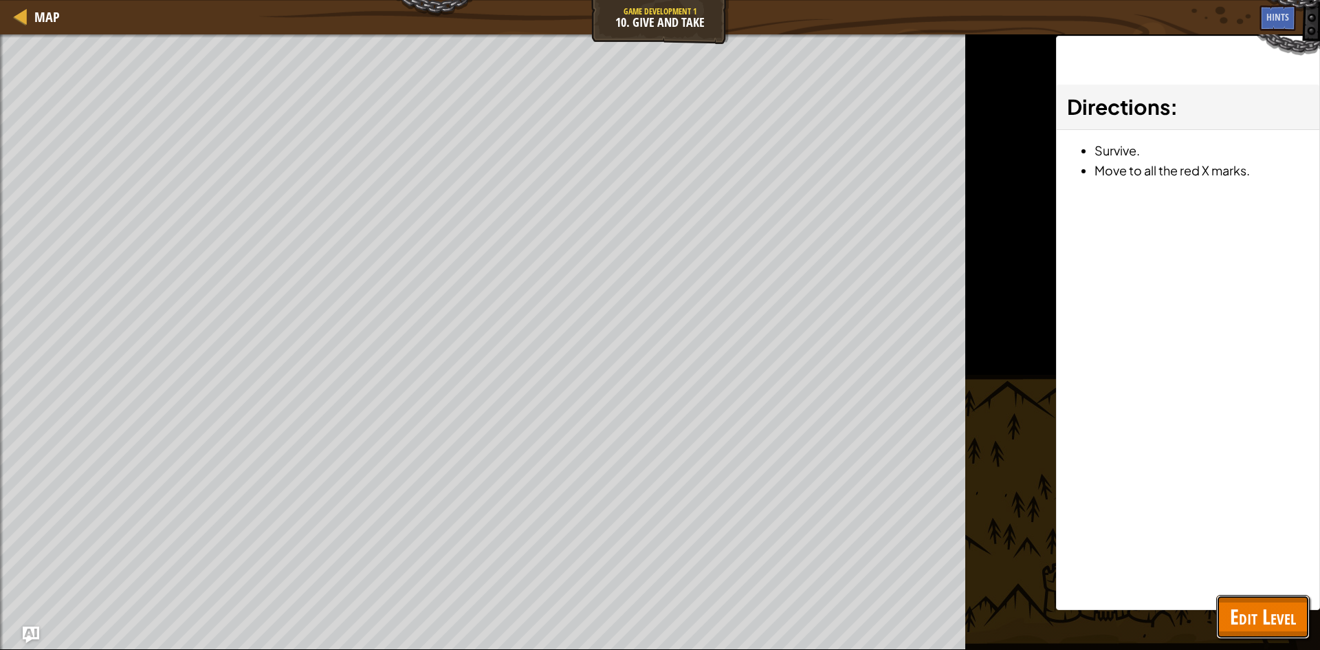
click at [1277, 597] on button "Edit Level" at bounding box center [1262, 617] width 93 height 44
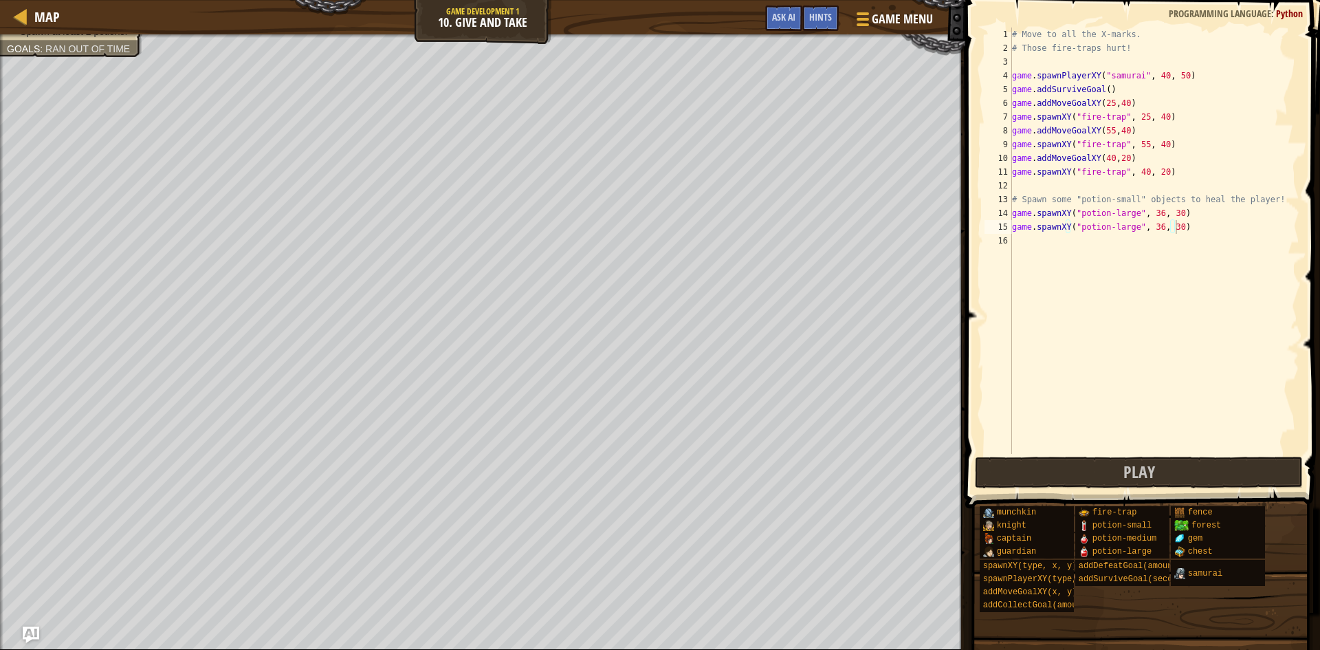
click at [1152, 229] on div "# Move to all the X-marks. # Those fire-traps hurt! game . spawnPlayerXY ( "sam…" at bounding box center [1154, 254] width 290 height 454
type textarea "game.spawnXY("potion-large", 35, 29)"
drag, startPoint x: 1105, startPoint y: 472, endPoint x: 1016, endPoint y: 397, distance: 116.2
click at [1105, 470] on button "Play" at bounding box center [1139, 472] width 328 height 32
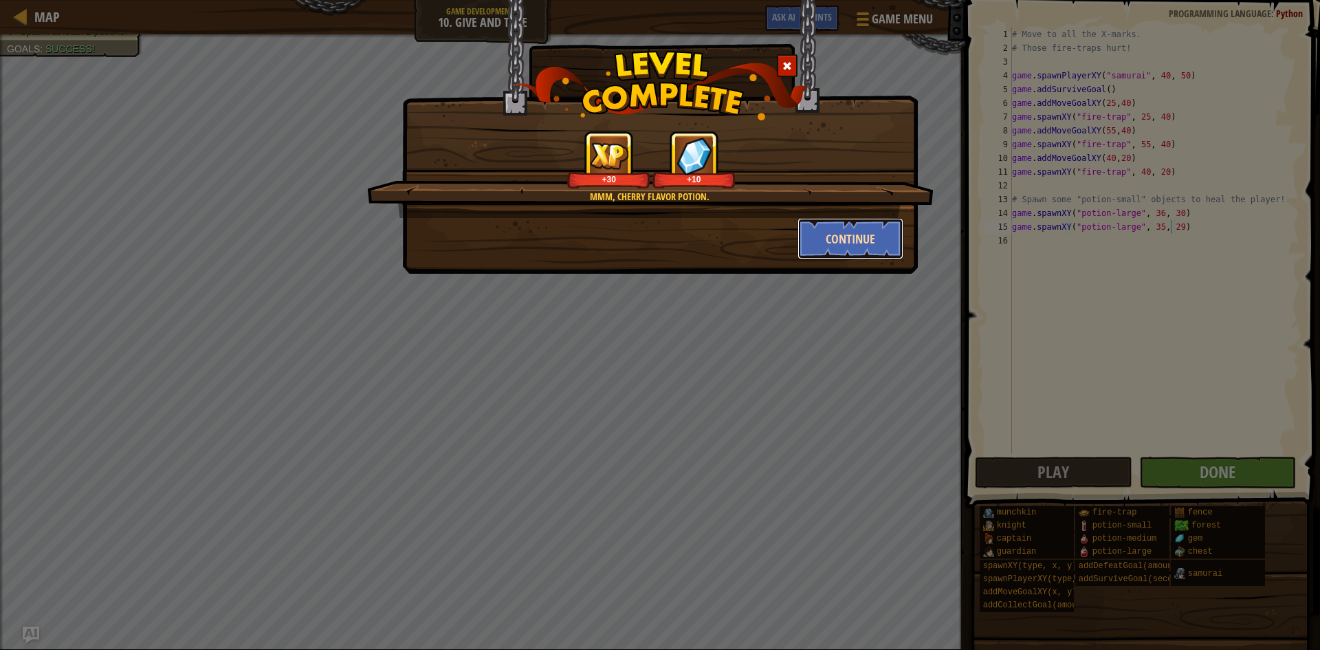
click at [841, 241] on button "Continue" at bounding box center [850, 238] width 107 height 41
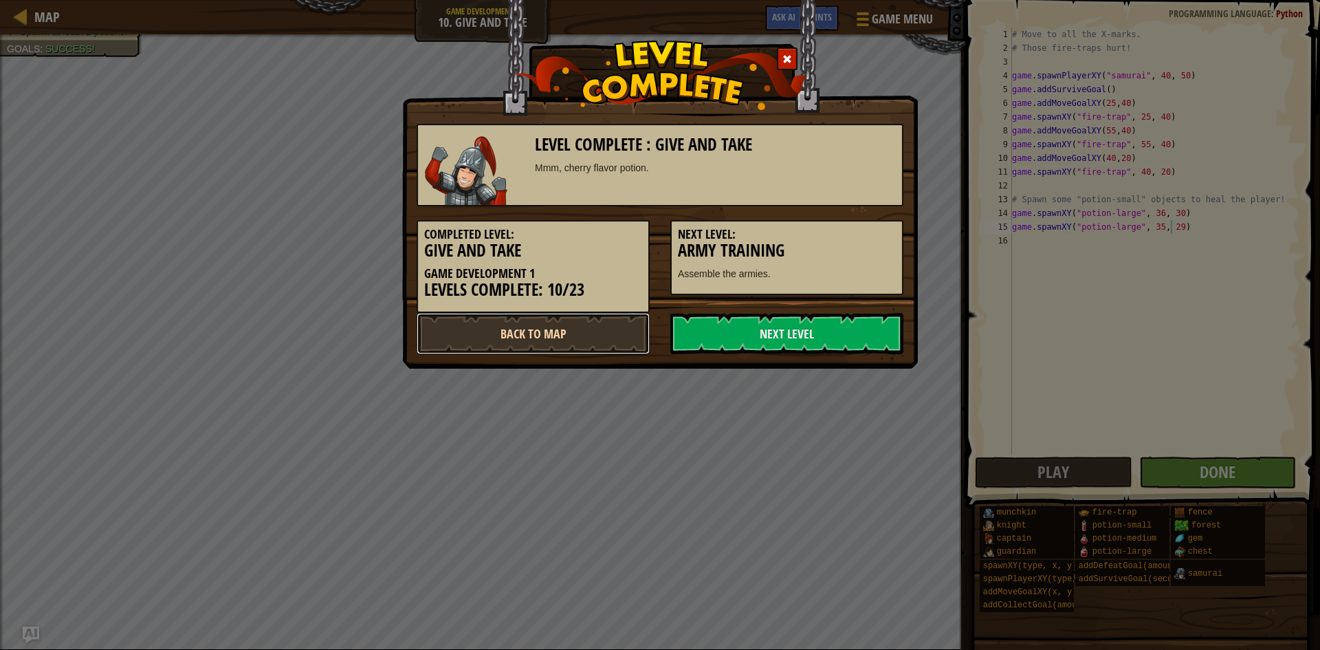
click at [609, 349] on link "Back to Map" at bounding box center [533, 333] width 233 height 41
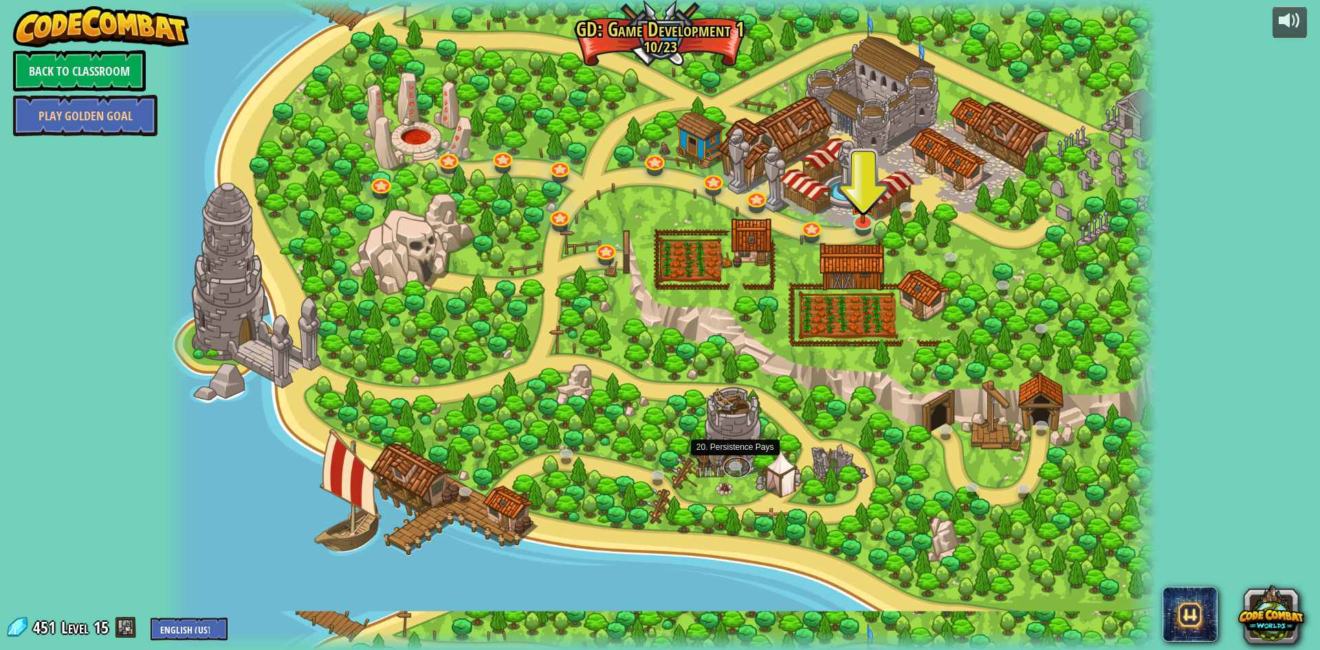
drag, startPoint x: 733, startPoint y: 457, endPoint x: 941, endPoint y: 441, distance: 208.9
drag, startPoint x: 941, startPoint y: 441, endPoint x: 764, endPoint y: 436, distance: 177.5
click at [764, 436] on div at bounding box center [660, 325] width 994 height 650
click at [866, 218] on img at bounding box center [863, 189] width 27 height 61
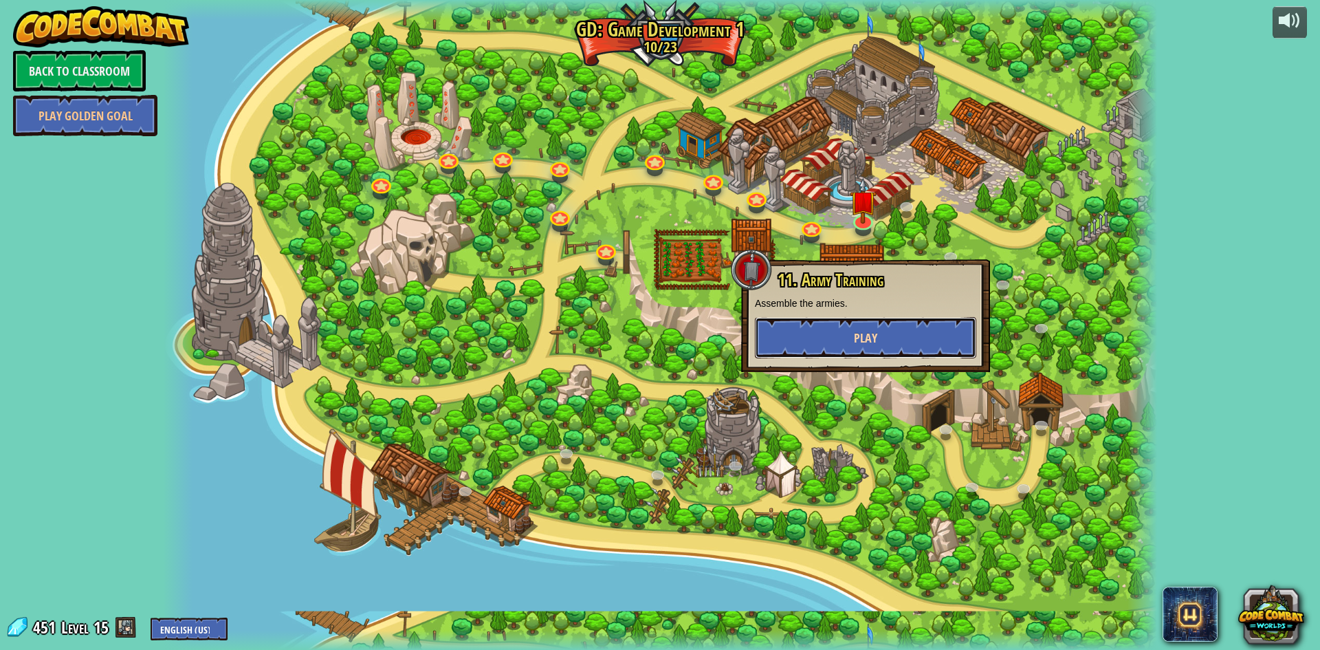
click at [845, 338] on button "Play" at bounding box center [865, 337] width 221 height 41
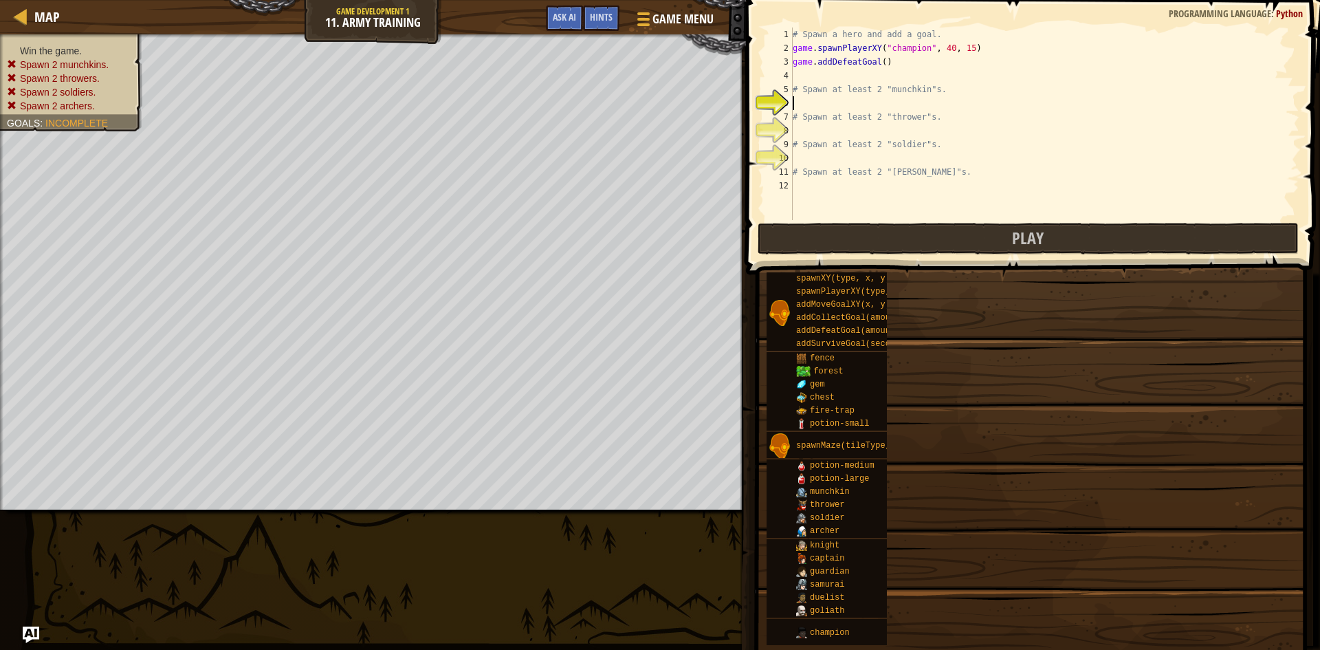
drag, startPoint x: 933, startPoint y: 316, endPoint x: 897, endPoint y: 273, distance: 56.2
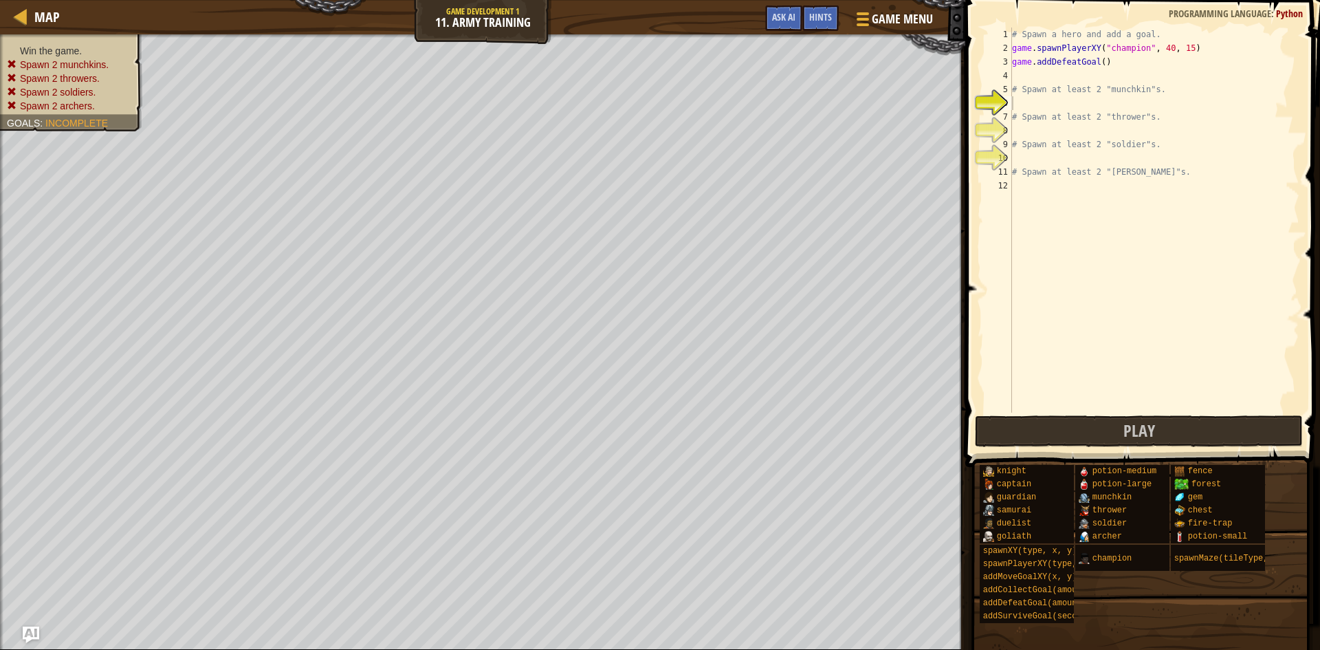
click at [1035, 104] on div "# Spawn a hero and add a goal. game . spawnPlayerXY ( "champion" , 40 , 15 ) ga…" at bounding box center [1154, 233] width 290 height 412
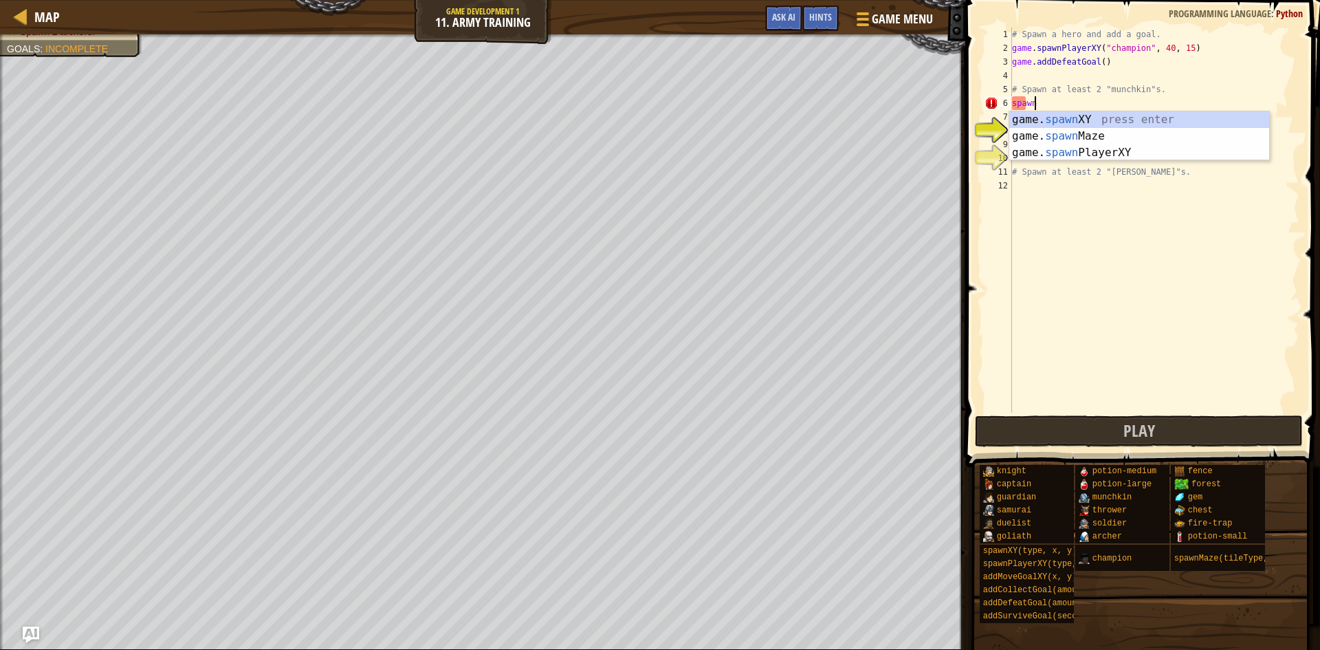
scroll to position [6, 1]
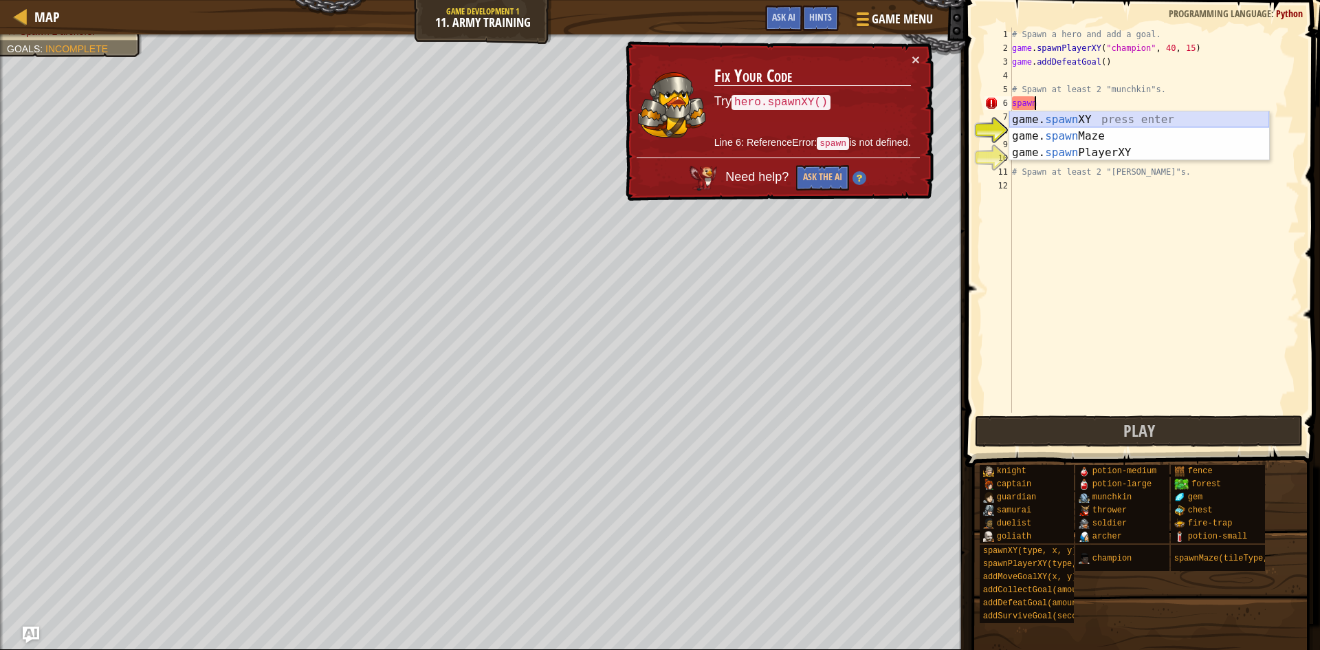
drag, startPoint x: 1123, startPoint y: 120, endPoint x: 1089, endPoint y: 118, distance: 33.7
click at [1121, 120] on div "game. spawn XY press enter game. spawn Maze press enter game. spawn PlayerXY pr…" at bounding box center [1139, 152] width 260 height 82
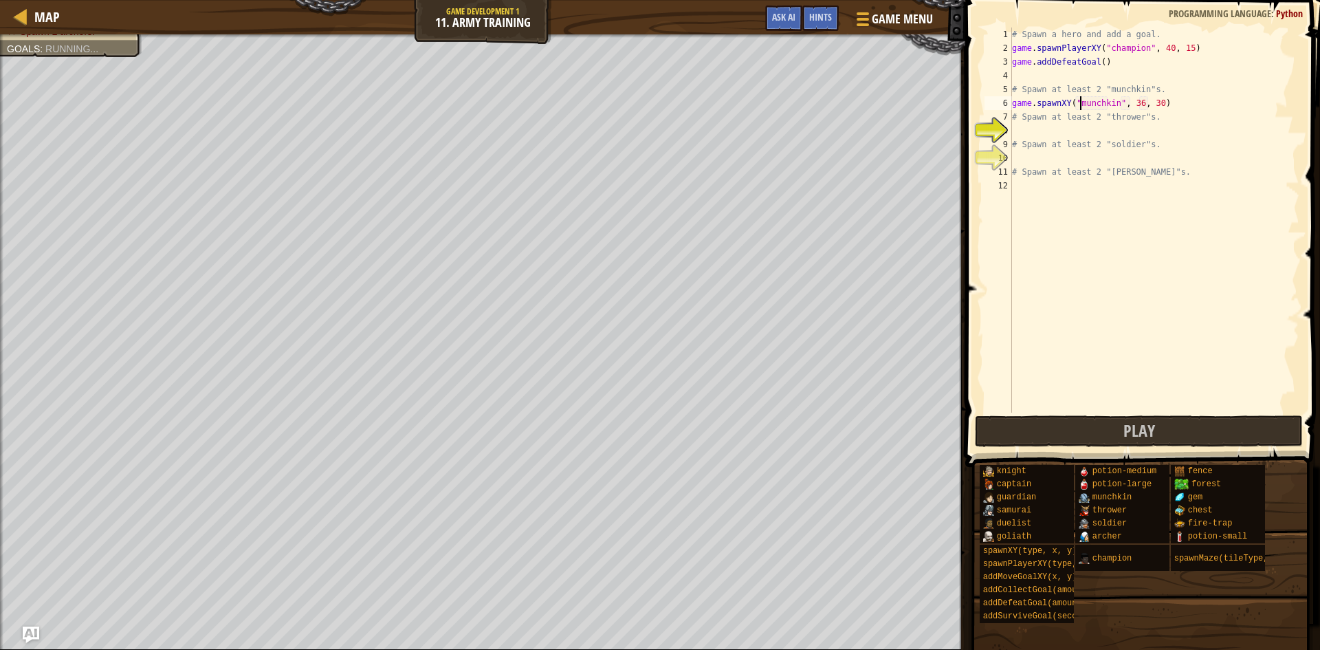
scroll to position [6, 6]
drag, startPoint x: 1169, startPoint y: 109, endPoint x: 1066, endPoint y: 100, distance: 103.5
click at [1066, 100] on div "# Spawn a hero and add a goal. game . spawnPlayerXY ( "champion" , 40 , 15 ) ga…" at bounding box center [1154, 233] width 290 height 412
drag, startPoint x: 1013, startPoint y: 104, endPoint x: 1156, endPoint y: 107, distance: 142.3
click at [1156, 107] on div "# Spawn a hero and add a goal. game . spawnPlayerXY ( "champion" , 40 , 15 ) ga…" at bounding box center [1154, 233] width 290 height 412
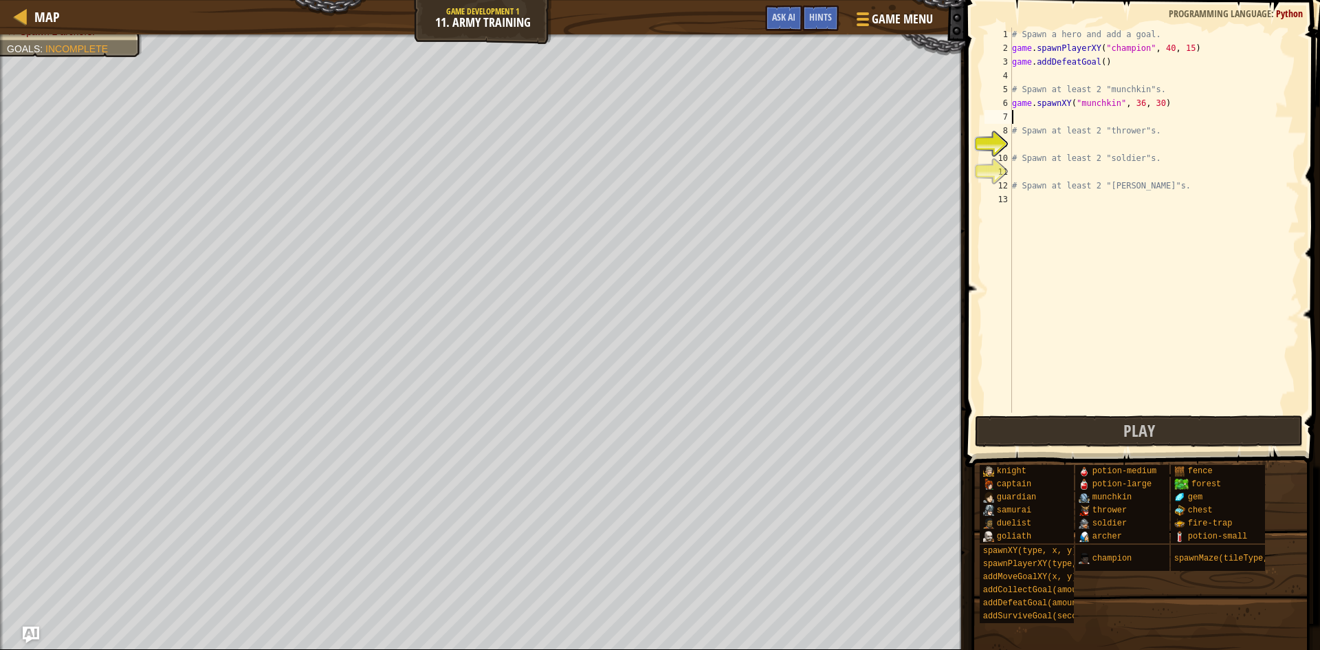
paste textarea
type textarea "game.spawnXY("munchkin", 35, 29)"
click at [1043, 146] on div "# Spawn a hero and add a goal. game . spawnPlayerXY ( "champion" , 40 , 15 ) ga…" at bounding box center [1154, 233] width 290 height 412
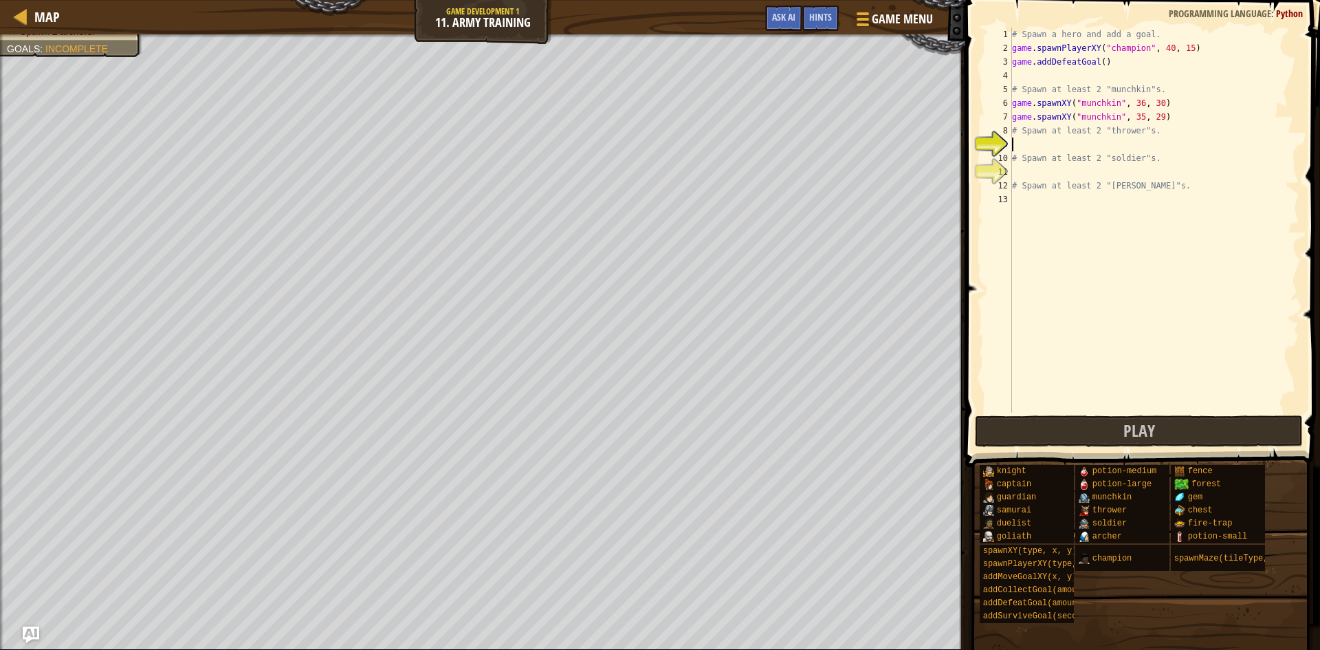
scroll to position [6, 0]
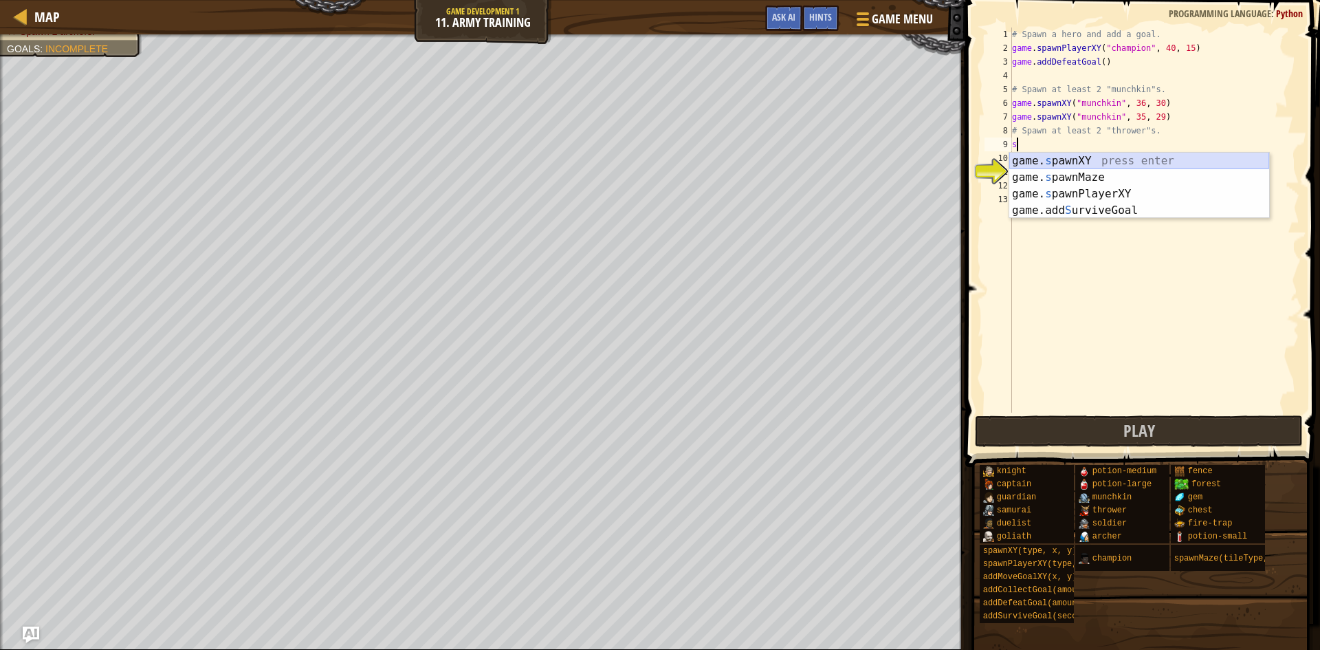
click at [1079, 166] on div "game. s pawnXY press enter game. s pawnMaze press enter game. s pawnPlayerXY pr…" at bounding box center [1139, 202] width 260 height 99
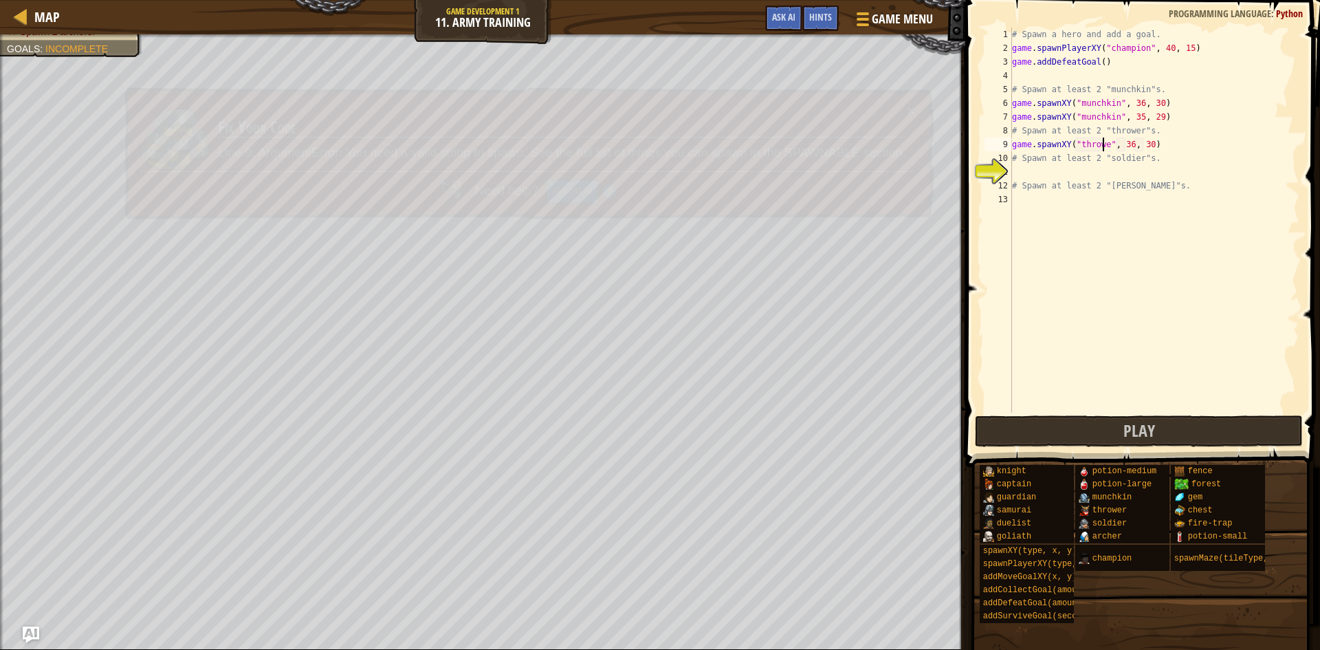
scroll to position [6, 8]
click at [1128, 145] on div "# Spawn a hero and add a goal. game . spawnPlayerXY ( "champion" , 40 , 15 ) ga…" at bounding box center [1154, 233] width 290 height 412
click at [1145, 147] on div "# Spawn a hero and add a goal. game . spawnPlayerXY ( "champion" , 40 , 15 ) ga…" at bounding box center [1154, 233] width 290 height 412
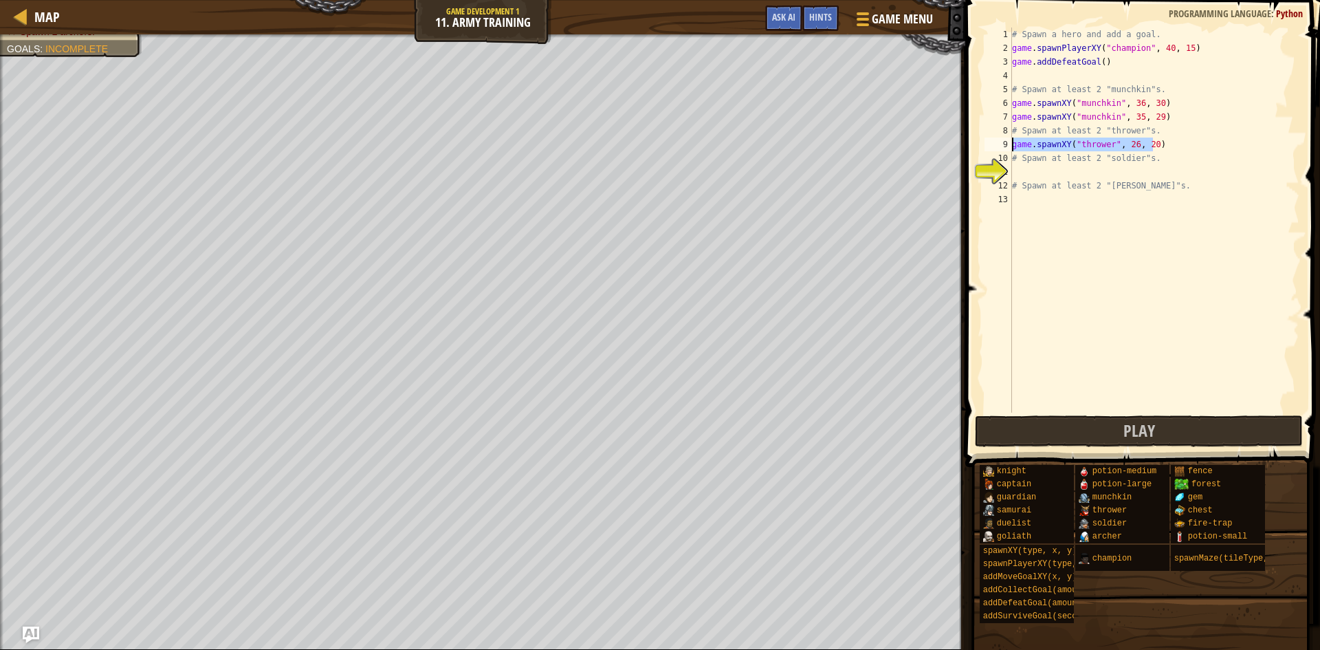
drag, startPoint x: 1174, startPoint y: 141, endPoint x: 1002, endPoint y: 148, distance: 172.0
click at [1002, 148] on div "game.spawnXY("thrower", 26, 20) 1 2 3 4 5 6 7 8 9 10 11 12 13 # Spawn a hero an…" at bounding box center [1141, 219] width 318 height 385
type textarea "game.spawnXY("thrower", 26, 20)"
paste textarea "game.spawnXY("thrower", 26, 20)"
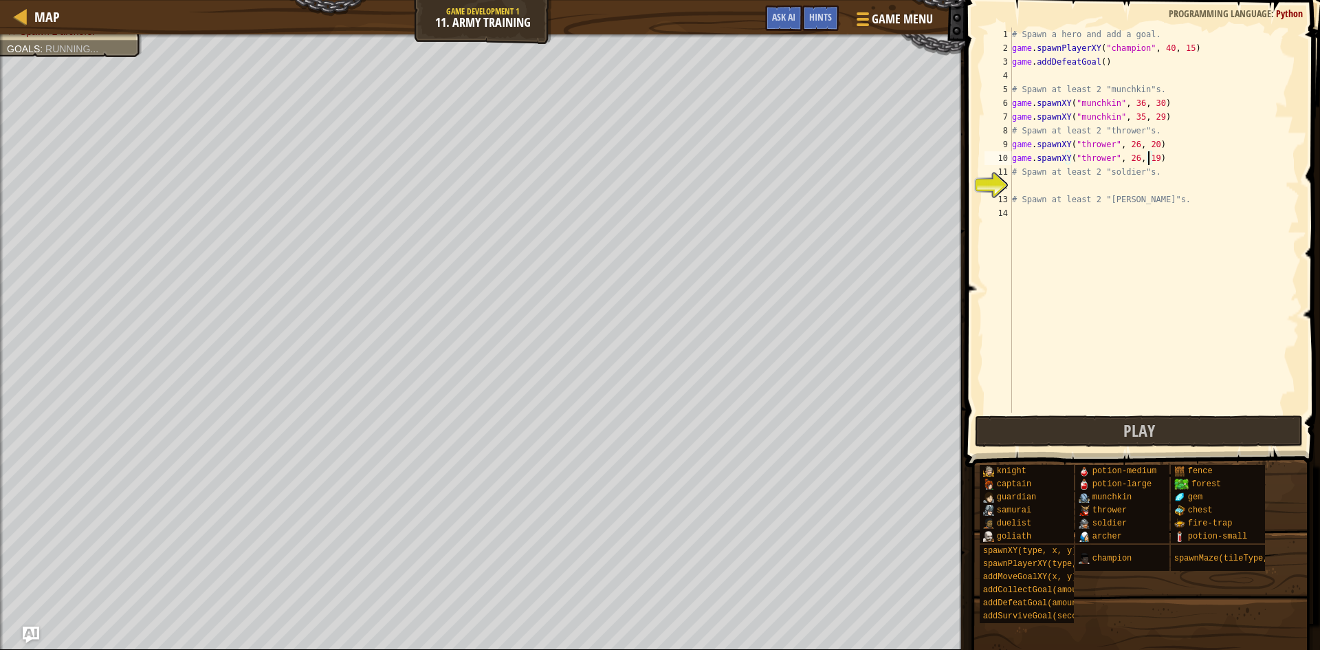
scroll to position [6, 11]
type textarea "game.spawnXY("thrower", 25, 19)"
click at [1044, 186] on div "# Spawn a hero and add a goal. game . spawnPlayerXY ( "champion" , 40 , 15 ) ga…" at bounding box center [1154, 233] width 290 height 412
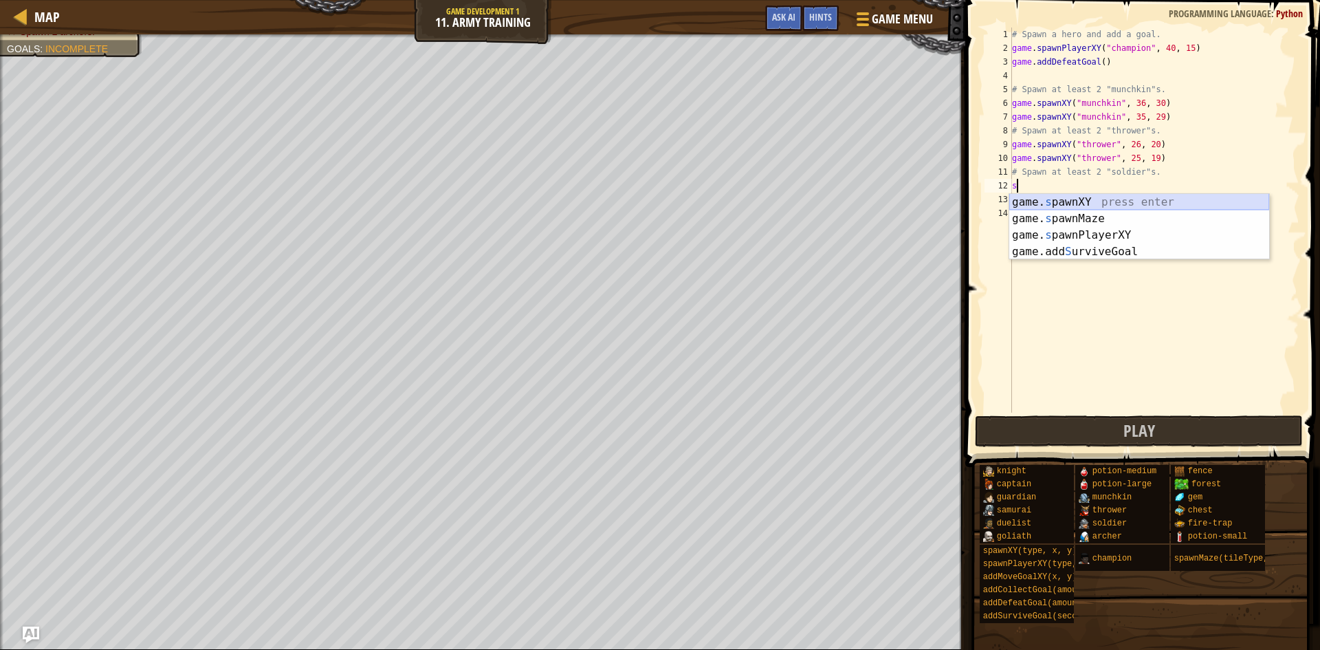
click at [1099, 208] on div "game. s pawnXY press enter game. s pawnMaze press enter game. s pawnPlayerXY pr…" at bounding box center [1139, 243] width 260 height 99
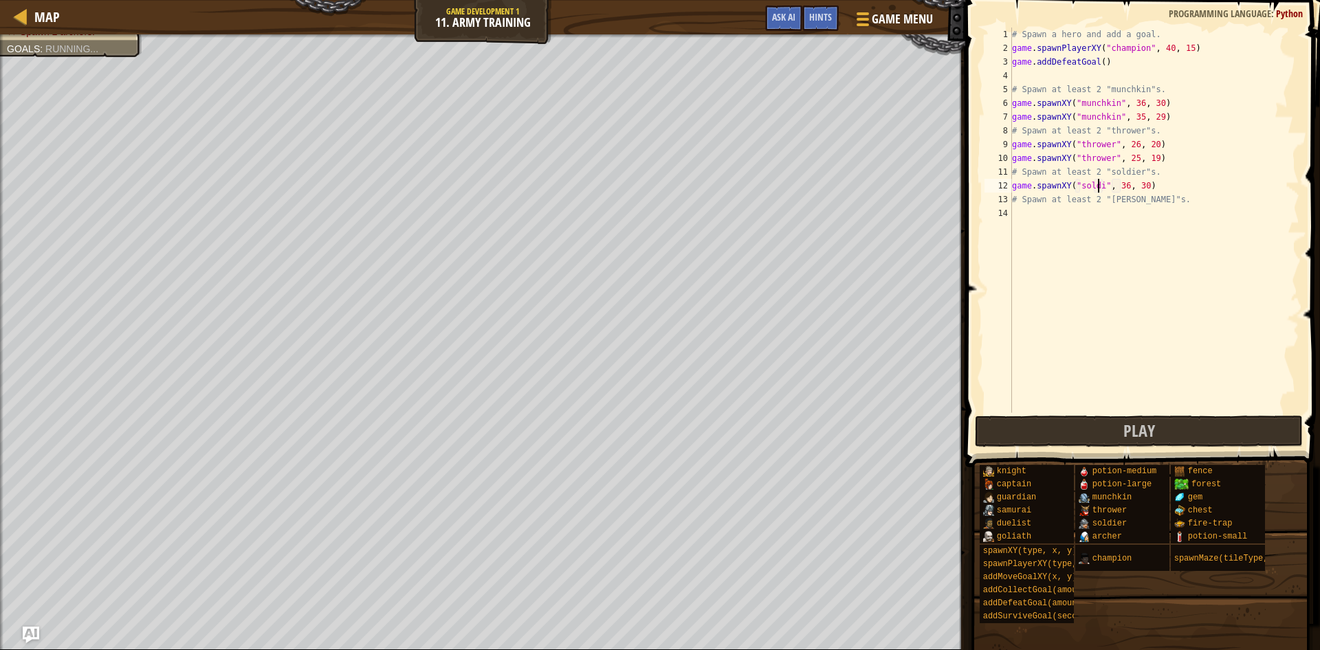
scroll to position [6, 8]
click at [1124, 188] on div "# Spawn a hero and add a goal. game . spawnPlayerXY ( "champion" , 40 , 15 ) ga…" at bounding box center [1154, 233] width 290 height 412
type textarea "# Spawn at least 2 "[PERSON_NAME]"s."
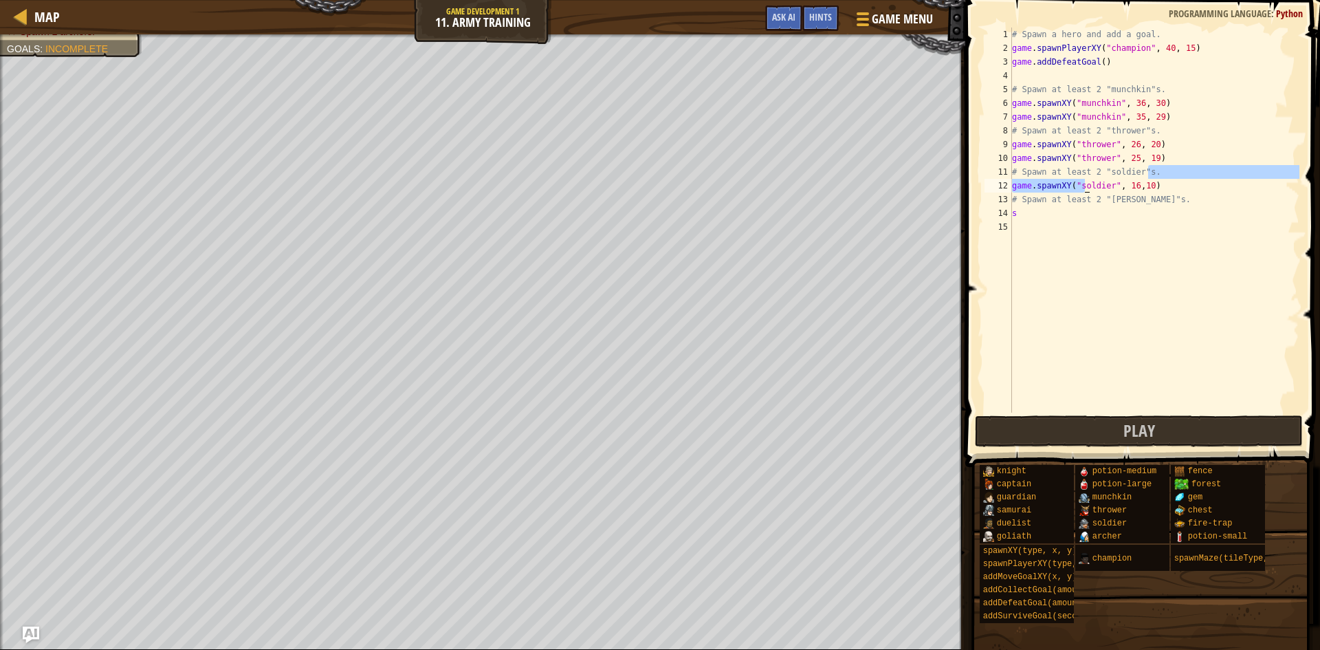
drag, startPoint x: 1174, startPoint y: 177, endPoint x: 1155, endPoint y: 177, distance: 18.6
click at [1155, 177] on div "# Spawn a hero and add a goal. game . spawnPlayerXY ( "champion" , 40 , 15 ) ga…" at bounding box center [1154, 233] width 290 height 412
click at [1156, 193] on div "# Spawn a hero and add a goal. game . spawnPlayerXY ( "champion" , 40 , 15 ) ga…" at bounding box center [1154, 233] width 290 height 412
drag, startPoint x: 1155, startPoint y: 194, endPoint x: 1062, endPoint y: 168, distance: 96.4
click at [1062, 168] on div "# Spawn a hero and add a goal. game . spawnPlayerXY ( "champion" , 40 , 15 ) ga…" at bounding box center [1154, 233] width 290 height 412
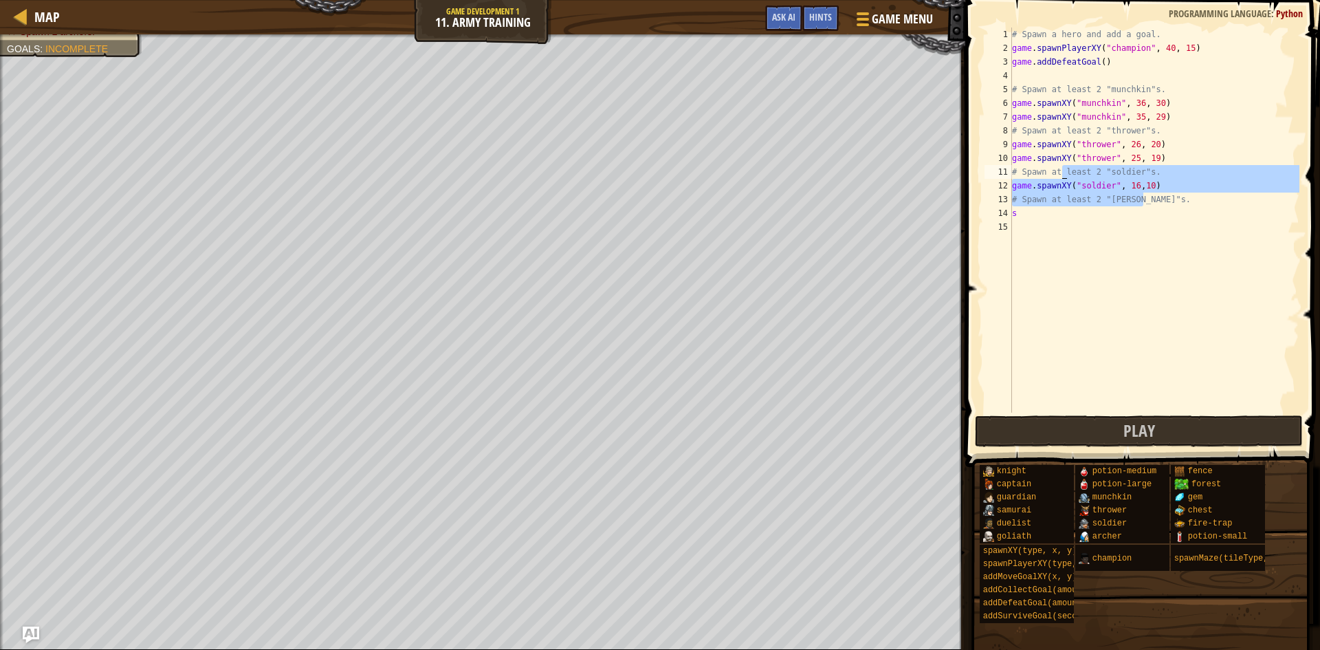
drag, startPoint x: 1000, startPoint y: 190, endPoint x: 1010, endPoint y: 188, distance: 10.4
click at [1003, 190] on div "12" at bounding box center [997, 186] width 27 height 14
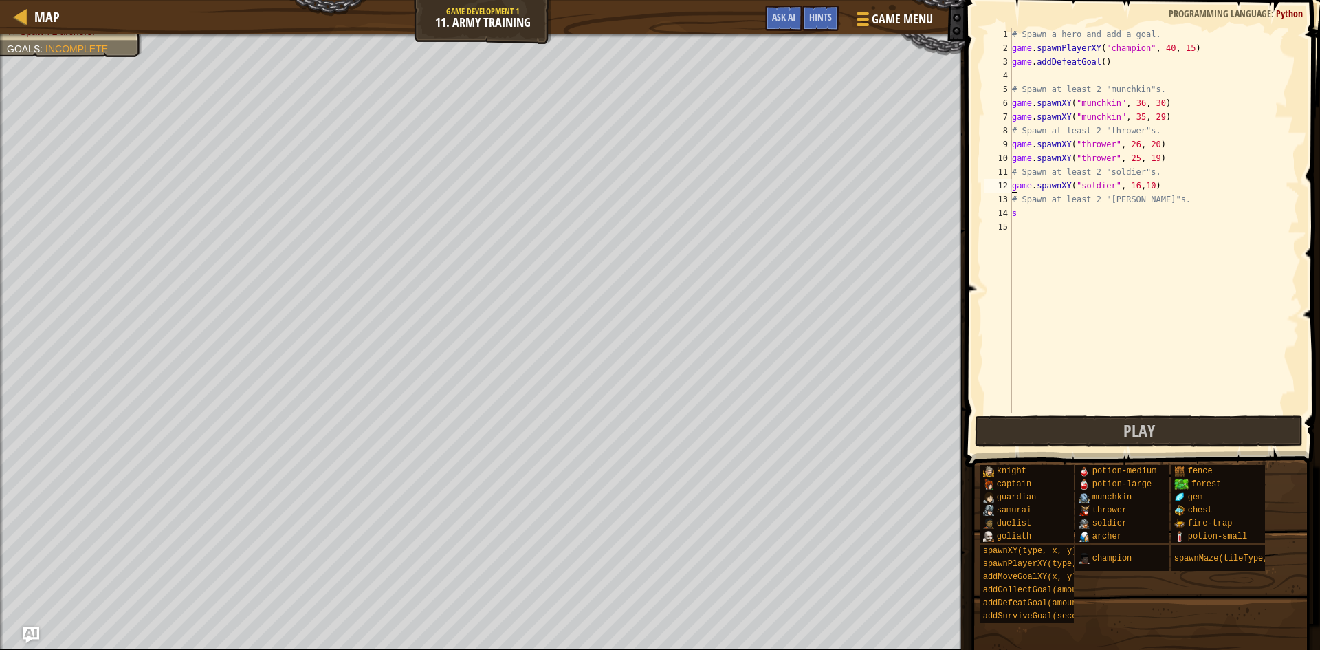
click at [1015, 188] on div "# Spawn a hero and add a goal. game . spawnPlayerXY ( "champion" , 40 , 15 ) ga…" at bounding box center [1154, 233] width 290 height 412
drag, startPoint x: 1012, startPoint y: 188, endPoint x: 1153, endPoint y: 181, distance: 141.1
click at [1153, 181] on div "# Spawn a hero and add a goal. game . spawnPlayerXY ( "champion" , 40 , 15 ) ga…" at bounding box center [1154, 233] width 290 height 412
type textarea "game.spawnXY("soldier", 16,10)"
paste textarea "game.spawnXY("soldier", 16,10)"
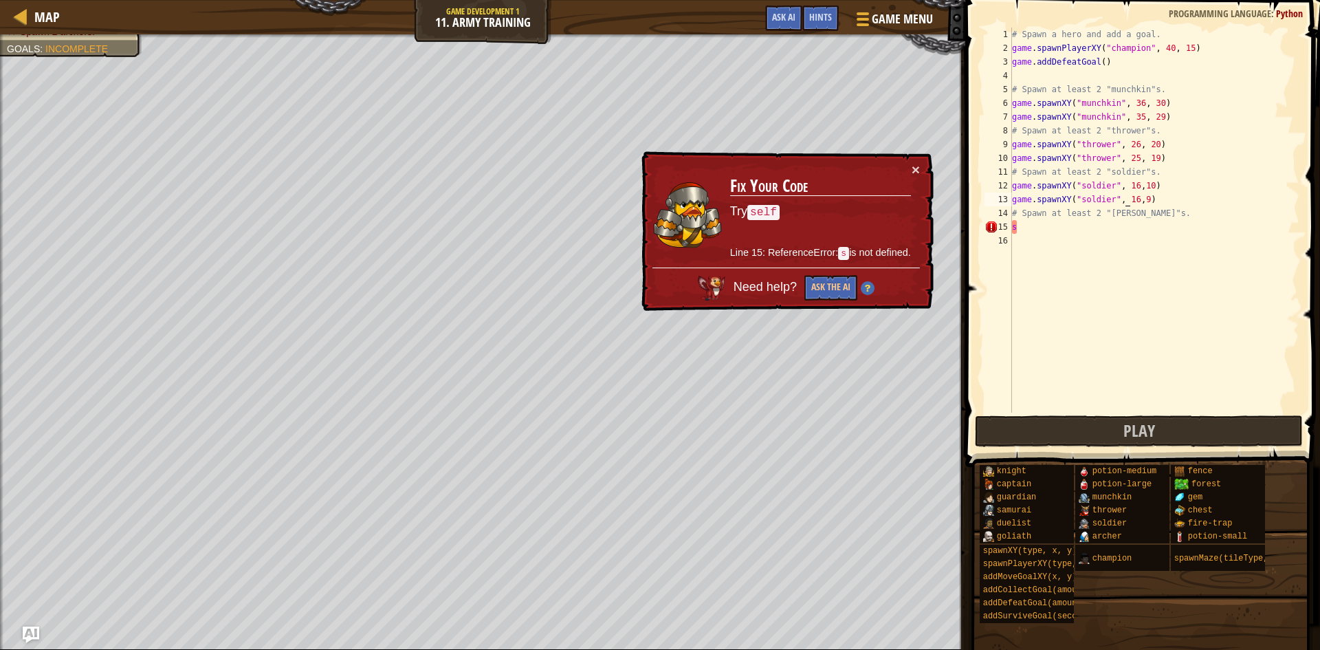
scroll to position [6, 10]
click at [1116, 198] on div "# Spawn a hero and add a goal. game . spawnPlayerXY ( "champion" , 40 , 15 ) ga…" at bounding box center [1154, 233] width 290 height 412
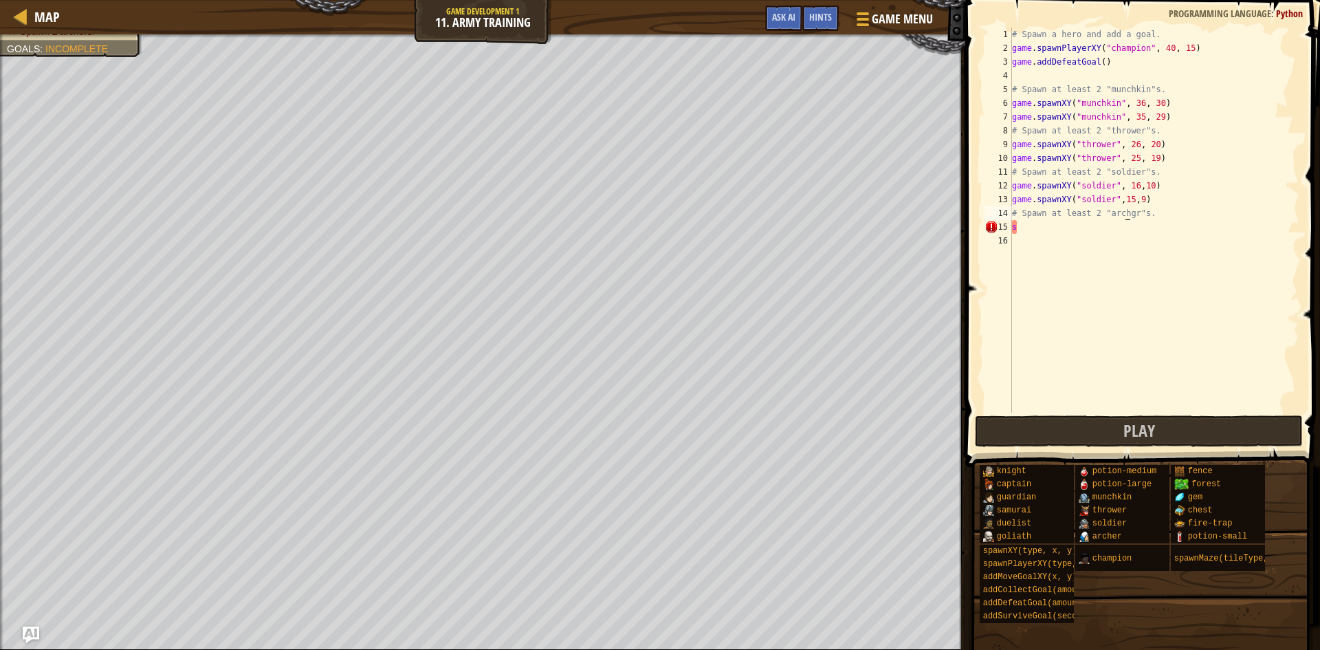
scroll to position [6, 10]
click at [1081, 223] on div "# Spawn a hero and add a goal. game . spawnPlayerXY ( "champion" , 40 , 15 ) ga…" at bounding box center [1154, 233] width 290 height 412
type textarea "s"
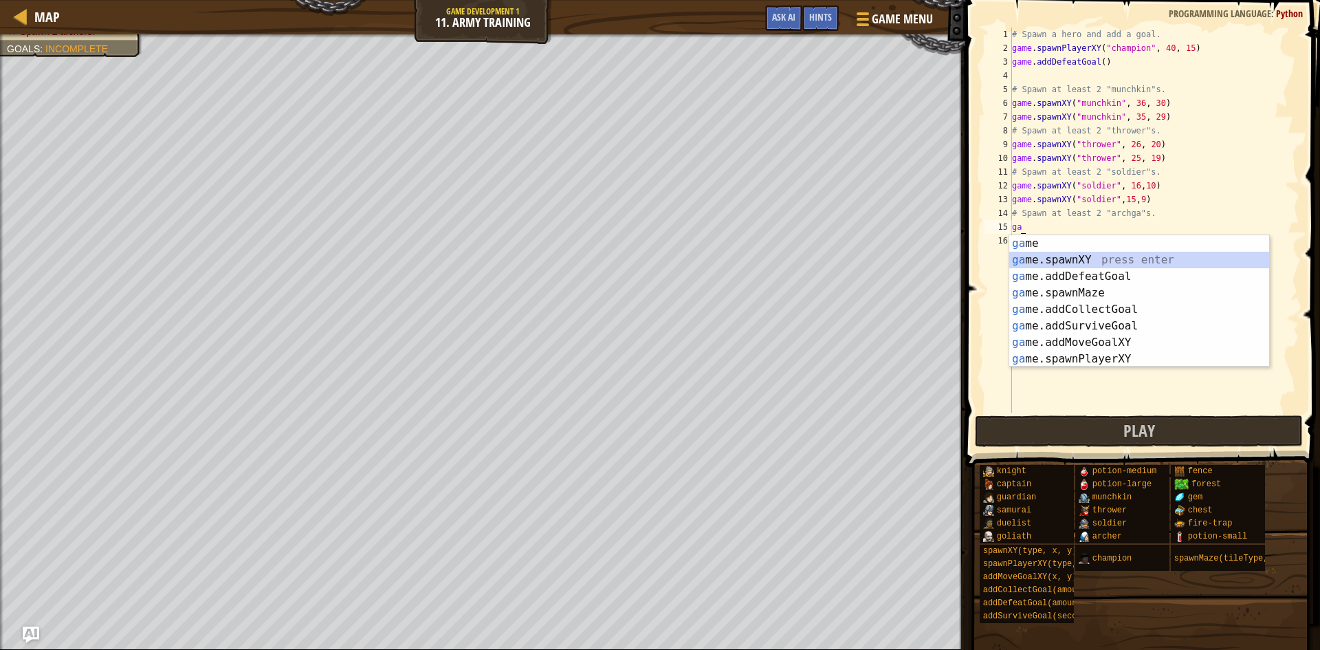
click at [1064, 257] on div "ga me press enter ga me.spawnXY press enter ga me.addDefeatGoal press enter ga …" at bounding box center [1139, 317] width 260 height 165
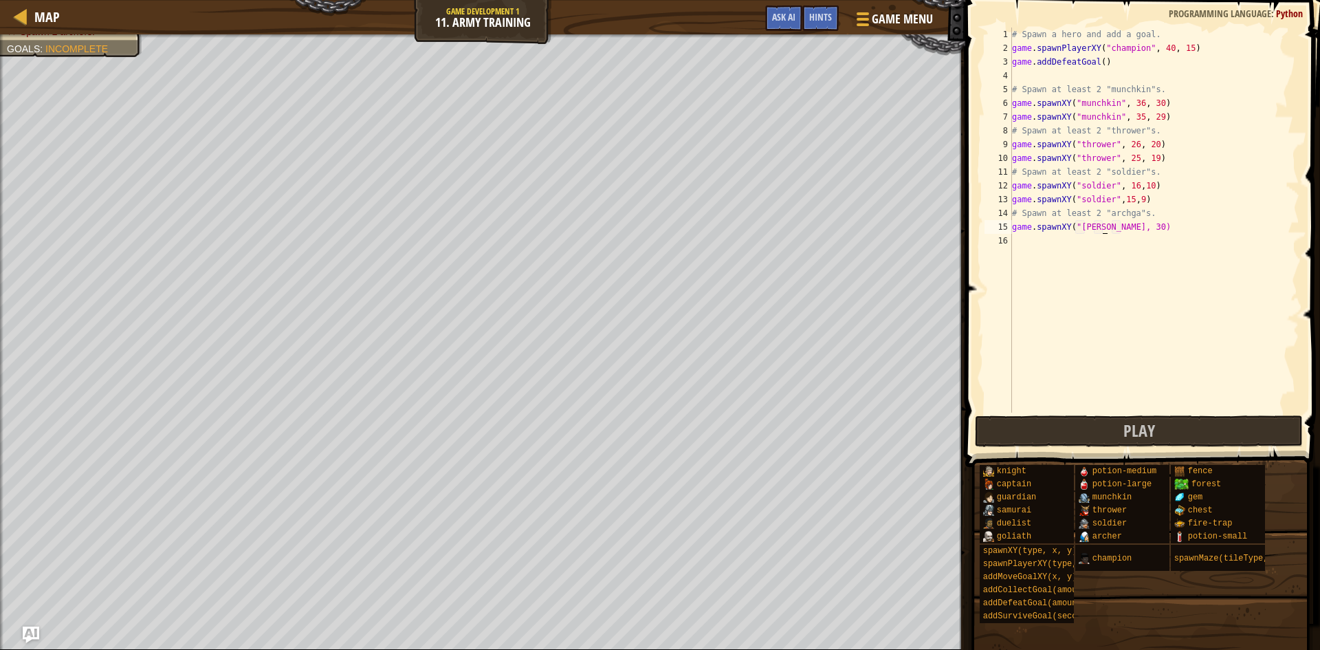
scroll to position [6, 8]
type textarea "game.spawnXY("[PERSON_NAME]" 30)"
click at [1108, 230] on div "# Spawn a hero and add a goal. game . spawnPlayerXY ( "champion" , 40 , 15 ) ga…" at bounding box center [1154, 233] width 290 height 412
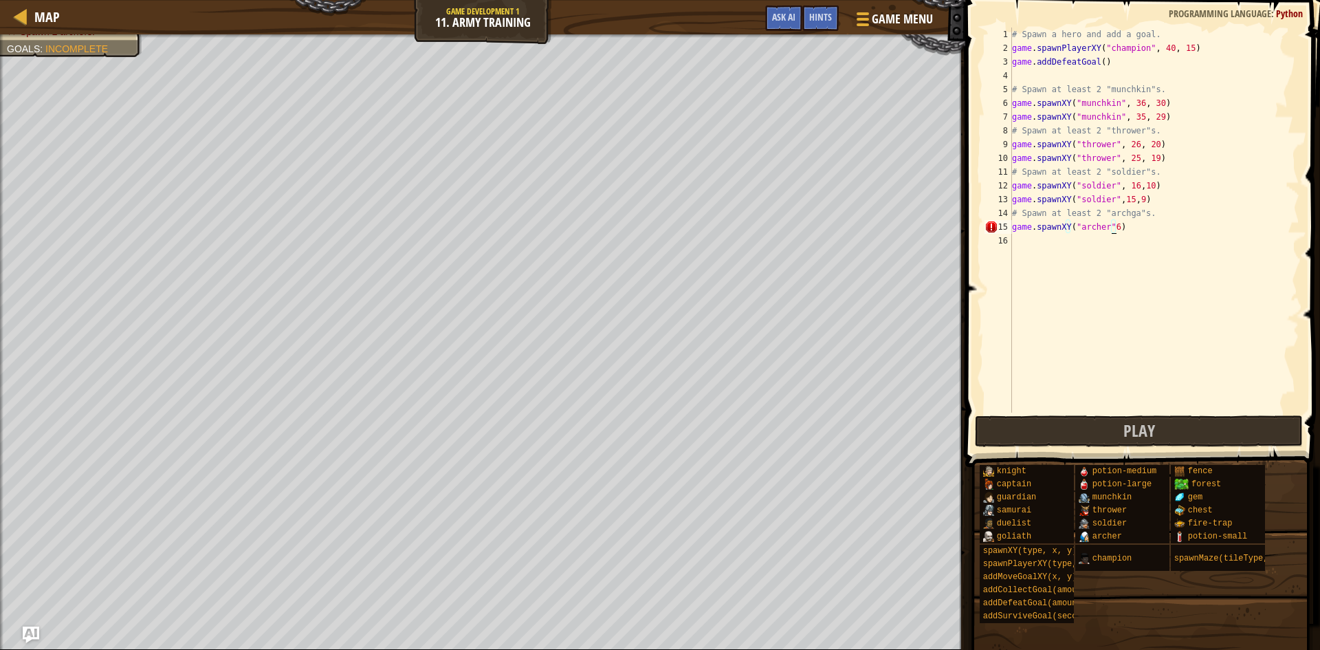
type textarea "game.spawnXY("[PERSON_NAME]"6)"
click at [1218, 250] on div "# Spawn a hero and add a goal. game . spawnPlayerXY ( "champion" , 40 , 15 ) ga…" at bounding box center [1154, 233] width 290 height 412
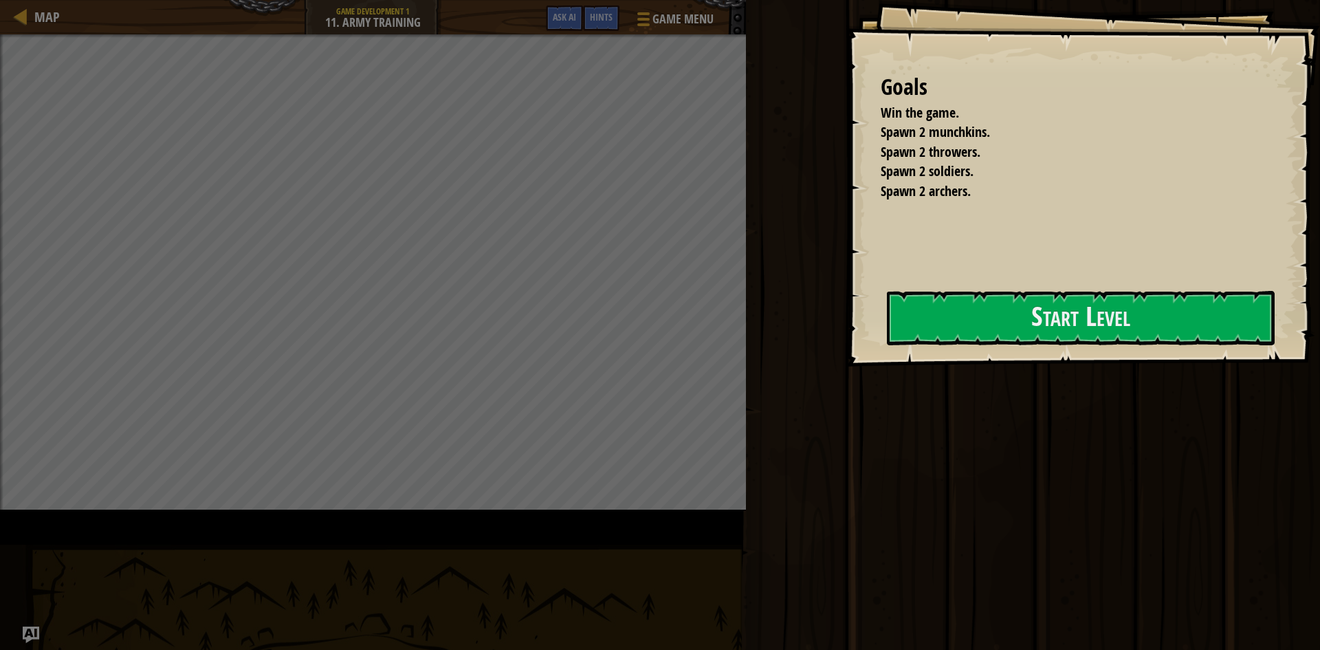
click at [1179, 251] on div "Play Done" at bounding box center [1031, 321] width 578 height 643
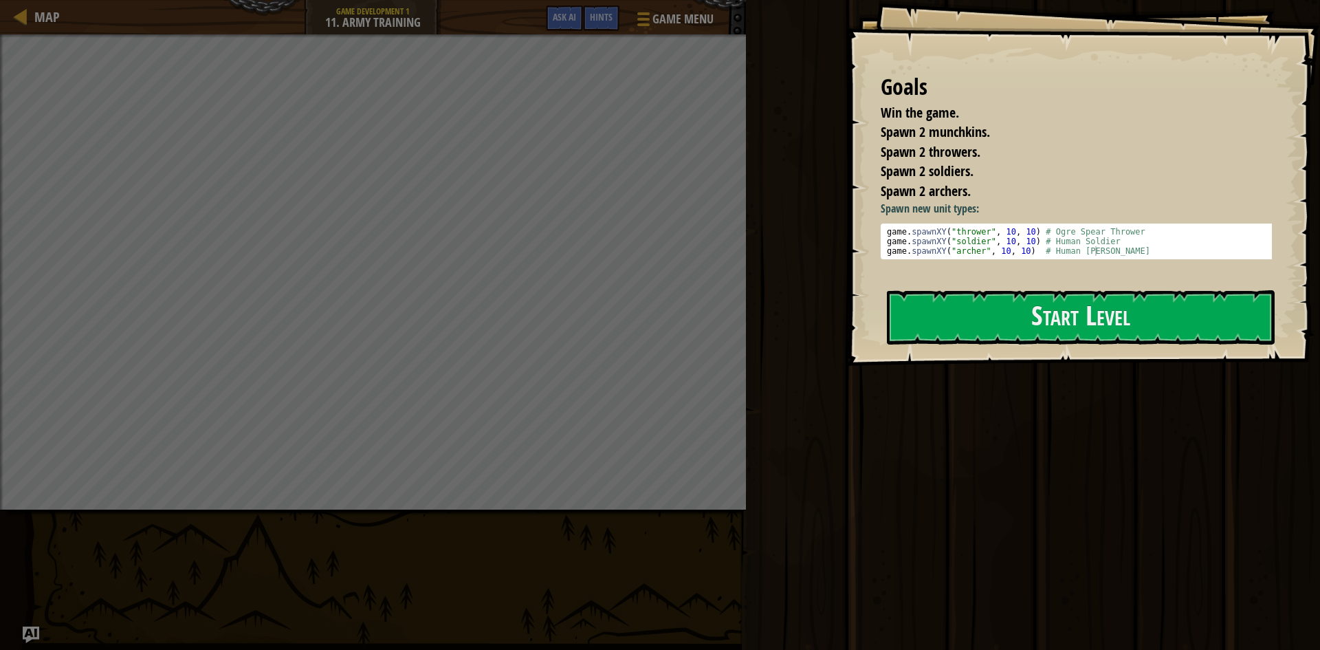
click at [979, 287] on div "Goals Win the game. Spawn 2 munchkins. Spawn 2 throwers. Spawn 2 soldiers. Spaw…" at bounding box center [1083, 183] width 474 height 366
click at [1001, 311] on button "Start Level" at bounding box center [1081, 317] width 388 height 54
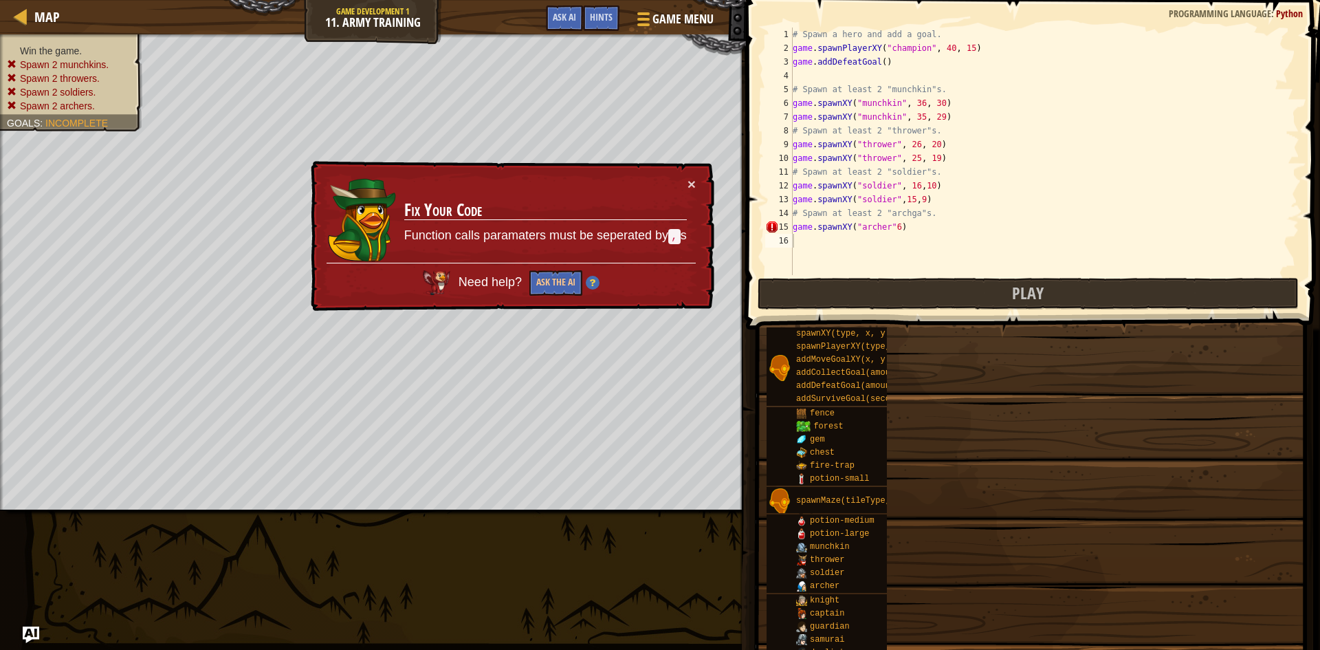
type textarea "# Spawn at least 2 "archga"s."
click at [951, 219] on div "# Spawn a hero and add a goal. game . spawnPlayerXY ( "champion" , 40 , 15 ) ga…" at bounding box center [1045, 164] width 510 height 275
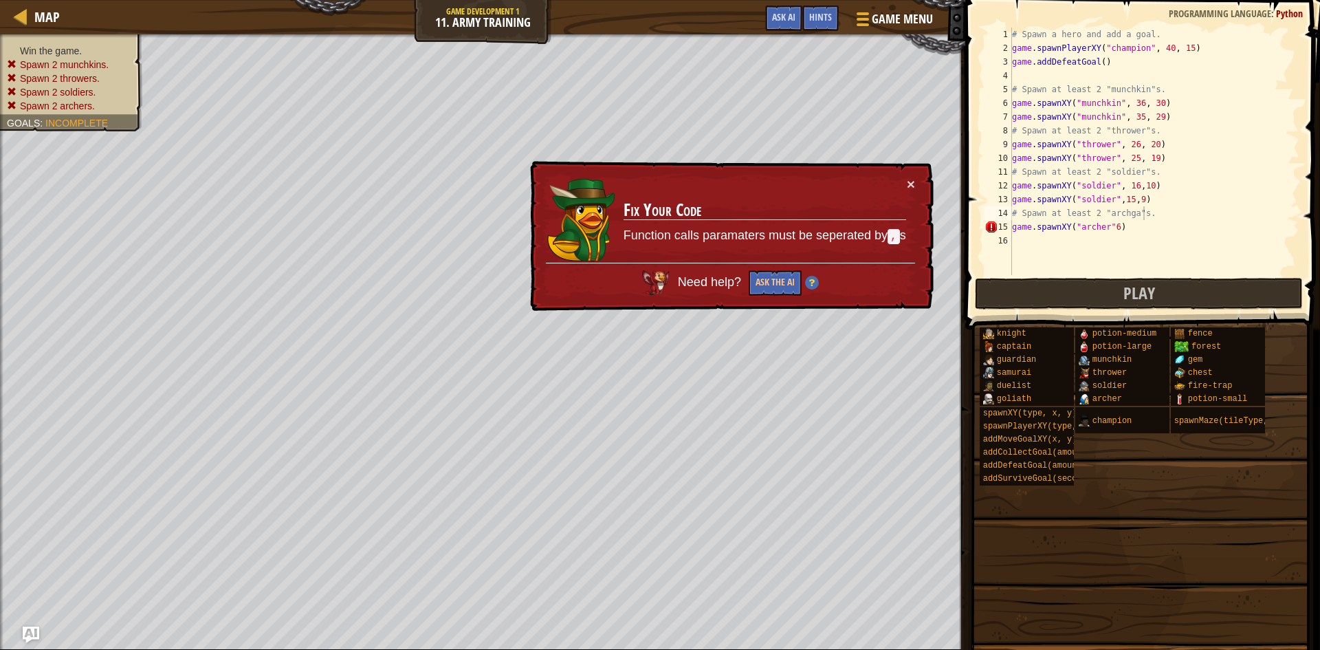
click at [931, 224] on div "× Fix Your Code Function calls paramaters must be seperated by , s Need help? A…" at bounding box center [730, 235] width 407 height 153
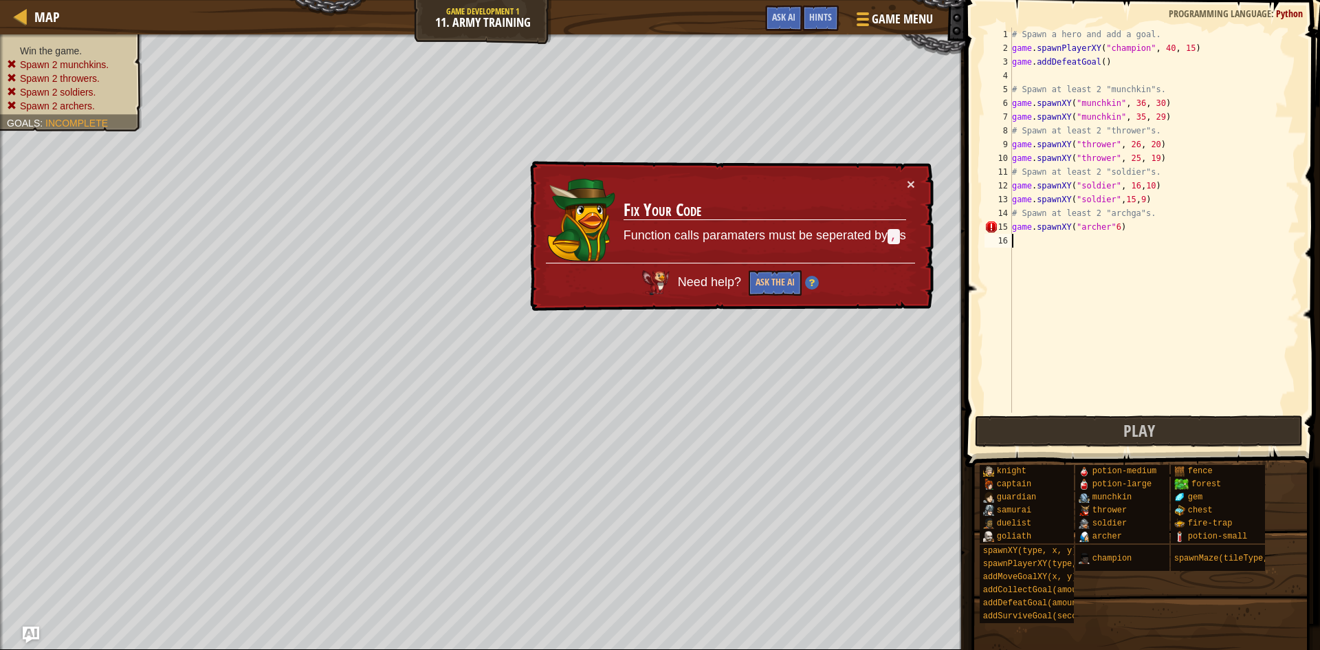
click at [1107, 241] on div "# Spawn a hero and add a goal. game . spawnPlayerXY ( "champion" , 40 , 15 ) ga…" at bounding box center [1154, 233] width 290 height 412
click at [1108, 226] on div "# Spawn a hero and add a goal. game . spawnPlayerXY ( "champion" , 40 , 15 ) ga…" at bounding box center [1154, 233] width 290 height 412
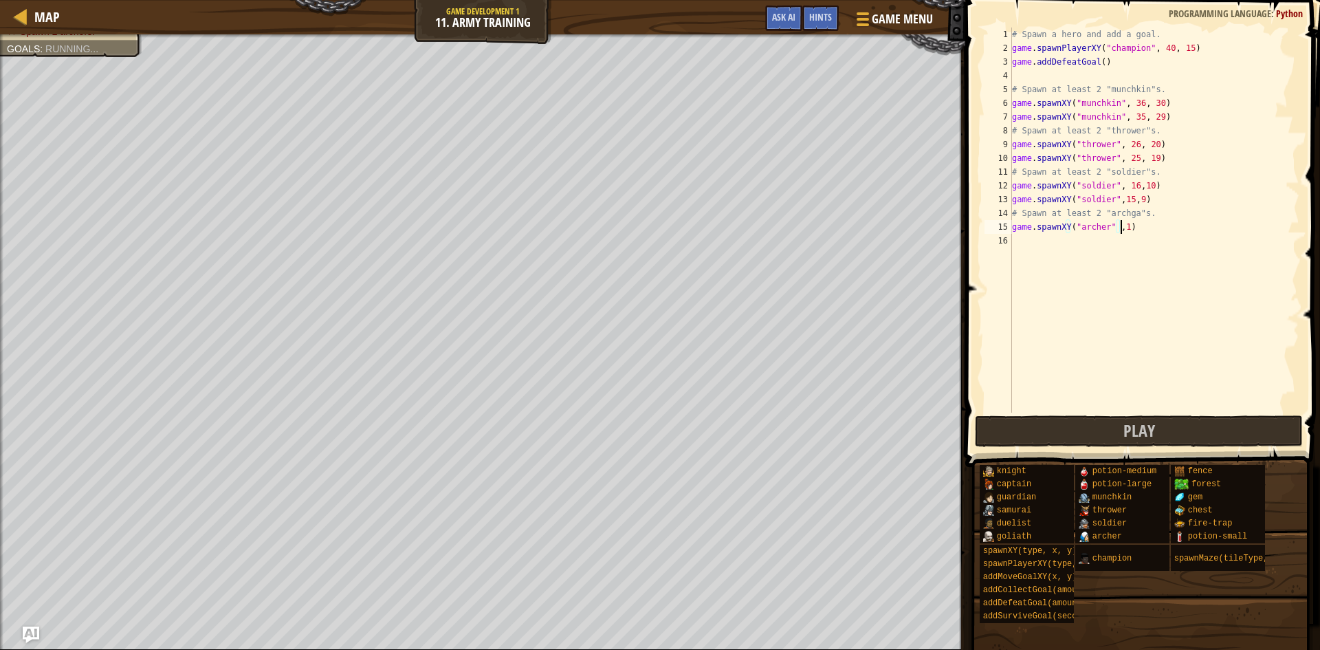
scroll to position [6, 9]
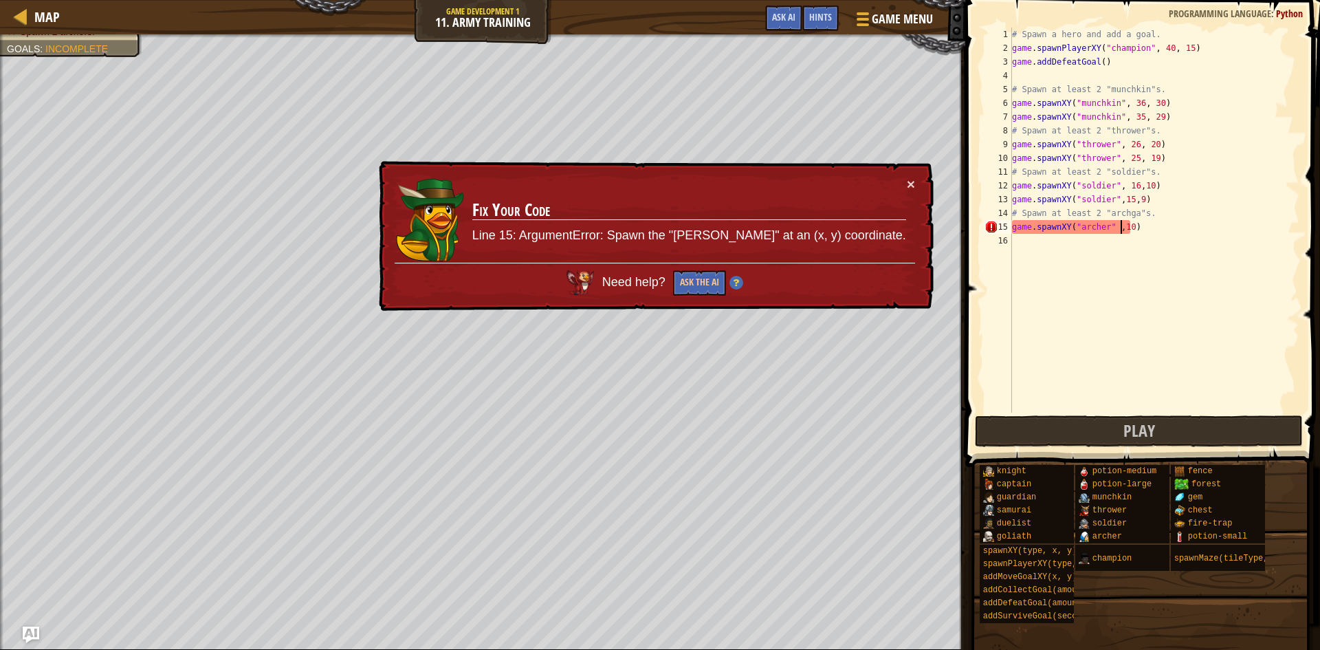
type textarea "game.spawnXY("archer" ,0)"
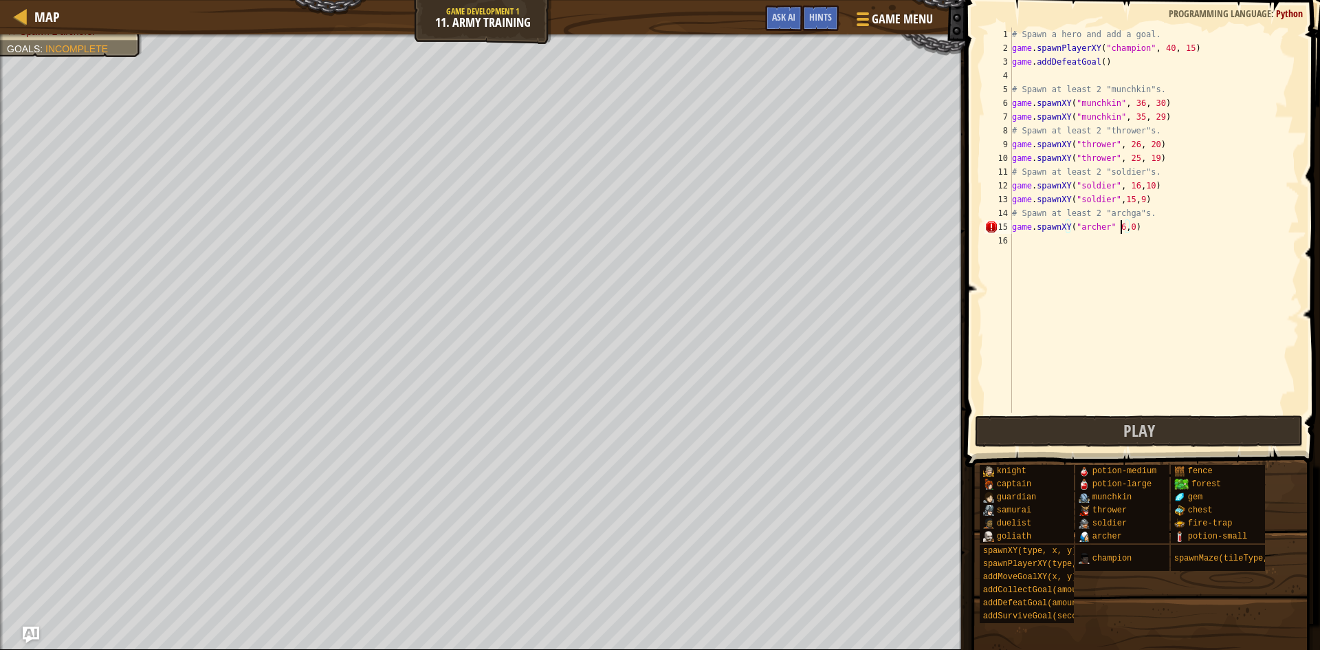
type textarea "game.spawnXY("archer" 6,10)"
click at [1026, 228] on div "# Spawn a hero and add a goal. game . spawnPlayerXY ( "champion" , 40 , 15 ) ga…" at bounding box center [1154, 233] width 290 height 412
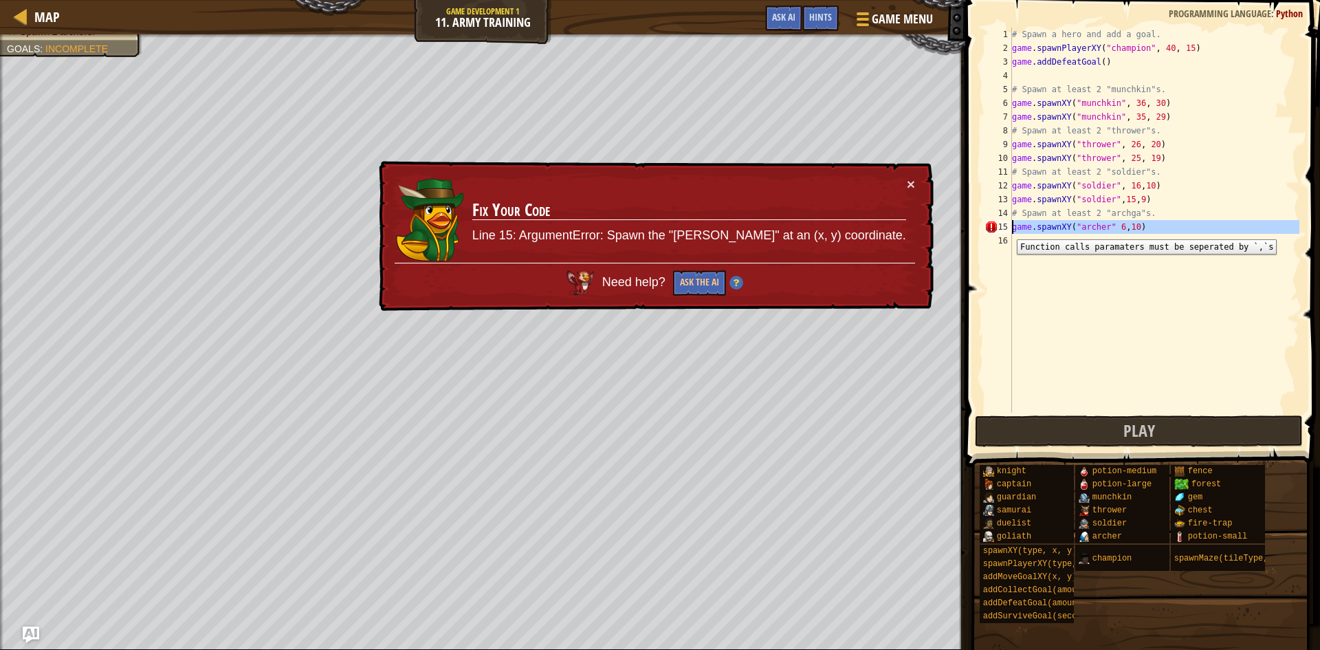
click at [1006, 229] on div "15" at bounding box center [997, 227] width 27 height 14
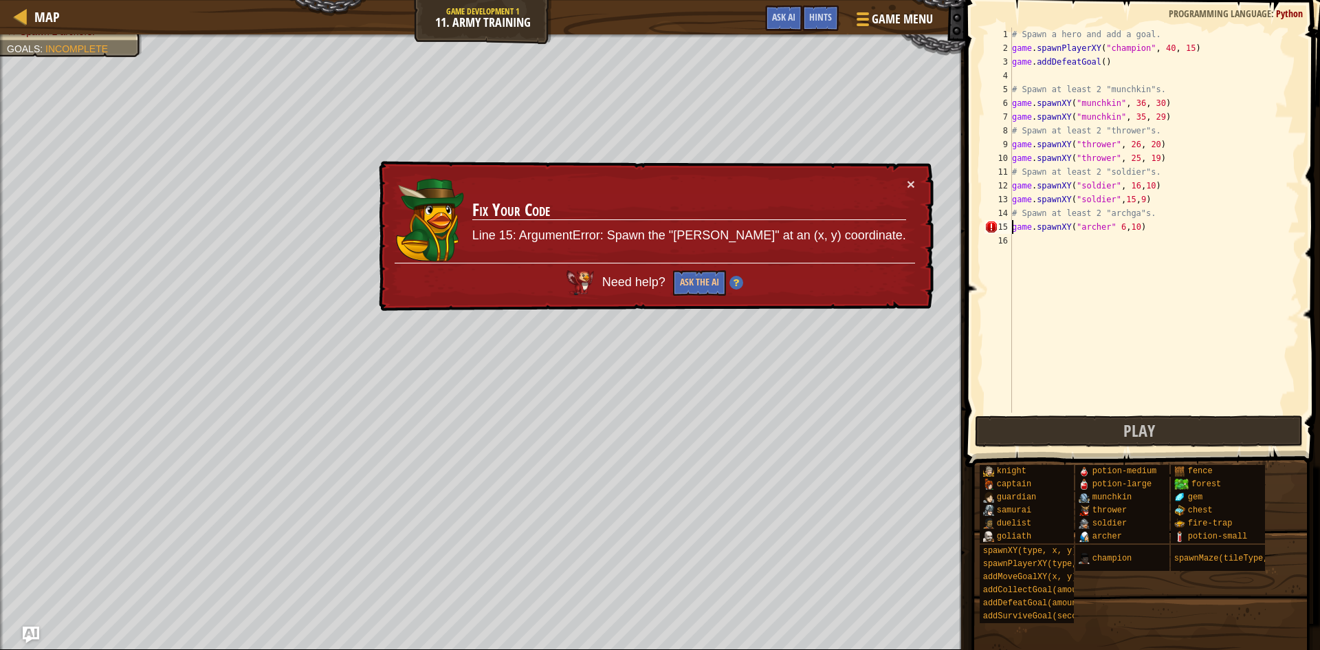
click at [1116, 225] on div "# Spawn a hero and add a goal. game . spawnPlayerXY ( "champion" , 40 , 15 ) ga…" at bounding box center [1154, 233] width 290 height 412
click at [1105, 227] on div "# Spawn a hero and add a goal. game . spawnPlayerXY ( "champion" , 40 , 15 ) ga…" at bounding box center [1154, 233] width 290 height 412
type textarea "game.spawnXY("archer", 6,10)"
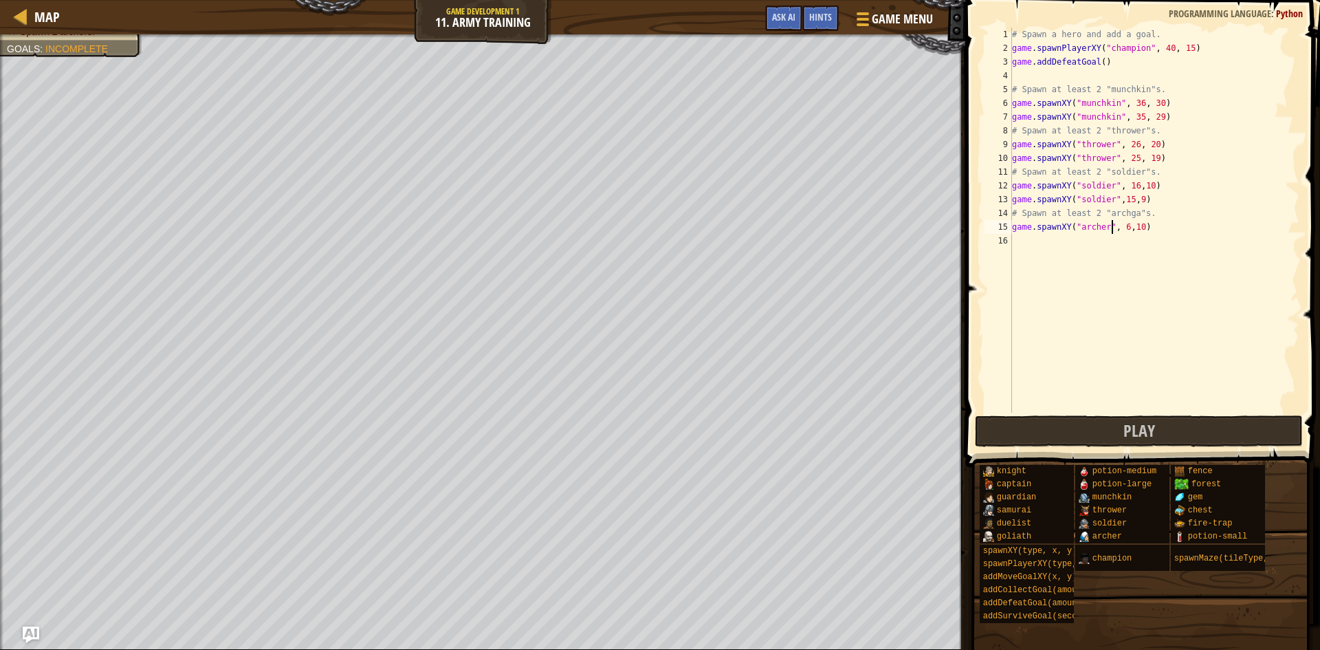
click at [1055, 264] on div "# Spawn a hero and add a goal. game . spawnPlayerXY ( "champion" , 40 , 15 ) ga…" at bounding box center [1154, 233] width 290 height 412
type textarea "h"
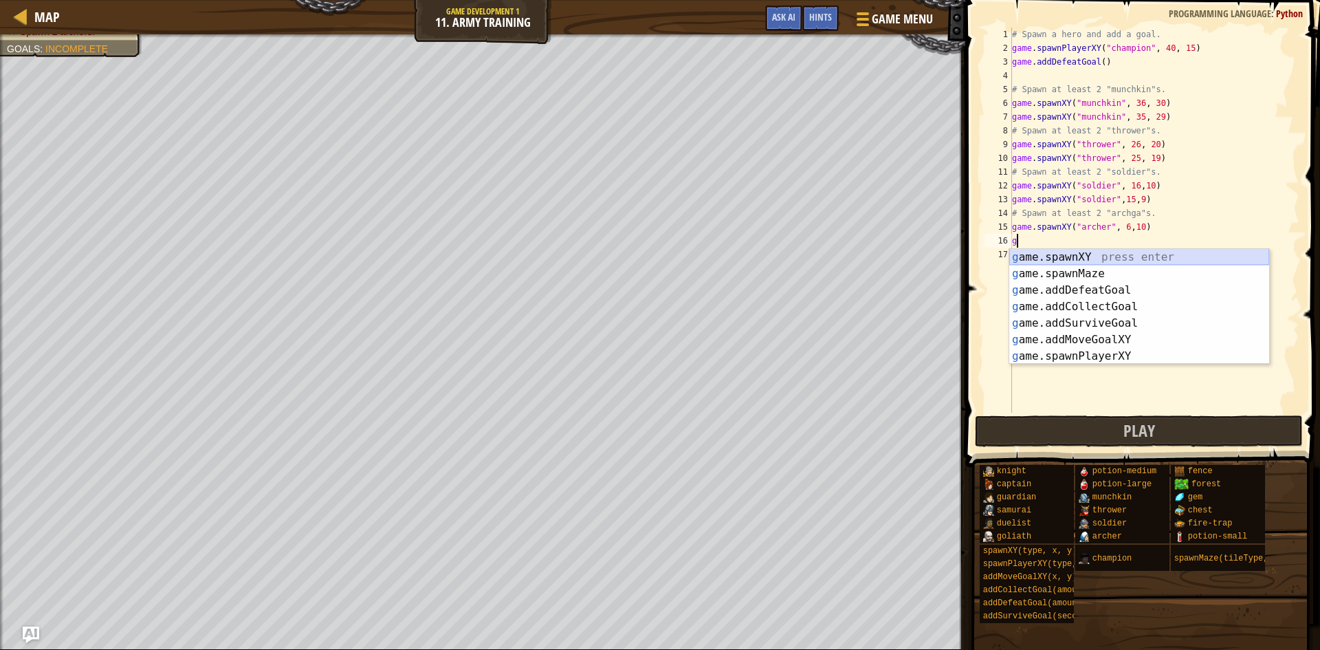
click at [1059, 259] on div "g ame.spawnXY press enter g ame.spawnMaze press enter g ame.addDefeatGoal press…" at bounding box center [1139, 323] width 260 height 148
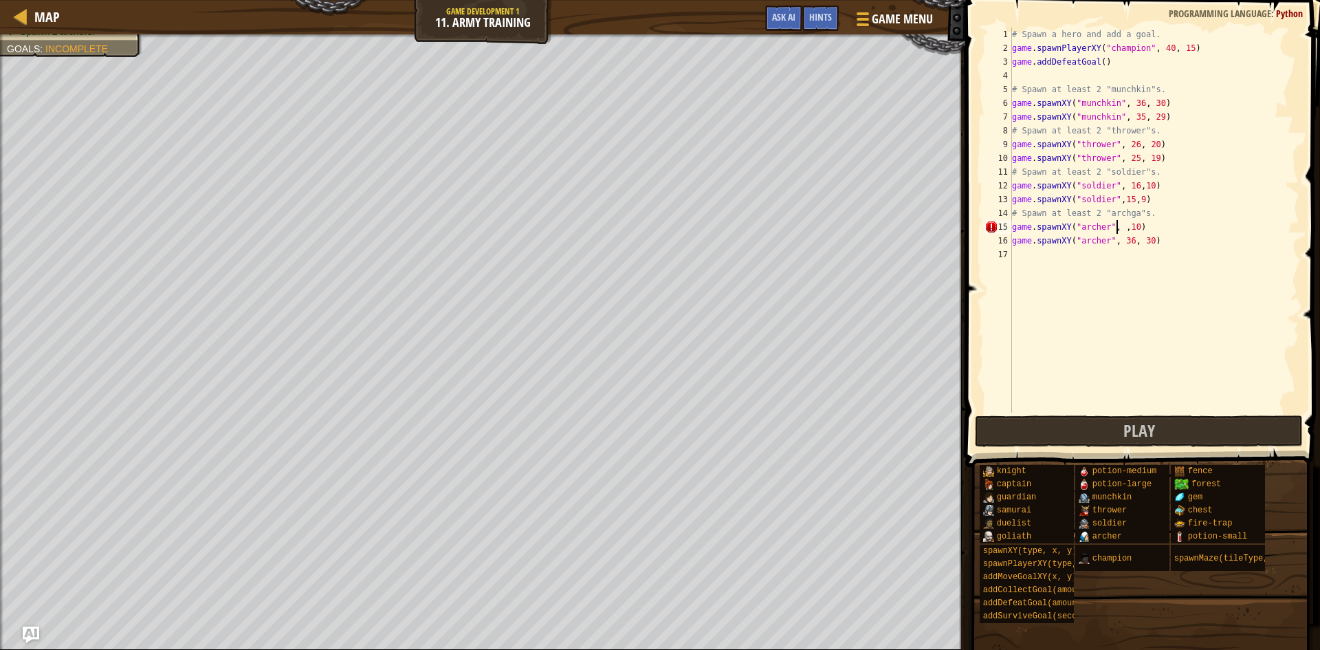
scroll to position [6, 10]
type textarea "game.spawnXY("archer", 26, 10)"
click at [1070, 414] on span at bounding box center [1144, 213] width 366 height 507
click at [1013, 423] on button "Play" at bounding box center [1139, 431] width 328 height 32
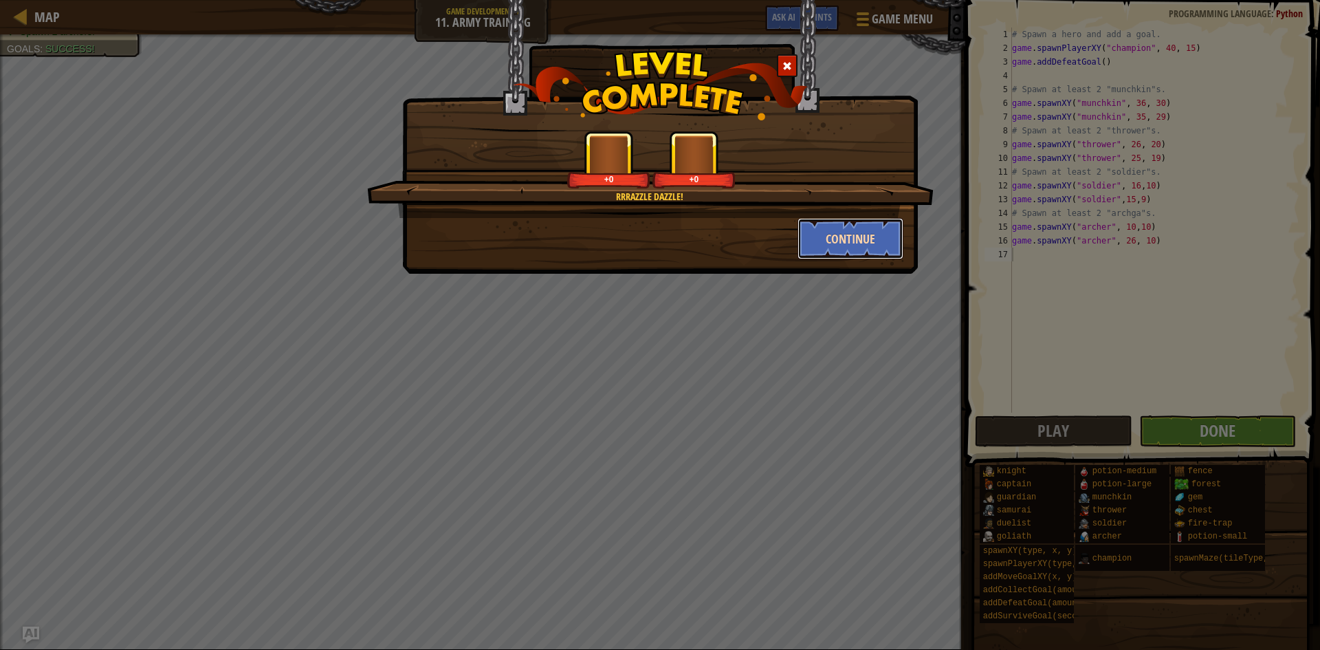
click at [822, 250] on button "Continue" at bounding box center [850, 238] width 107 height 41
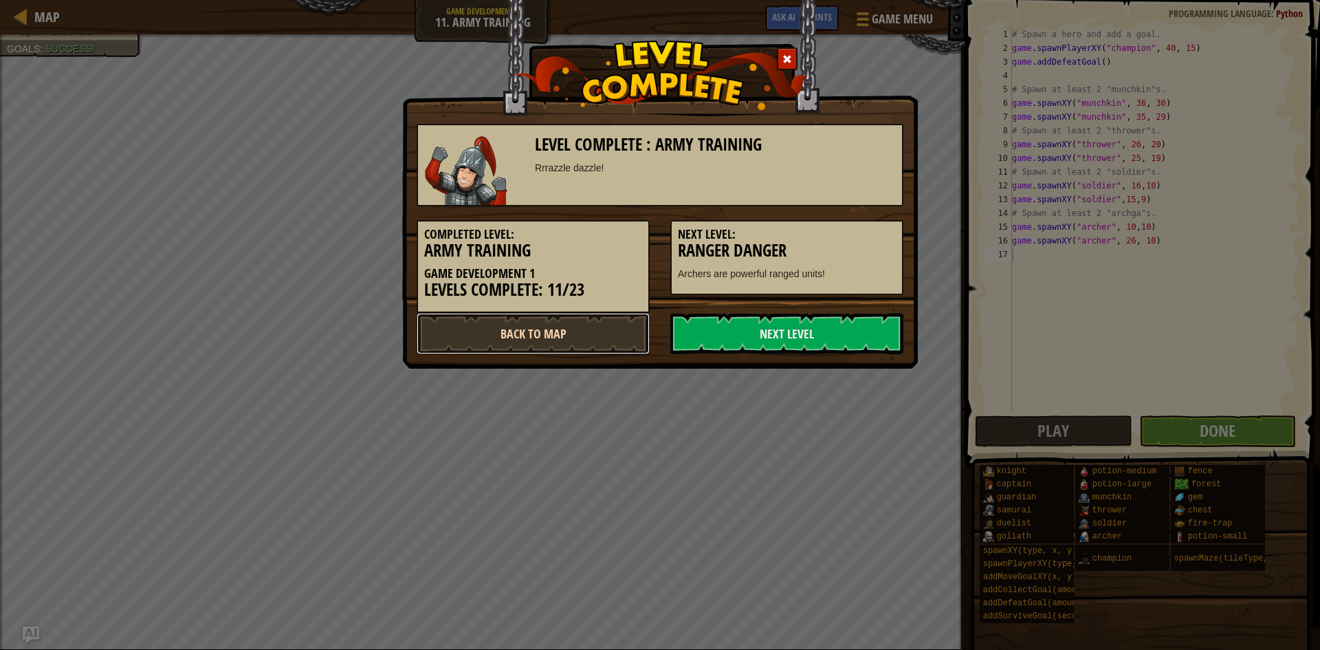
click at [575, 320] on link "Back to Map" at bounding box center [533, 333] width 233 height 41
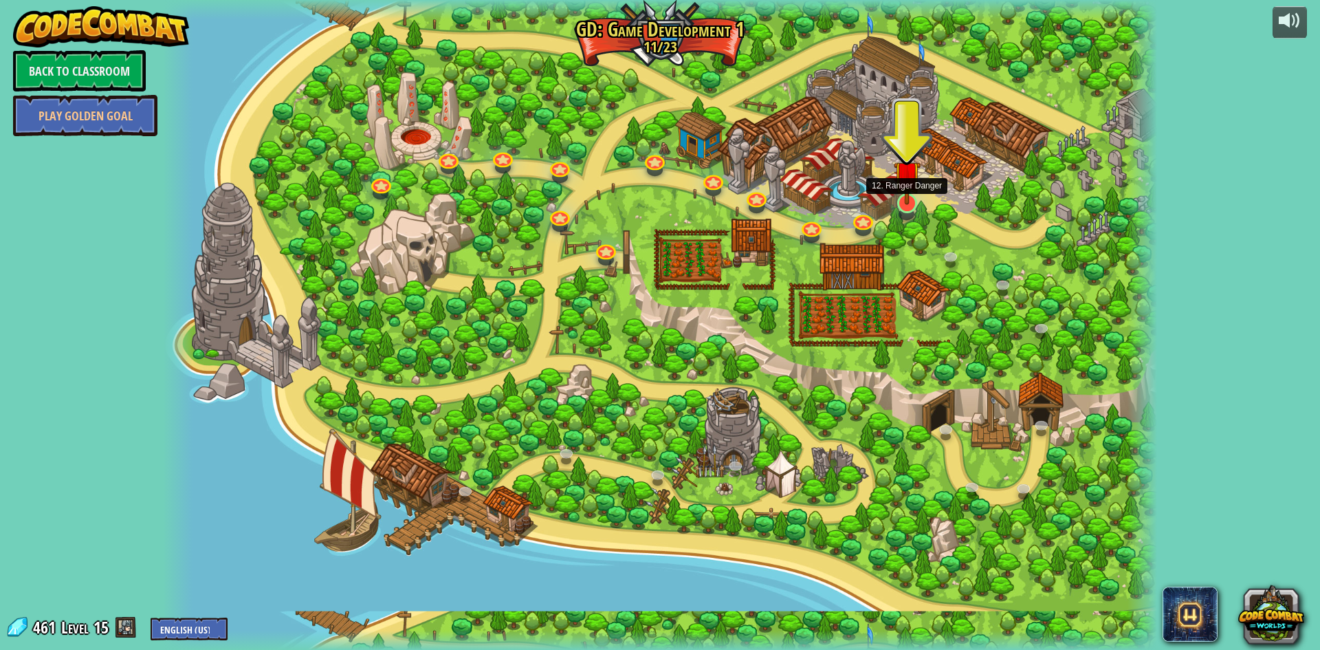
click at [916, 207] on div at bounding box center [907, 203] width 20 height 20
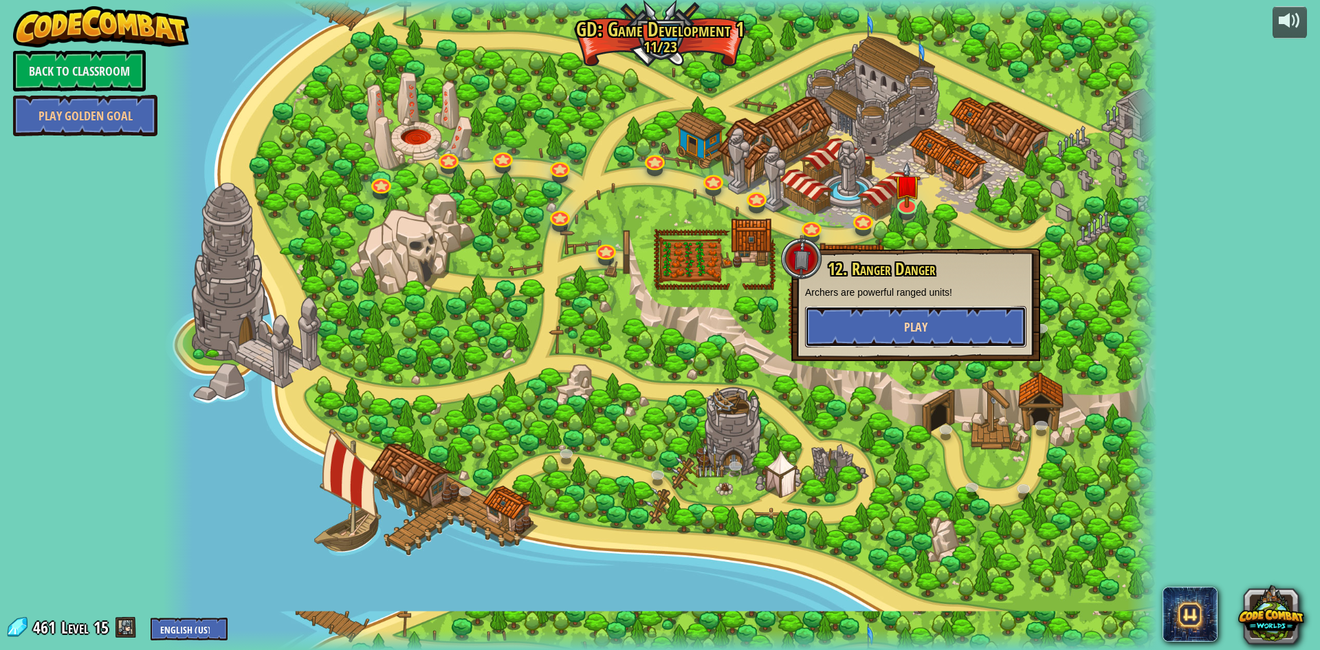
click at [914, 327] on span "Play" at bounding box center [915, 326] width 23 height 17
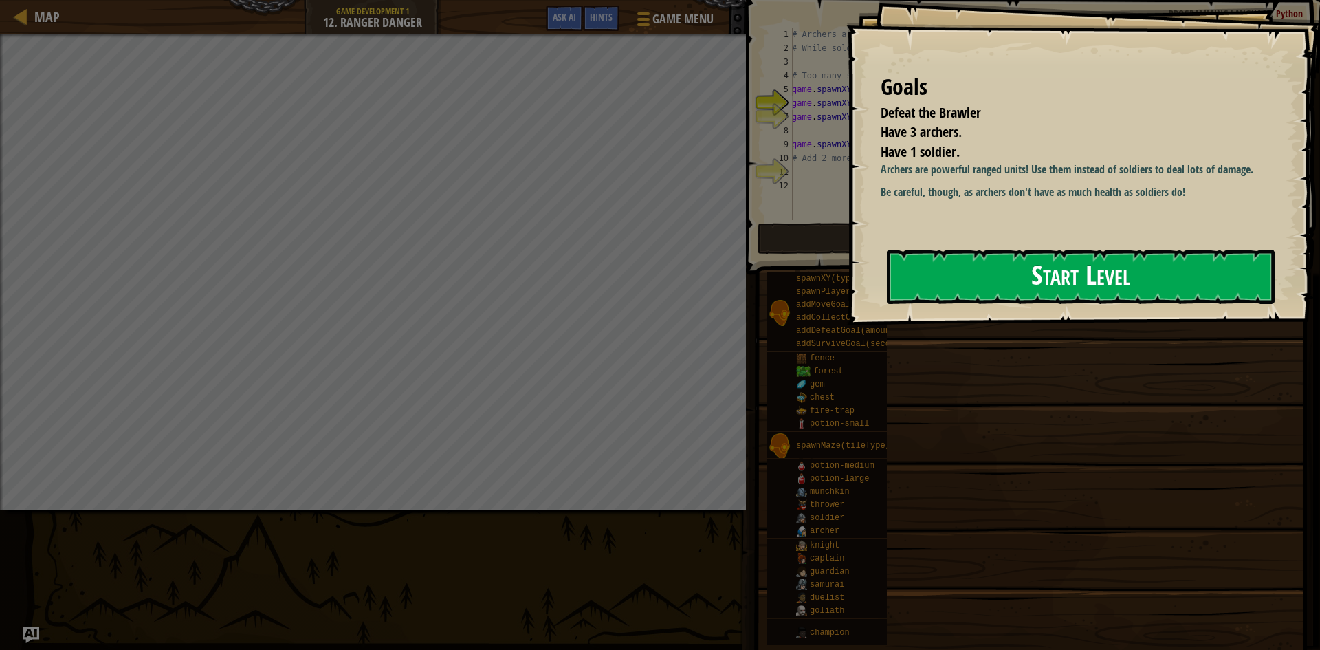
click at [1100, 276] on button "Start Level" at bounding box center [1081, 277] width 388 height 54
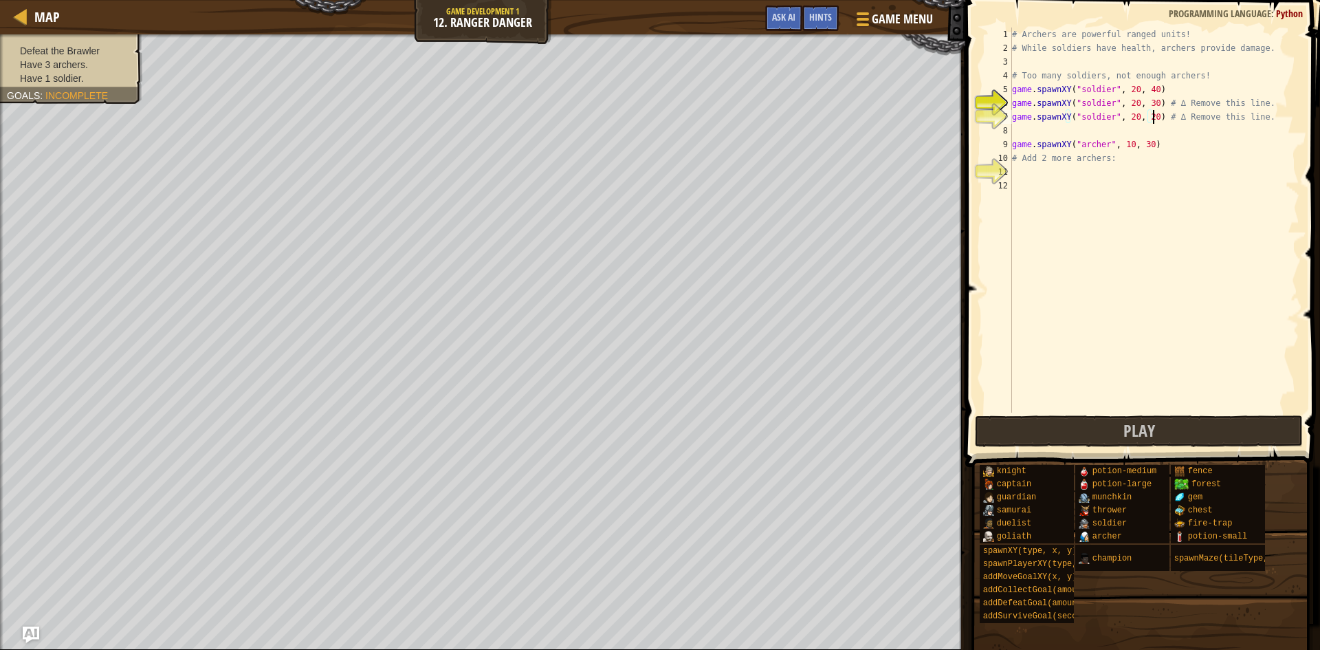
click at [1154, 118] on div "# Archers are powerful ranged units! # While soldiers have health, archers prov…" at bounding box center [1154, 233] width 290 height 412
drag, startPoint x: 1259, startPoint y: 113, endPoint x: 987, endPoint y: 107, distance: 271.6
click at [987, 107] on div "game.spawnXY("soldier", 20, 20) # ∆ Remove this line. 1 2 3 4 5 6 7 8 9 10 11 1…" at bounding box center [1141, 219] width 318 height 385
type textarea "game.spawnXY("soldier", 20, 30) # ∆ Remove this line. game.spawnXY("soldier", 2…"
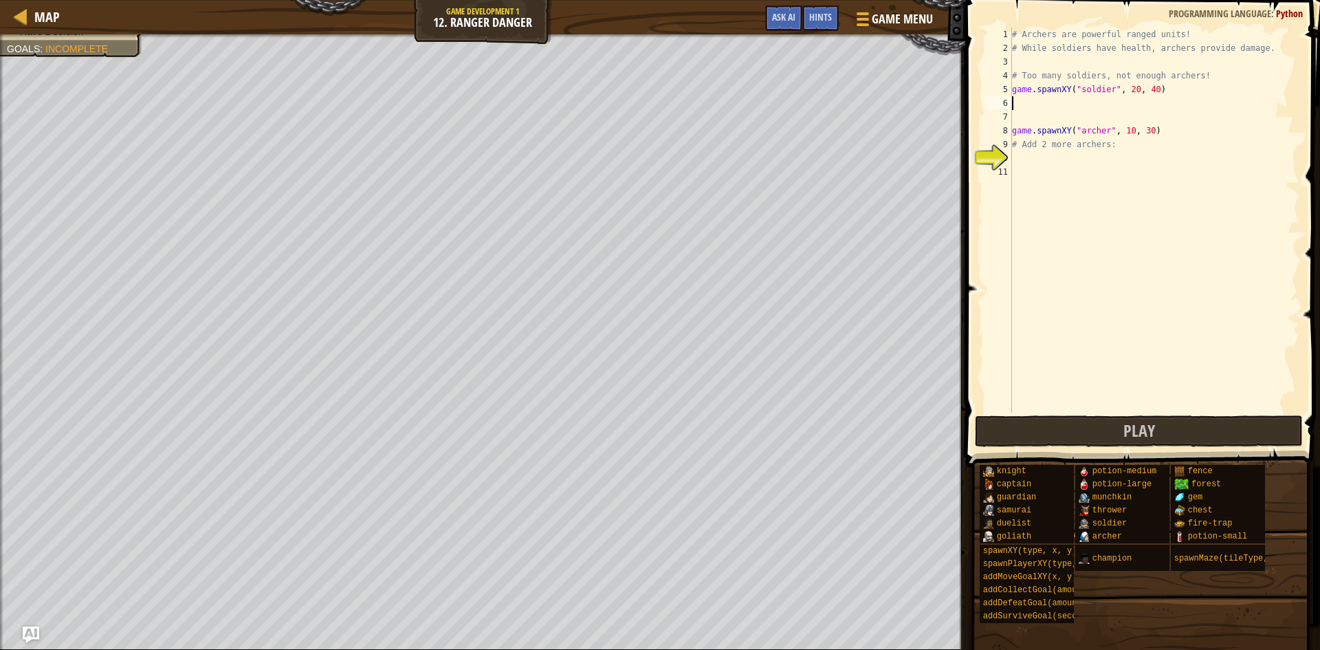
click at [1025, 115] on div "# Archers are powerful ranged units! # While soldiers have health, archers prov…" at bounding box center [1154, 233] width 290 height 412
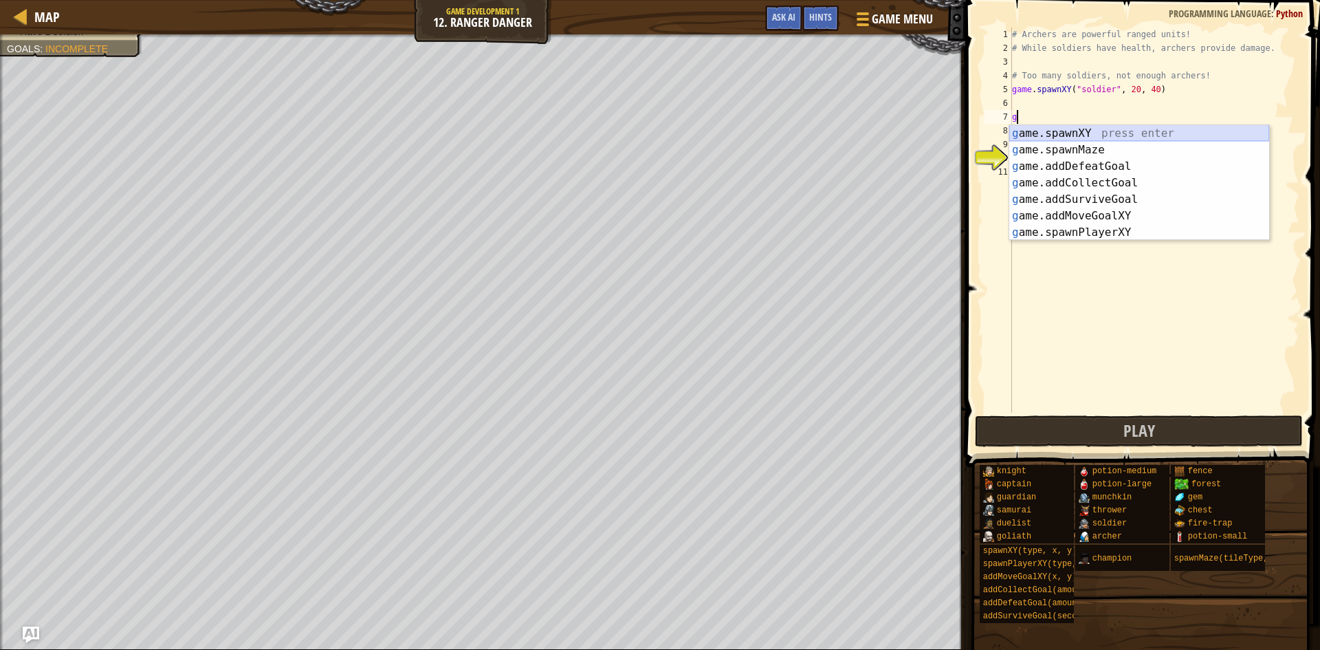
click at [1052, 125] on div "g ame.spawnXY press enter g ame.spawnMaze press enter g ame.addDefeatGoal press…" at bounding box center [1139, 199] width 260 height 148
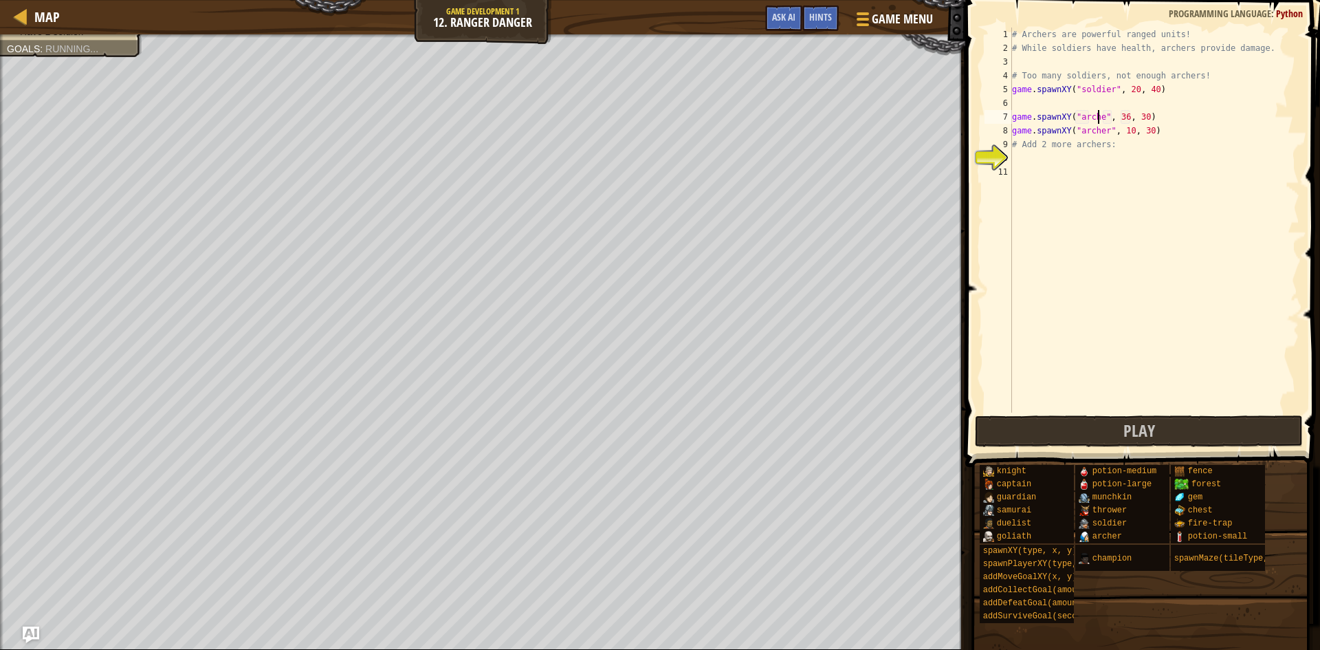
type textarea "game.spawnXY("[PERSON_NAME]", 36, 30)"
click at [1041, 102] on div "# Archers are powerful ranged units! # While soldiers have health, archers prov…" at bounding box center [1154, 233] width 290 height 412
click at [1120, 120] on div "# Archers are powerful ranged units! # While soldiers have health, archers prov…" at bounding box center [1154, 233] width 290 height 412
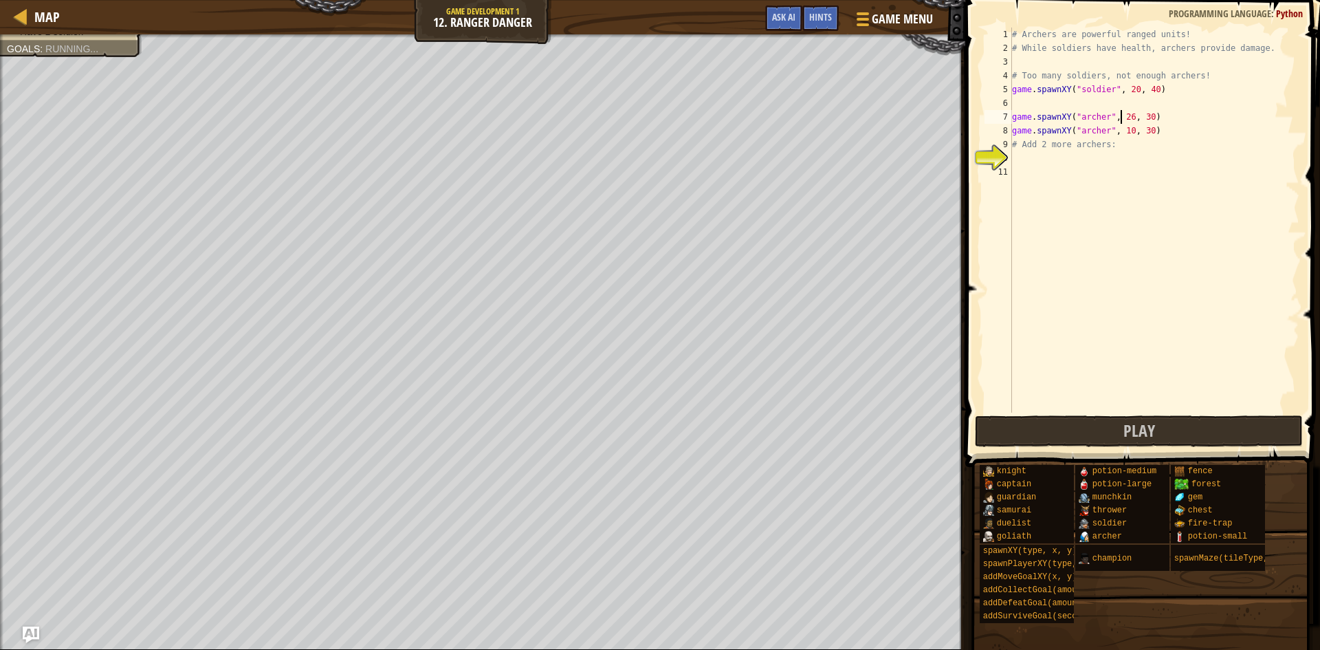
scroll to position [6, 10]
type textarea "# Add 2 more archers:"
drag, startPoint x: 1147, startPoint y: 135, endPoint x: 1011, endPoint y: 135, distance: 136.8
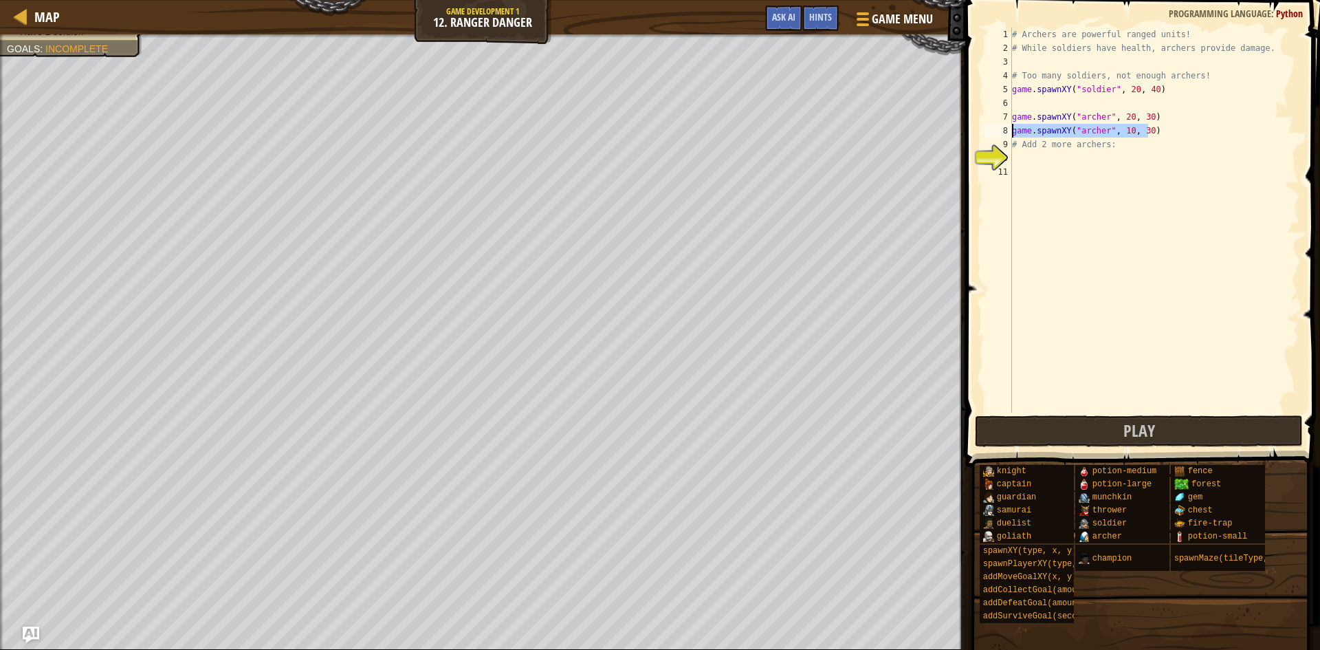
click at [1011, 135] on div "1 2 3 4 5 6 7 8 9 10 11 # Archers are powerful ranged units! # While soldiers h…" at bounding box center [1141, 219] width 318 height 385
type textarea "game.spawnXY("archer", 10, 30)"
type textarea "# Add 2 more archers:"
type textarea "game.spawnXY("archer", 10, 30)"
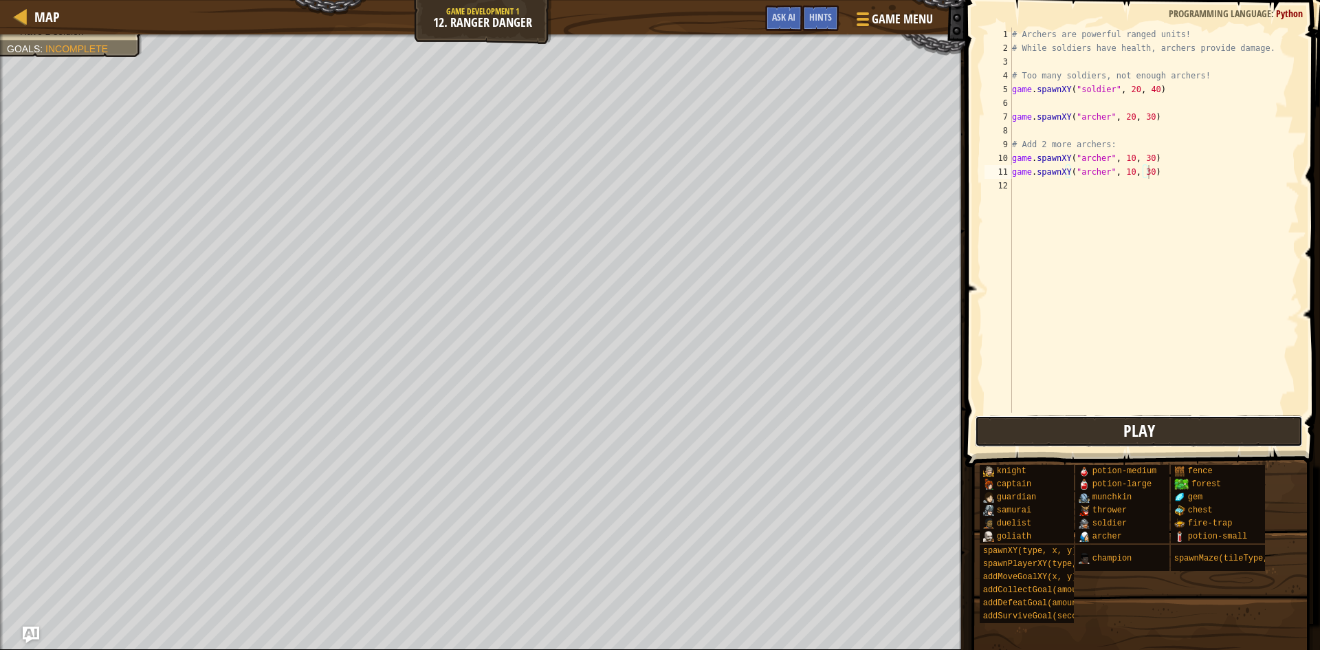
click at [1116, 423] on button "Play" at bounding box center [1139, 431] width 328 height 32
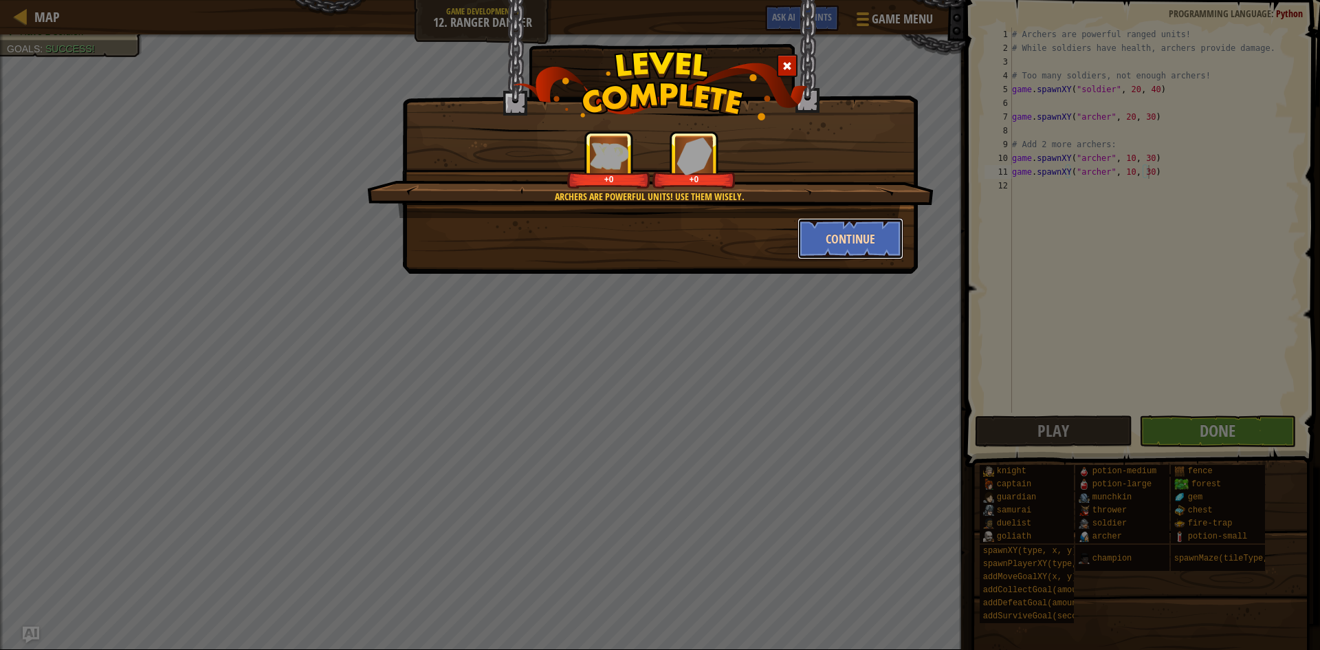
click at [866, 236] on button "Continue" at bounding box center [850, 238] width 107 height 41
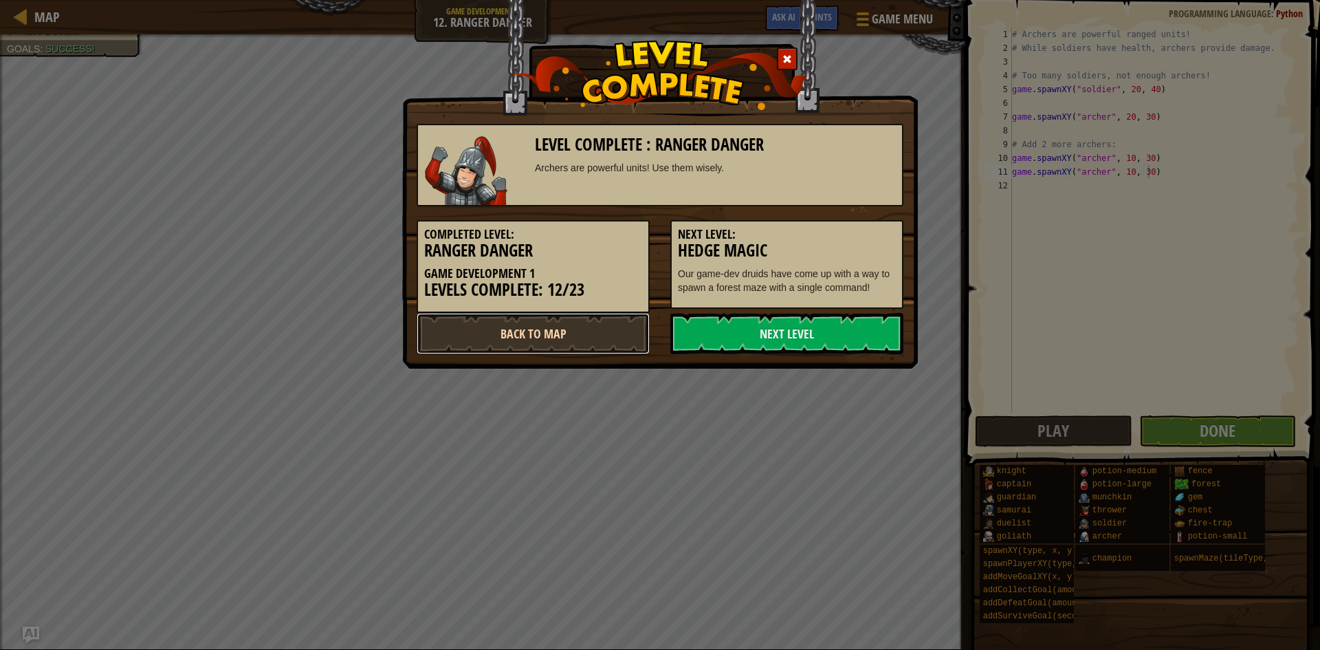
click at [465, 339] on link "Back to Map" at bounding box center [533, 333] width 233 height 41
